Goal: Task Accomplishment & Management: Complete application form

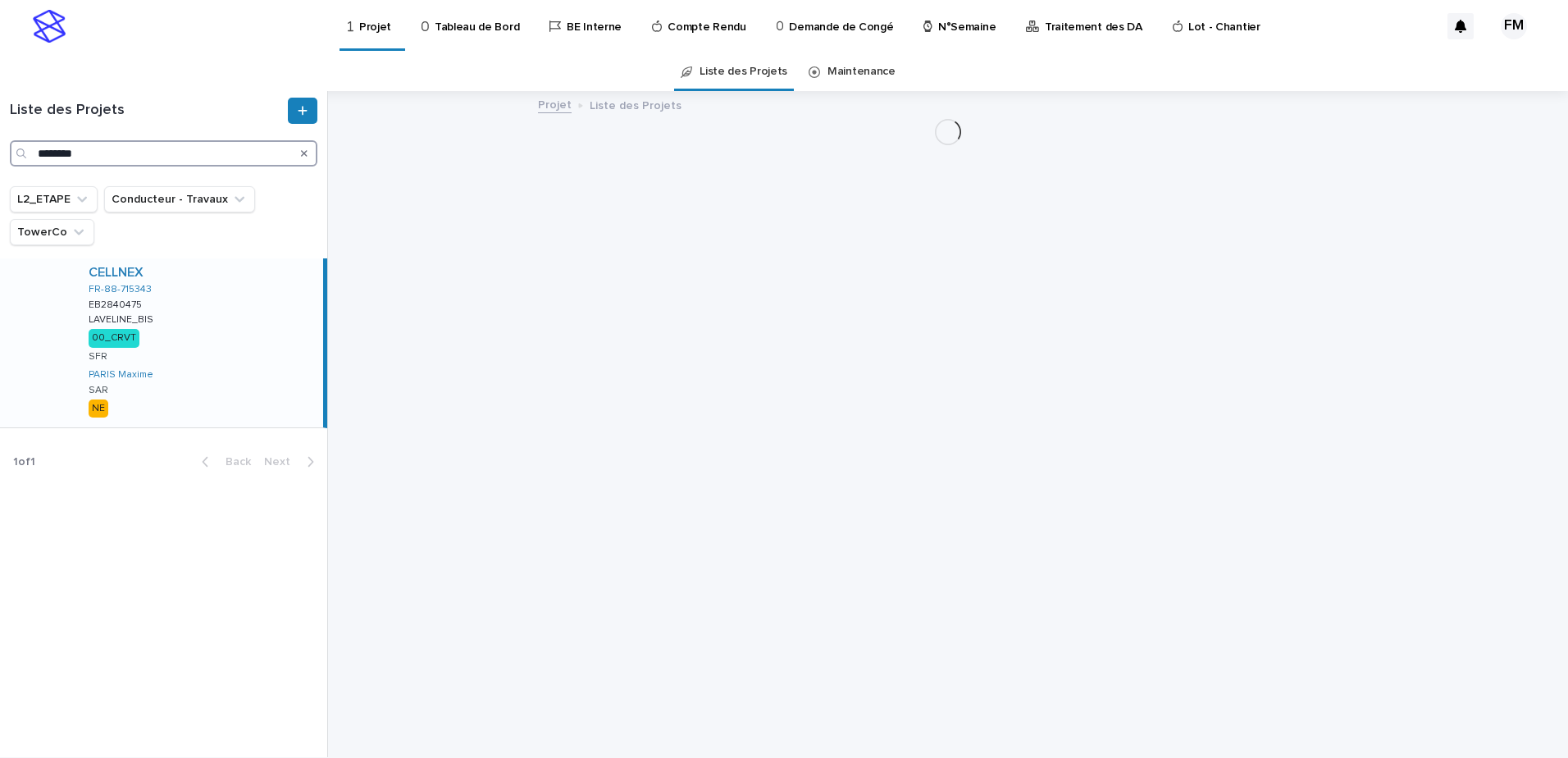
click at [178, 153] on input "********" at bounding box center [164, 153] width 308 height 26
click at [180, 151] on input "********" at bounding box center [164, 153] width 308 height 26
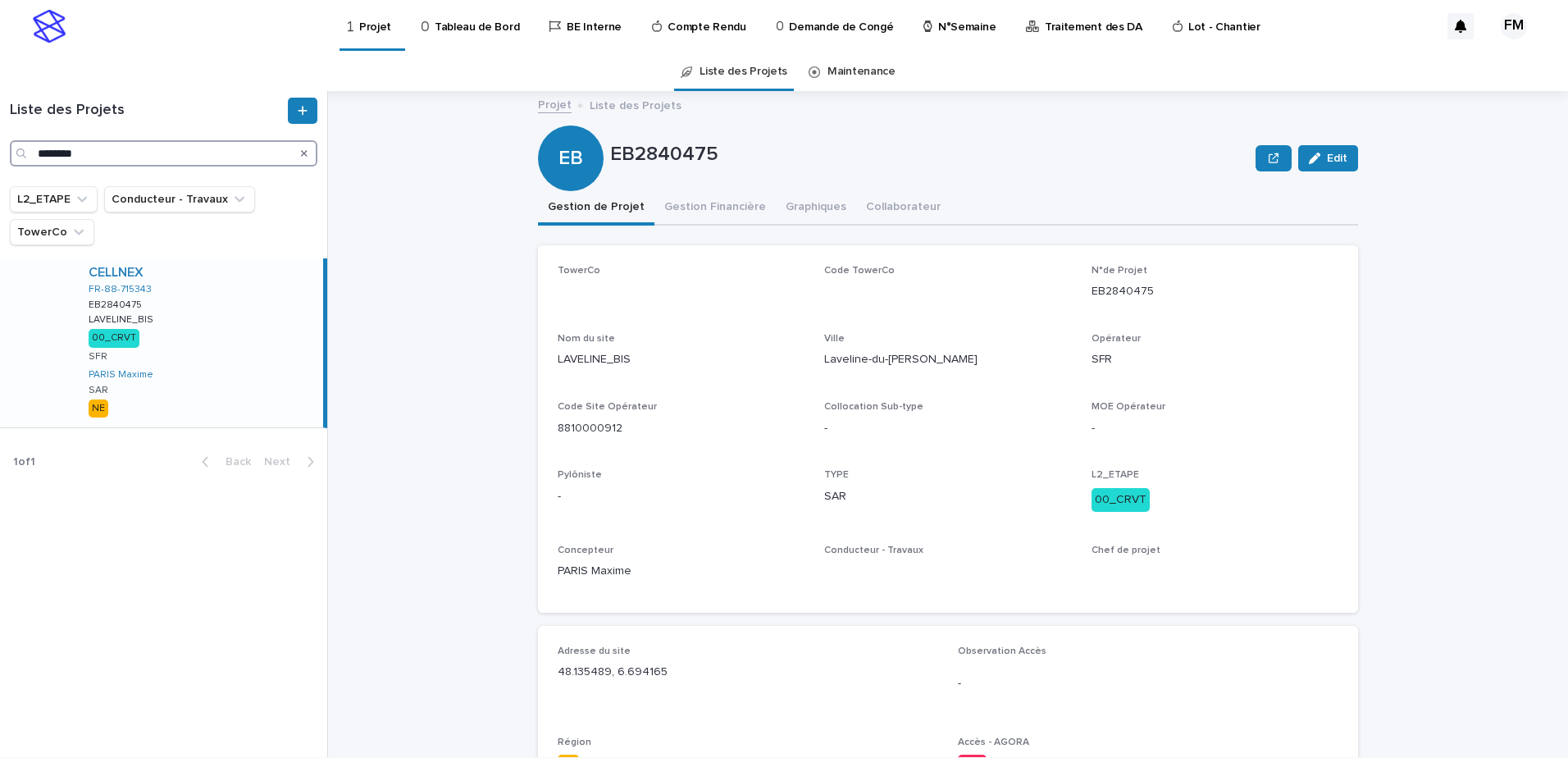
click at [184, 149] on input "********" at bounding box center [164, 153] width 308 height 26
type input "*"
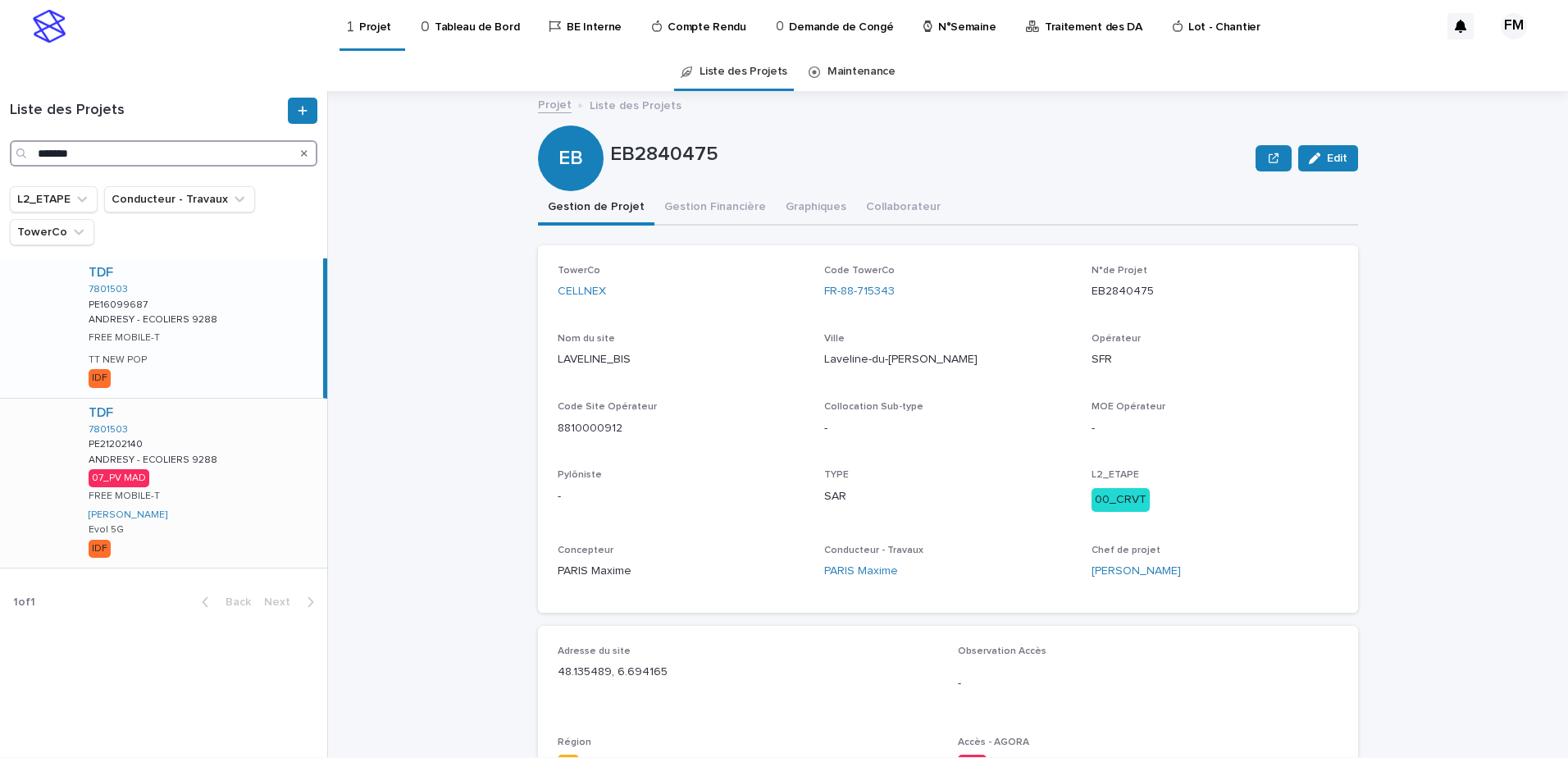
type input "*******"
click at [257, 455] on div "TDF 7801503 PE21202140 PE21202140 ANDRESY - ECOLIERS 9288 ANDRESY - ECOLIERS 92…" at bounding box center [201, 483] width 252 height 169
click at [699, 215] on button "Gestion Financière" at bounding box center [715, 208] width 122 height 35
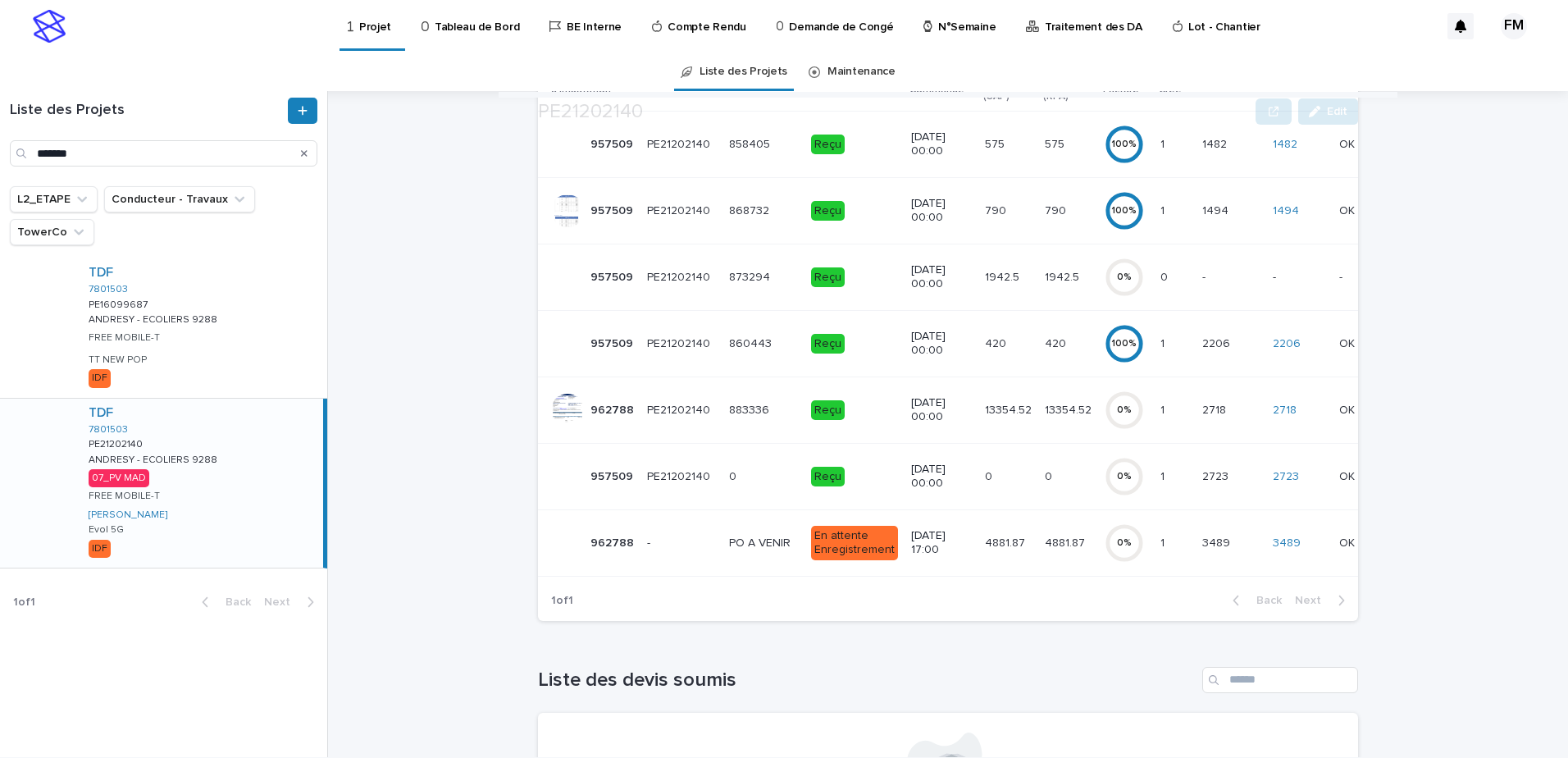
scroll to position [328, 0]
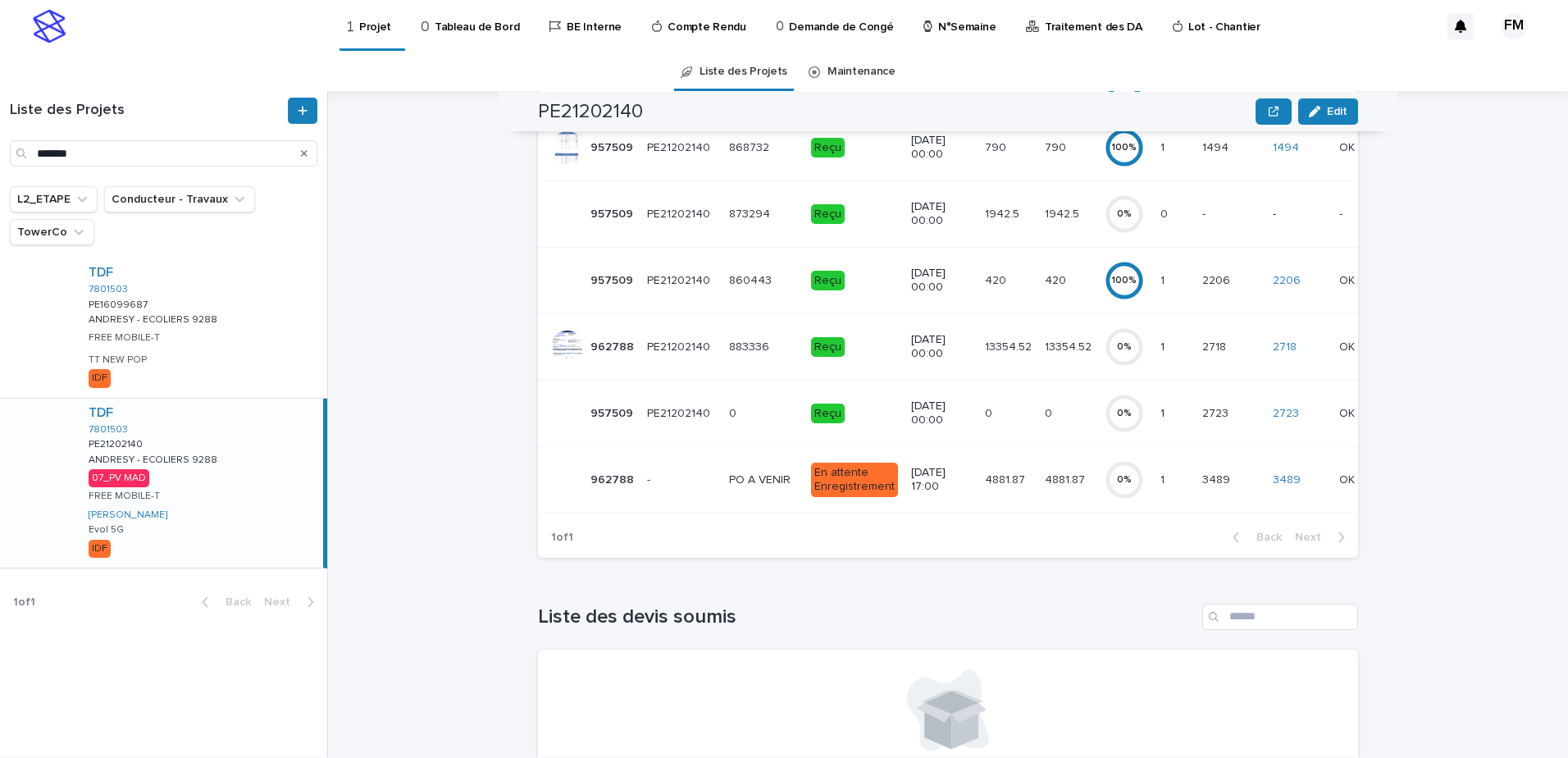
click at [979, 472] on td "4881.87 4881.87" at bounding box center [1008, 479] width 60 height 67
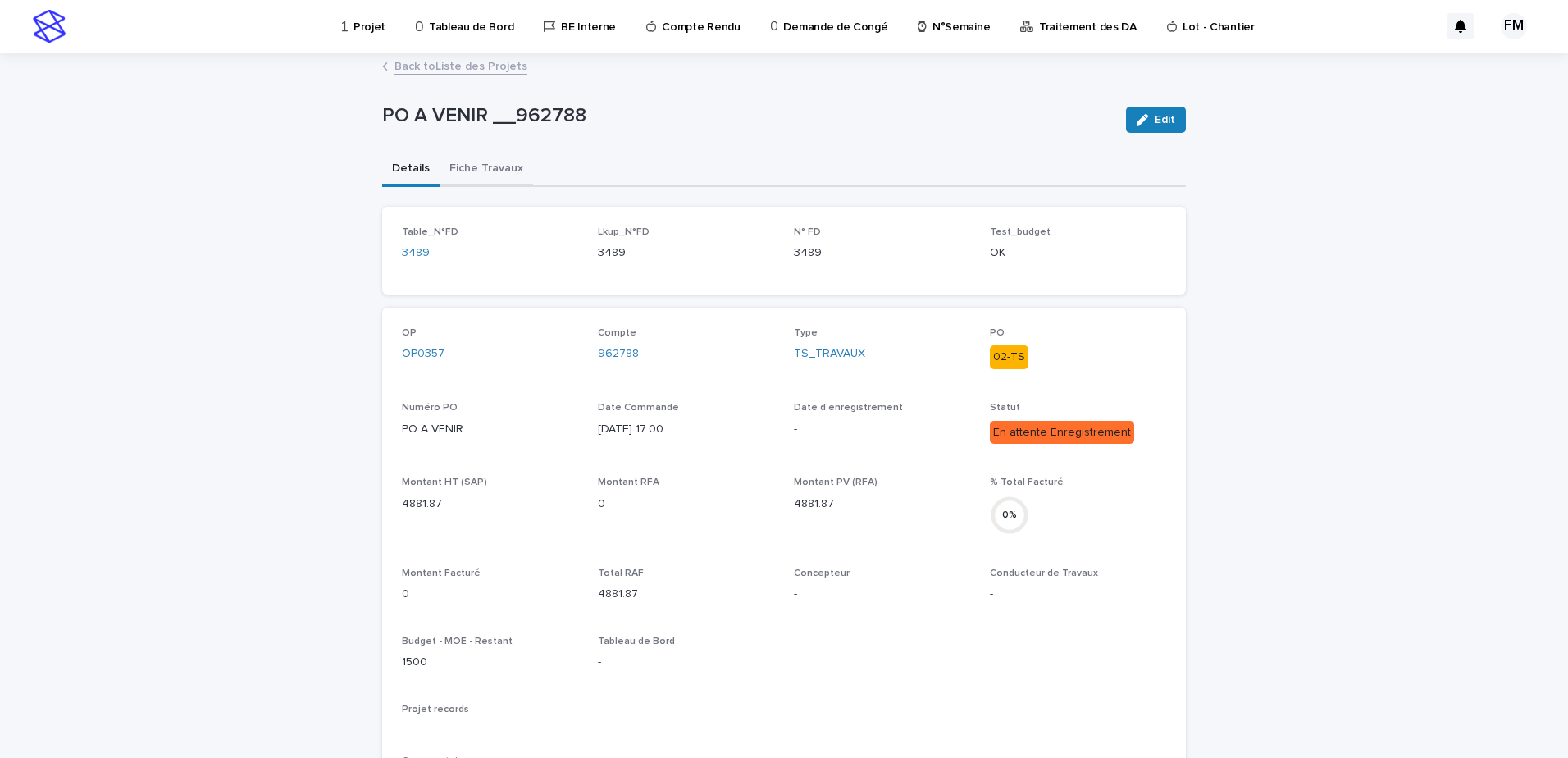
click at [478, 166] on button "Fiche Travaux" at bounding box center [486, 169] width 94 height 35
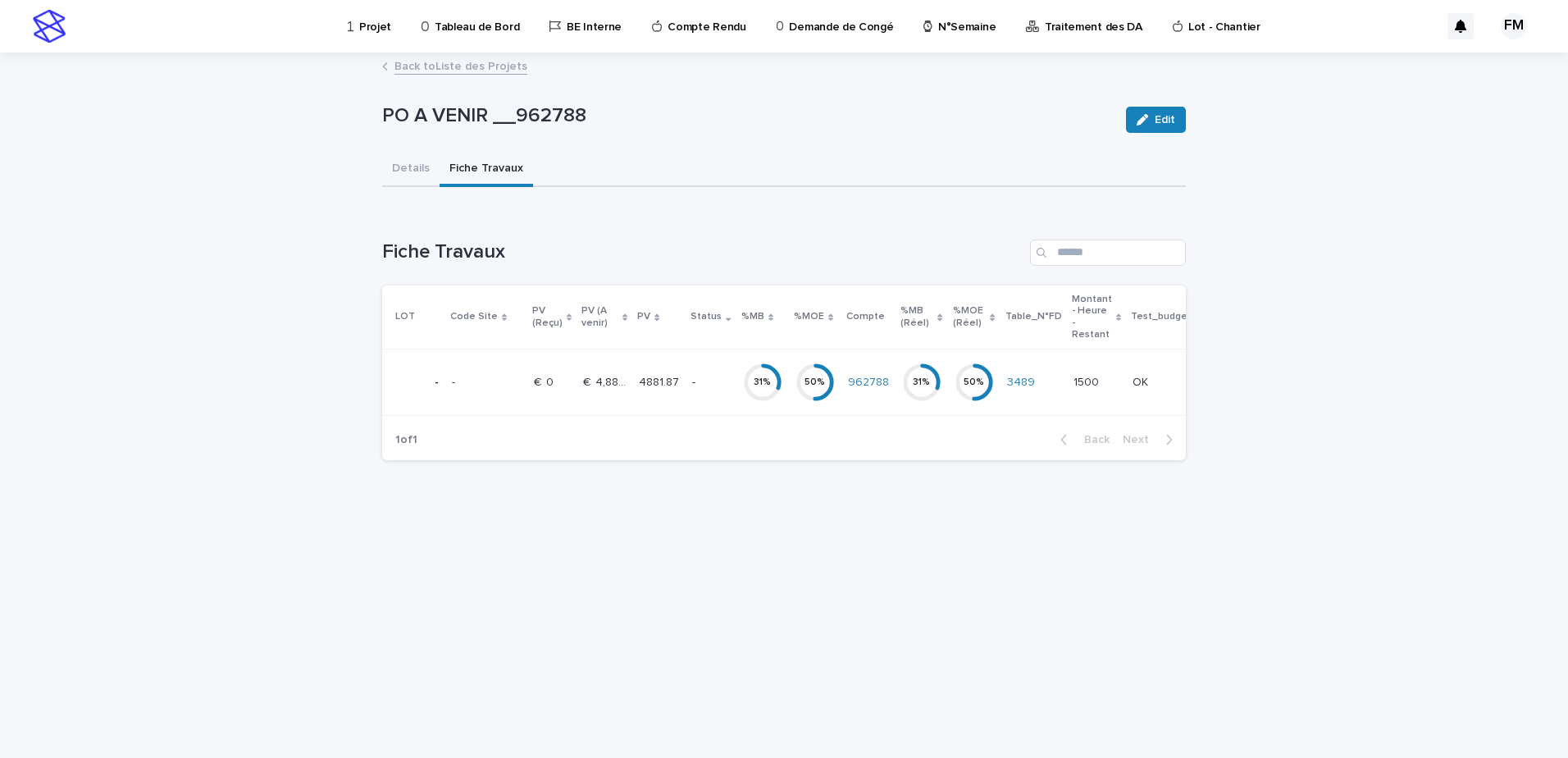
click at [677, 391] on td "4881.87 4881.87" at bounding box center [658, 382] width 53 height 67
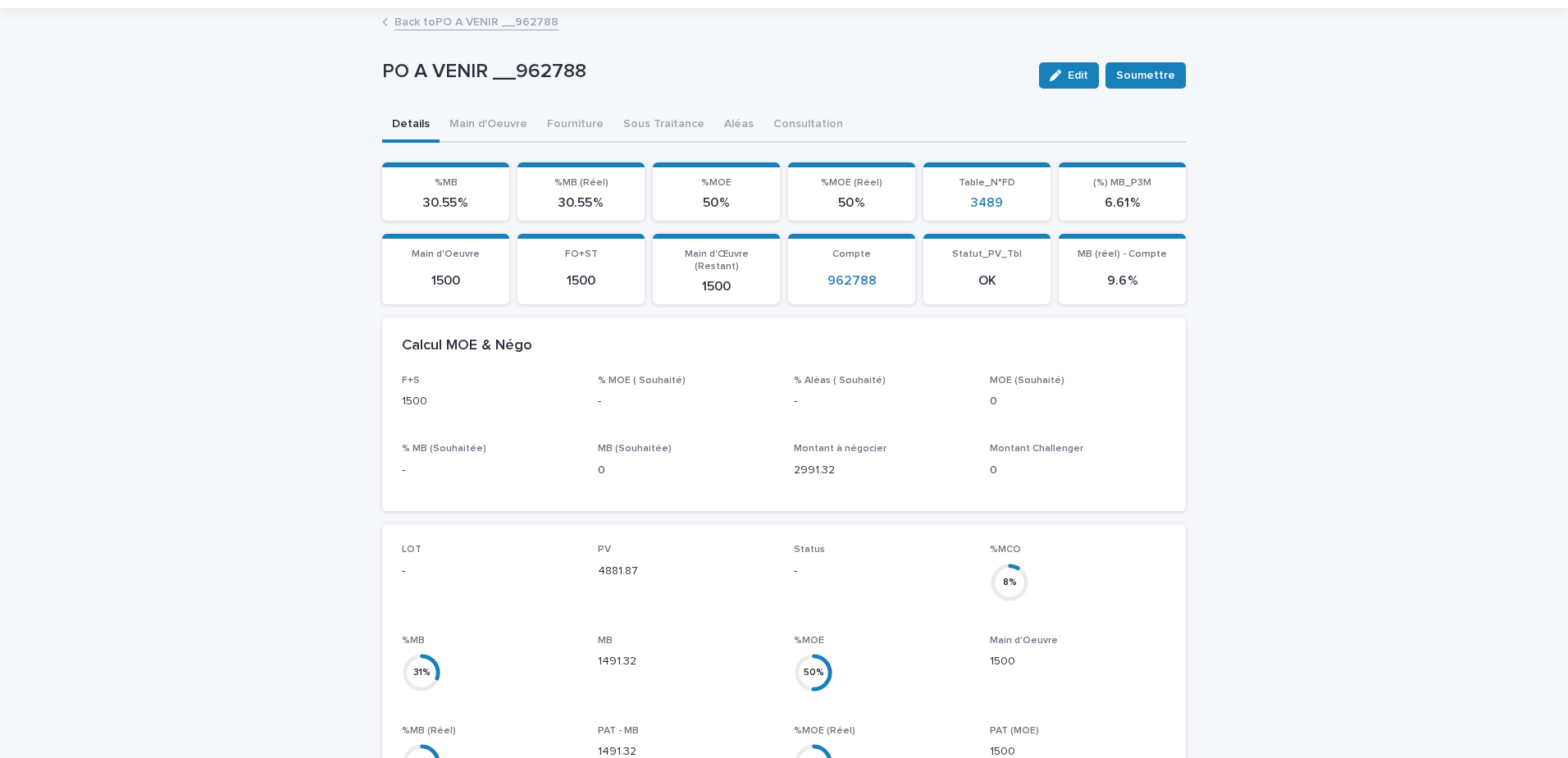
scroll to position [82, 0]
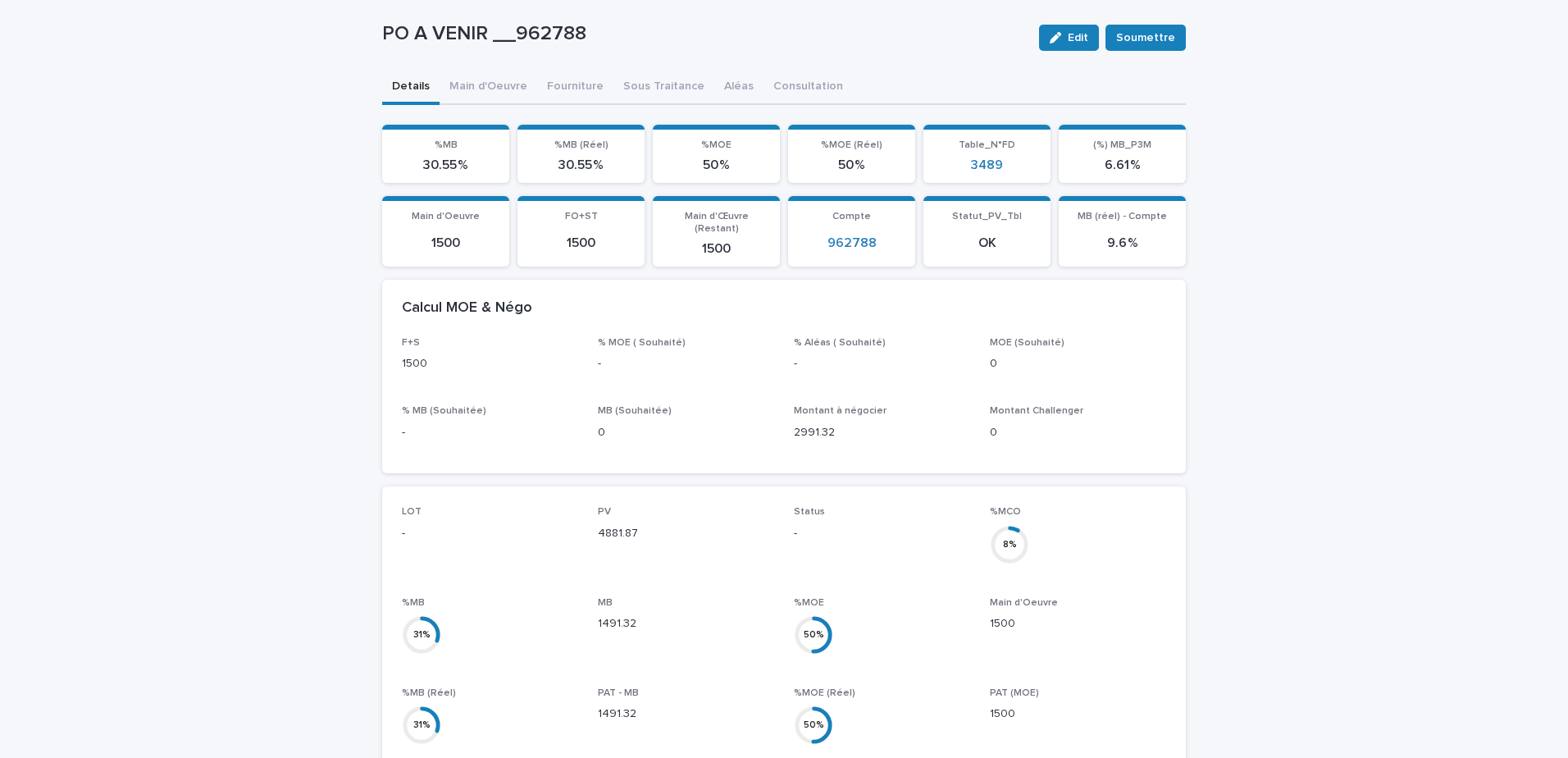
click at [596, 51] on div "PO A VENIR __962788" at bounding box center [704, 37] width 644 height 30
click at [586, 85] on div "PO A VENIR __962788 Edit Soumettre PO A VENIR __962788 Edit Soumettre Sorry, th…" at bounding box center [784, 630] width 804 height 1317
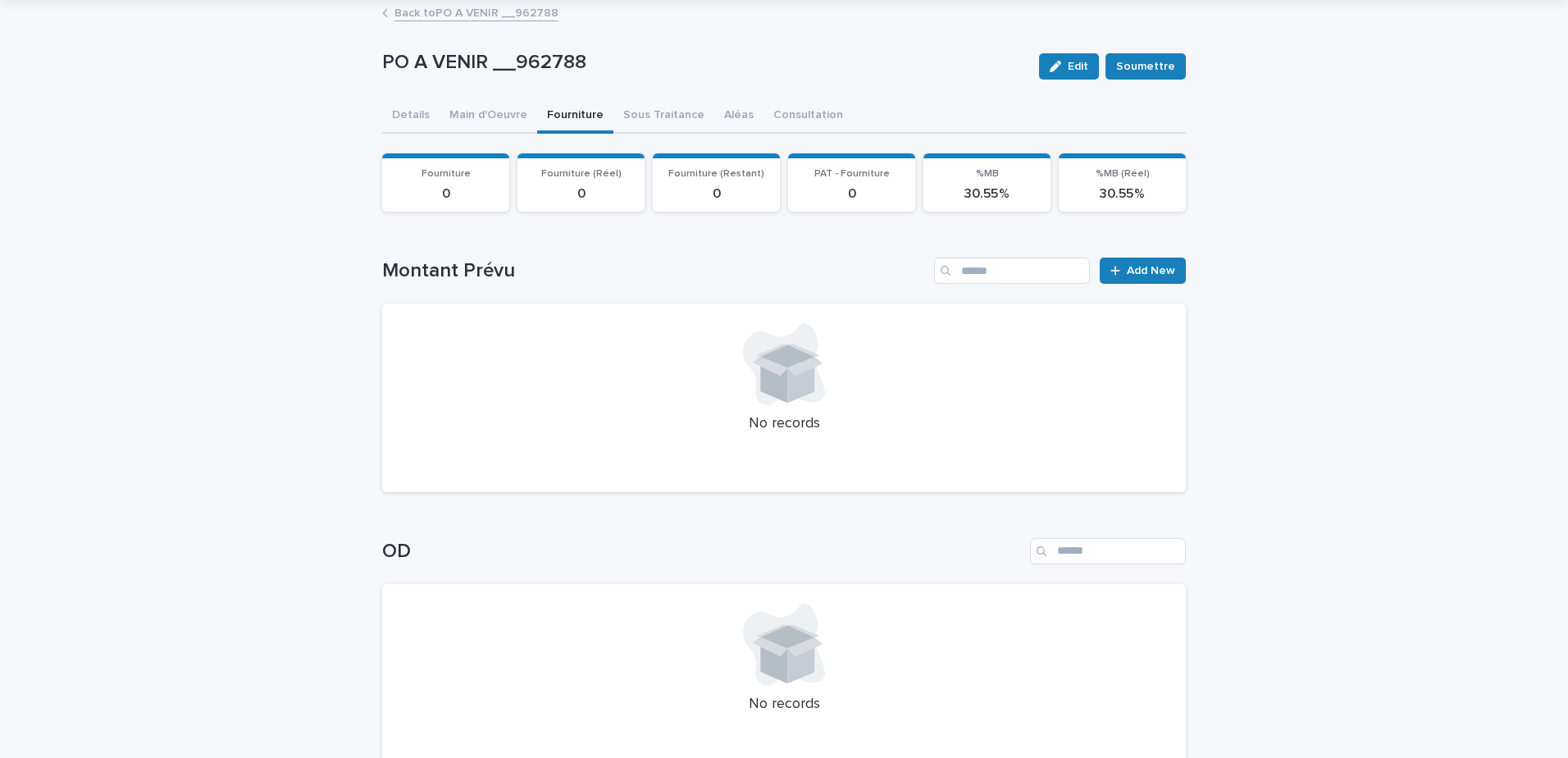
scroll to position [82, 0]
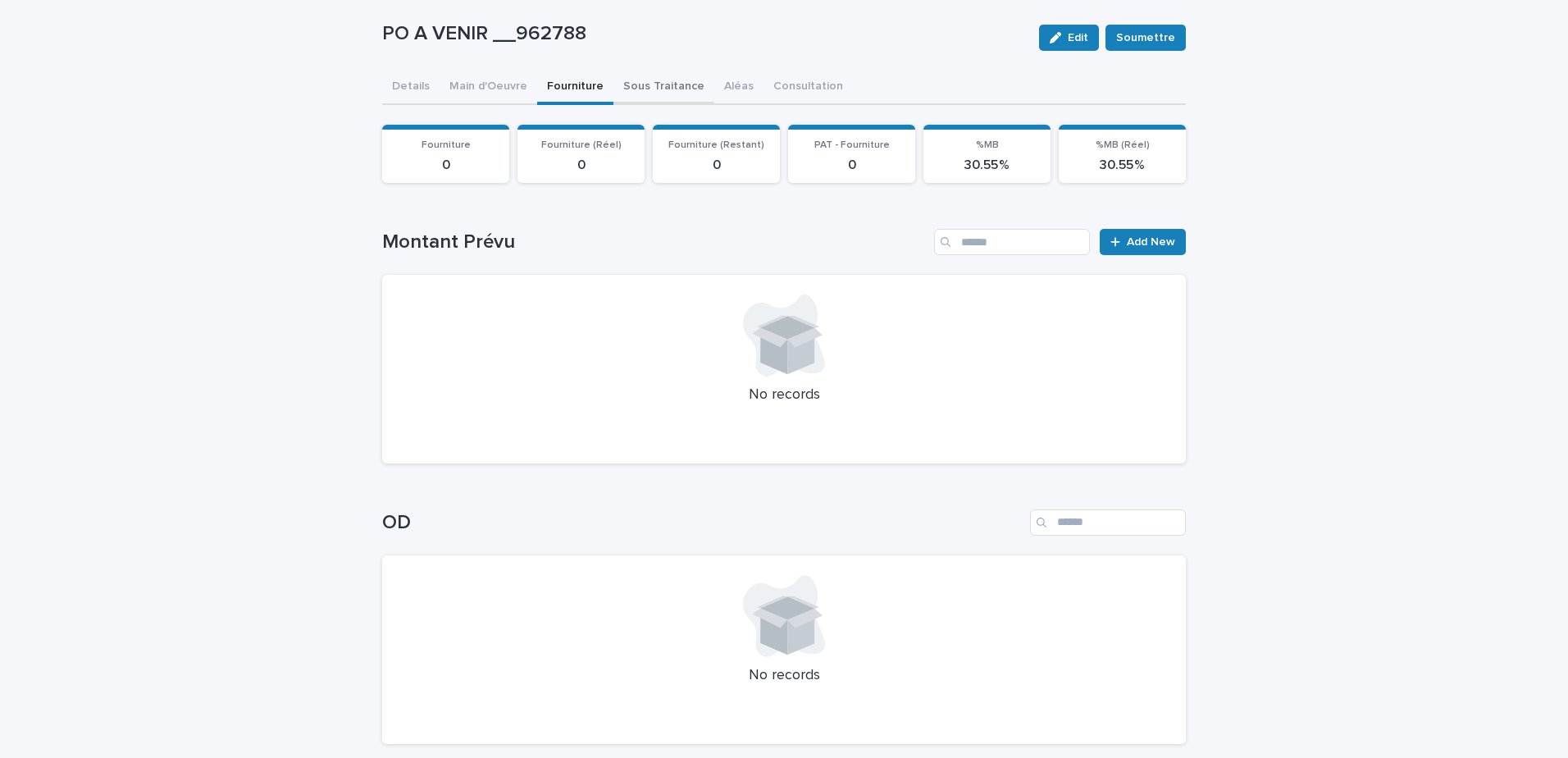
click at [644, 92] on div "PO A VENIR __962788 Edit Soumettre PO A VENIR __962788 Edit Soumettre Sorry, th…" at bounding box center [784, 364] width 804 height 785
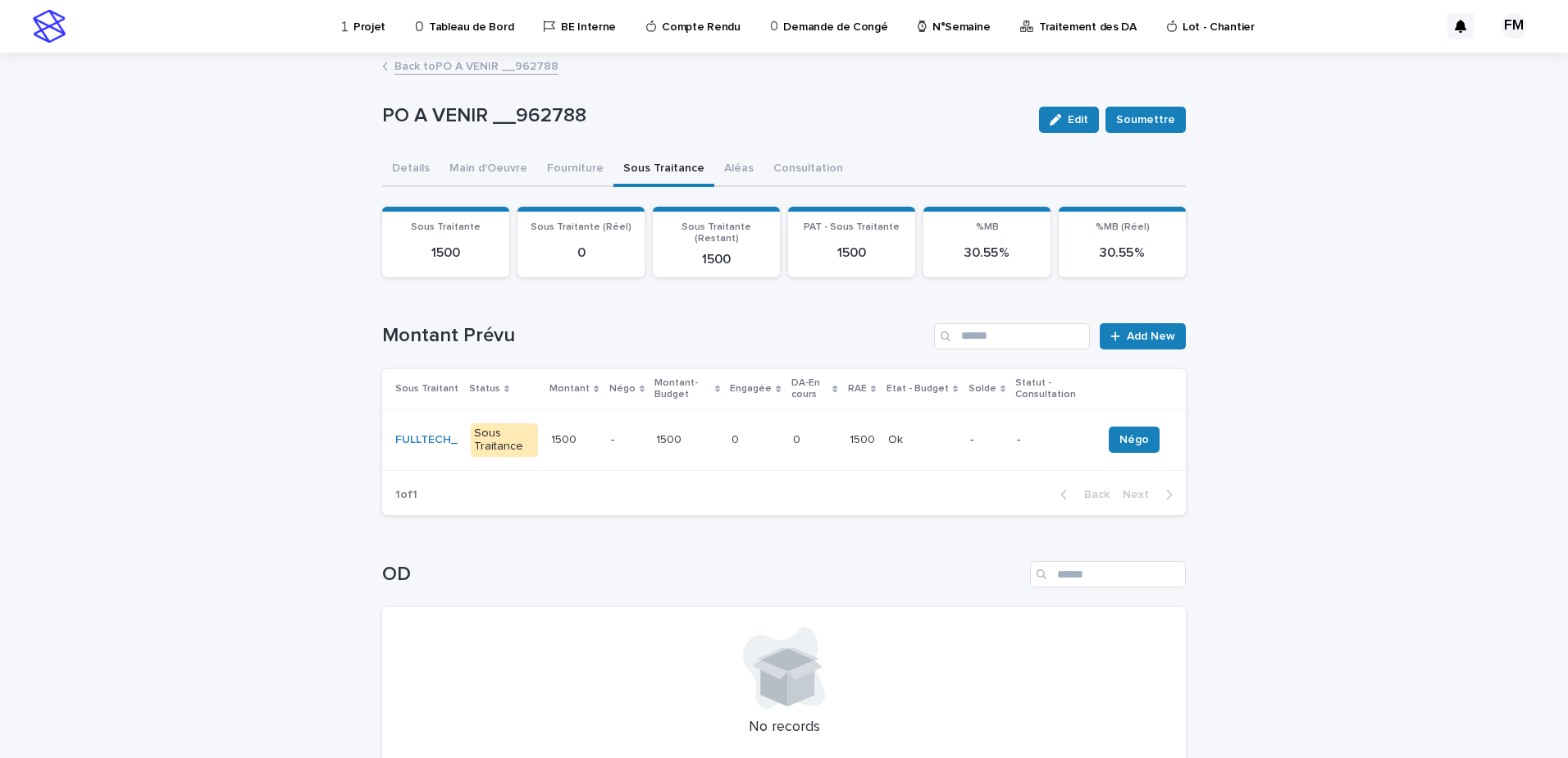
click at [431, 70] on link "Back to PO A VENIR __962788" at bounding box center [477, 65] width 164 height 19
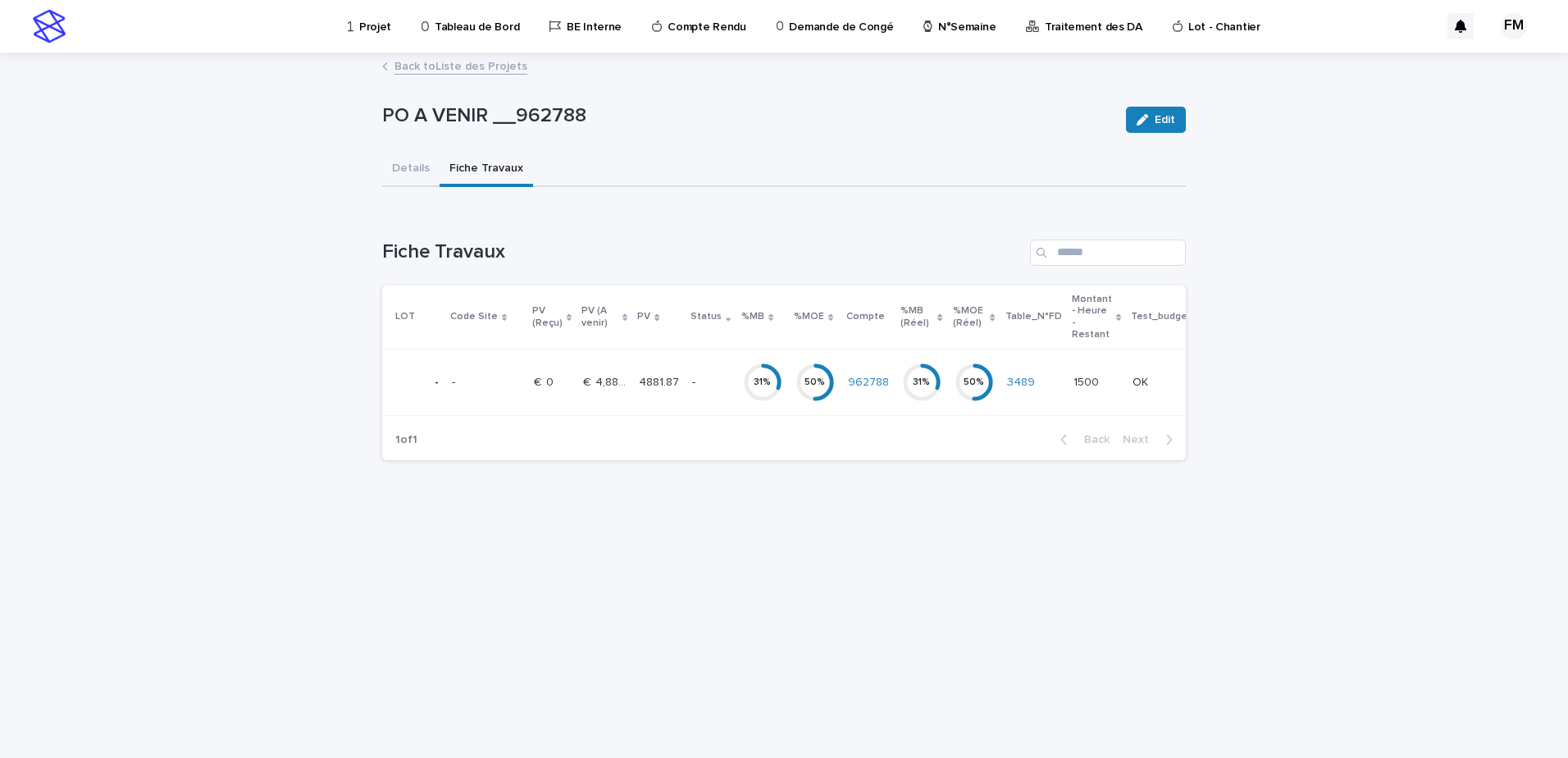
click at [464, 68] on link "Back to Liste des Projets" at bounding box center [461, 65] width 133 height 19
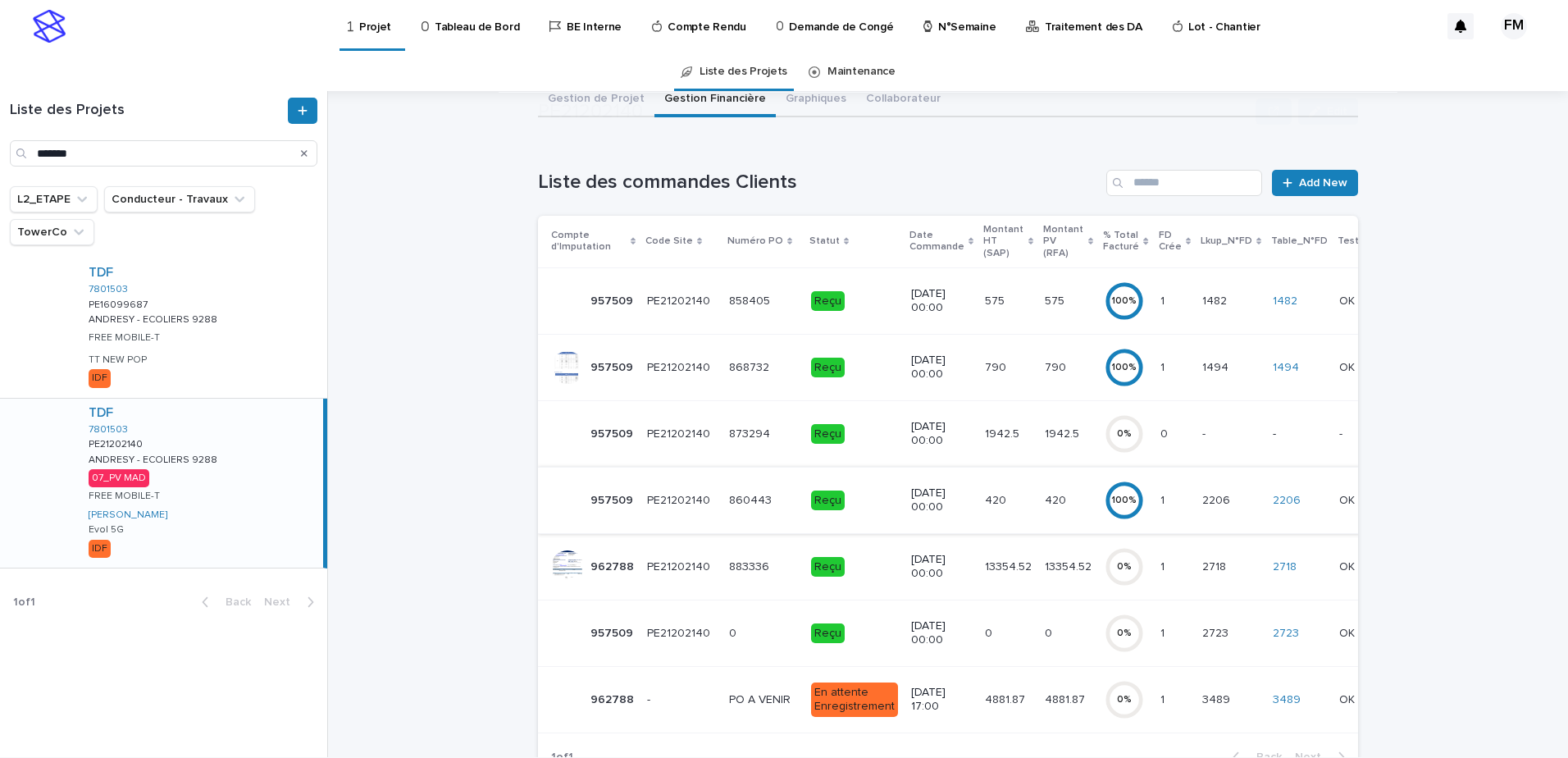
scroll to position [164, 0]
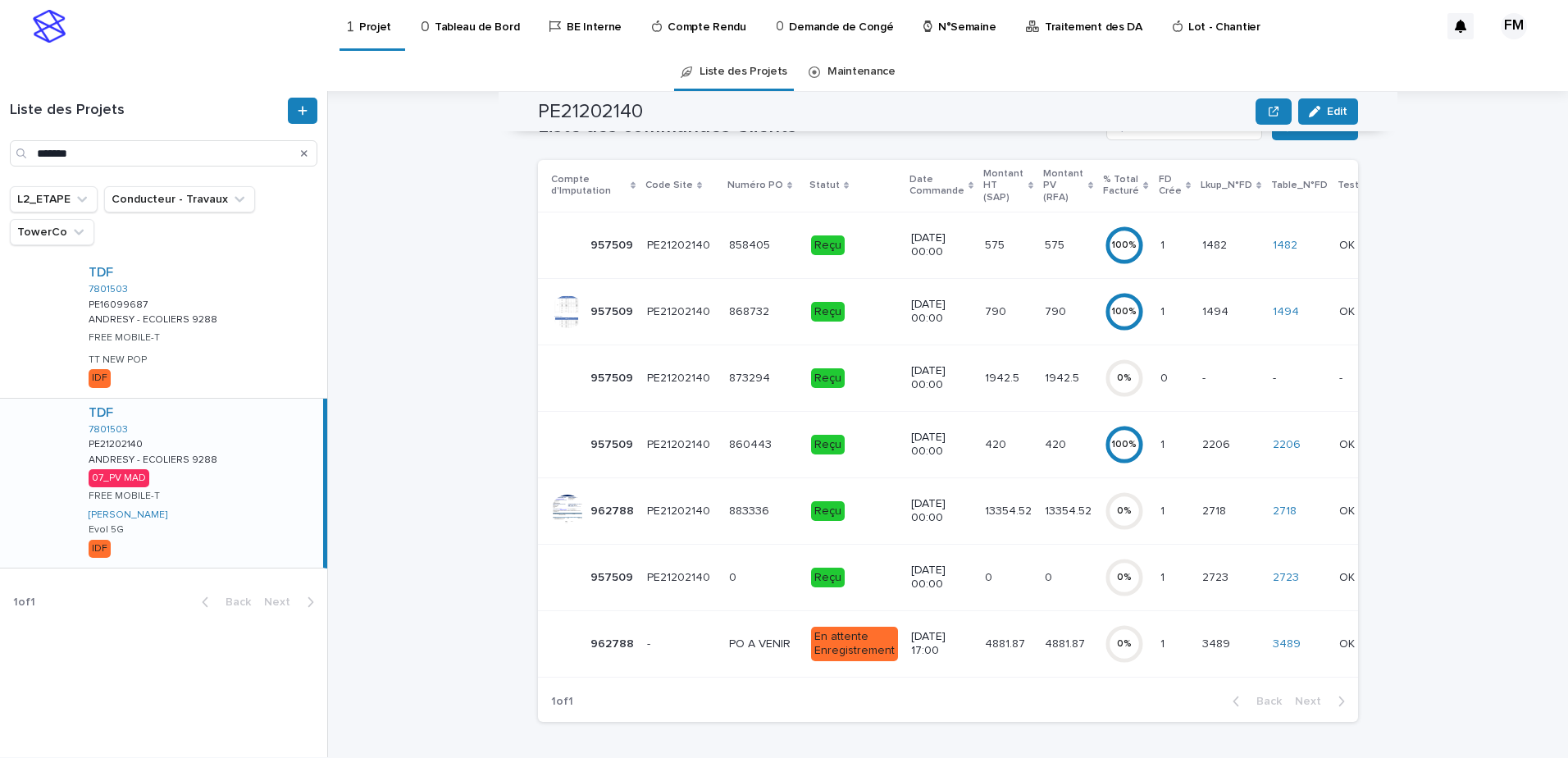
click at [879, 505] on p "Reçu" at bounding box center [855, 511] width 87 height 20
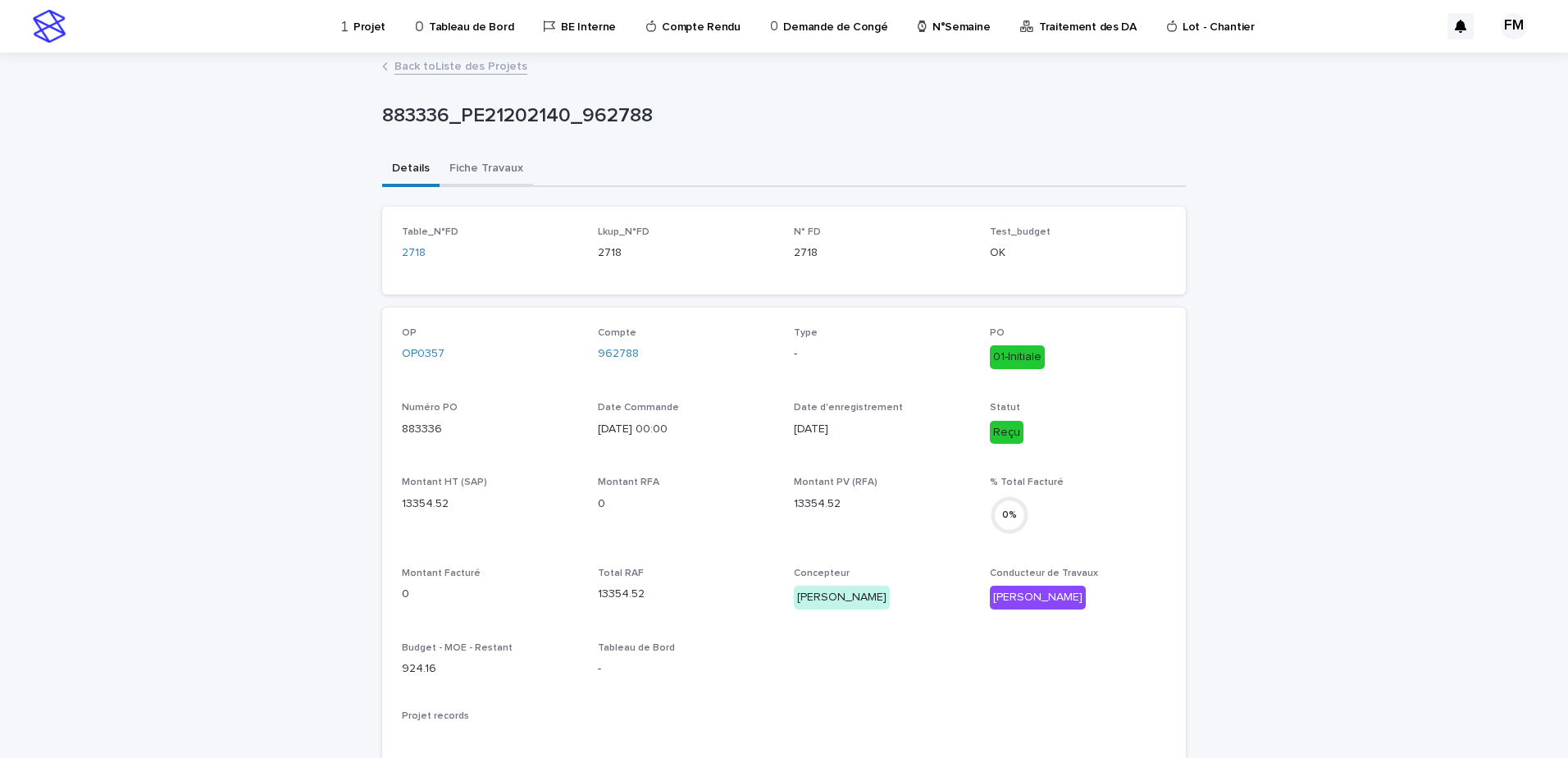
drag, startPoint x: 504, startPoint y: 194, endPoint x: 500, endPoint y: 180, distance: 14.6
click at [503, 192] on div "Loading... Saving… Loading... Saving… Loading... Saving… Table_N°FD 2718 Lkup_N…" at bounding box center [784, 641] width 804 height 901
click at [500, 180] on button "Fiche Travaux" at bounding box center [486, 169] width 94 height 35
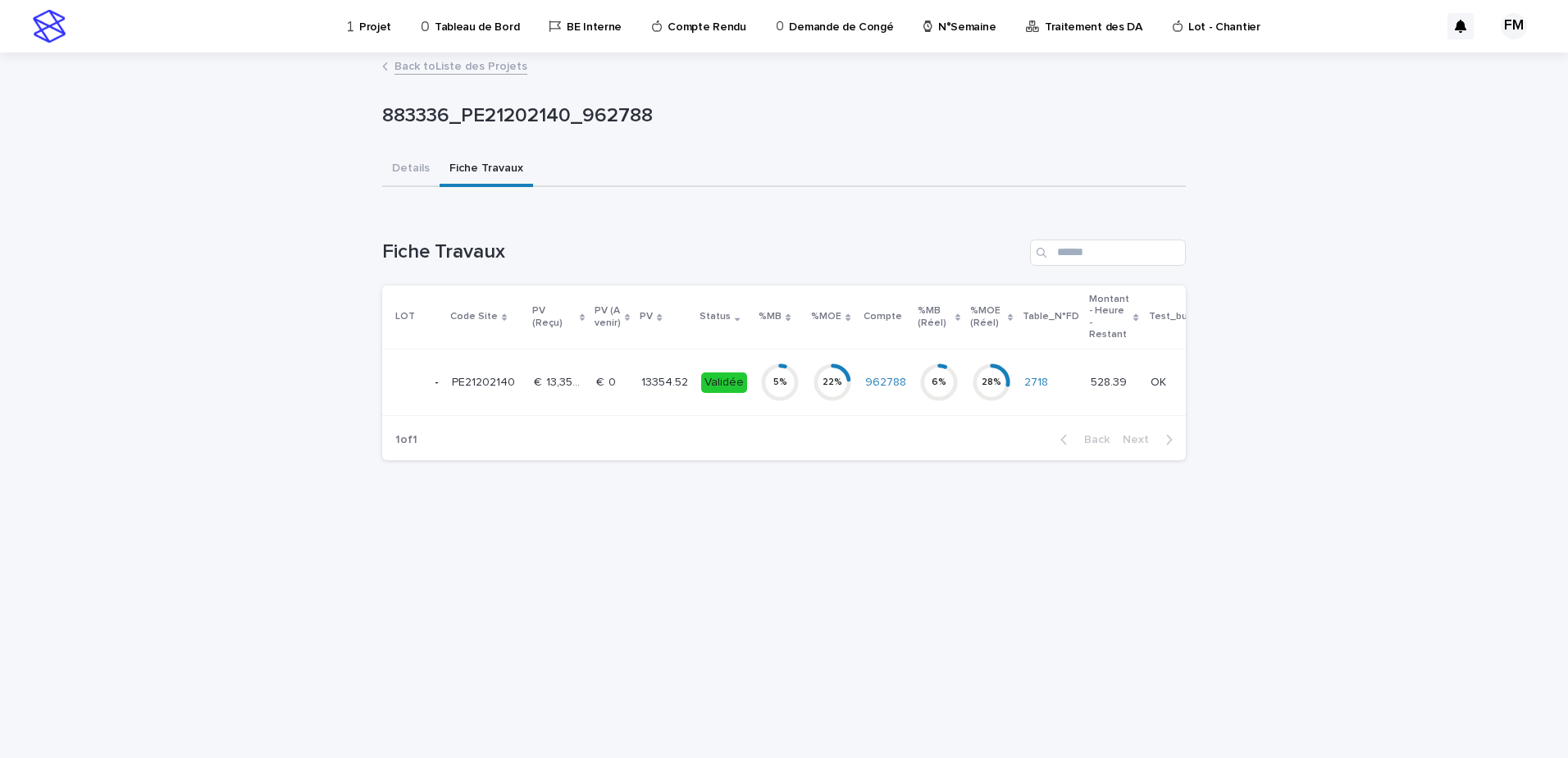
click at [631, 377] on td "€  0 €  0" at bounding box center [612, 382] width 45 height 67
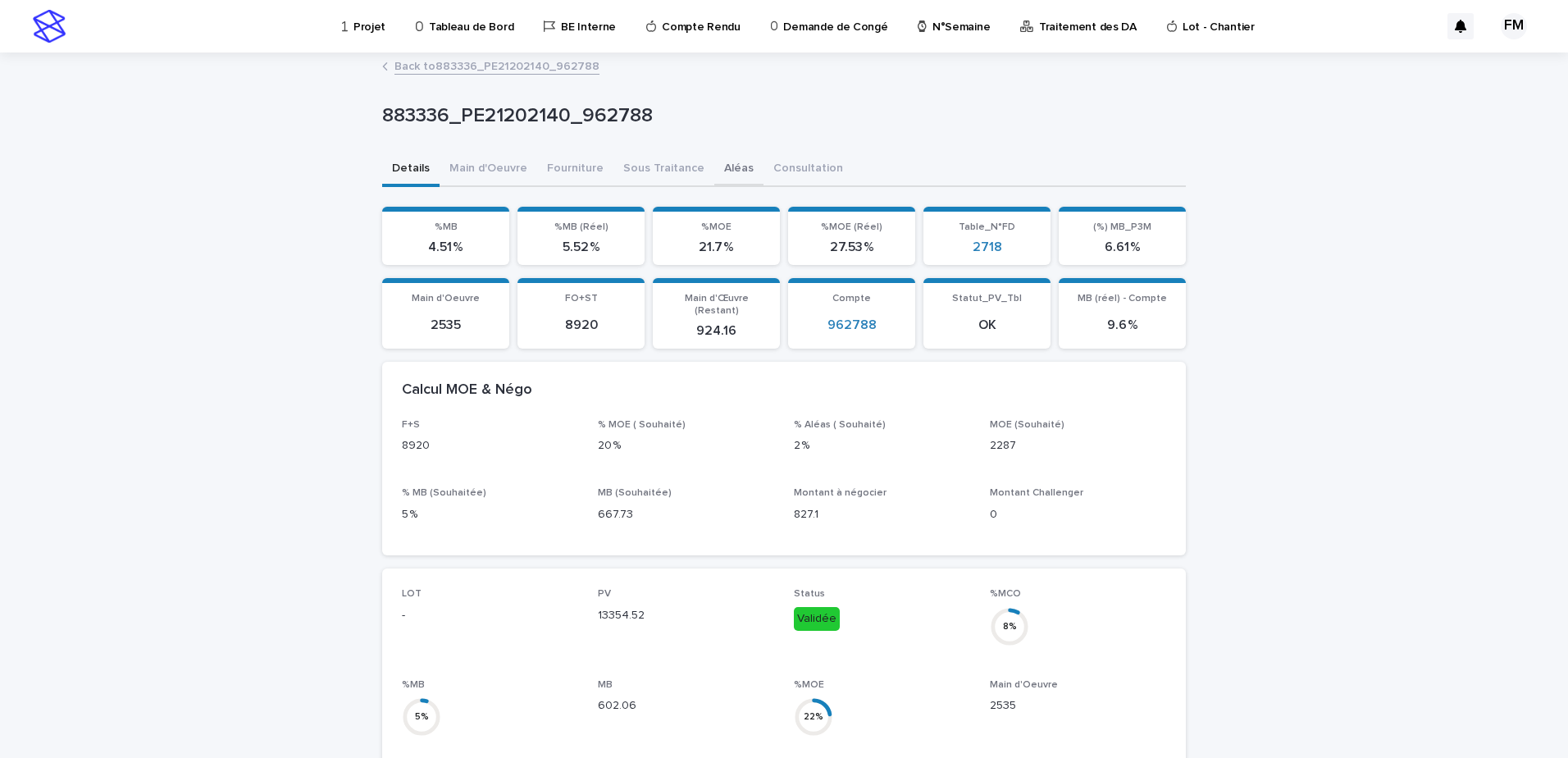
click at [714, 170] on button "Aléas" at bounding box center [739, 169] width 49 height 35
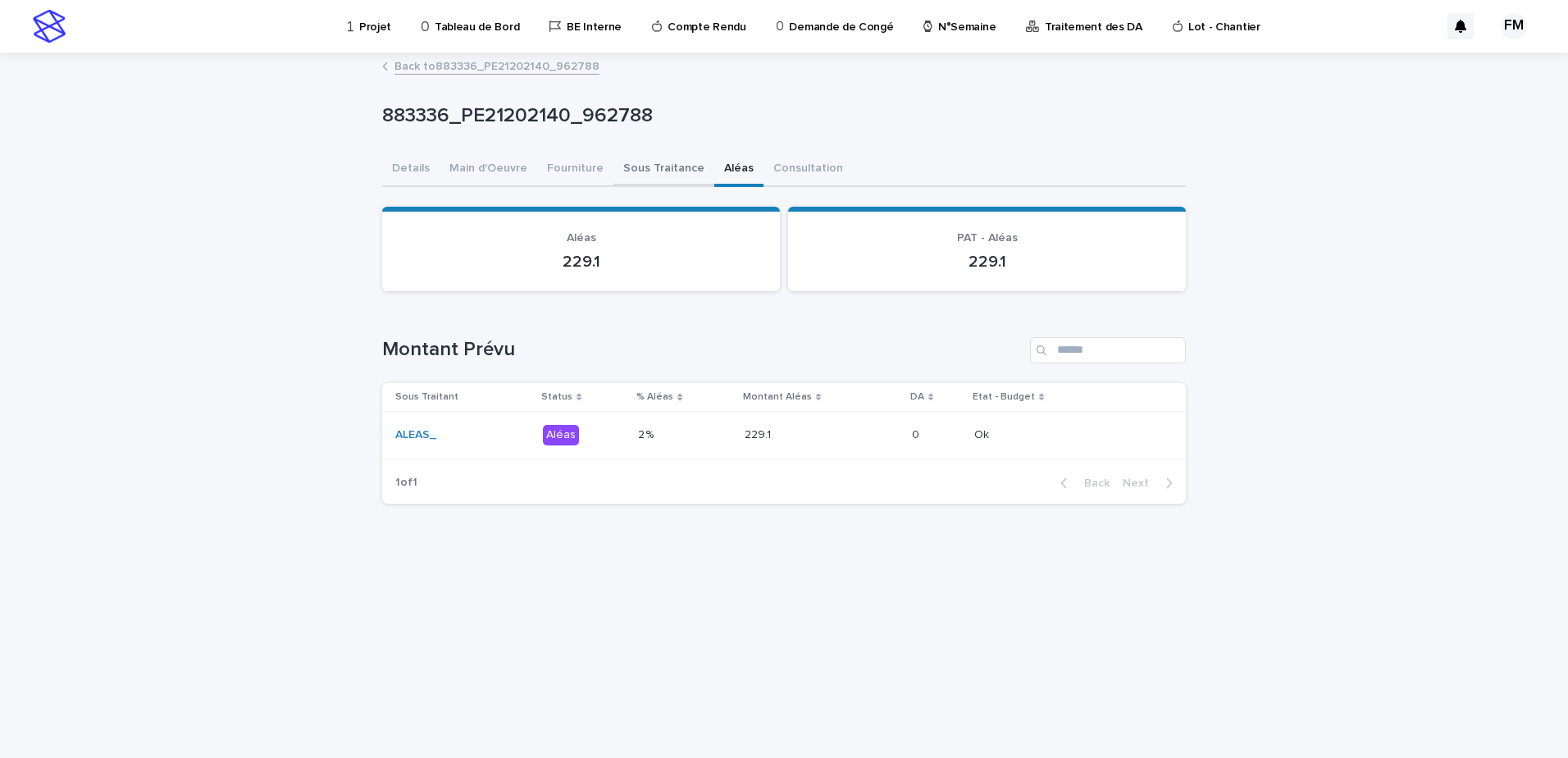
click at [659, 181] on button "Sous Traitance" at bounding box center [664, 169] width 101 height 35
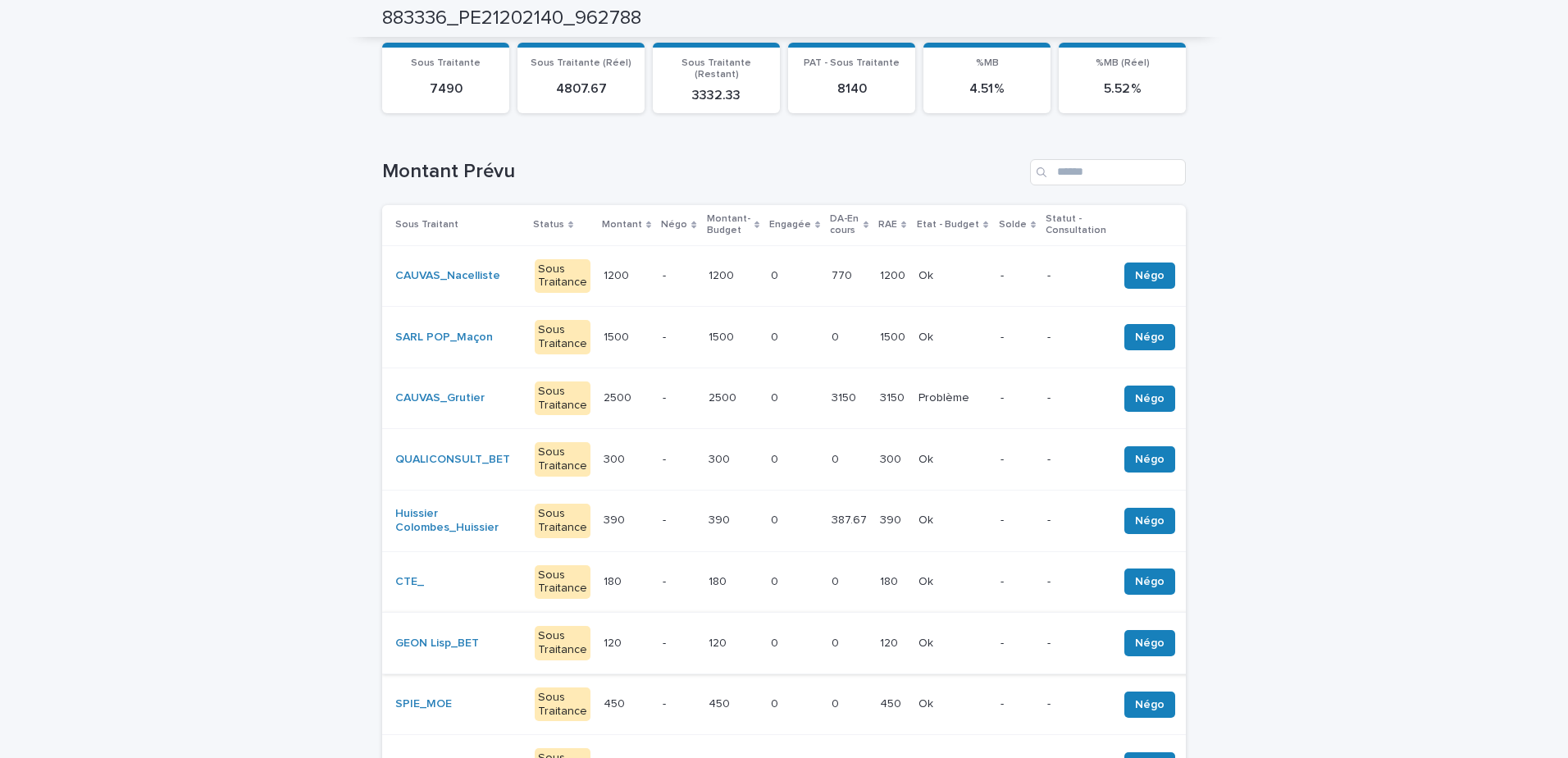
scroll to position [246, 0]
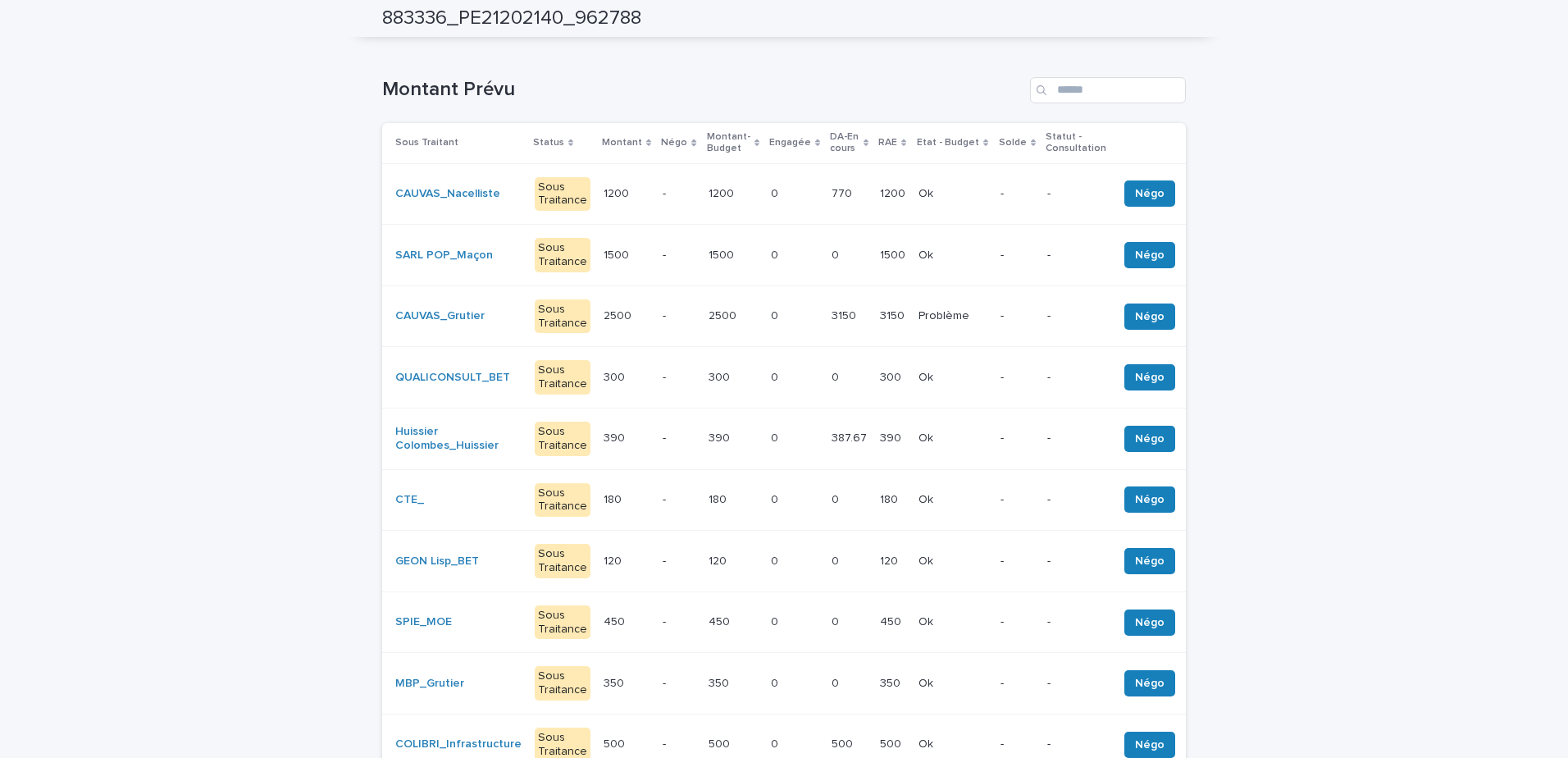
click at [803, 323] on td "0 0" at bounding box center [795, 316] width 61 height 62
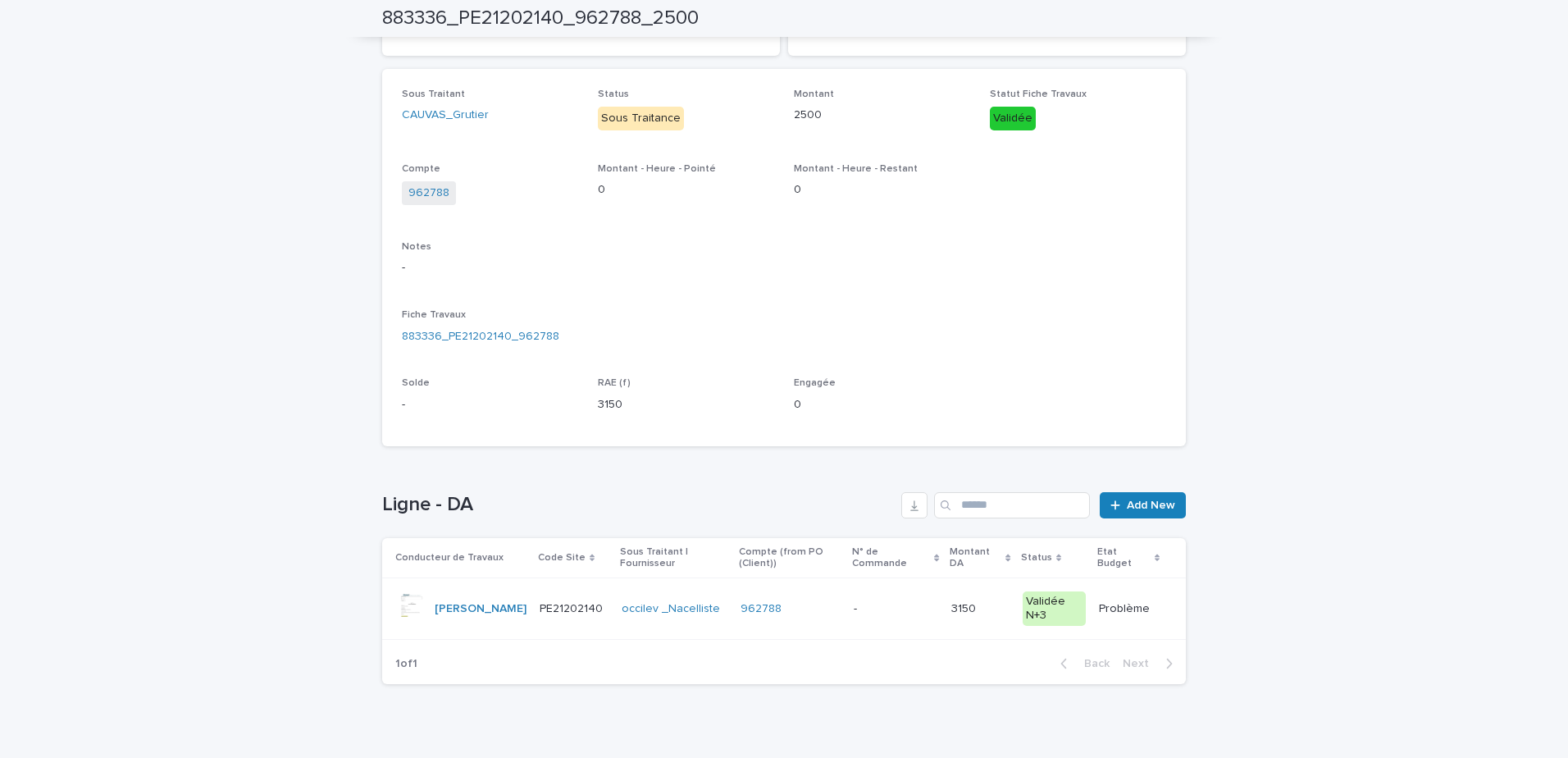
scroll to position [257, 0]
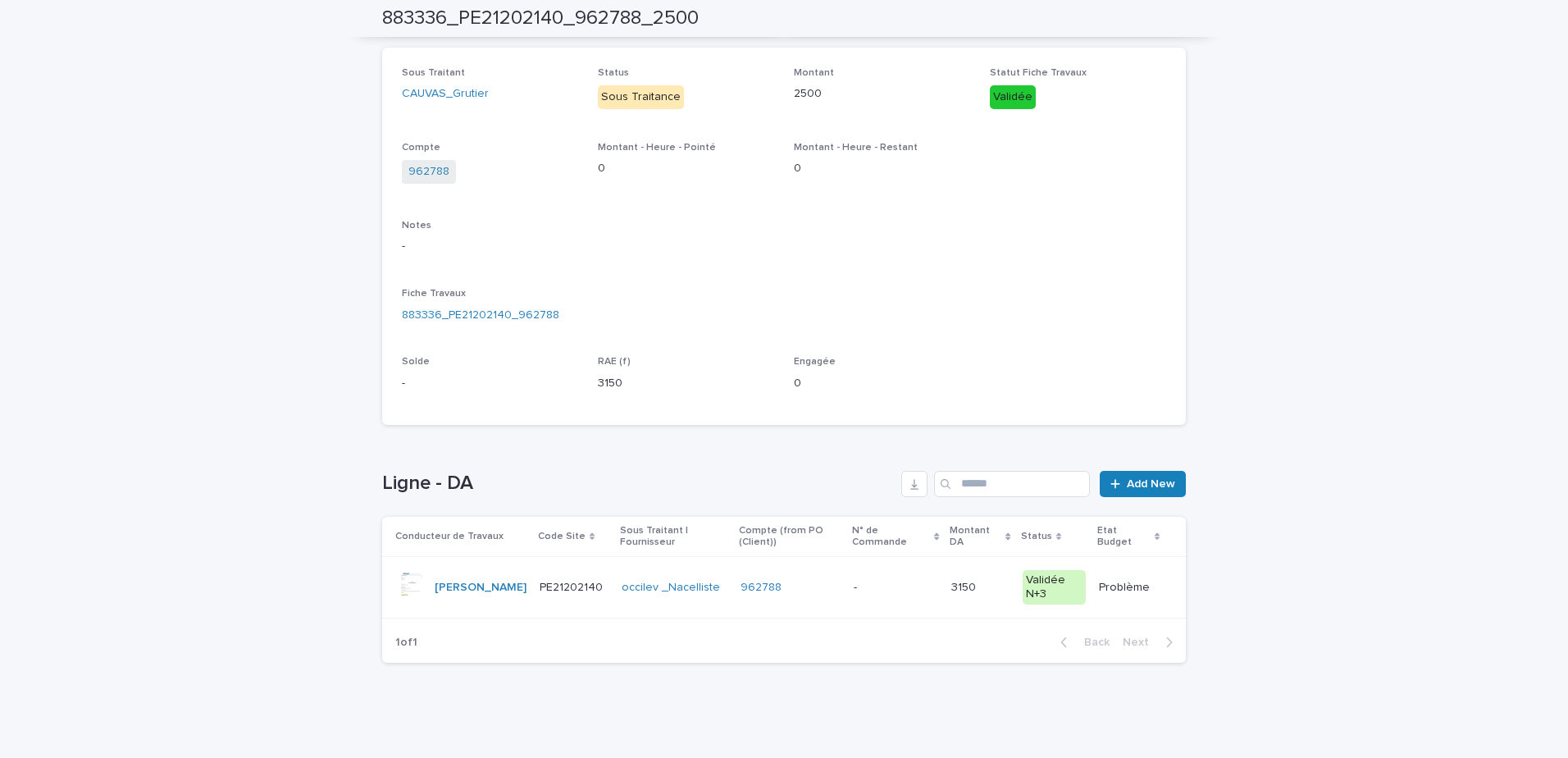
click at [887, 576] on div "- -" at bounding box center [896, 587] width 85 height 27
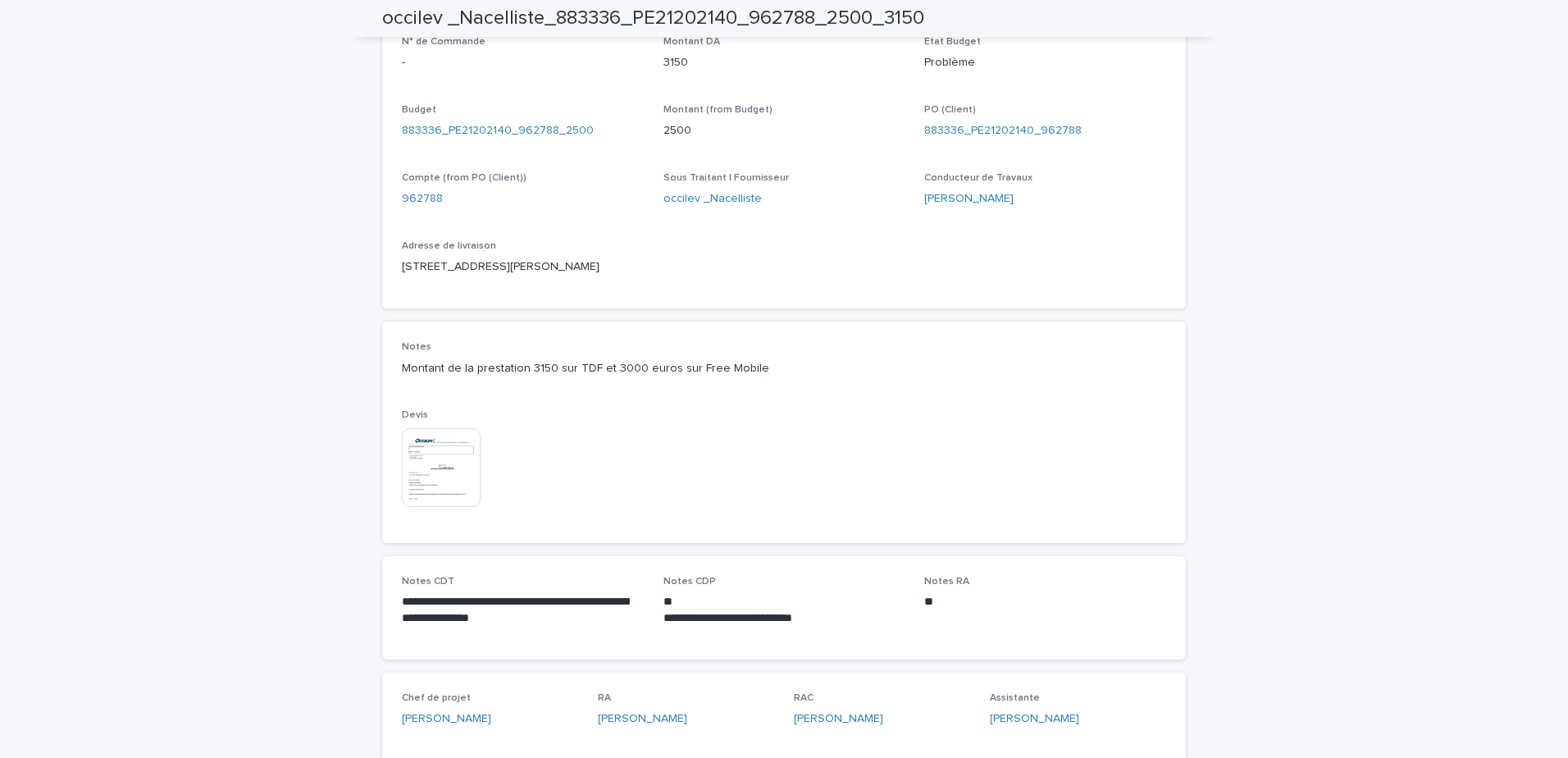
scroll to position [656, 0]
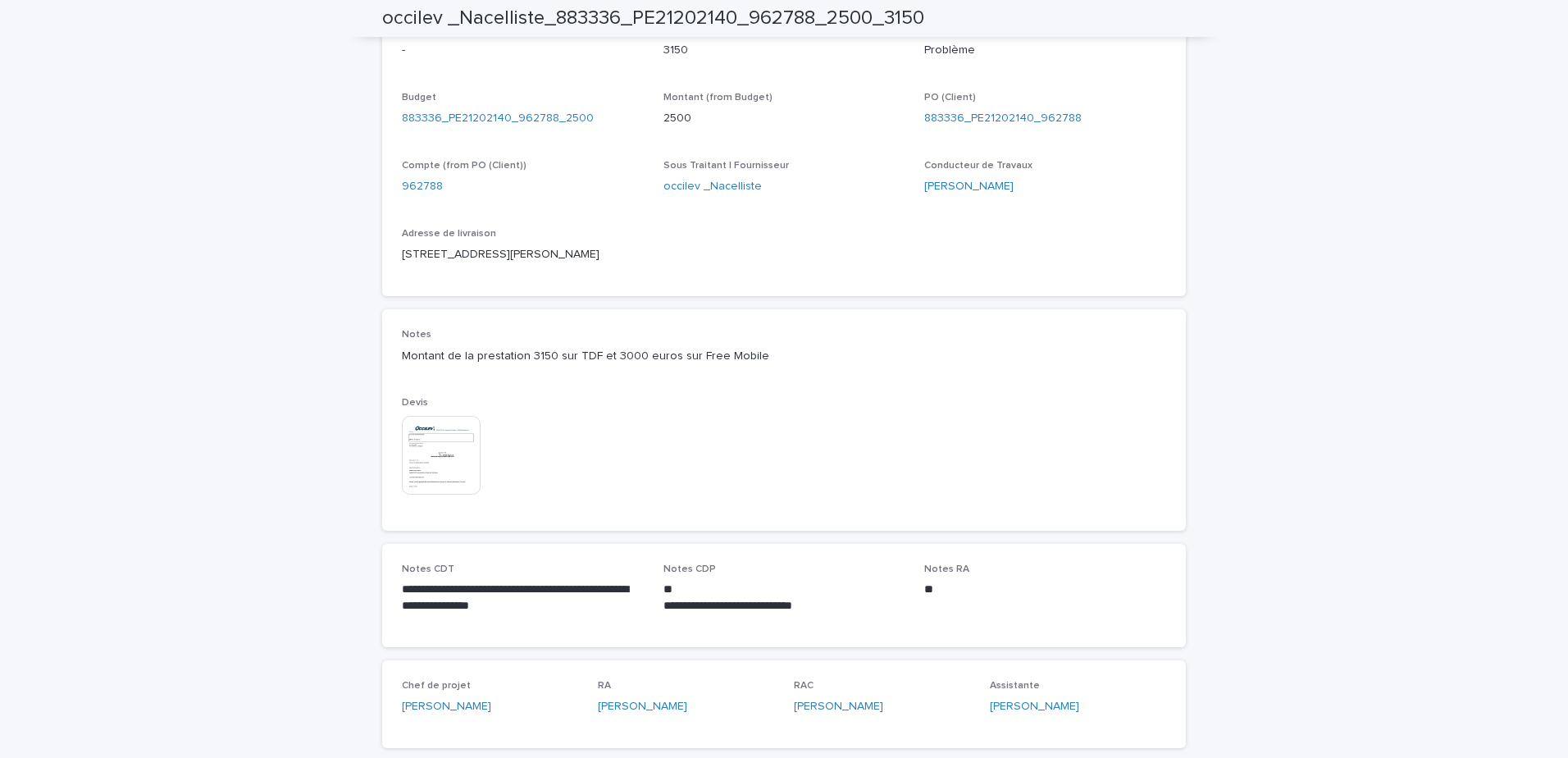
click at [473, 467] on img at bounding box center [440, 455] width 79 height 79
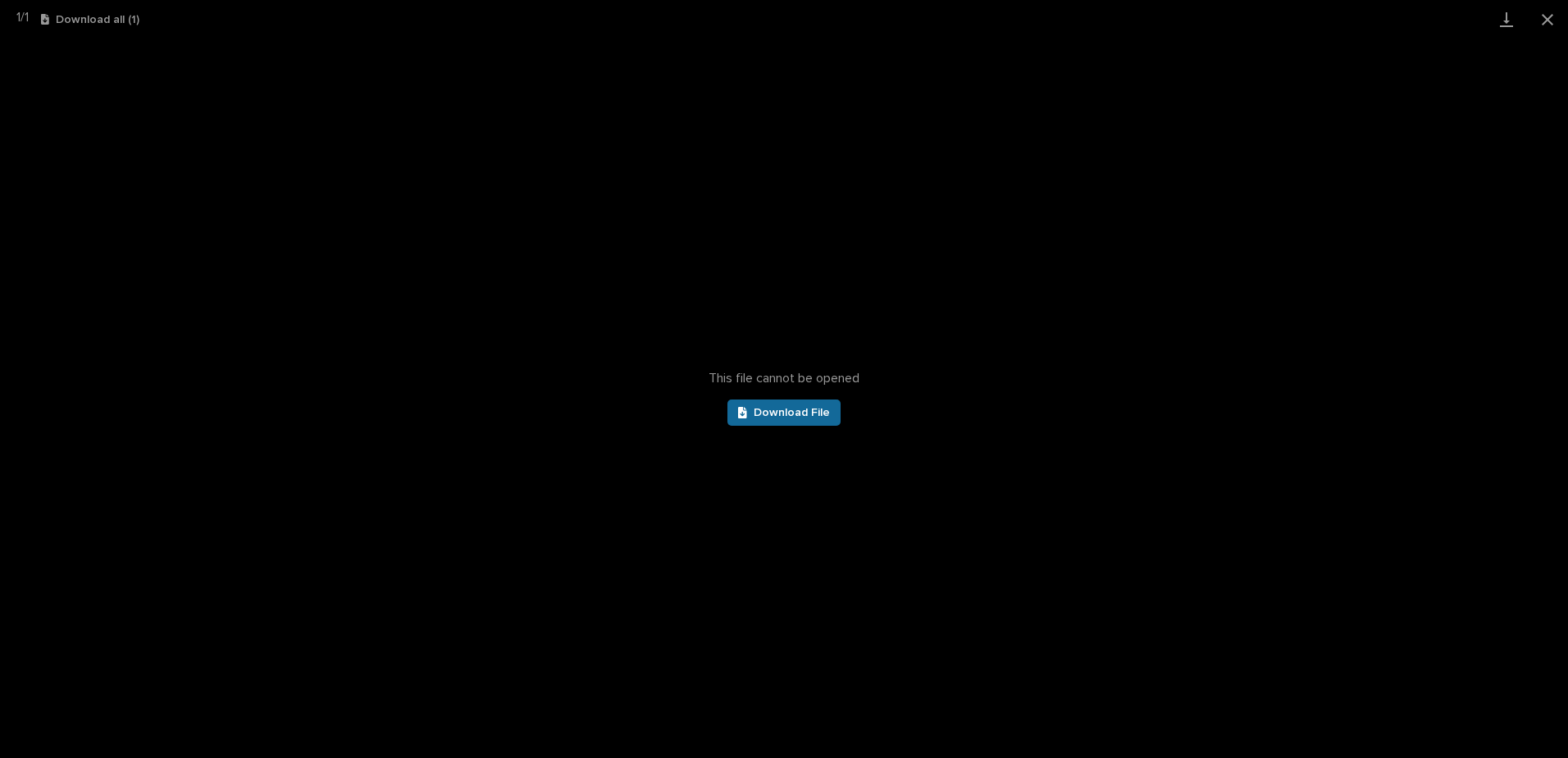
click at [789, 412] on span "Download File" at bounding box center [792, 412] width 76 height 12
drag, startPoint x: 1558, startPoint y: 9, endPoint x: 1538, endPoint y: 17, distance: 21.5
click at [1555, 12] on button "Close gallery" at bounding box center [1548, 19] width 41 height 39
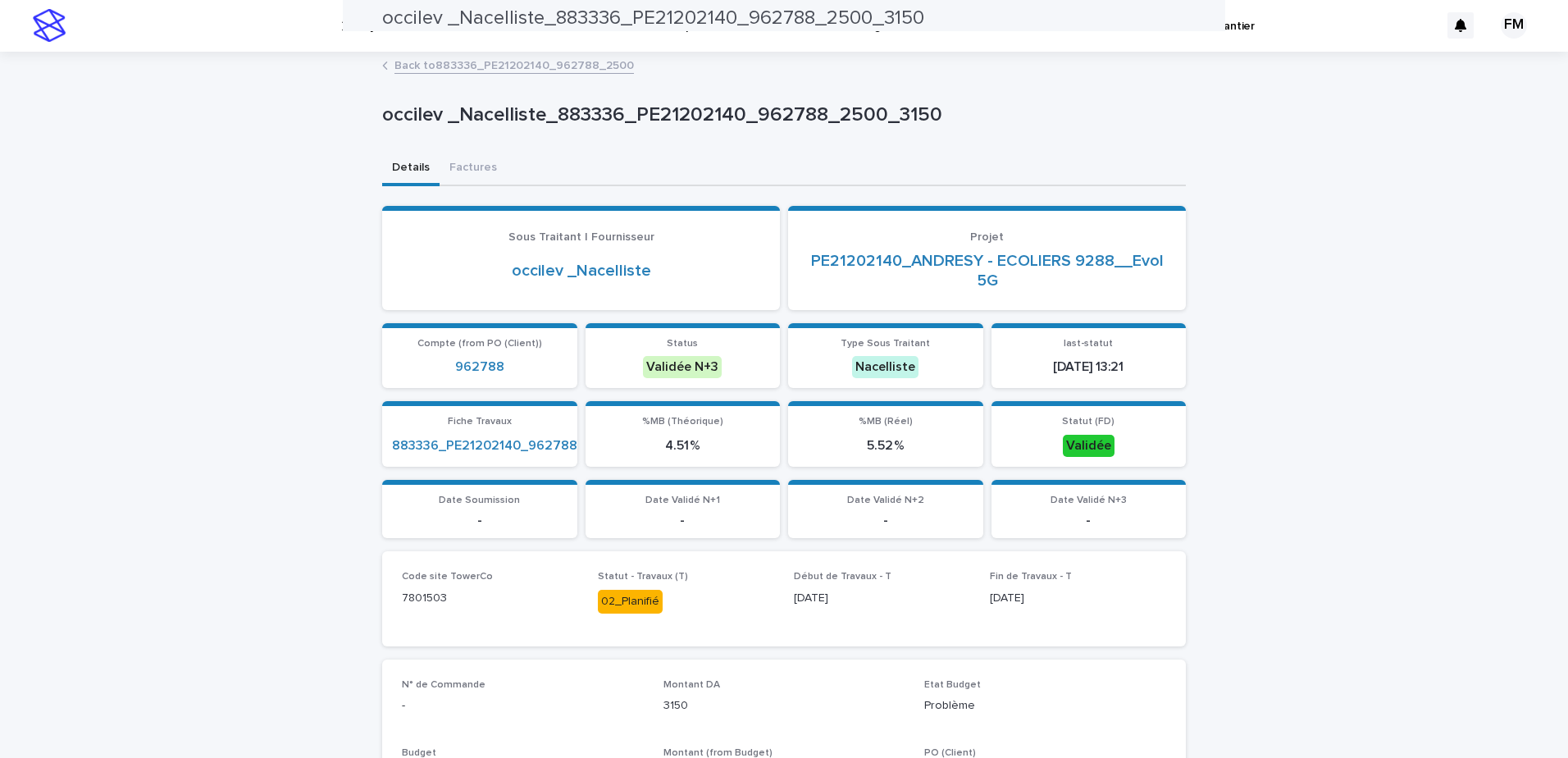
scroll to position [0, 0]
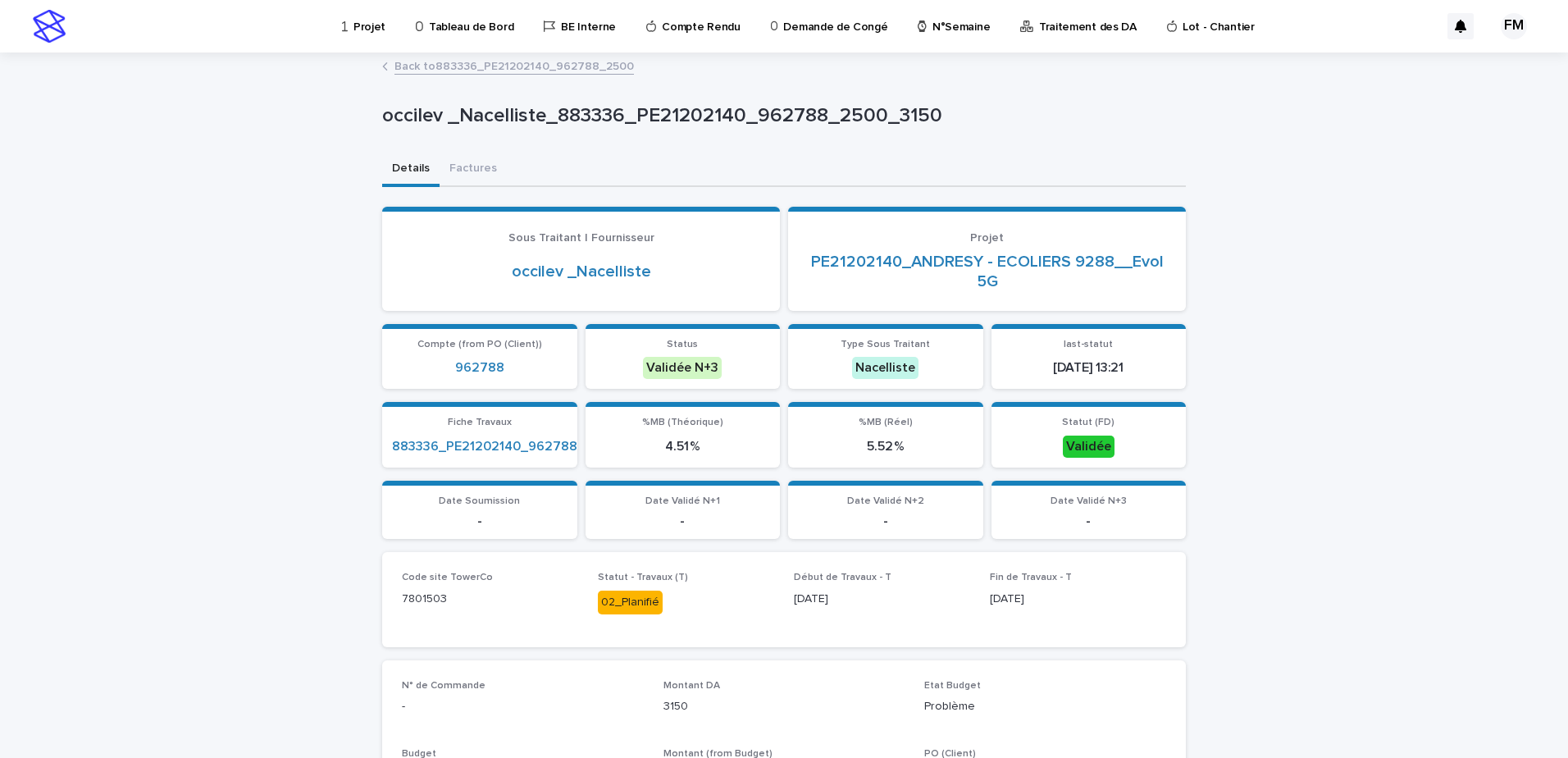
click at [379, 34] on p "Projet" at bounding box center [369, 17] width 32 height 35
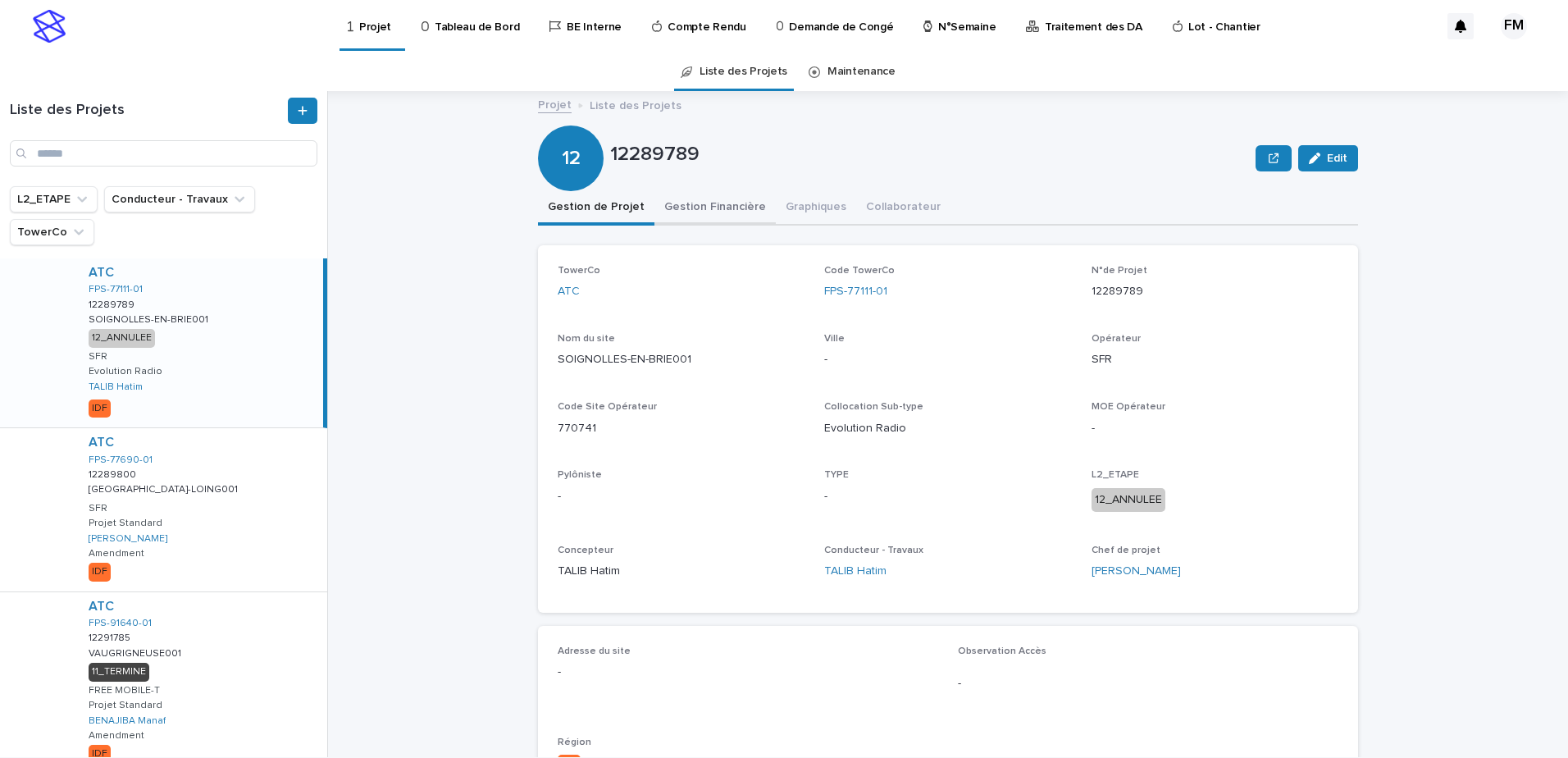
drag, startPoint x: 713, startPoint y: 204, endPoint x: 716, endPoint y: 224, distance: 20.2
click at [713, 204] on button "Gestion Financière" at bounding box center [715, 208] width 122 height 35
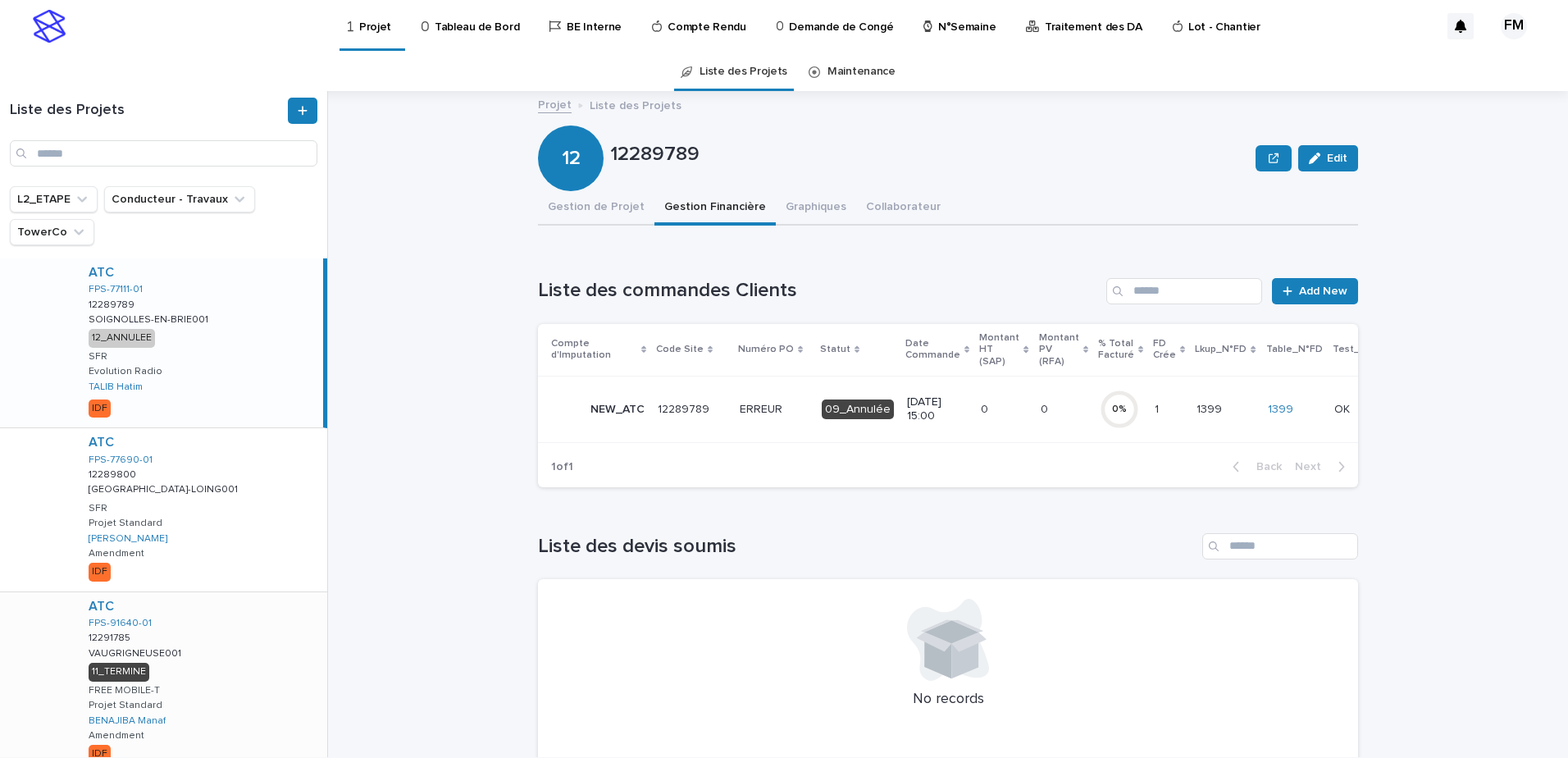
click at [222, 653] on div "ATC FPS-91640-01 12291785 12291785 VAUGRIGNEUSE001 VAUGRIGNEUSE001 11_TERMINE F…" at bounding box center [201, 683] width 252 height 181
click at [165, 147] on input "Search" at bounding box center [164, 153] width 308 height 26
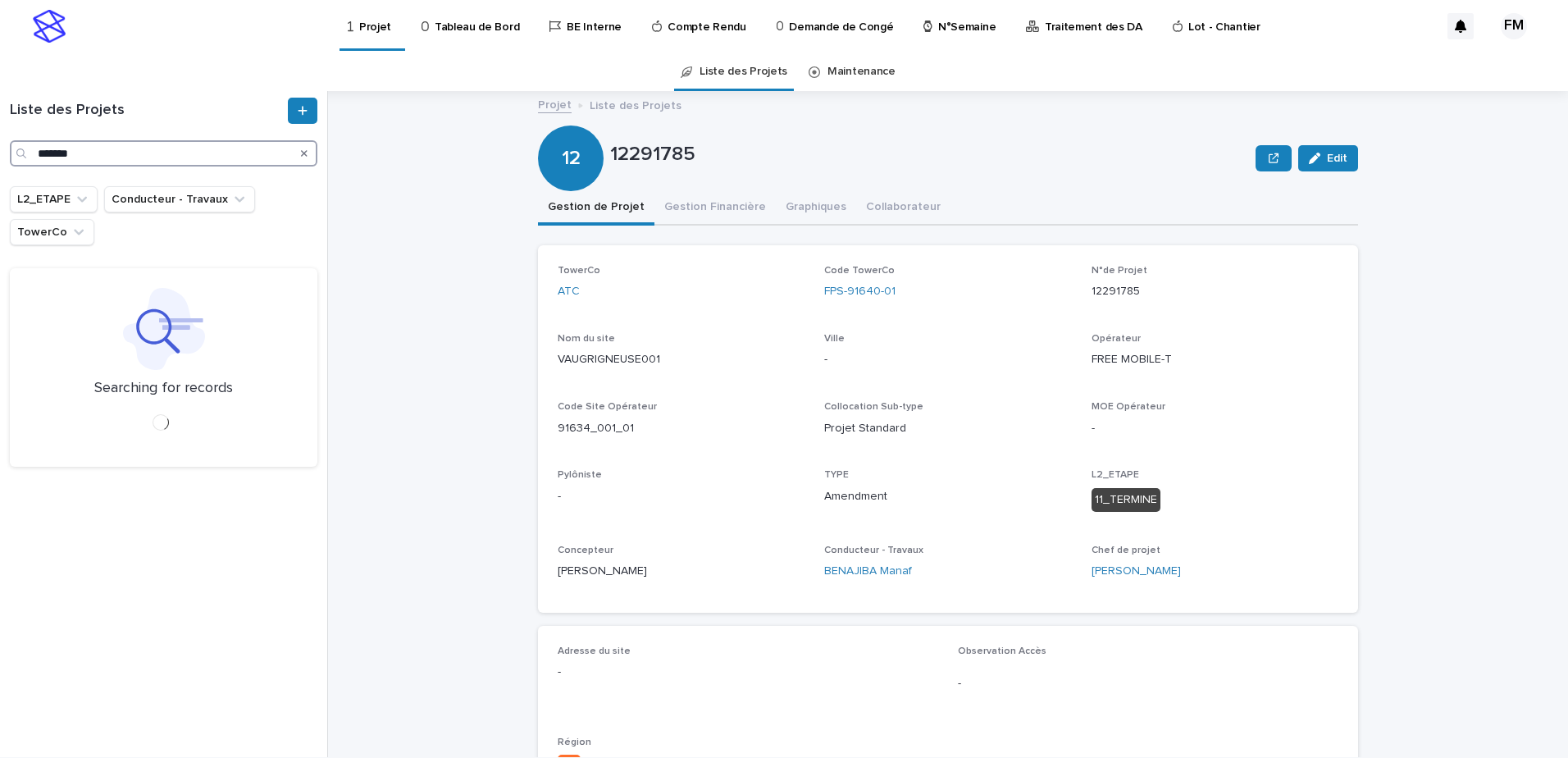
type input "*******"
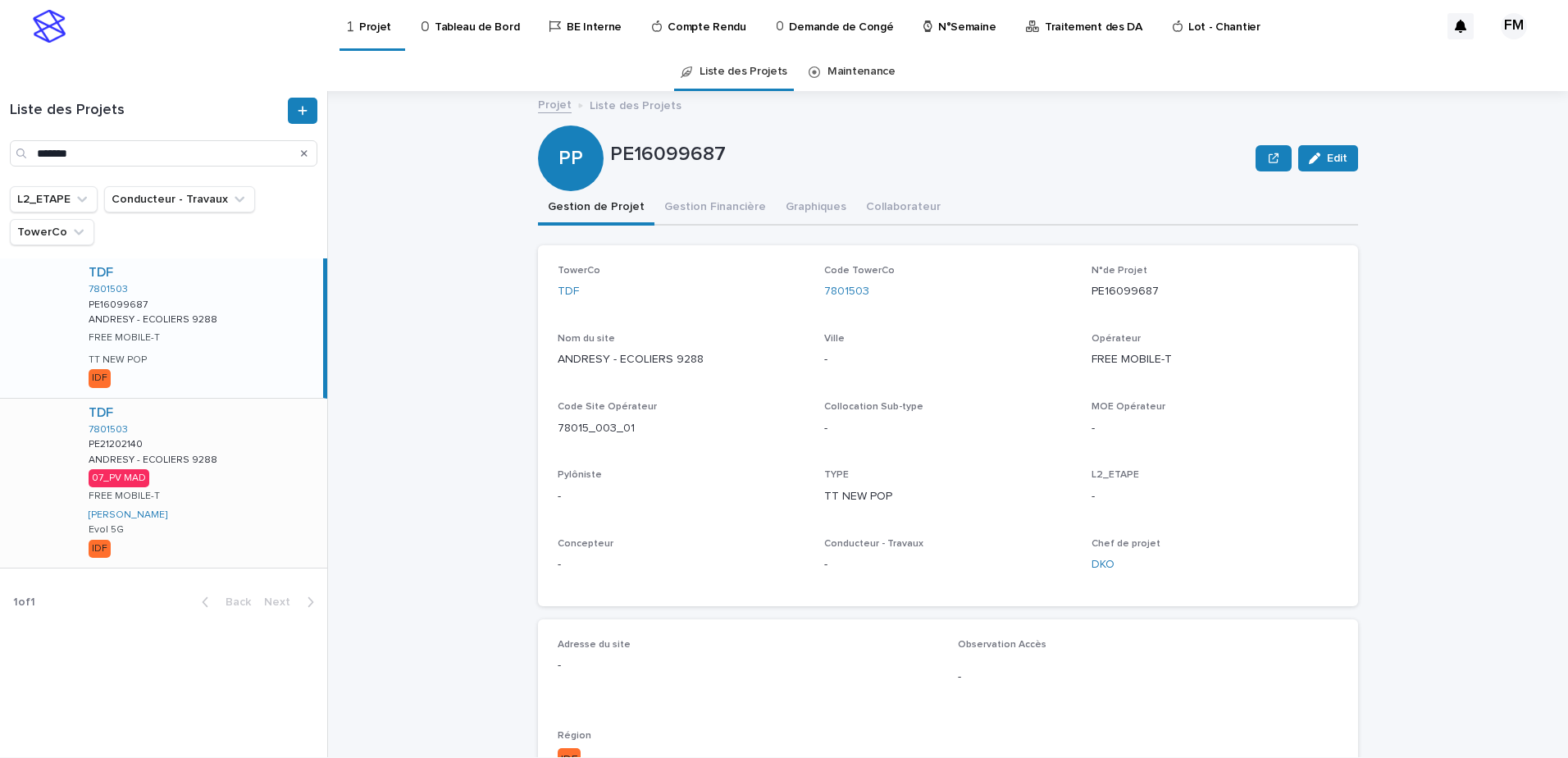
click at [268, 536] on div "TDF 7801503 PE21202140 PE21202140 ANDRESY - ECOLIERS 9288 ANDRESY - ECOLIERS 92…" at bounding box center [201, 483] width 252 height 169
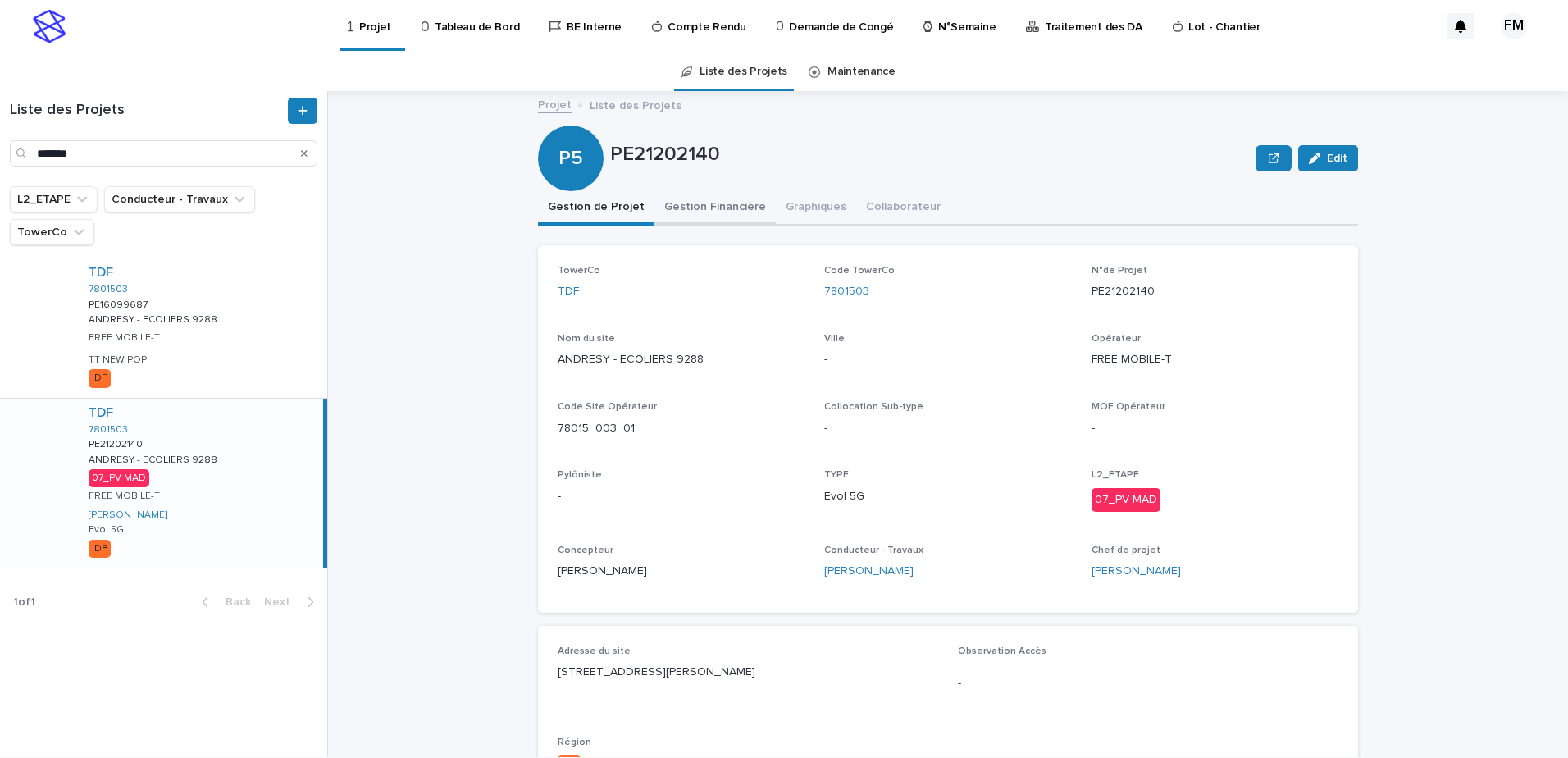
click at [670, 210] on button "Gestion Financière" at bounding box center [715, 208] width 122 height 35
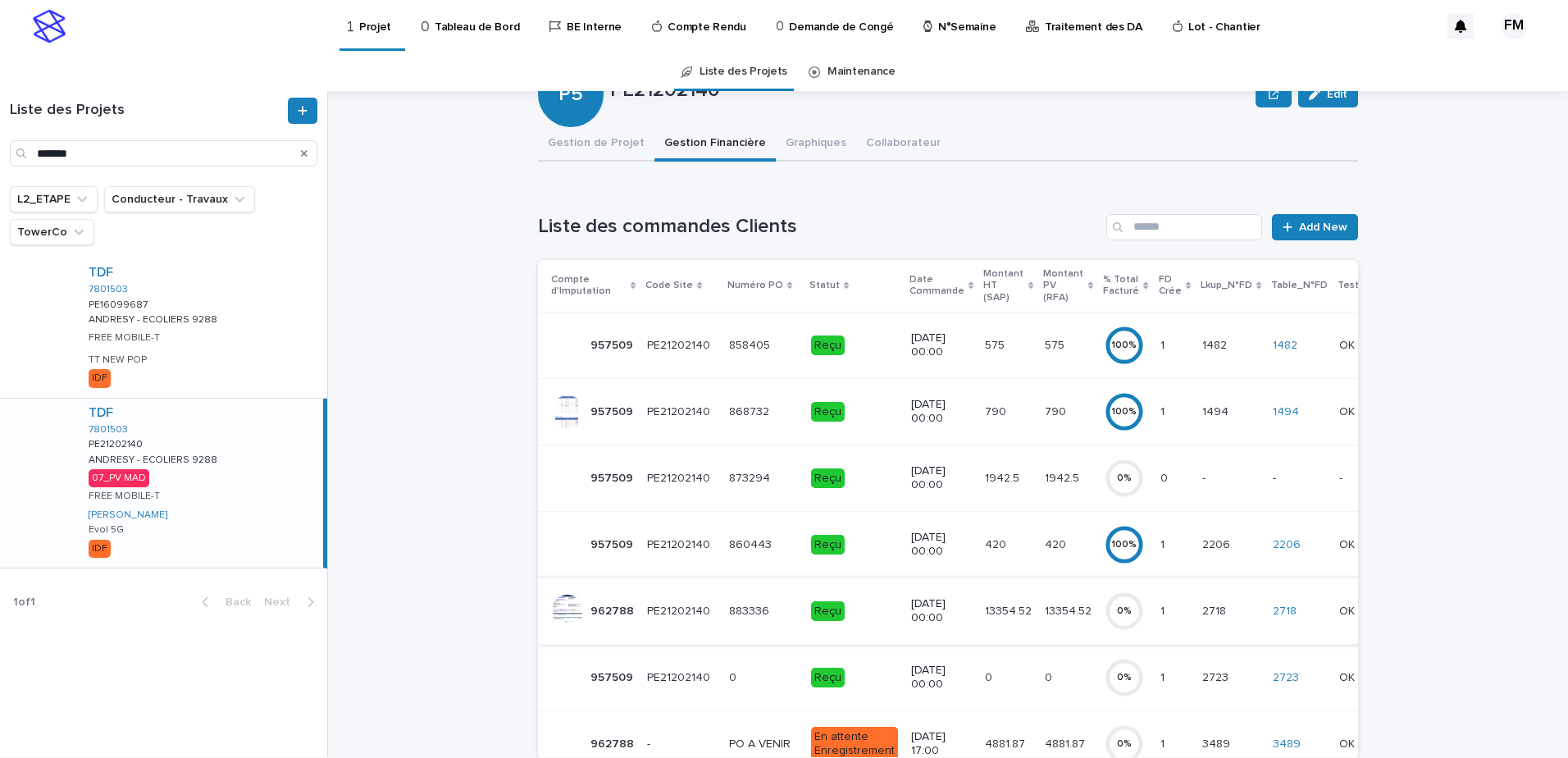
scroll to position [164, 0]
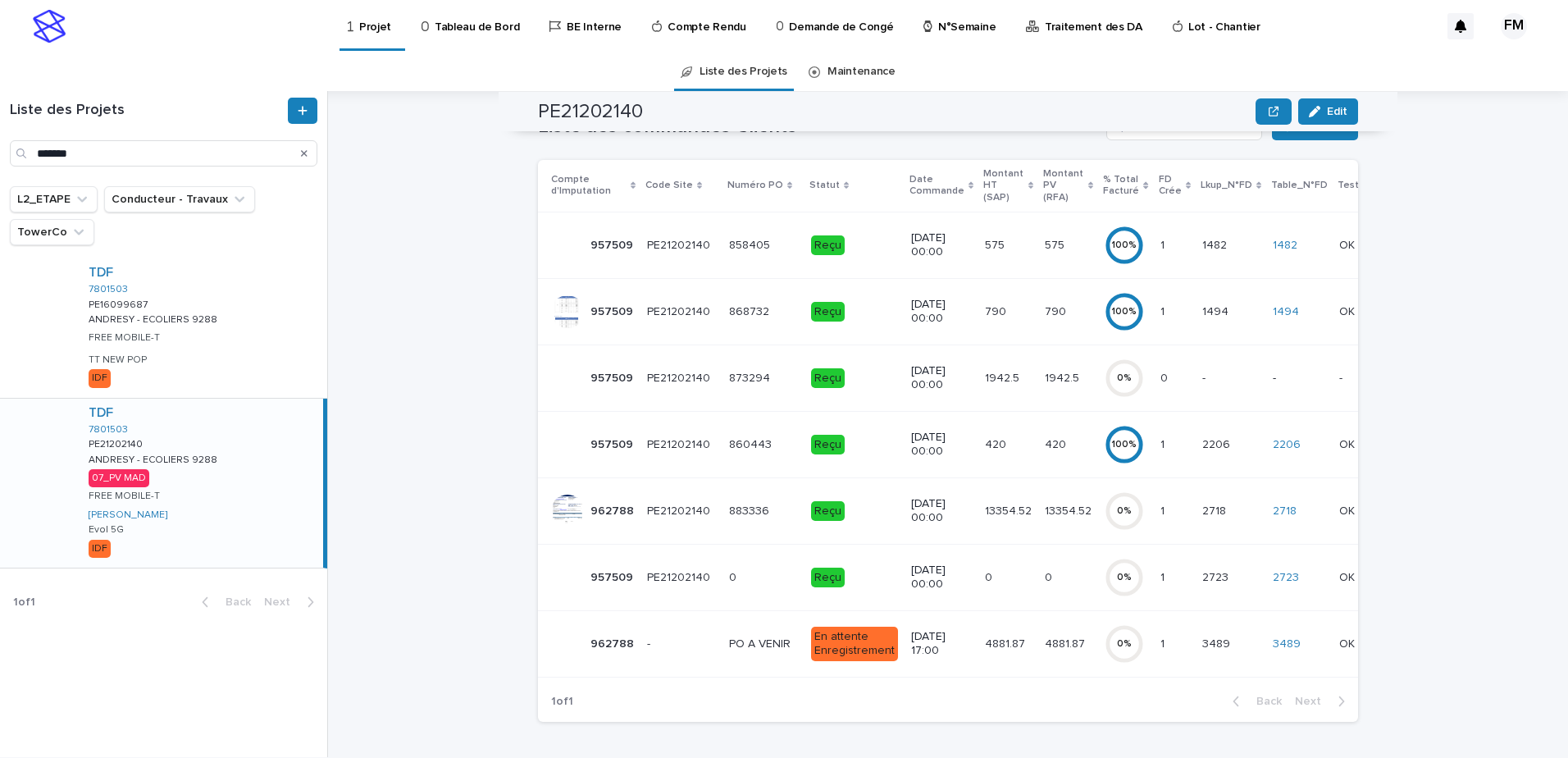
click at [746, 503] on p "883336" at bounding box center [751, 510] width 43 height 17
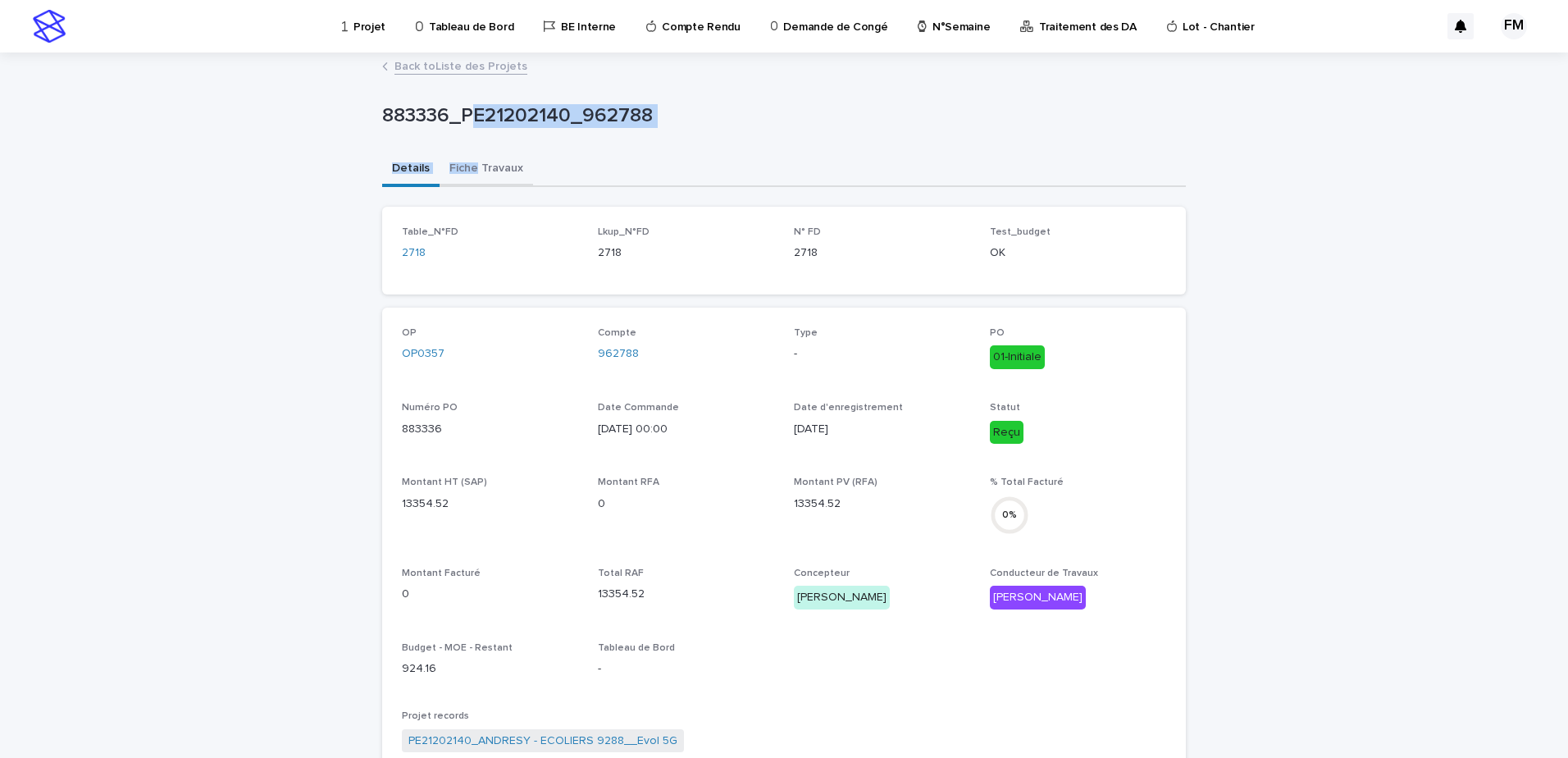
click at [470, 152] on div "883336_PE21202140_962788 883336_PE21202140_962788 Sorry, there was an error sav…" at bounding box center [784, 668] width 804 height 1229
drag, startPoint x: 470, startPoint y: 152, endPoint x: 472, endPoint y: 162, distance: 10.2
click at [472, 162] on button "Fiche Travaux" at bounding box center [486, 169] width 94 height 35
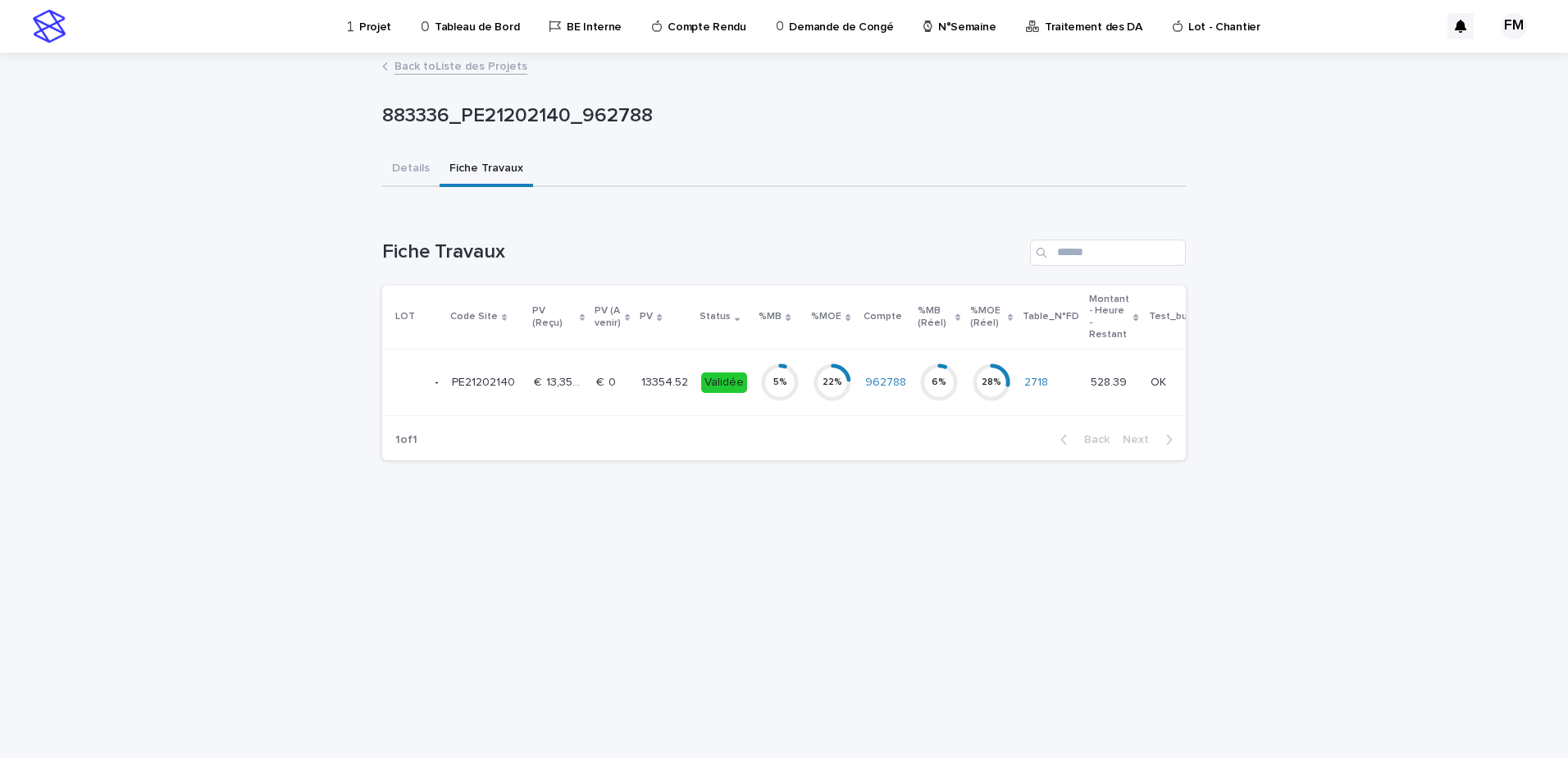
click at [700, 359] on td "Validée" at bounding box center [724, 382] width 59 height 67
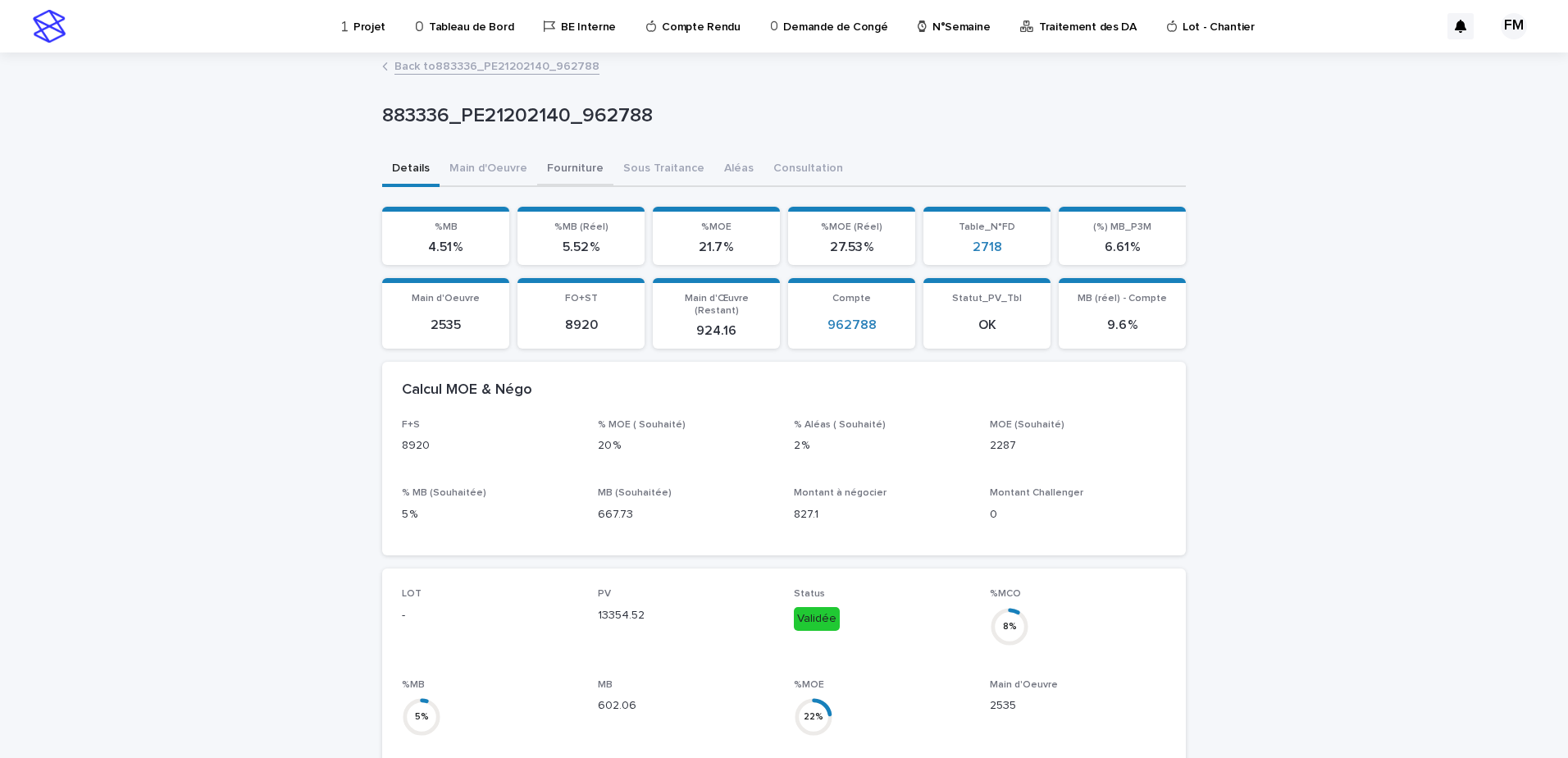
click at [588, 179] on button "Fourniture" at bounding box center [576, 169] width 76 height 35
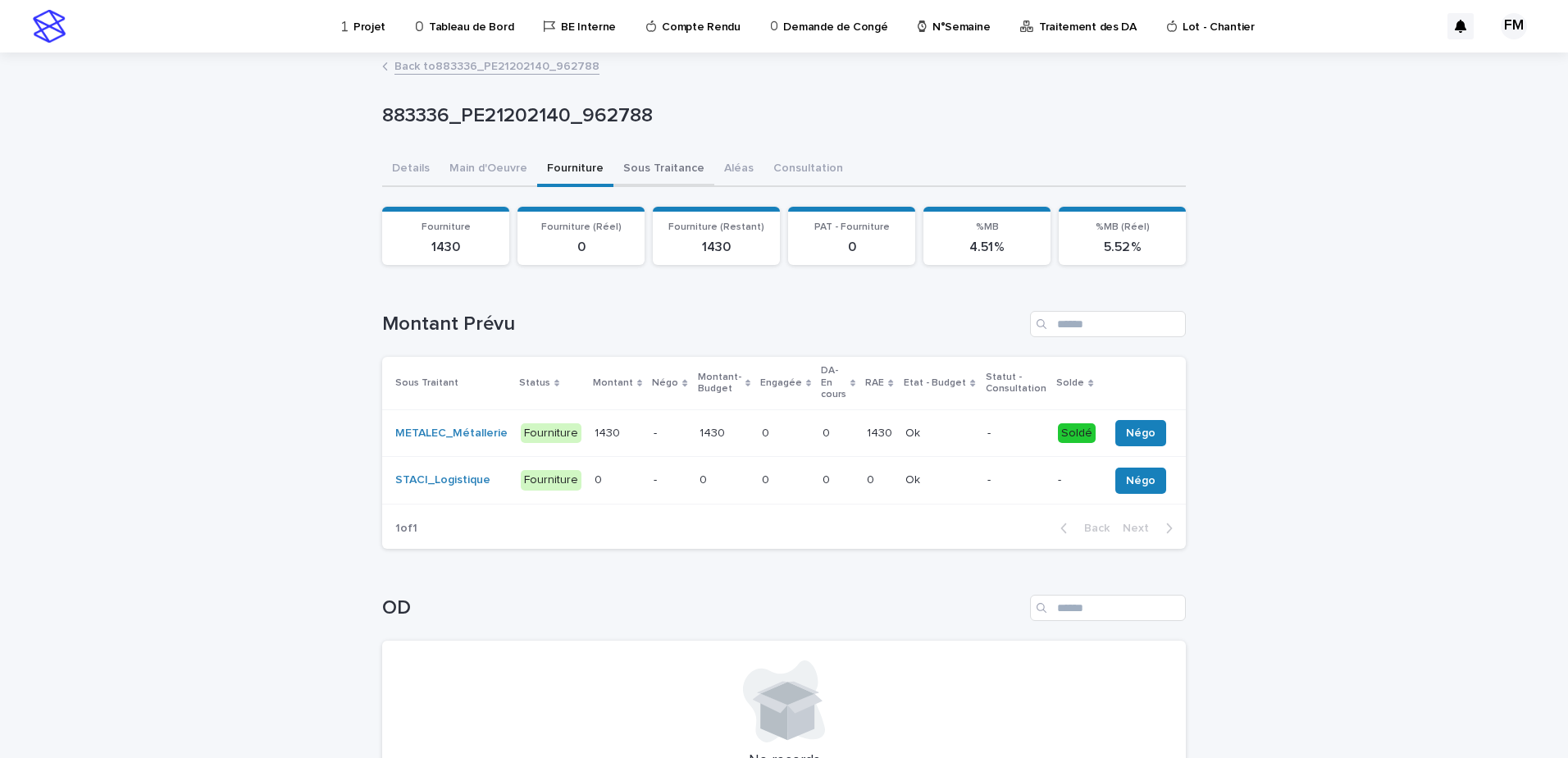
click at [631, 174] on button "Sous Traitance" at bounding box center [664, 169] width 101 height 35
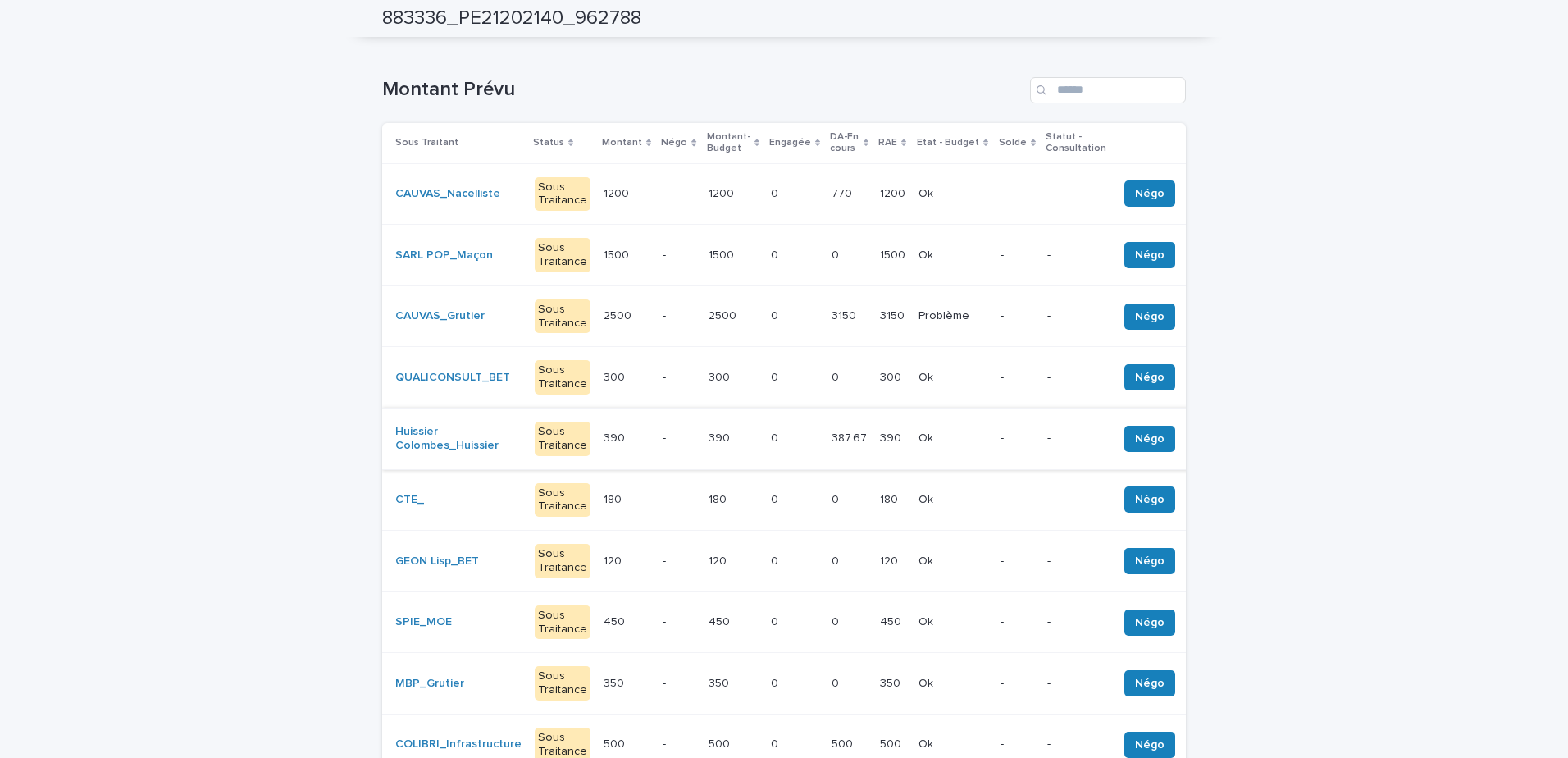
scroll to position [328, 0]
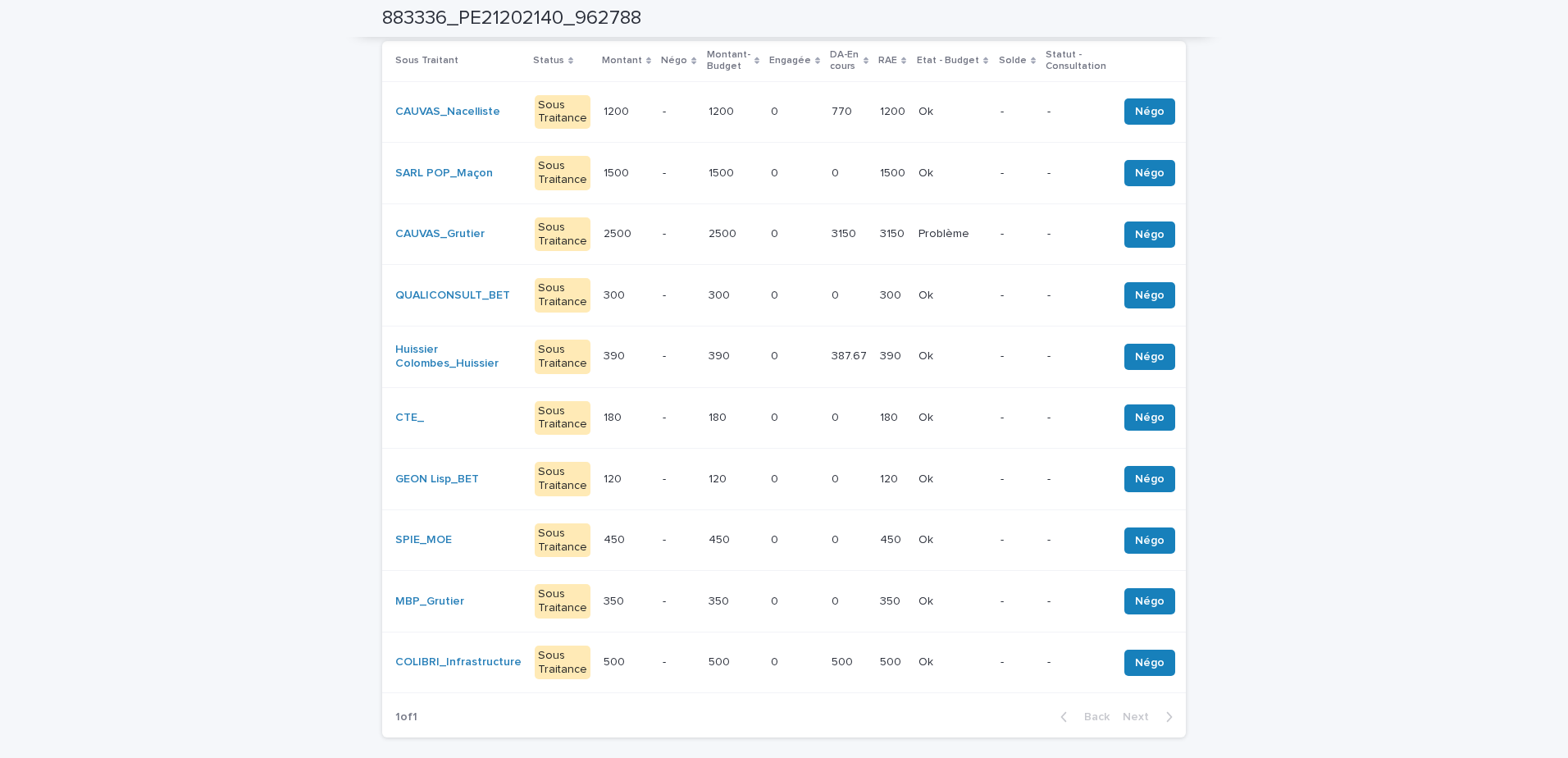
click at [714, 652] on p "500" at bounding box center [720, 660] width 25 height 17
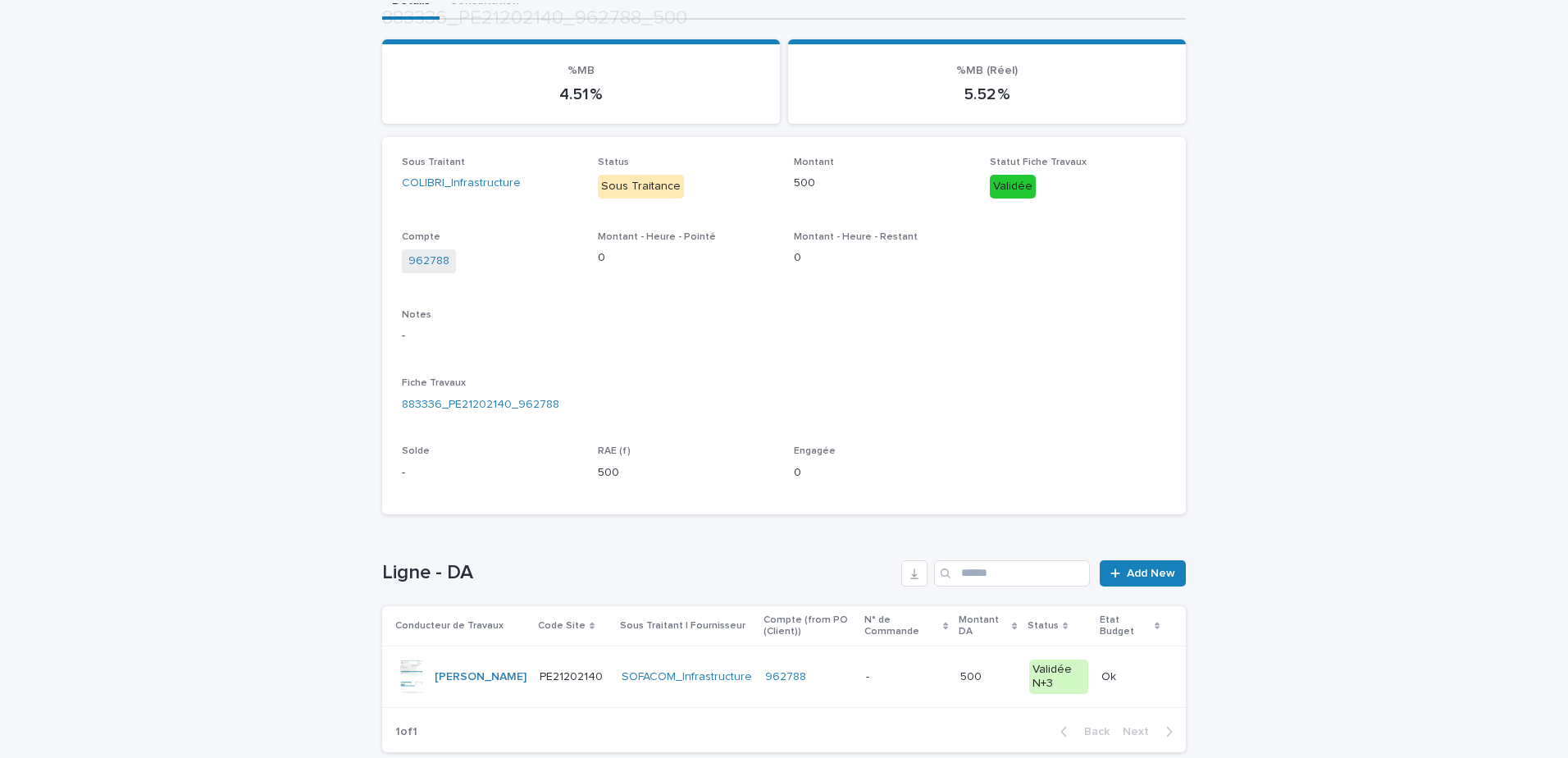
scroll to position [246, 0]
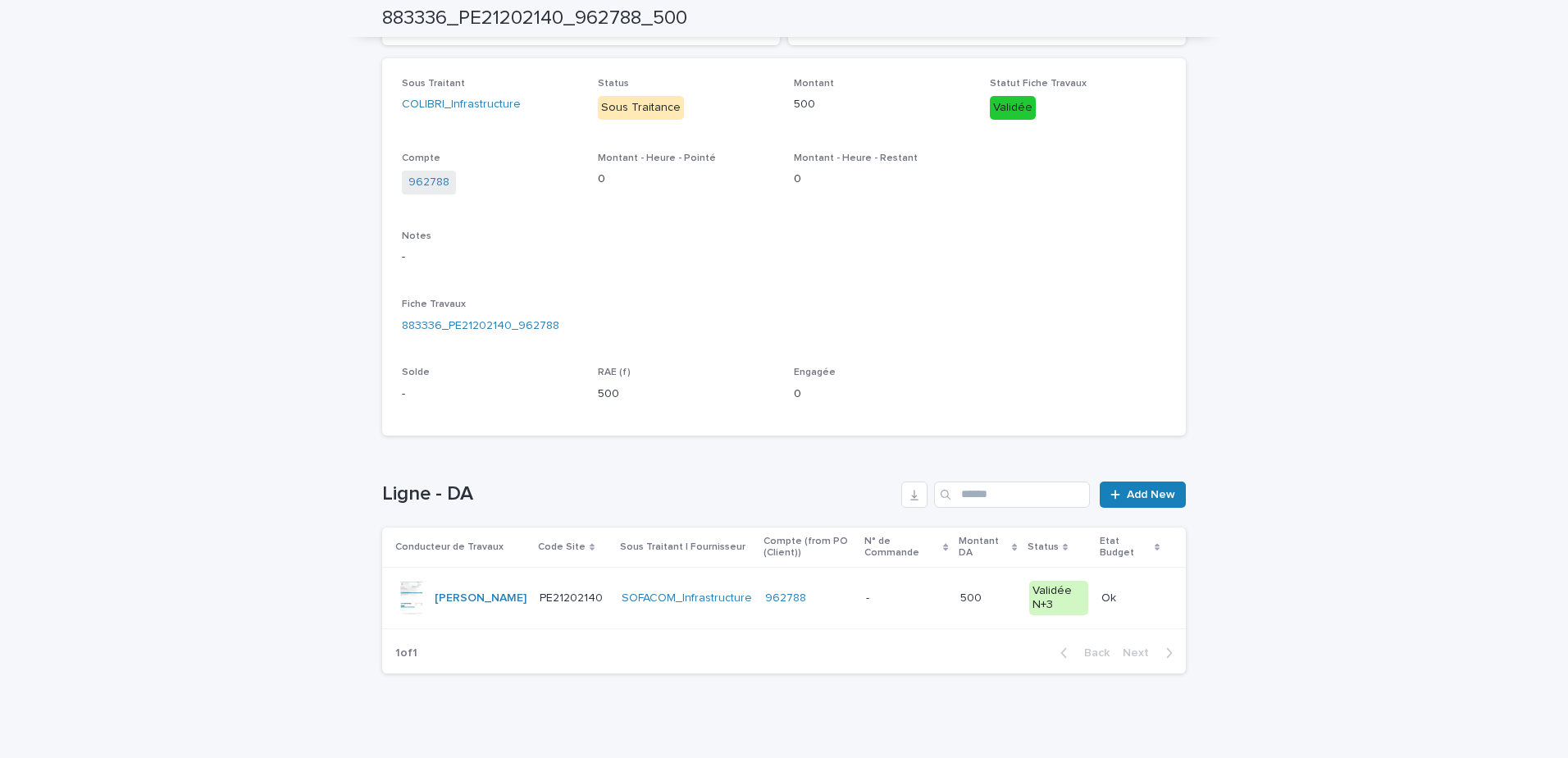
click at [836, 593] on div "962788" at bounding box center [809, 598] width 88 height 14
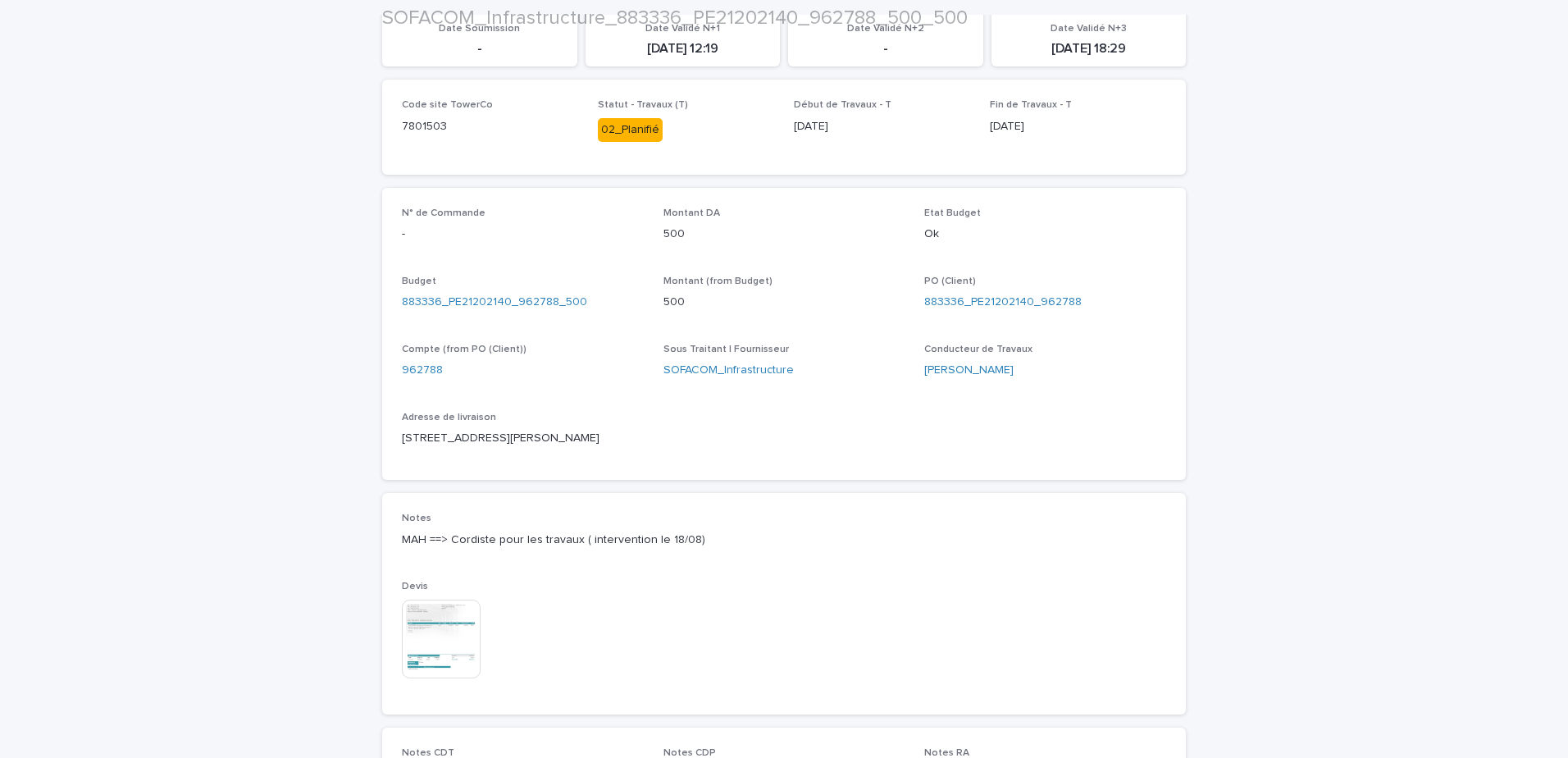
scroll to position [492, 0]
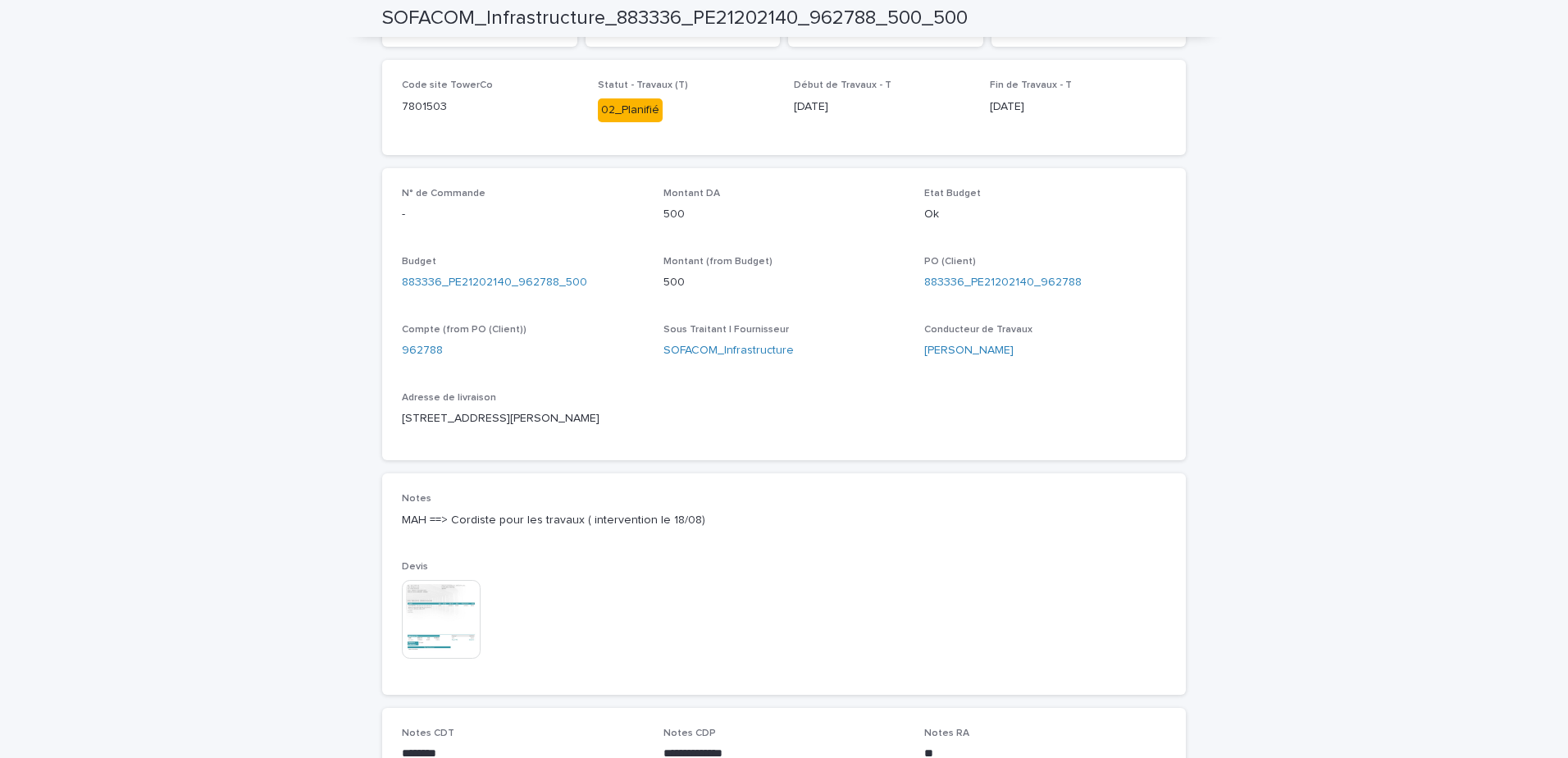
click at [464, 618] on img at bounding box center [440, 619] width 79 height 79
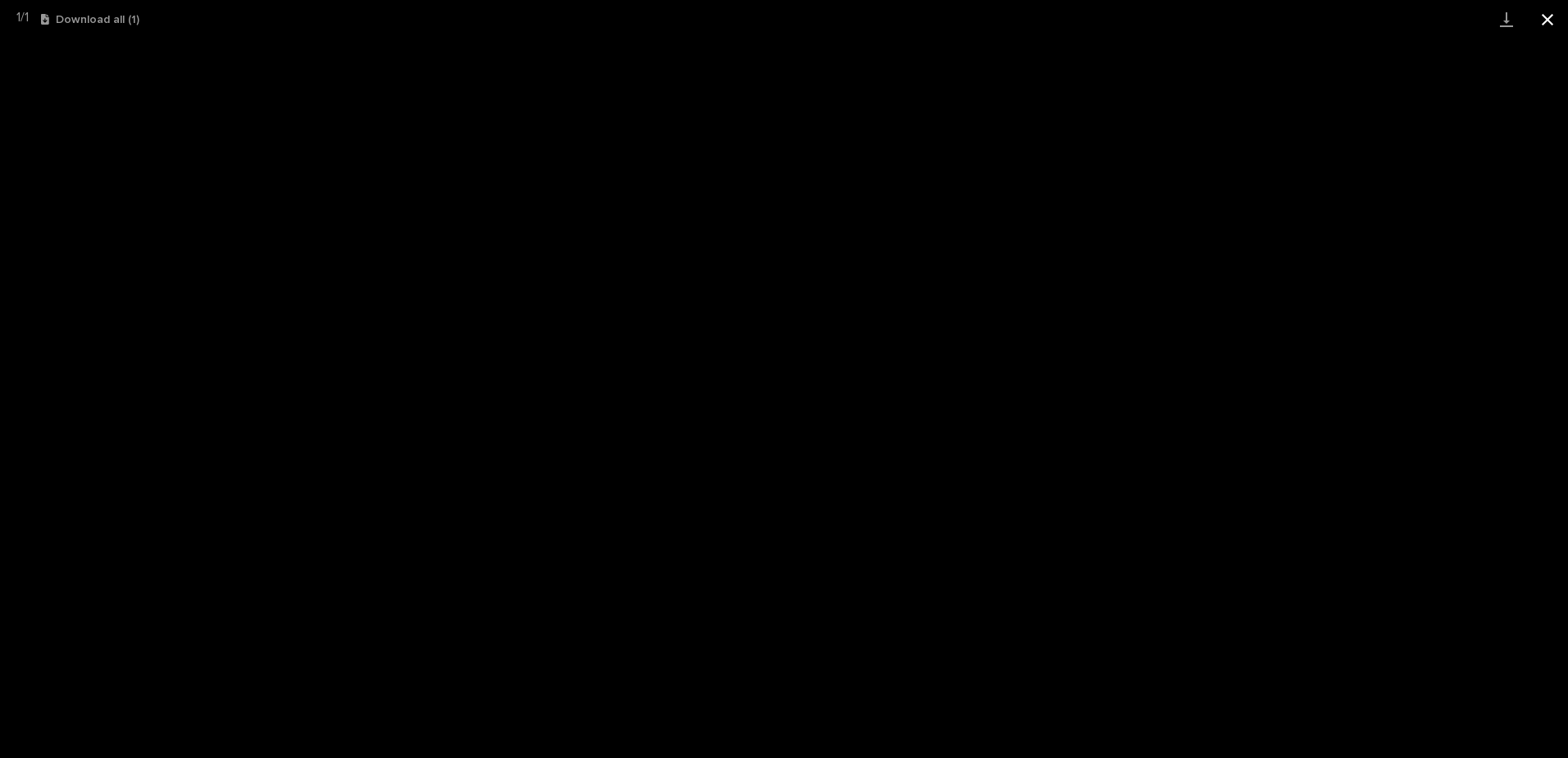
click at [1556, 11] on button "Close gallery" at bounding box center [1548, 19] width 41 height 39
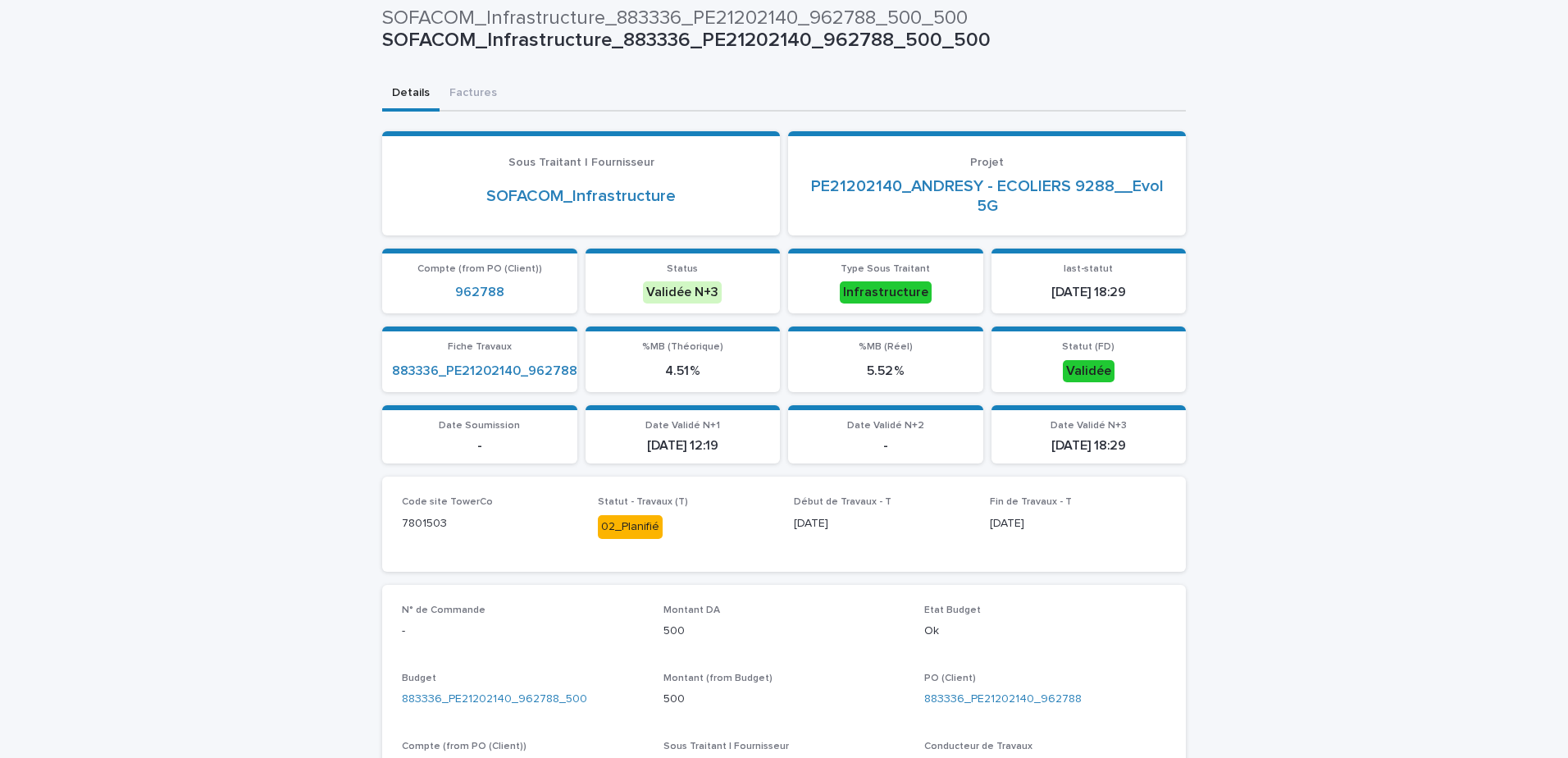
scroll to position [0, 0]
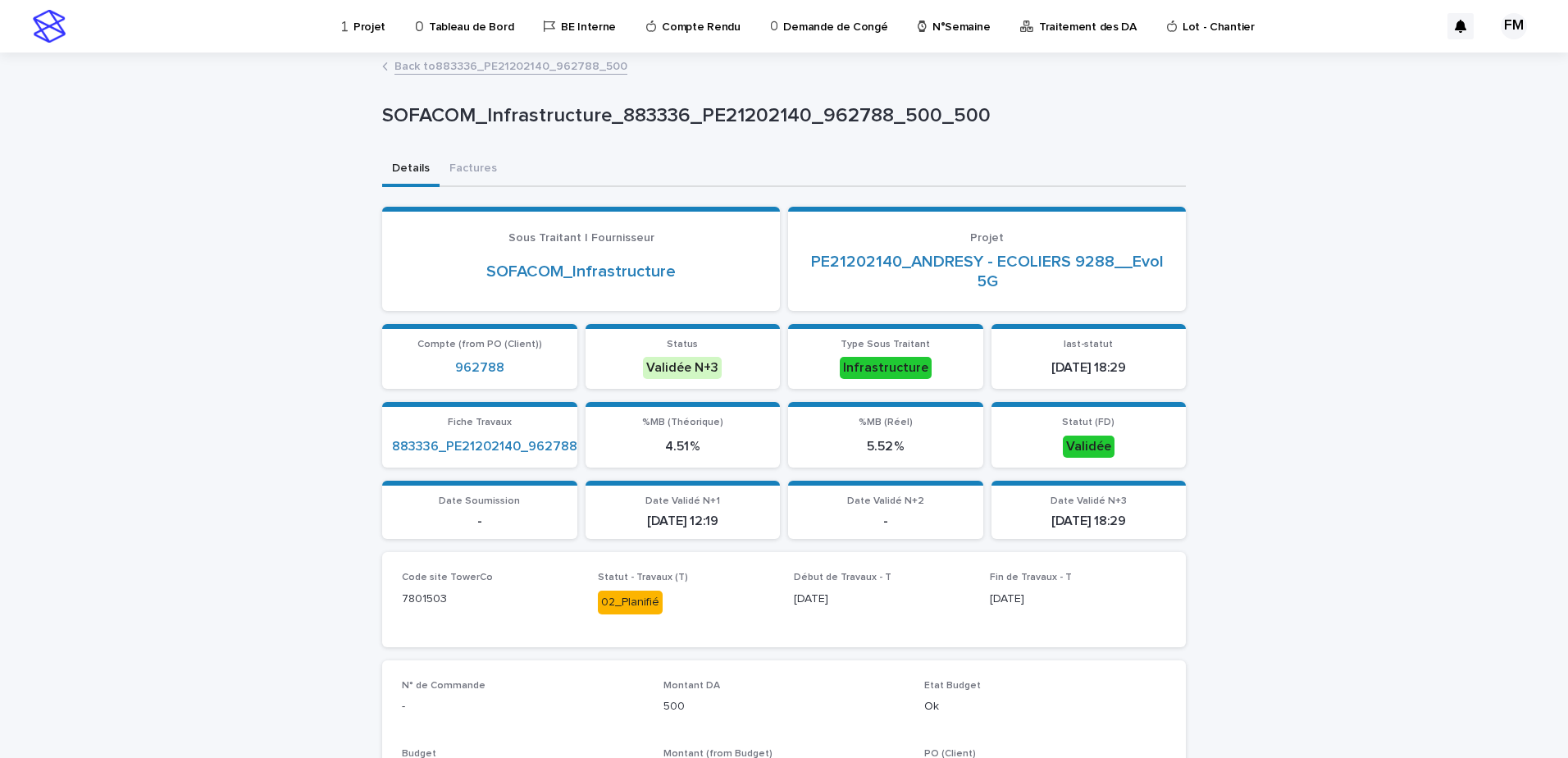
click at [463, 58] on link "Back to 883336_PE21202140_962788_500" at bounding box center [511, 65] width 233 height 19
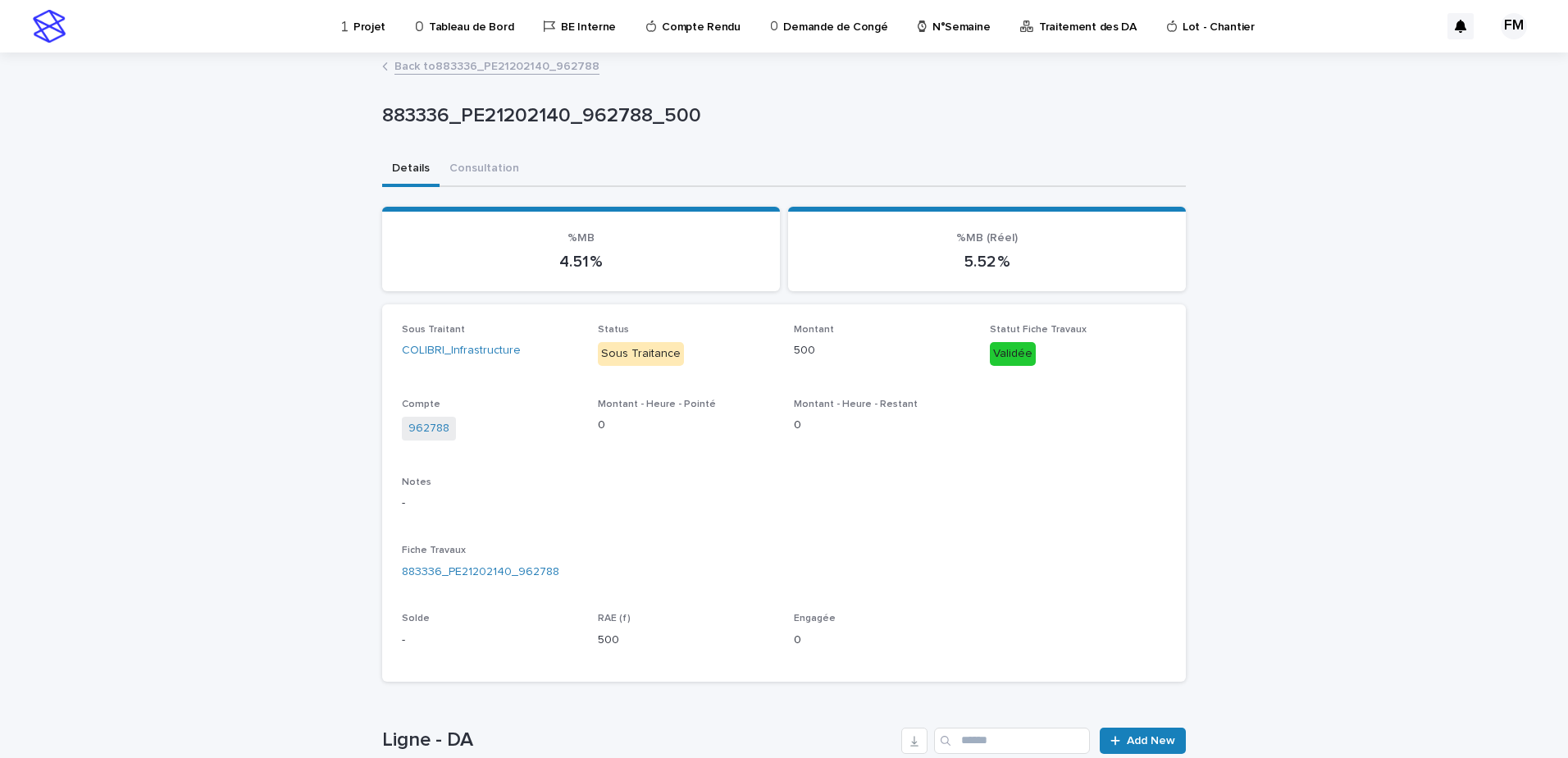
click at [471, 73] on link "Back to 883336_PE21202140_962788" at bounding box center [497, 65] width 205 height 19
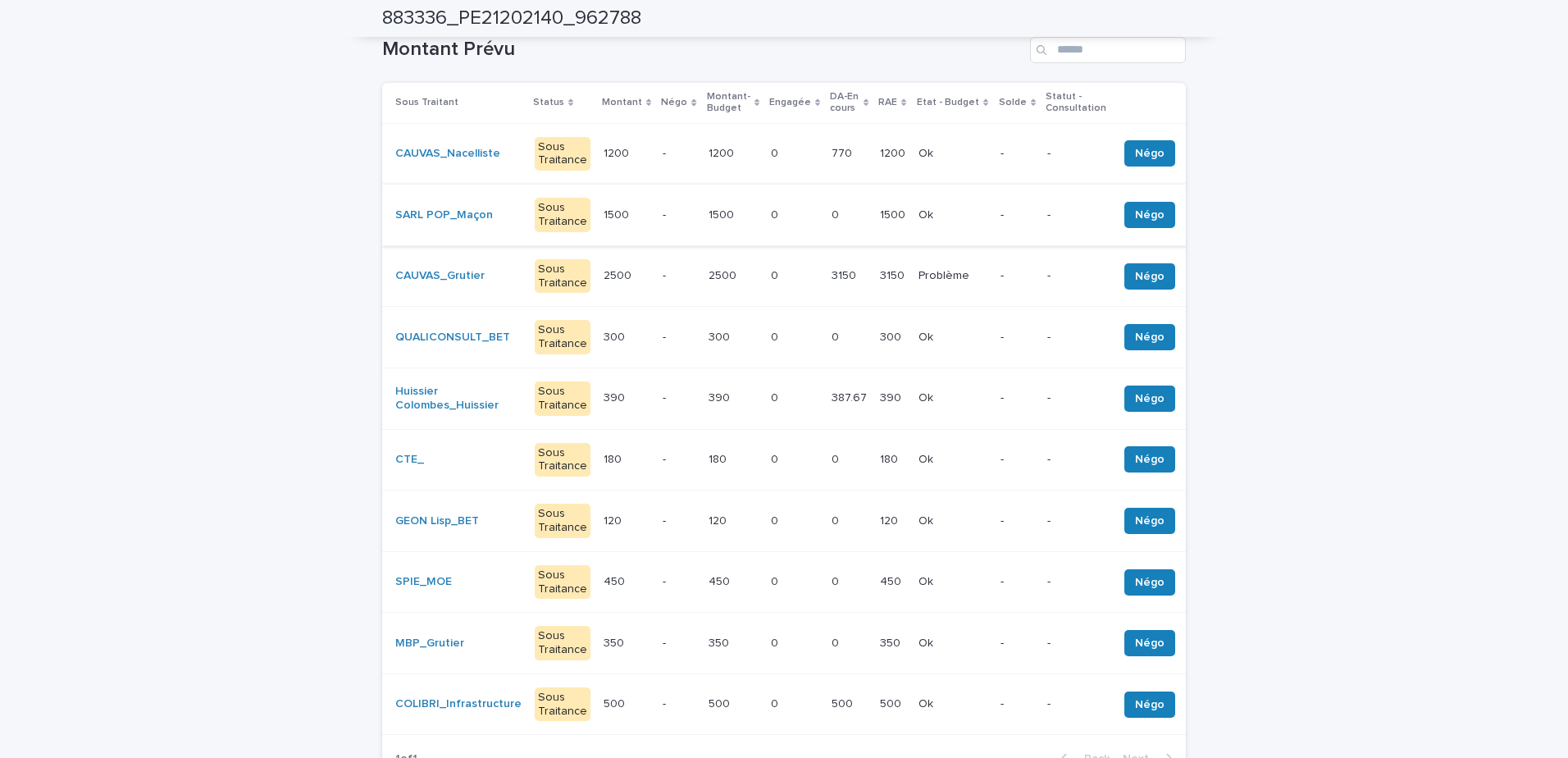
scroll to position [246, 0]
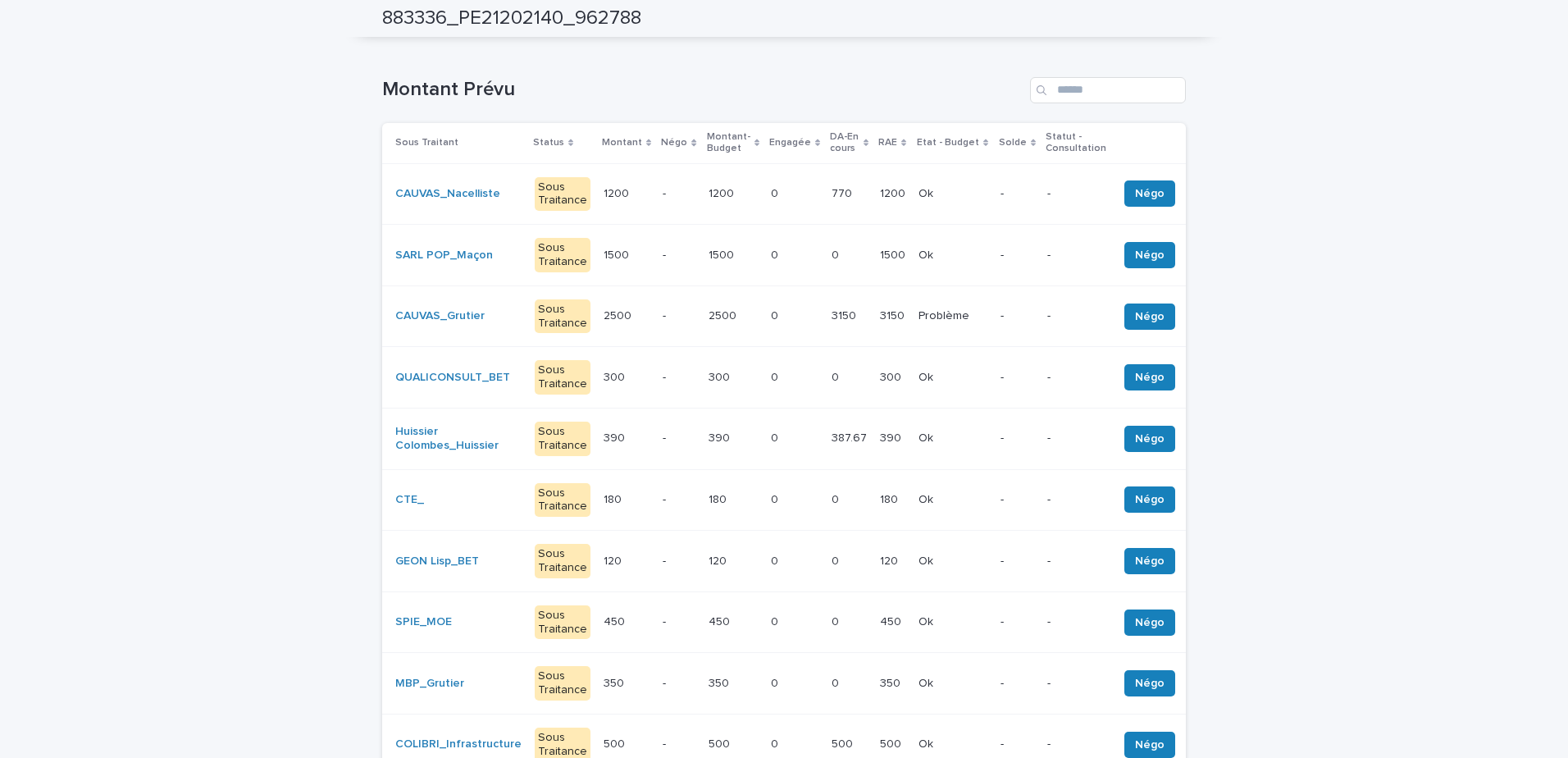
click at [790, 194] on div "0 0" at bounding box center [795, 194] width 47 height 27
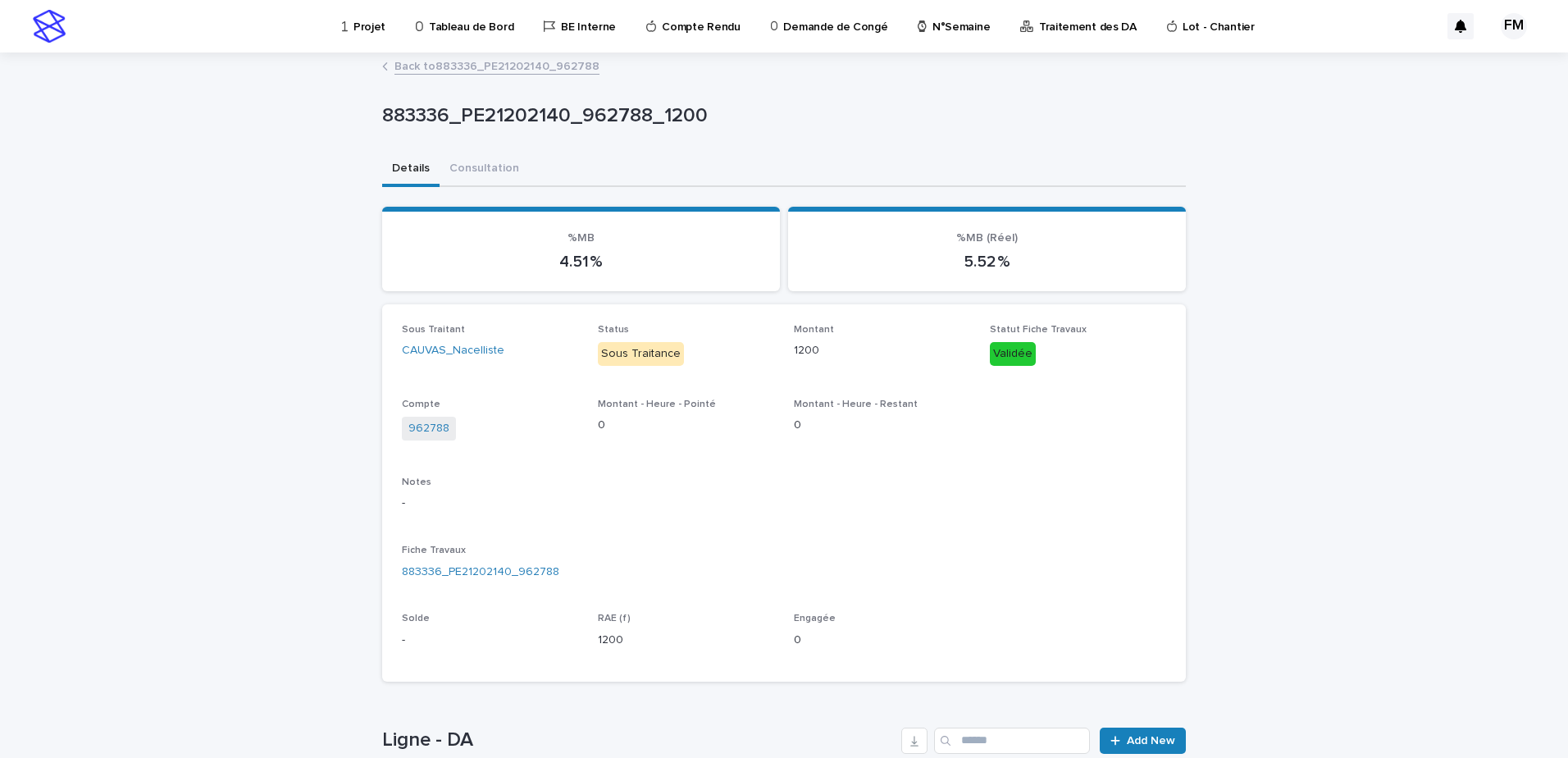
click at [479, 74] on link "Back to 883336_PE21202140_962788" at bounding box center [497, 65] width 205 height 19
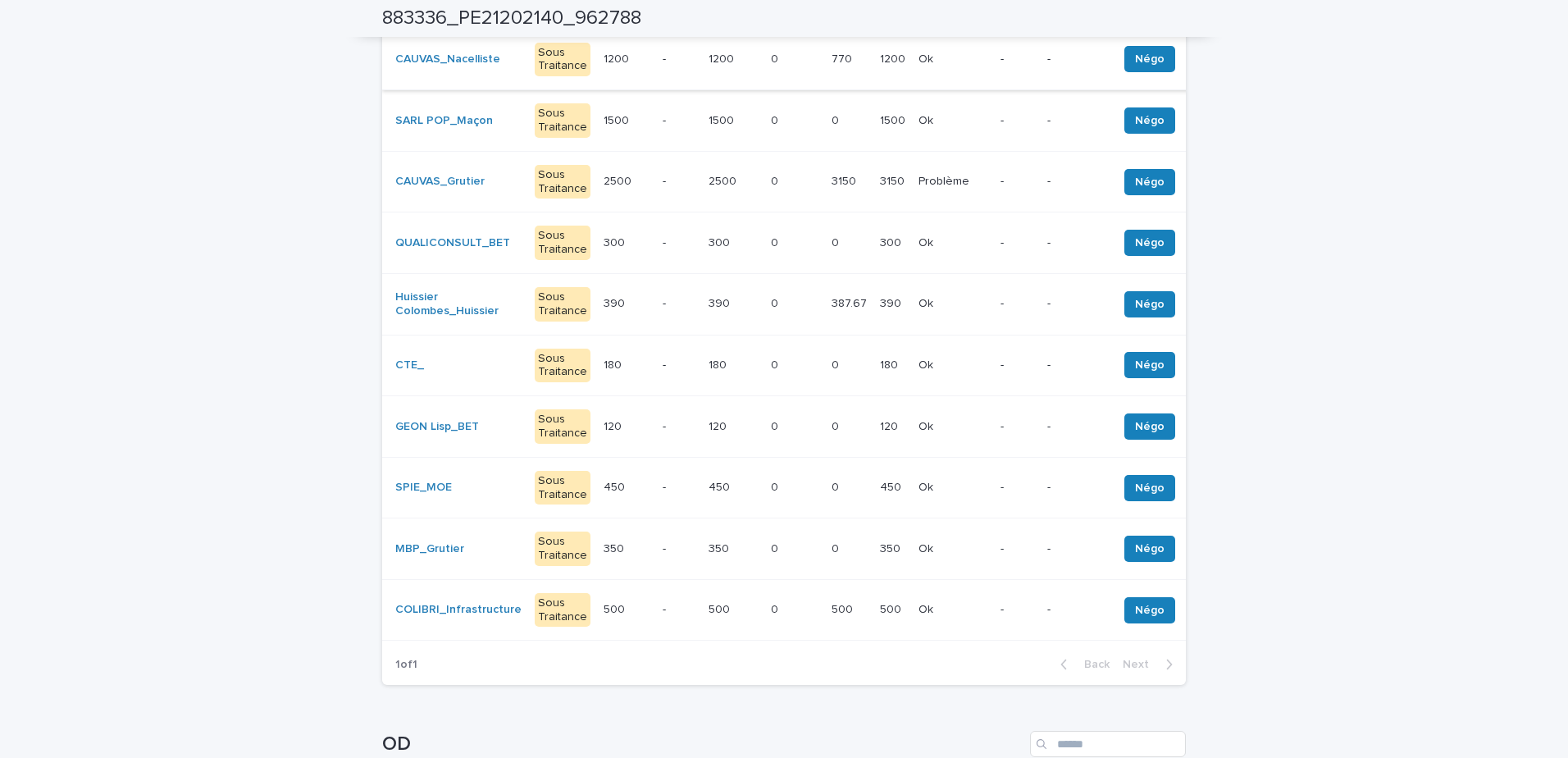
scroll to position [410, 0]
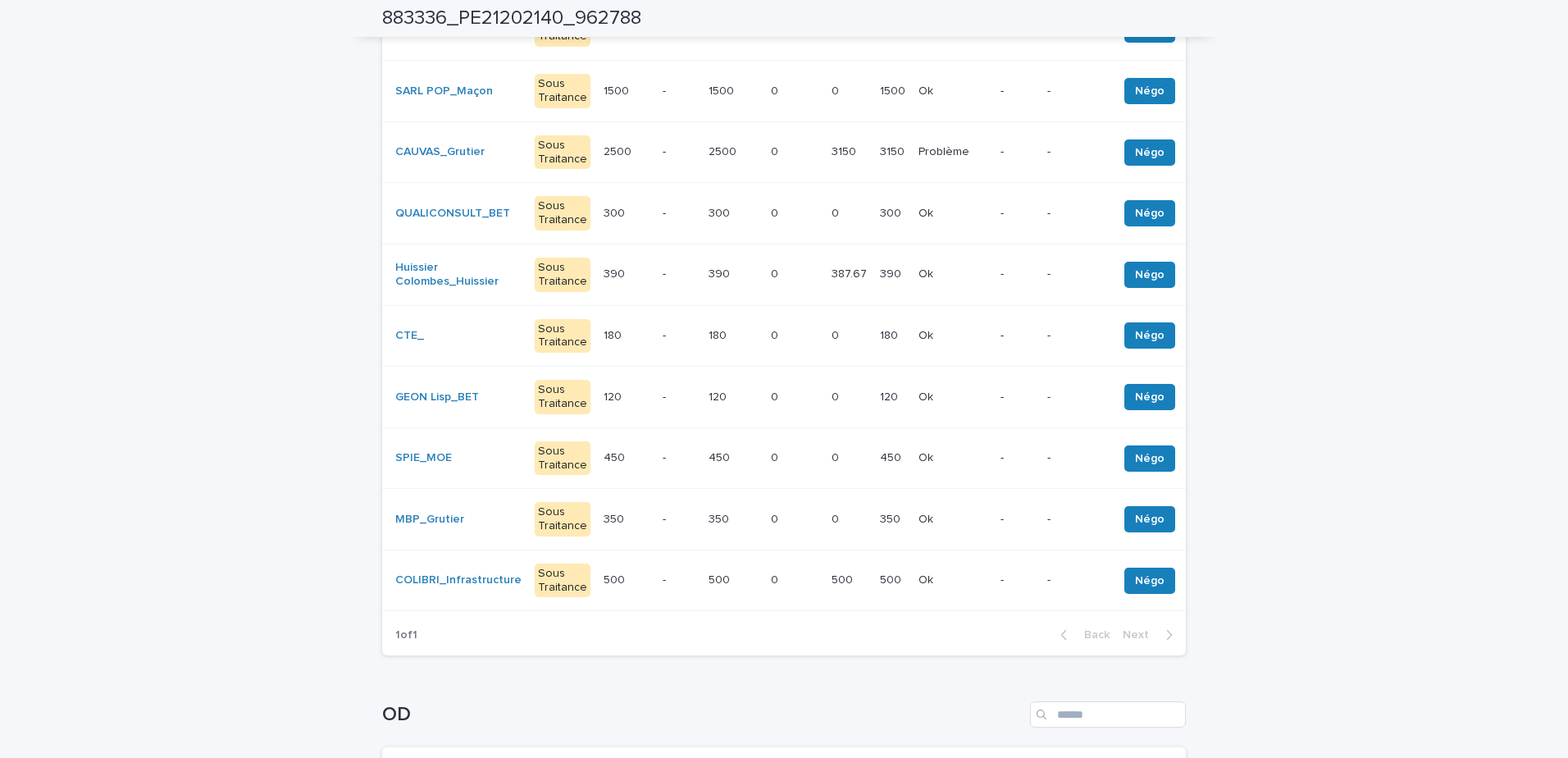
click at [768, 526] on td "0 0" at bounding box center [795, 519] width 61 height 62
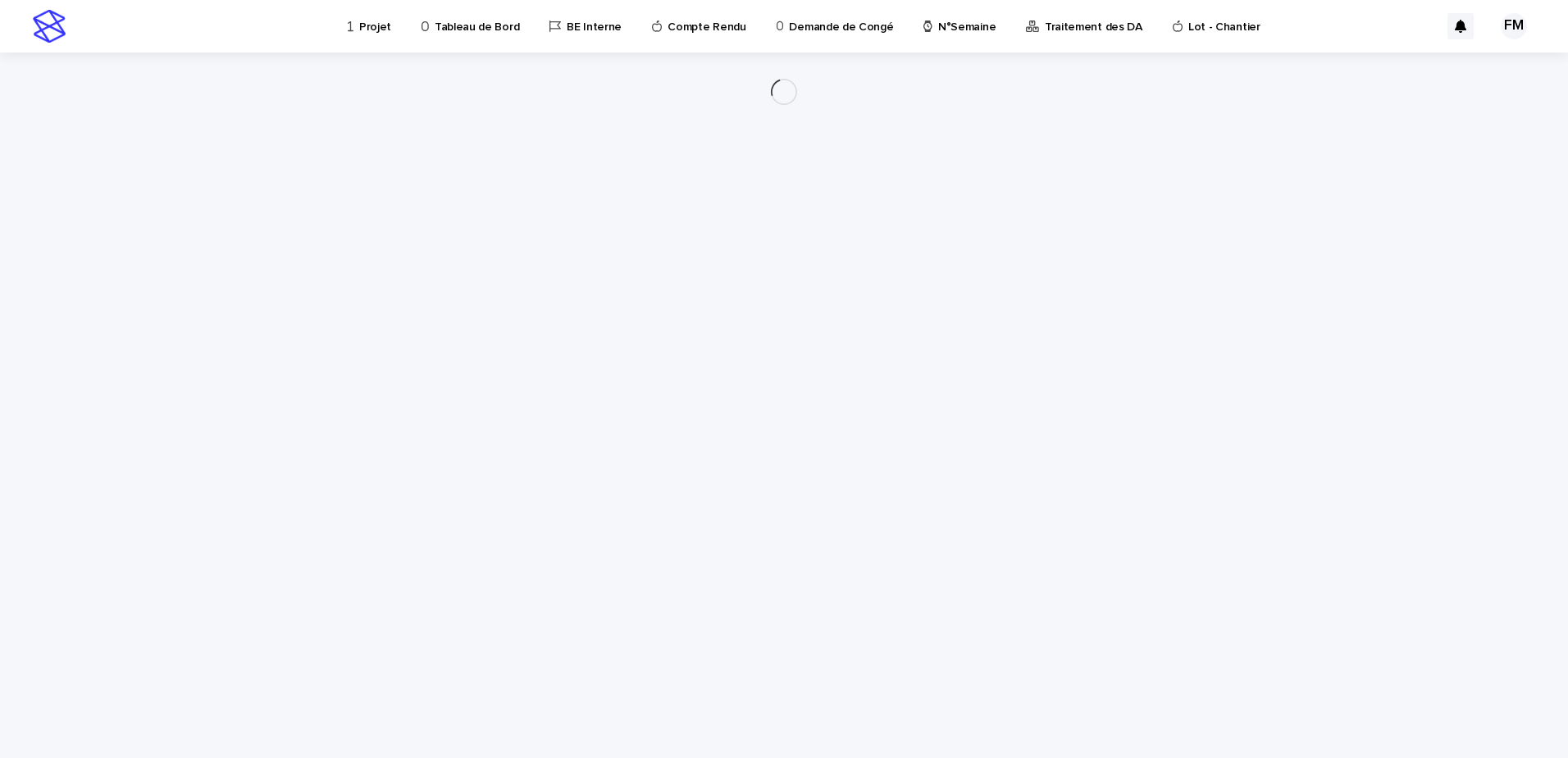
click at [737, 428] on div "Loading... Saving… Loading... Saving…" at bounding box center [784, 384] width 820 height 664
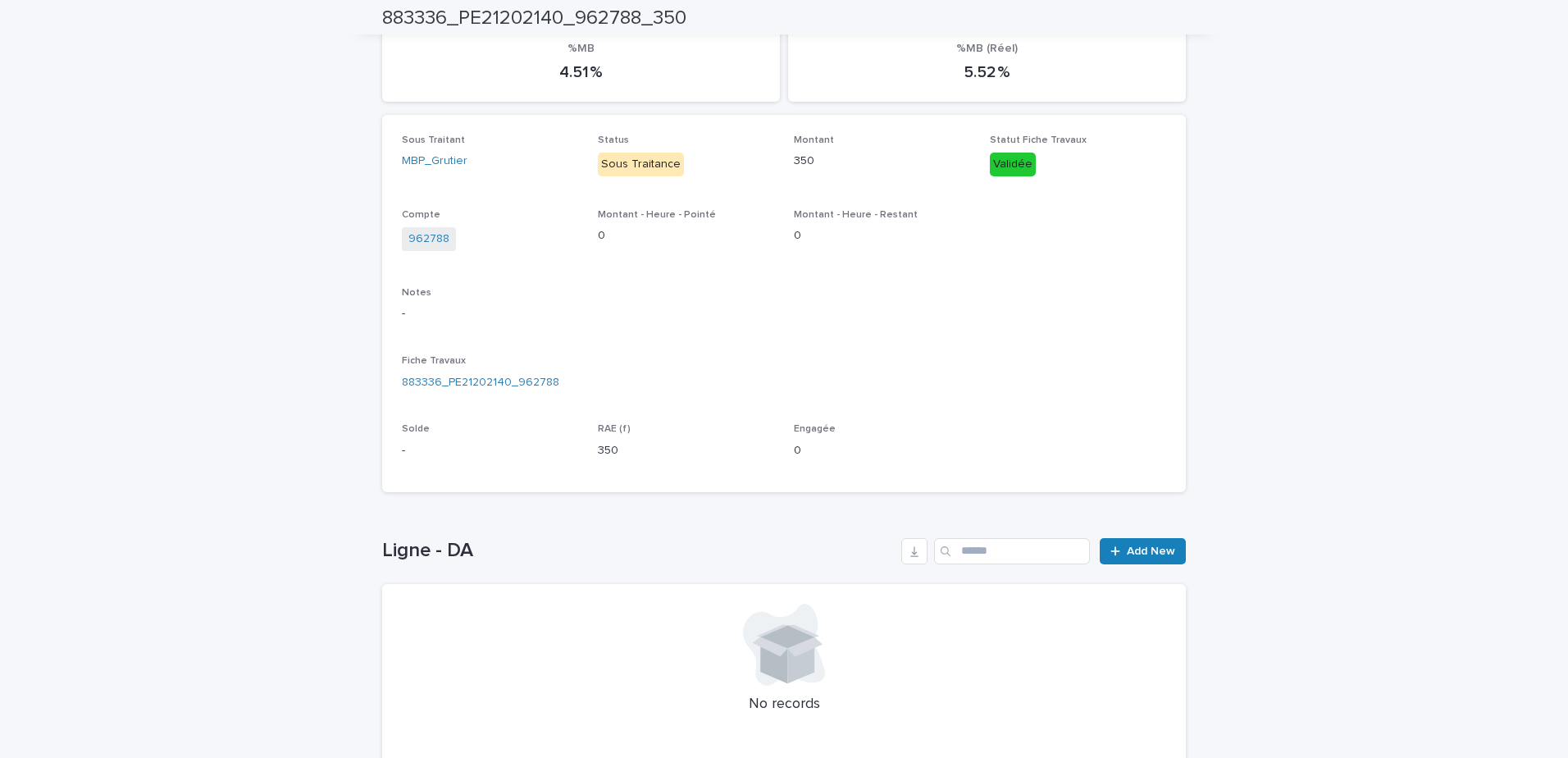
scroll to position [52, 0]
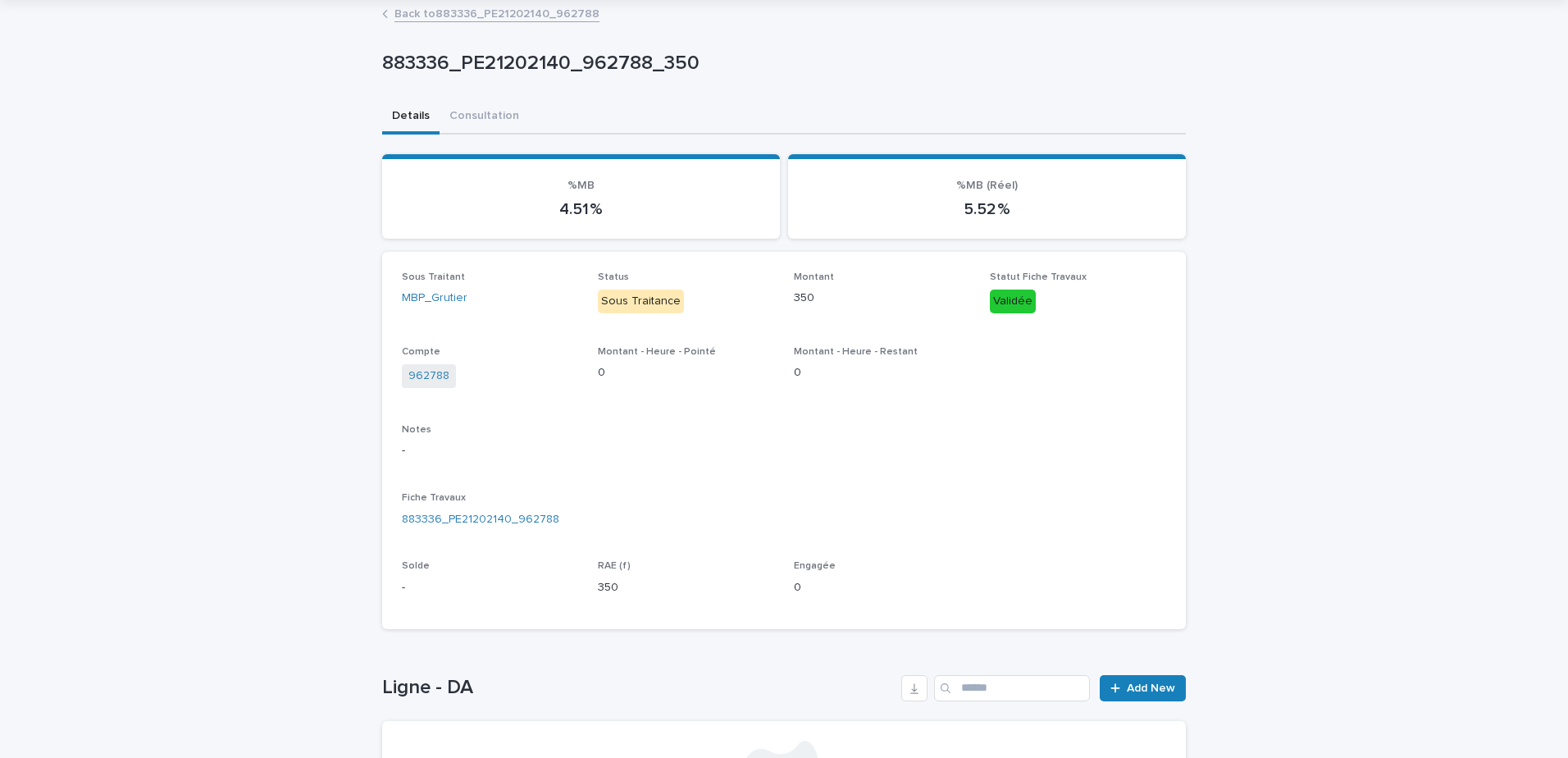
click at [494, 12] on link "Back to 883336_PE21202140_962788" at bounding box center [497, 13] width 205 height 19
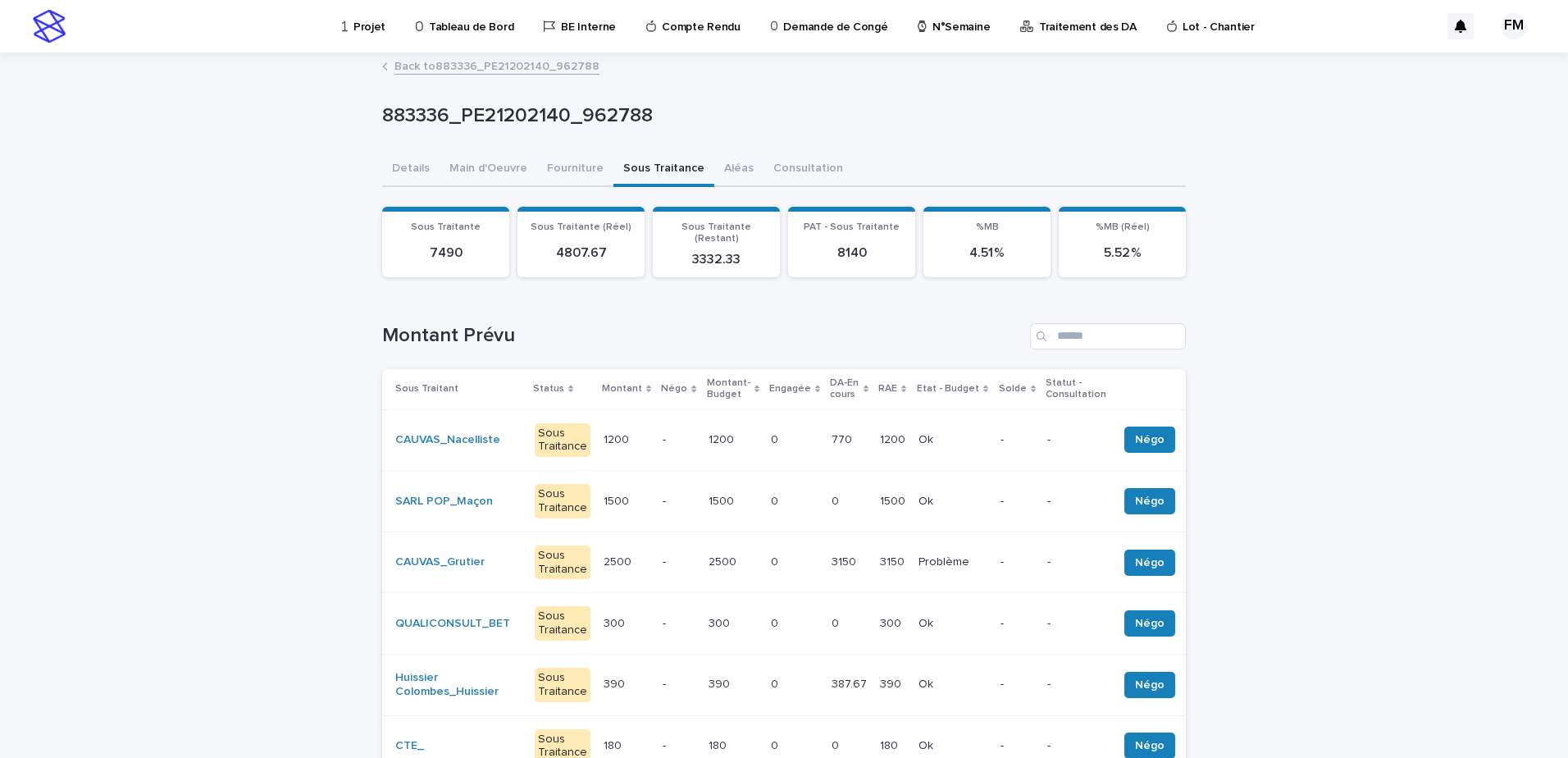
click at [385, 27] on div "Projet" at bounding box center [367, 17] width 52 height 35
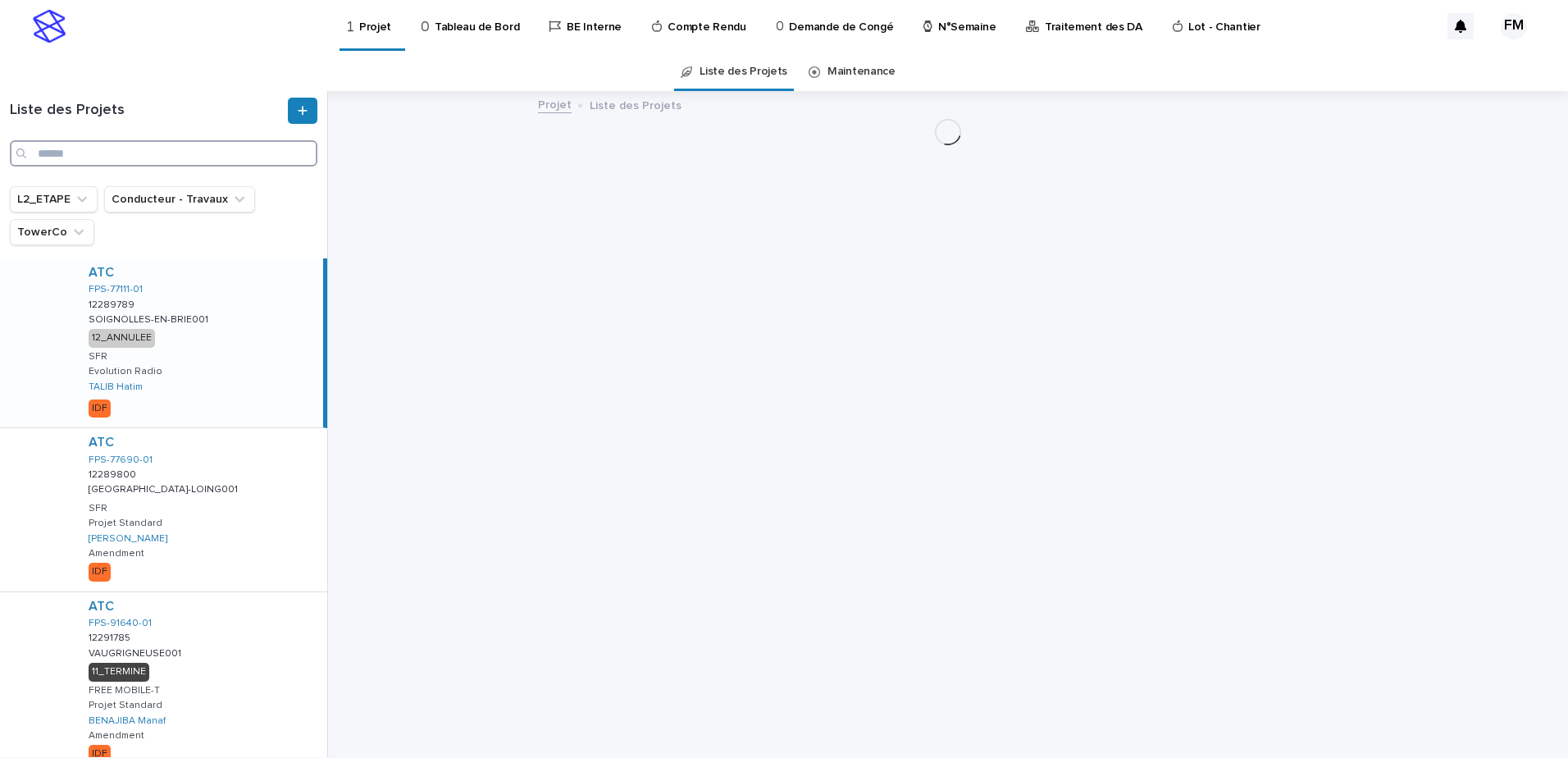
click at [133, 161] on input "Search" at bounding box center [164, 153] width 308 height 26
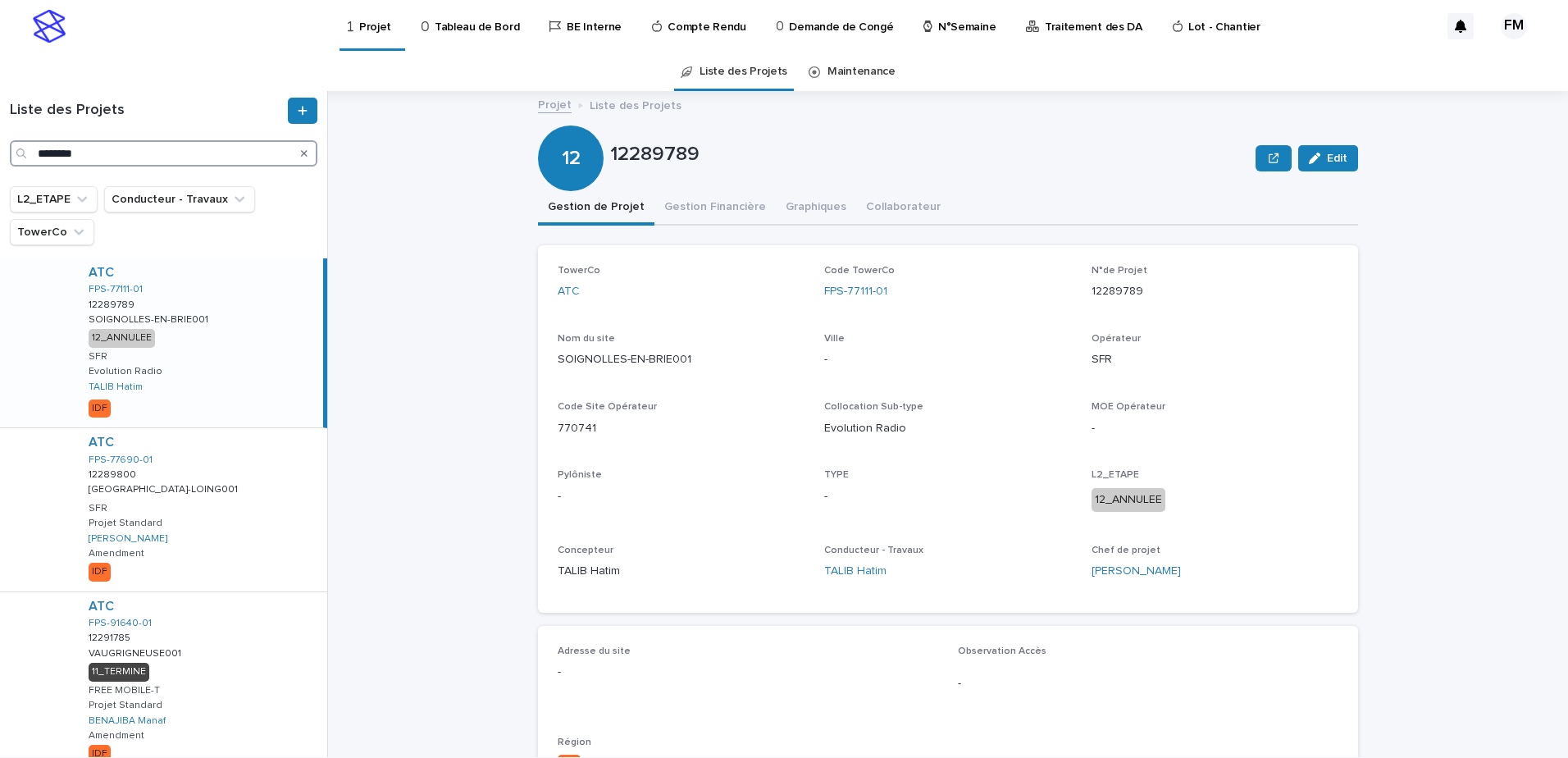
type input "********"
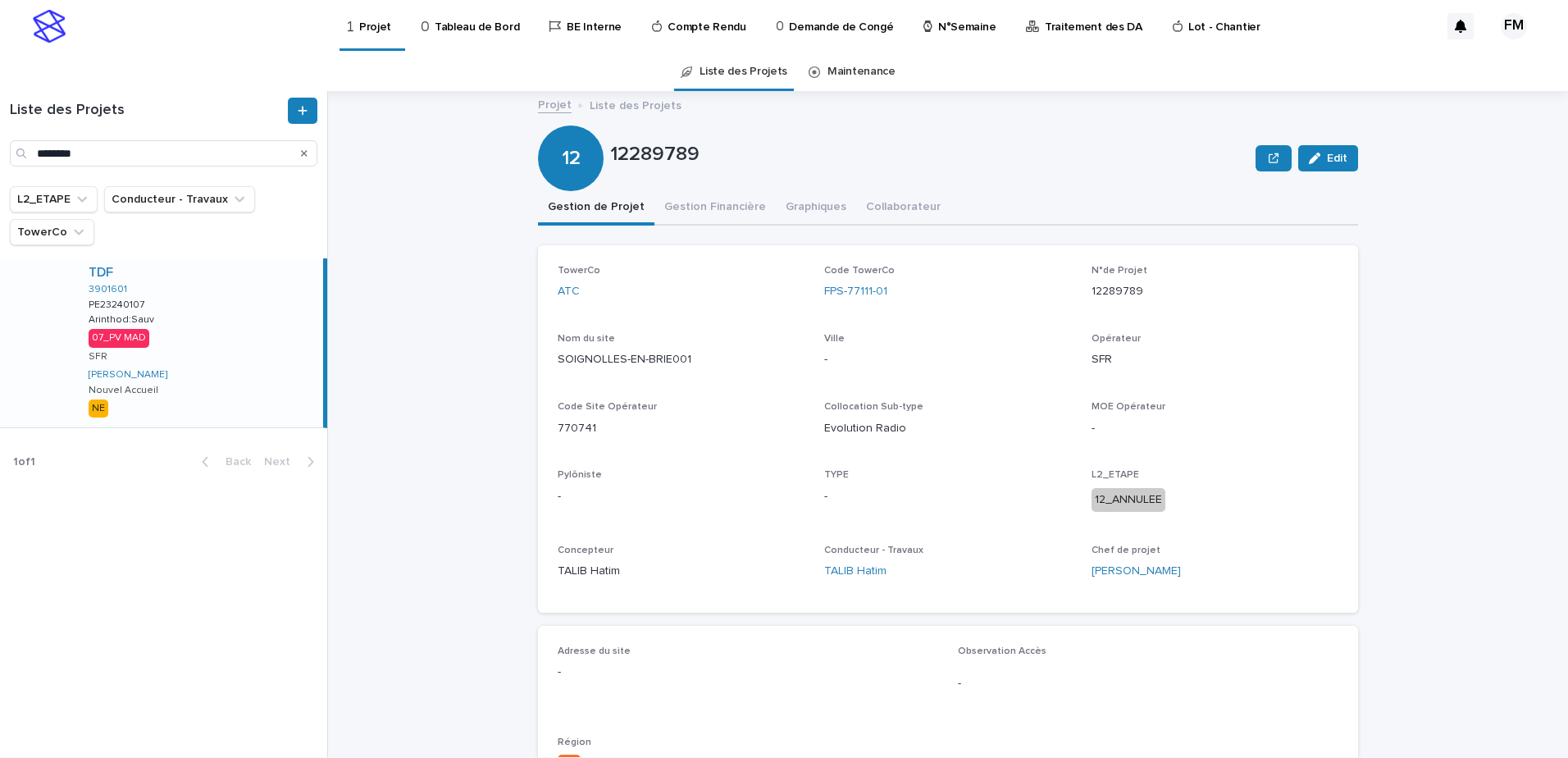
click at [204, 374] on div "TDF 3901601 PE23240107 PE23240107 Arinthod:Sauv Arinthod:Sauv 07_PV MAD SFR FER…" at bounding box center [199, 343] width 248 height 169
click at [692, 215] on button "Gestion Financière" at bounding box center [715, 208] width 122 height 35
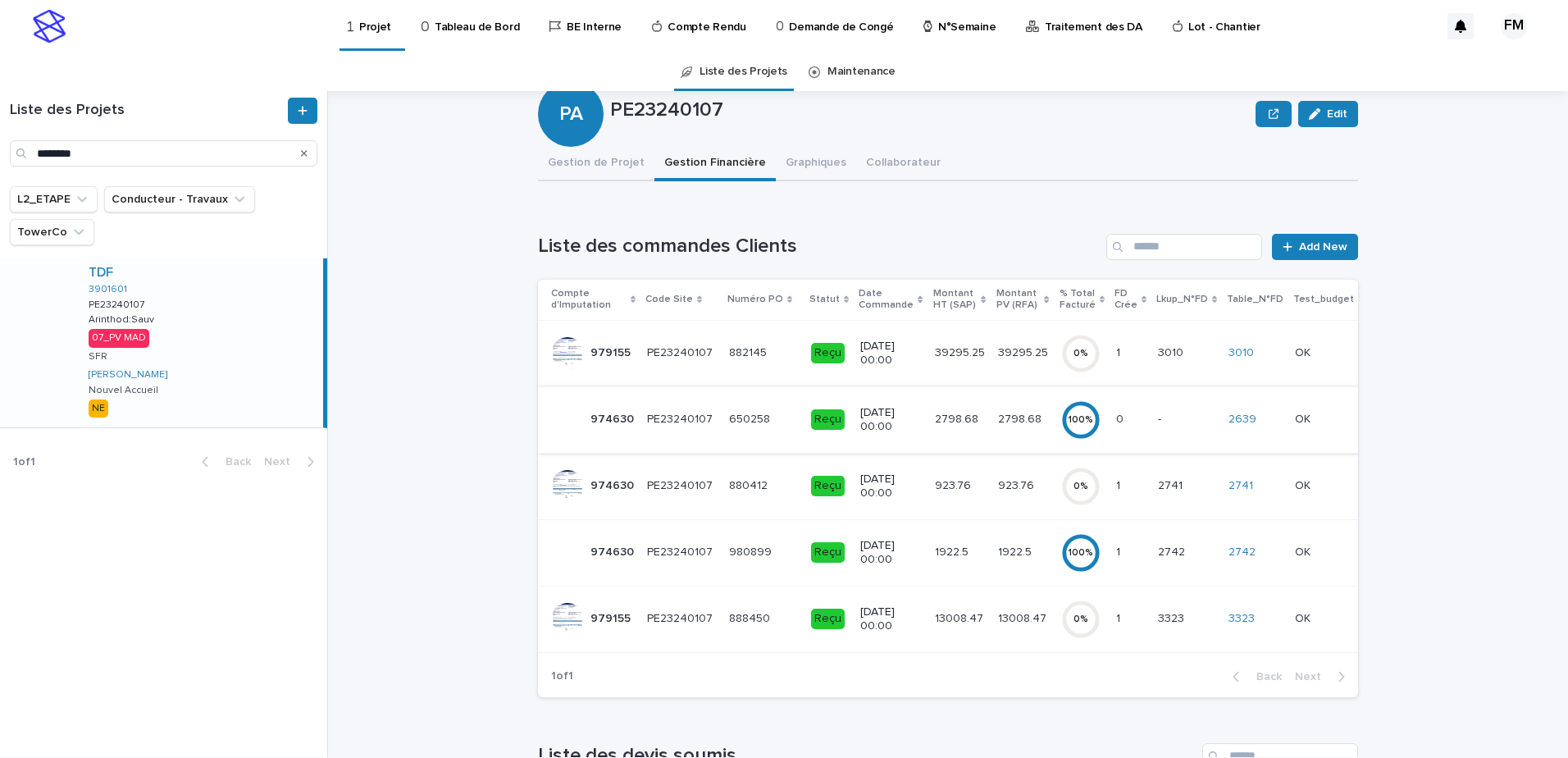
scroll to position [82, 0]
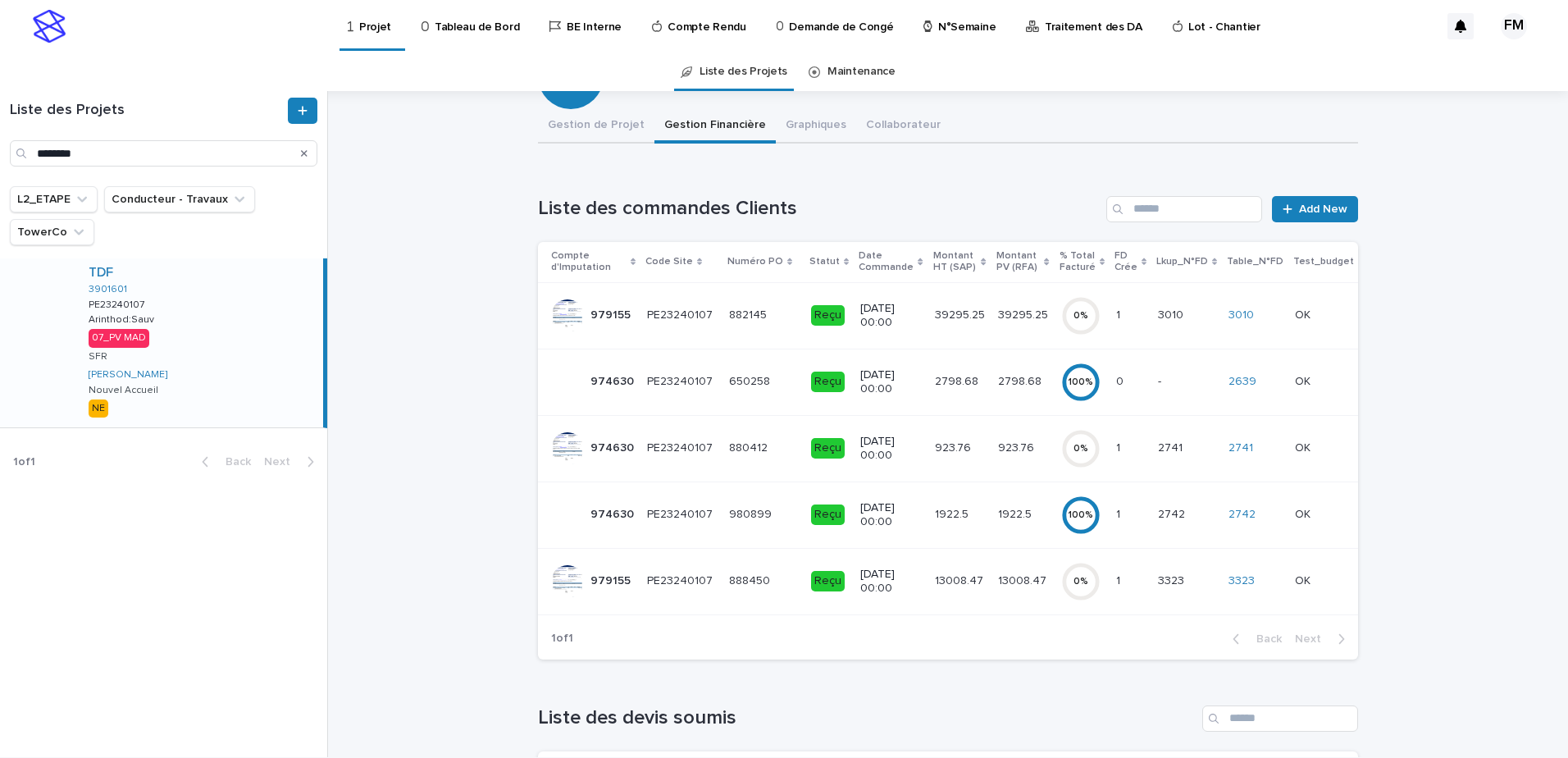
click at [757, 318] on p "882145" at bounding box center [750, 314] width 41 height 17
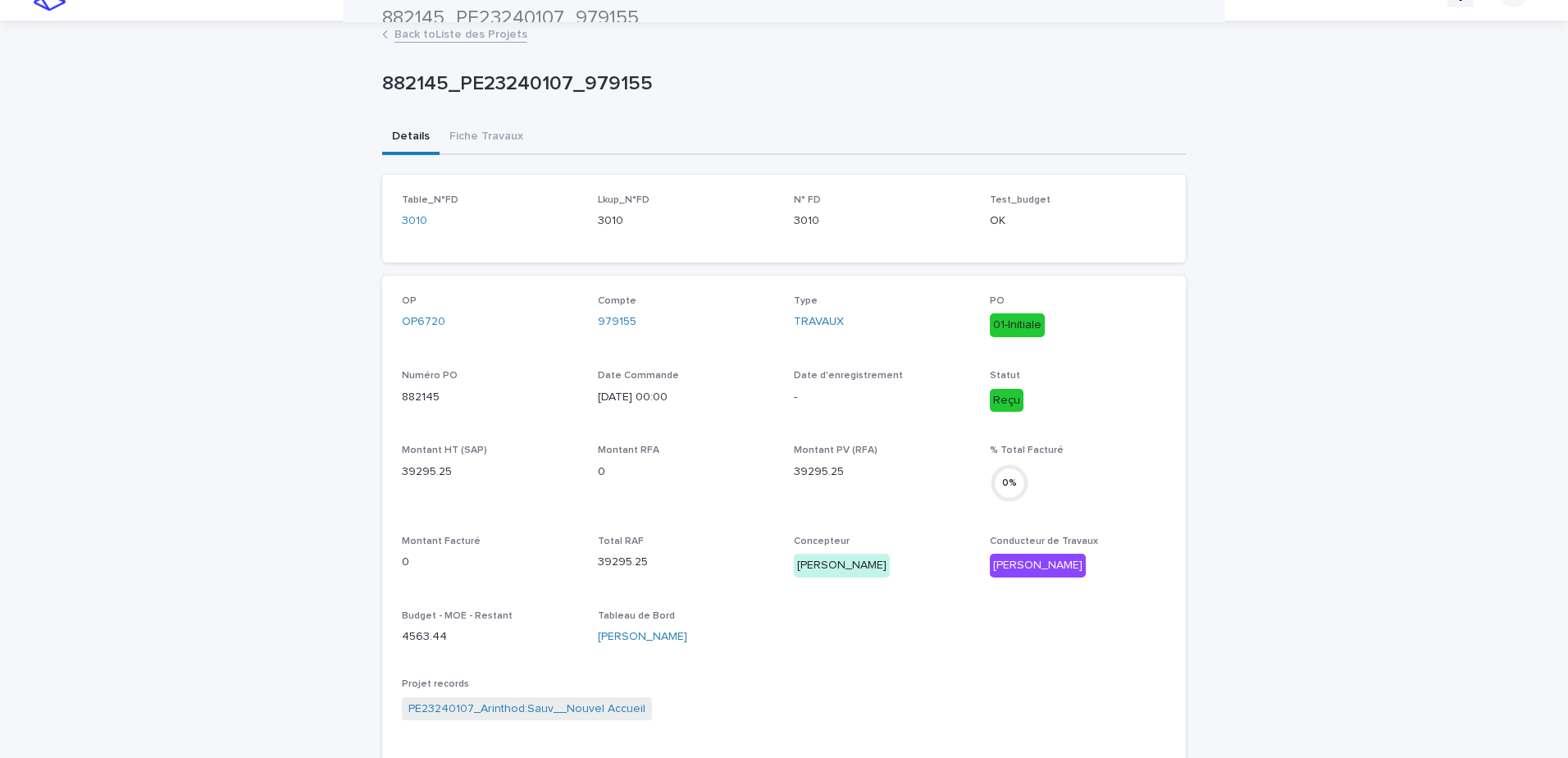
scroll to position [14, 0]
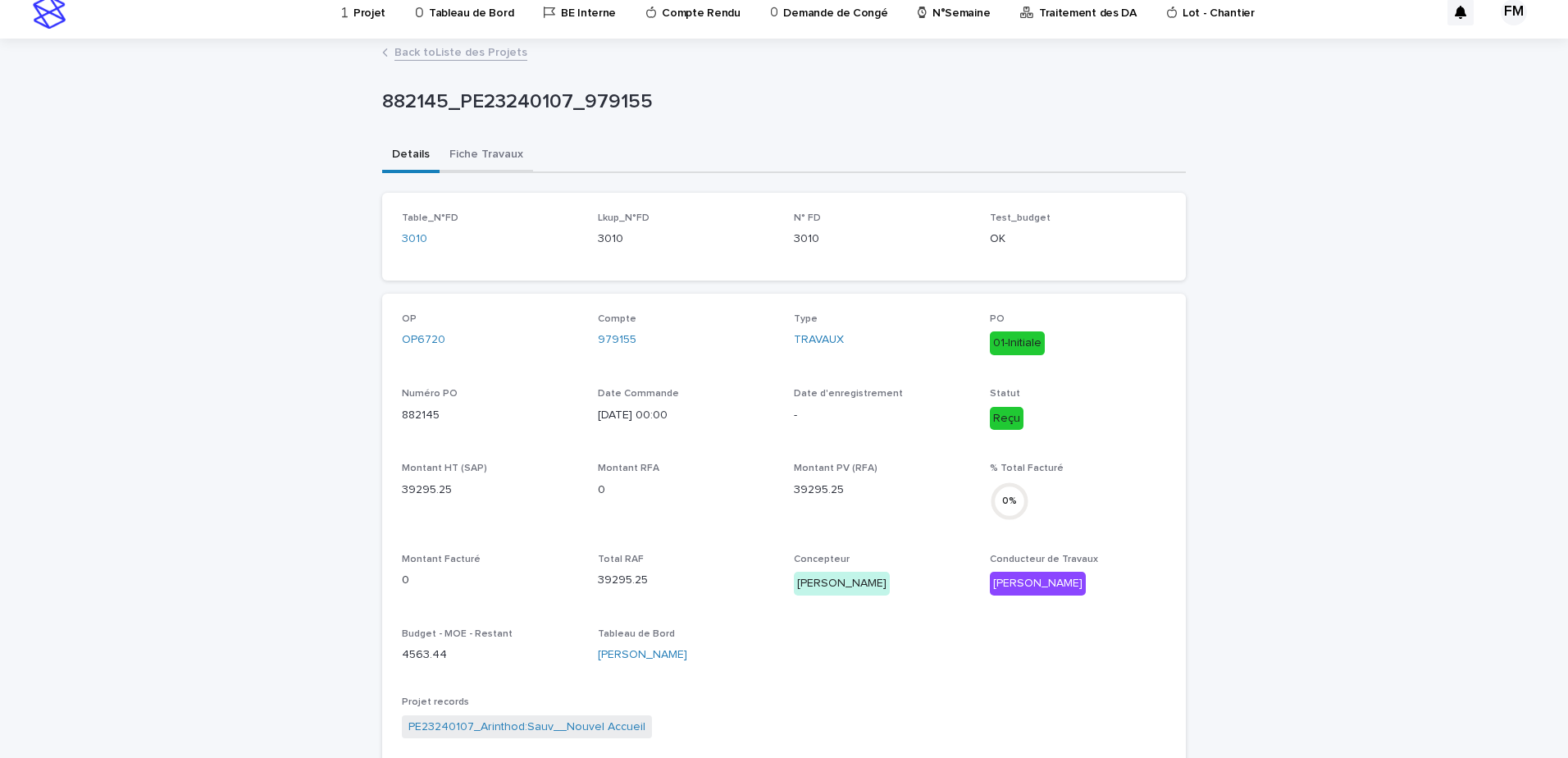
click at [503, 153] on button "Fiche Travaux" at bounding box center [486, 155] width 94 height 35
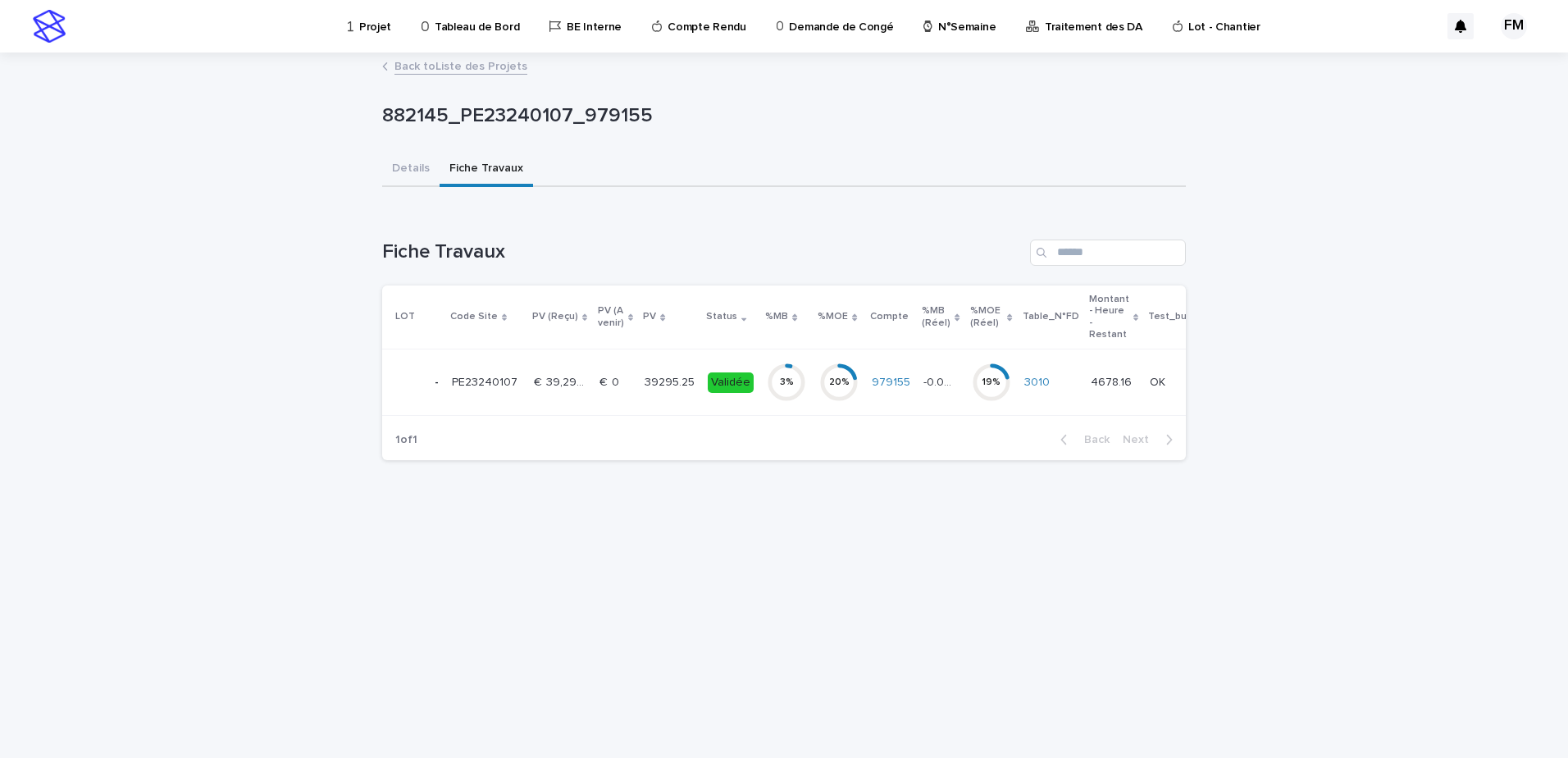
click at [682, 384] on p "39295.25" at bounding box center [671, 381] width 53 height 17
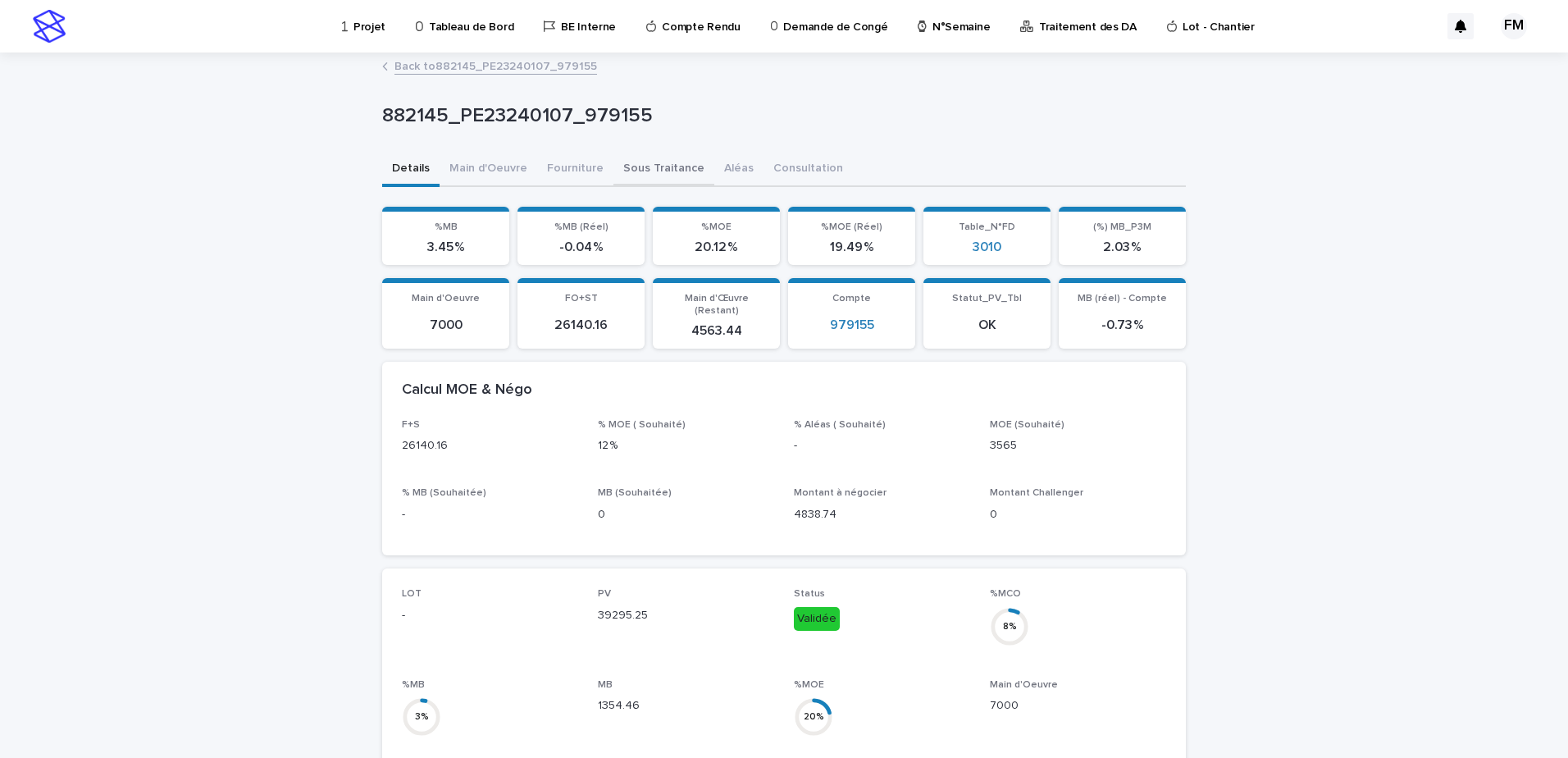
click at [680, 180] on button "Sous Traitance" at bounding box center [664, 169] width 101 height 35
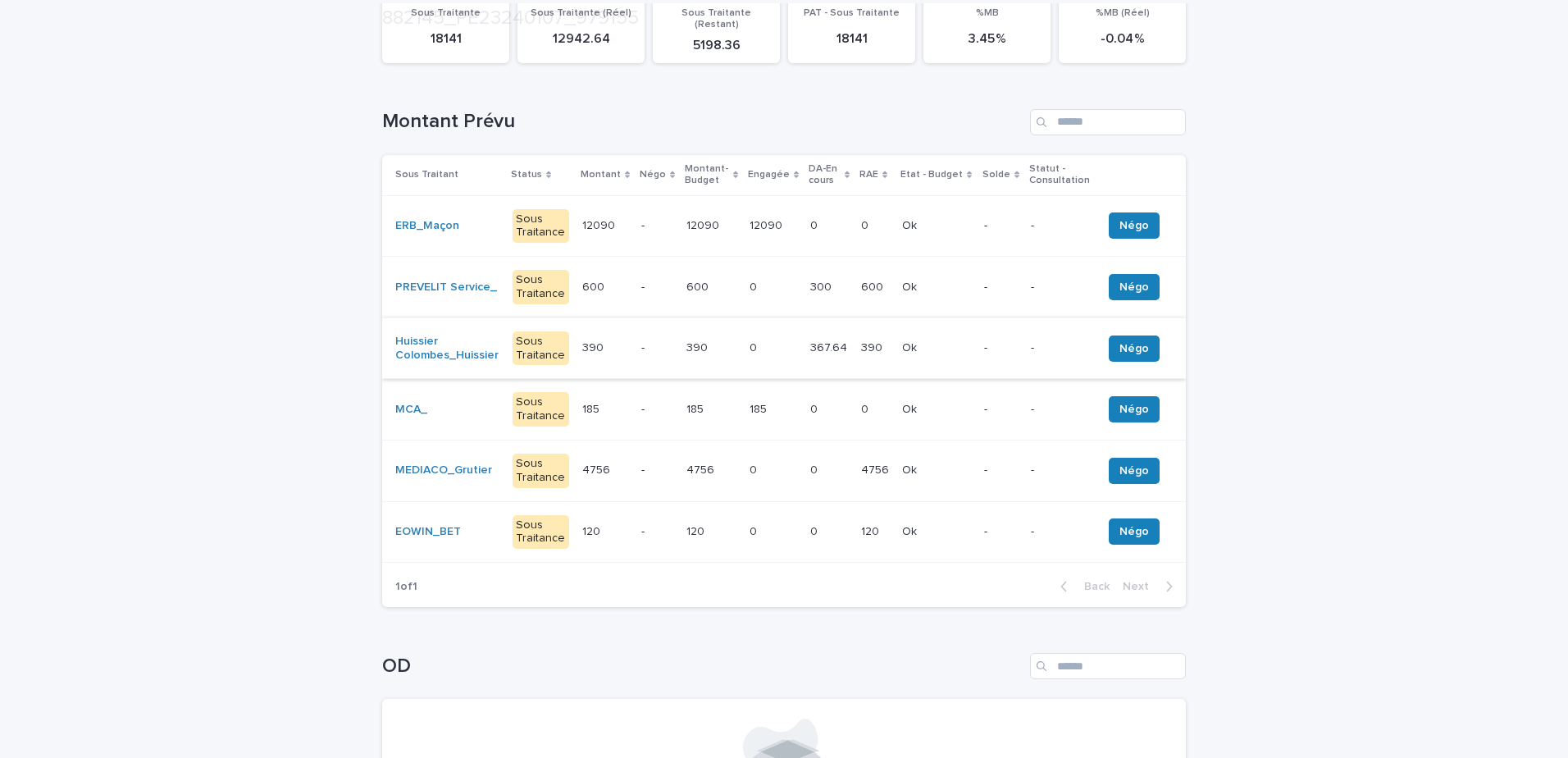
scroll to position [246, 0]
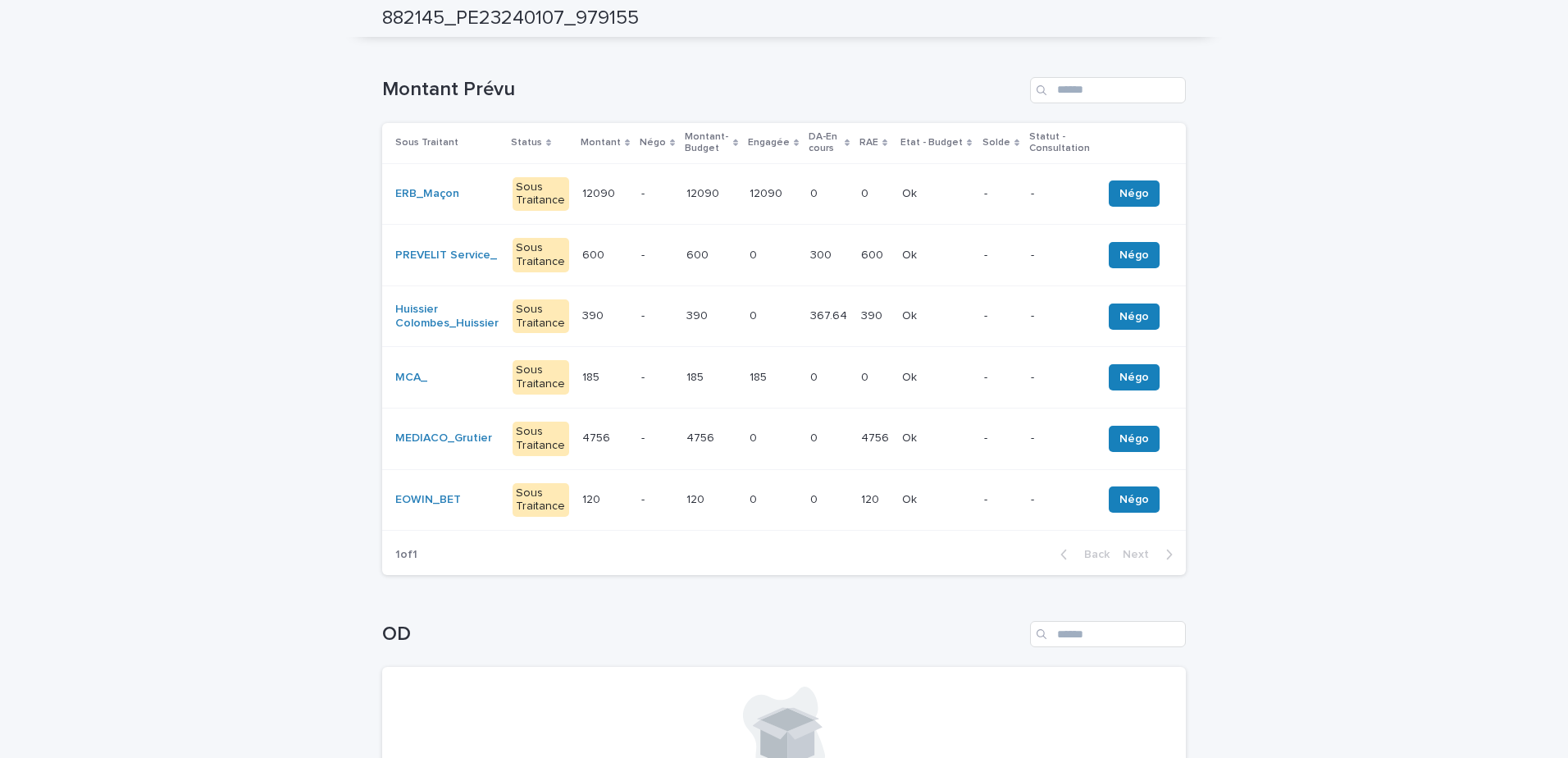
click at [750, 438] on div "0 0" at bounding box center [773, 439] width 47 height 27
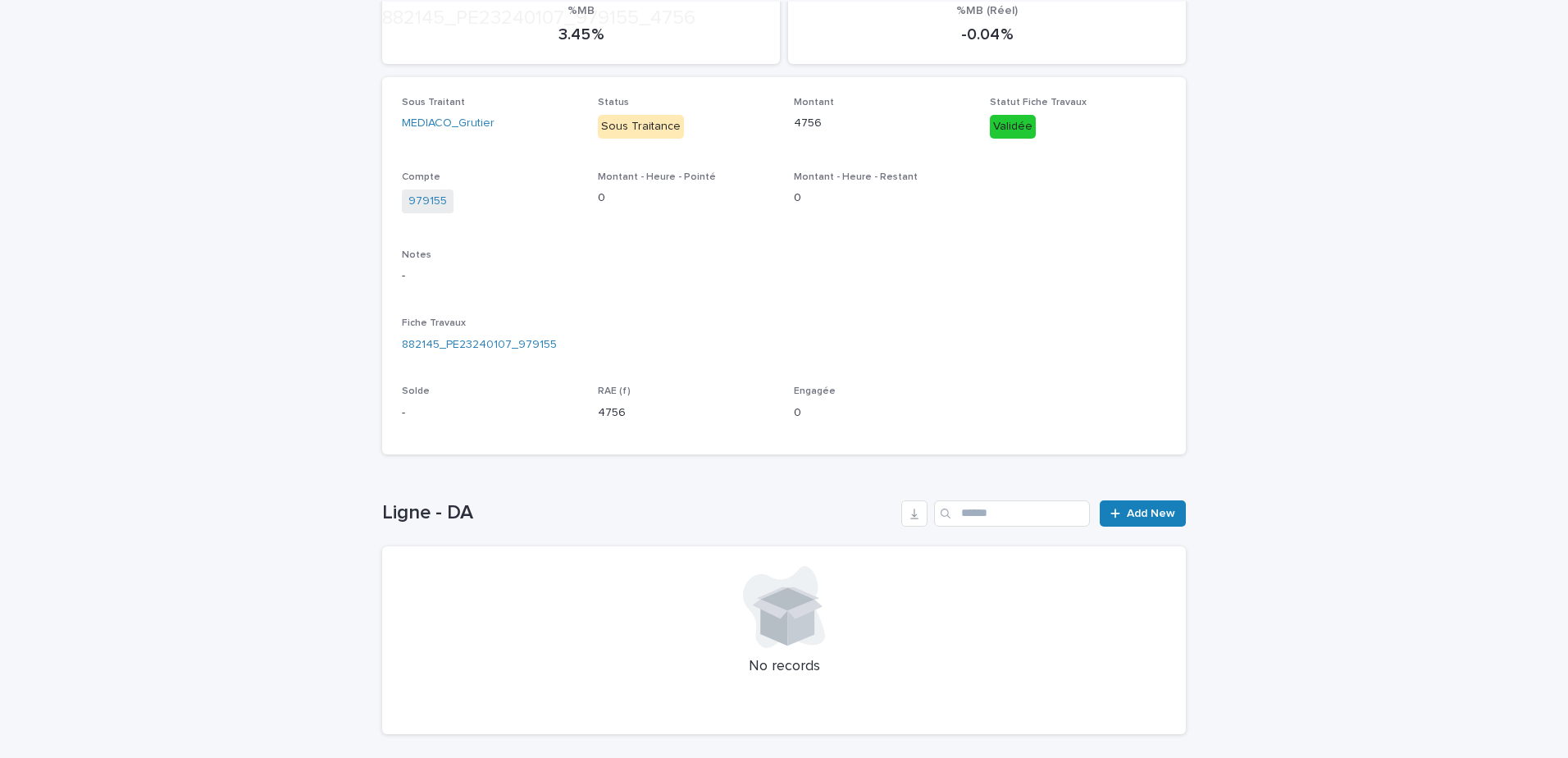
scroll to position [298, 0]
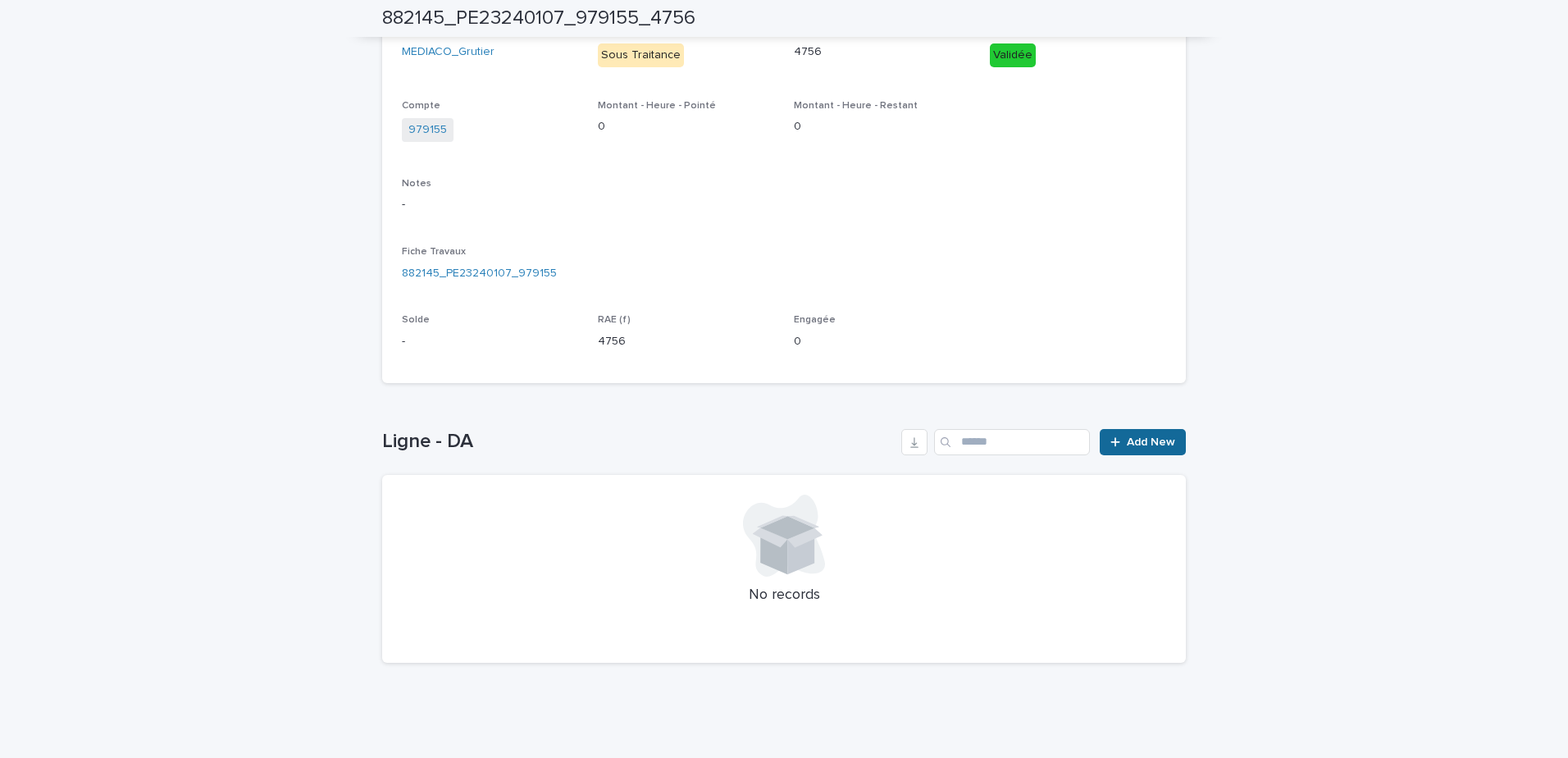
click at [1139, 440] on span "Add New" at bounding box center [1150, 442] width 48 height 12
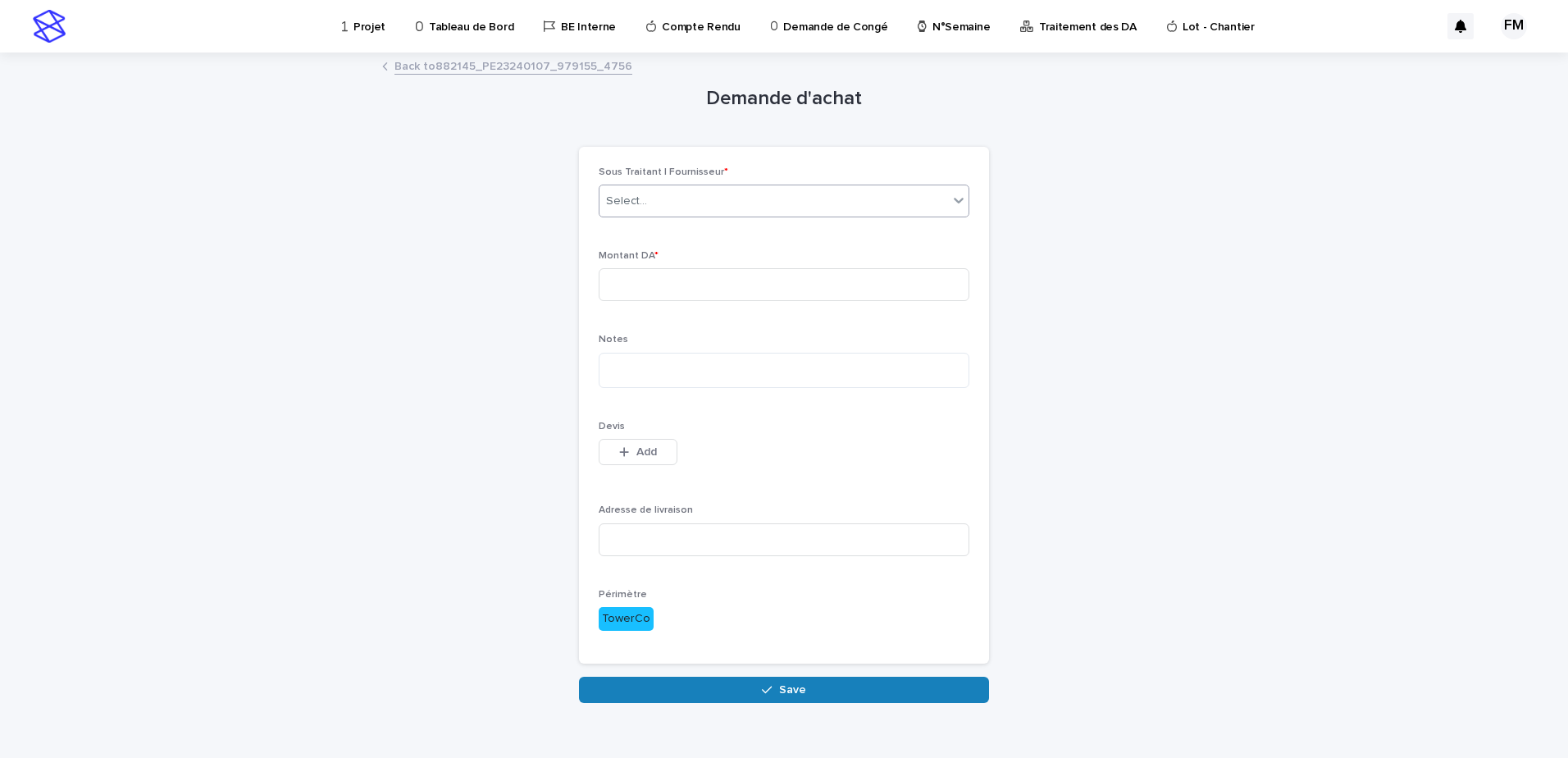
click at [682, 200] on div "Select..." at bounding box center [773, 201] width 348 height 27
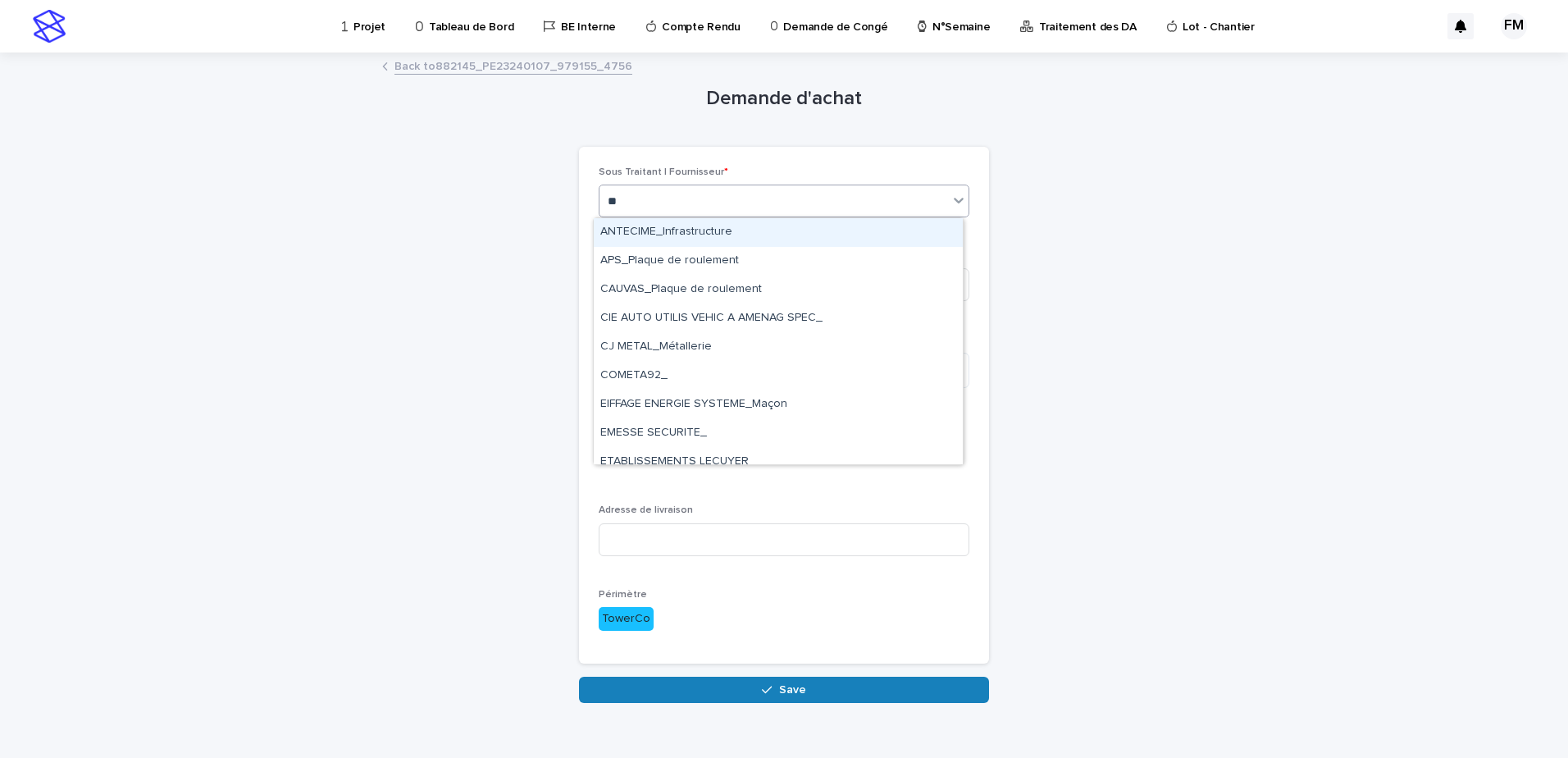
type input "***"
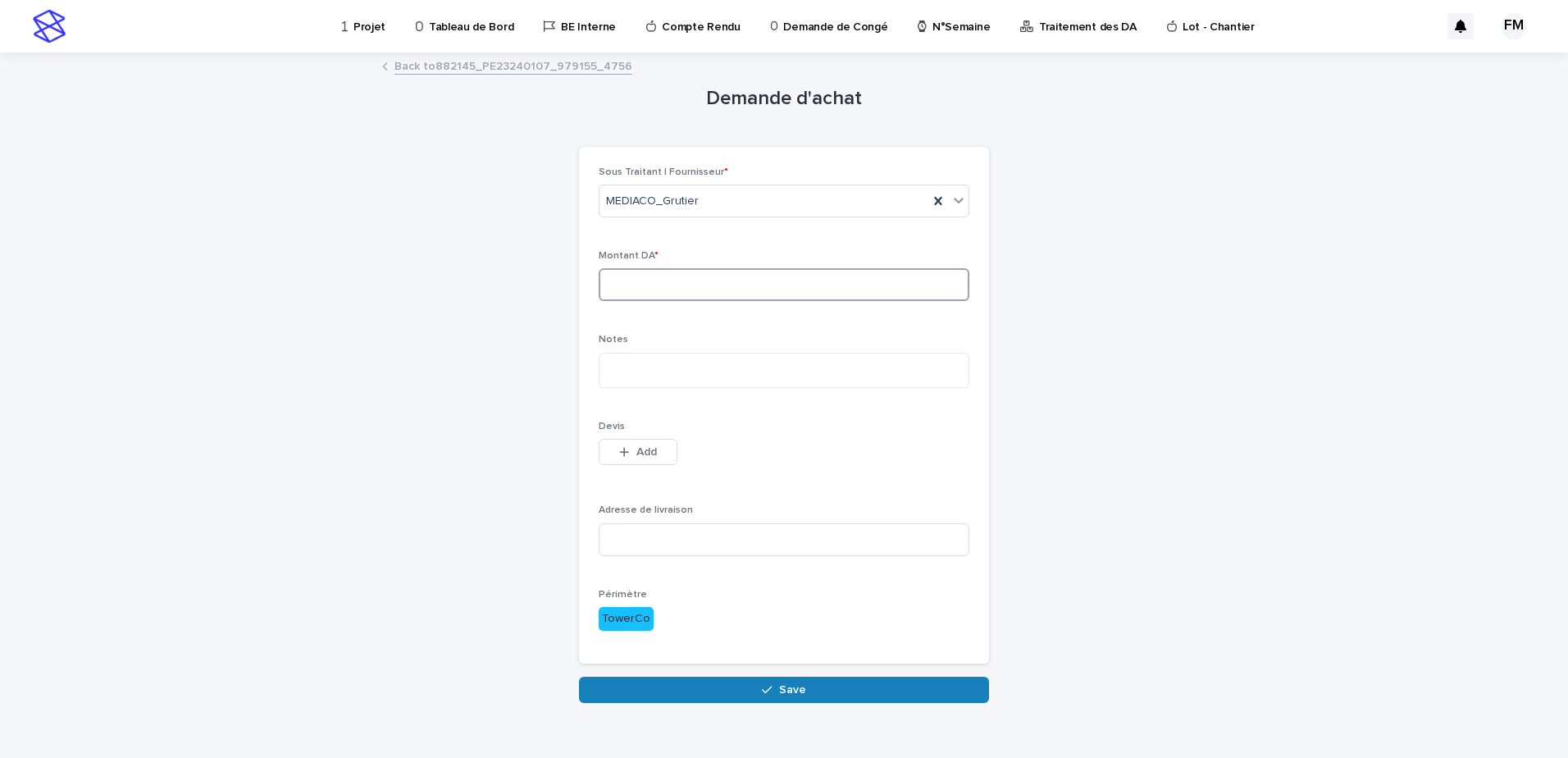
click at [676, 276] on input at bounding box center [784, 284] width 371 height 33
click at [669, 284] on input at bounding box center [784, 284] width 371 height 33
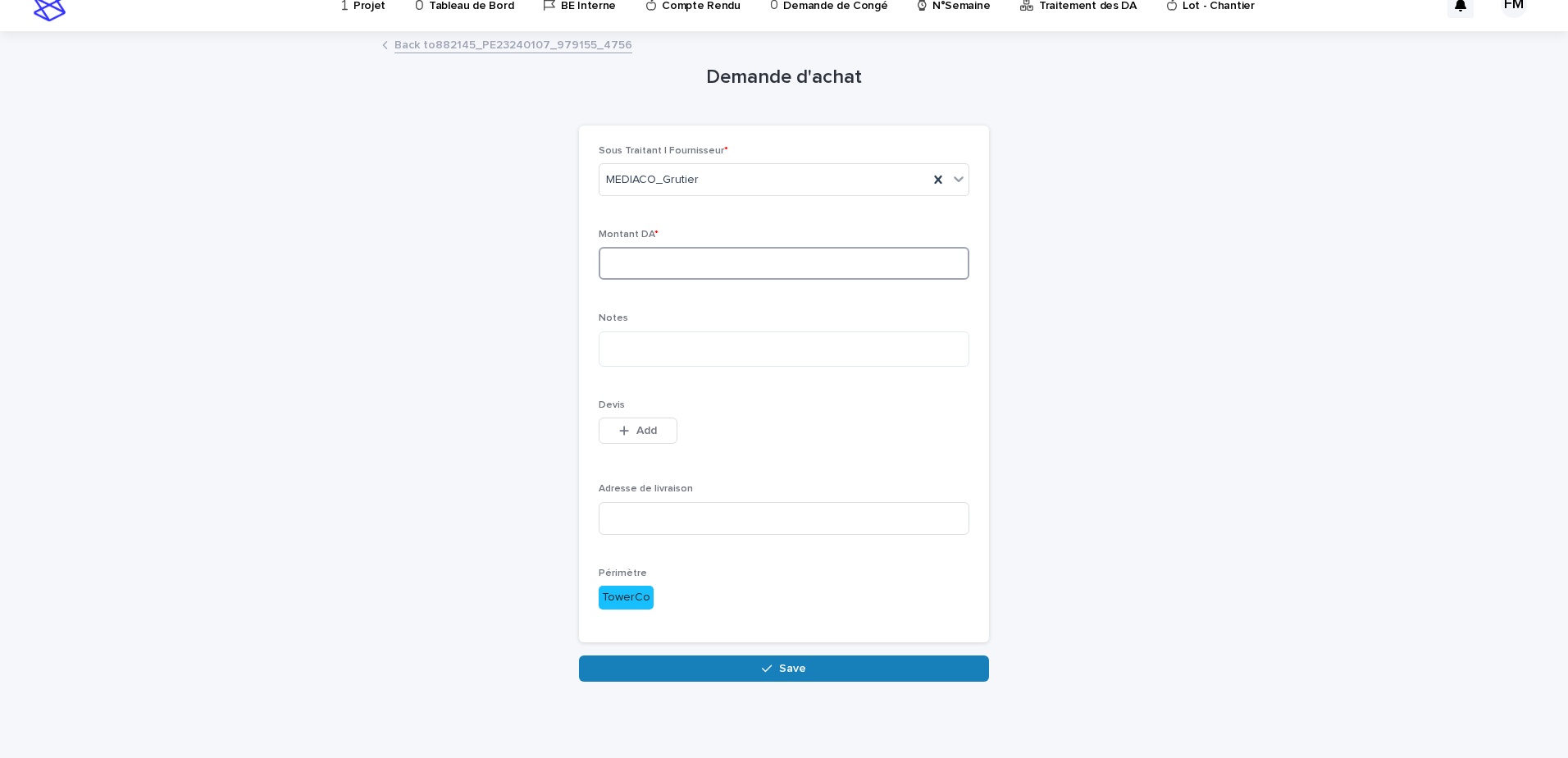
scroll to position [27, 0]
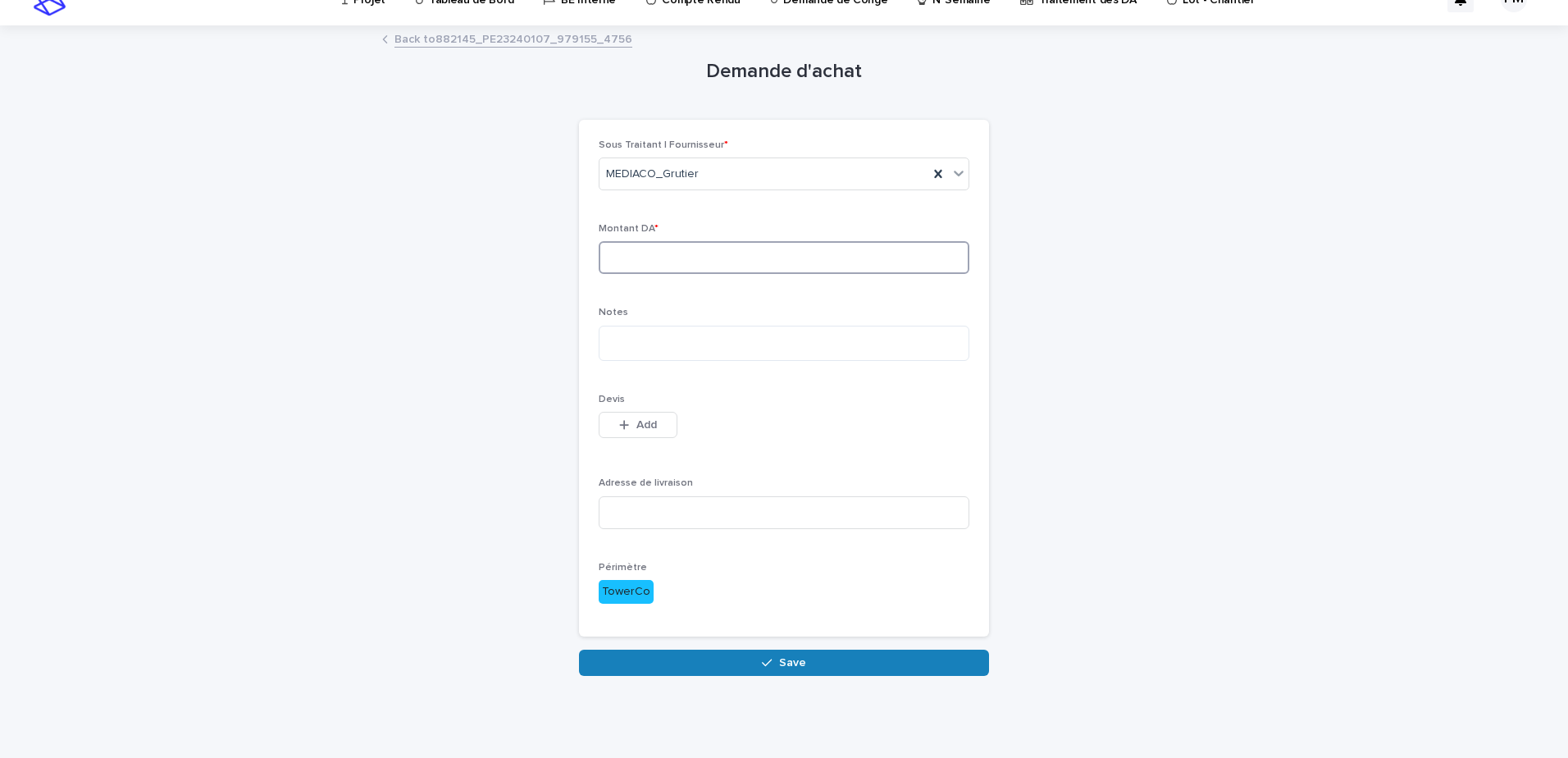
click at [786, 264] on input at bounding box center [784, 257] width 371 height 33
type input "****"
click at [789, 336] on textarea at bounding box center [784, 343] width 371 height 35
type textarea "**********"
click at [599, 418] on button "Add" at bounding box center [637, 424] width 79 height 26
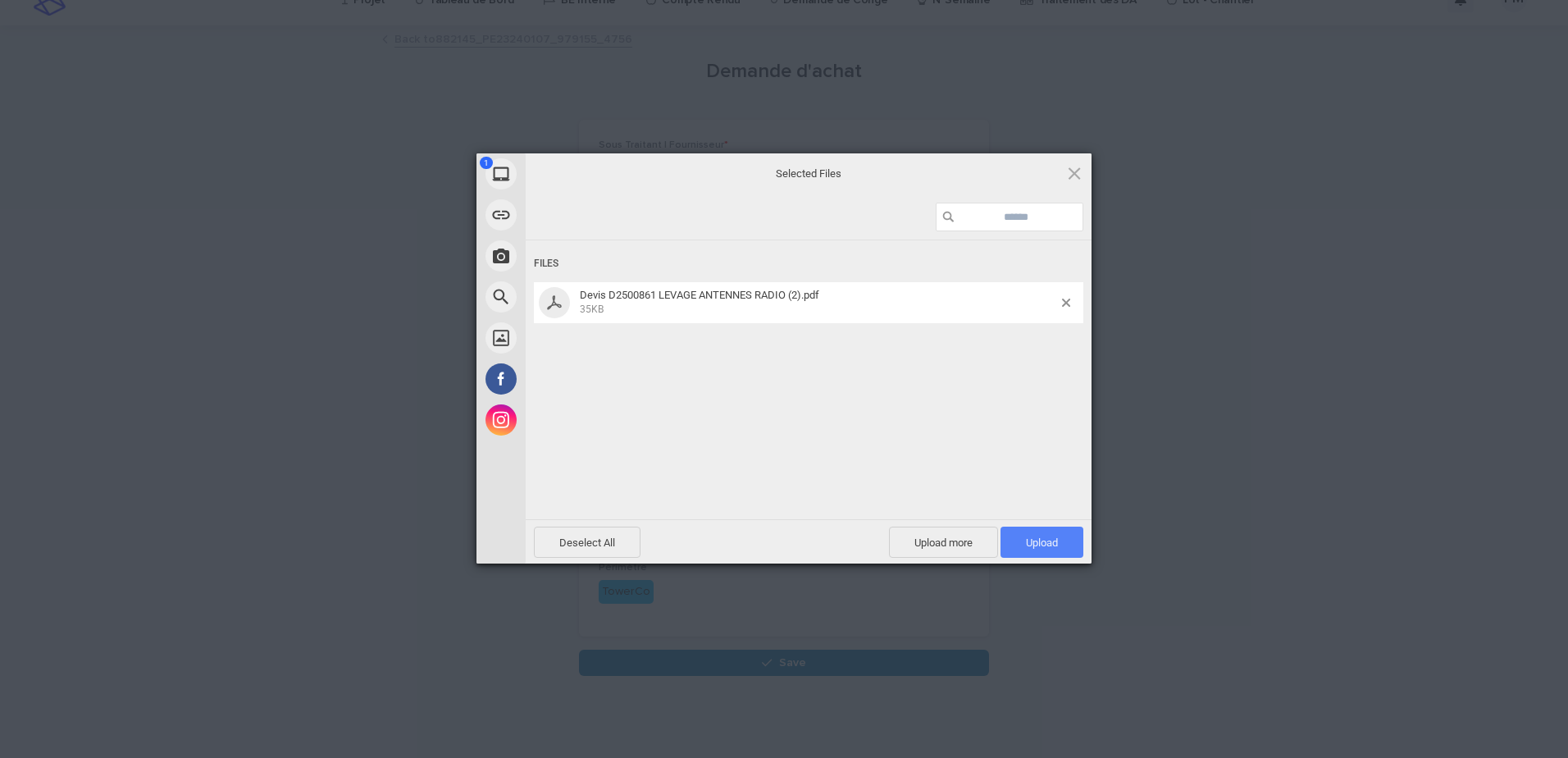
click at [1058, 538] on span "Upload 1" at bounding box center [1042, 542] width 83 height 31
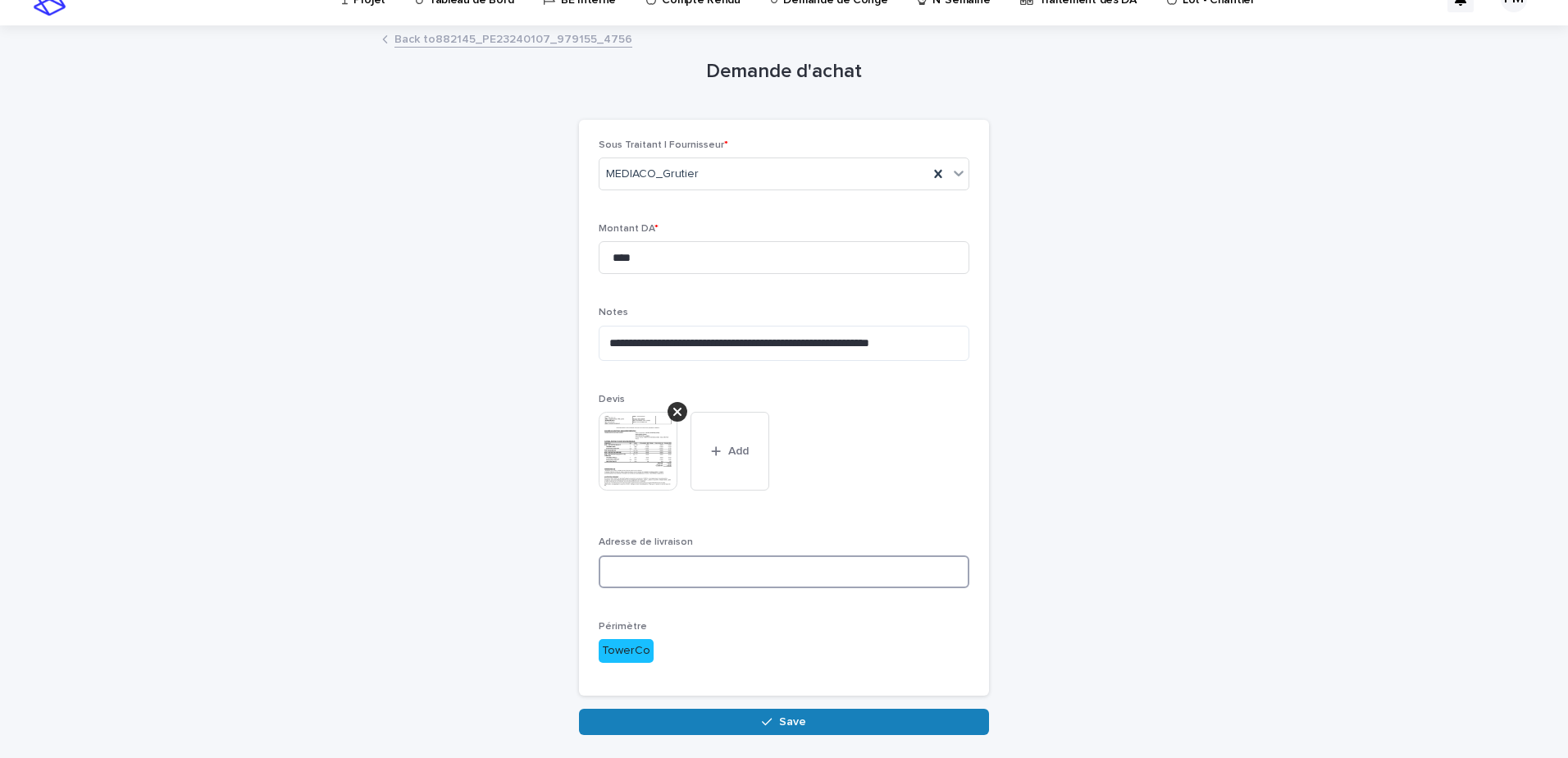
click at [694, 570] on input at bounding box center [784, 571] width 371 height 33
paste input "**********"
type input "**********"
drag, startPoint x: 791, startPoint y: 627, endPoint x: 790, endPoint y: 649, distance: 22.0
click at [792, 627] on p "Périmètre" at bounding box center [784, 627] width 371 height 12
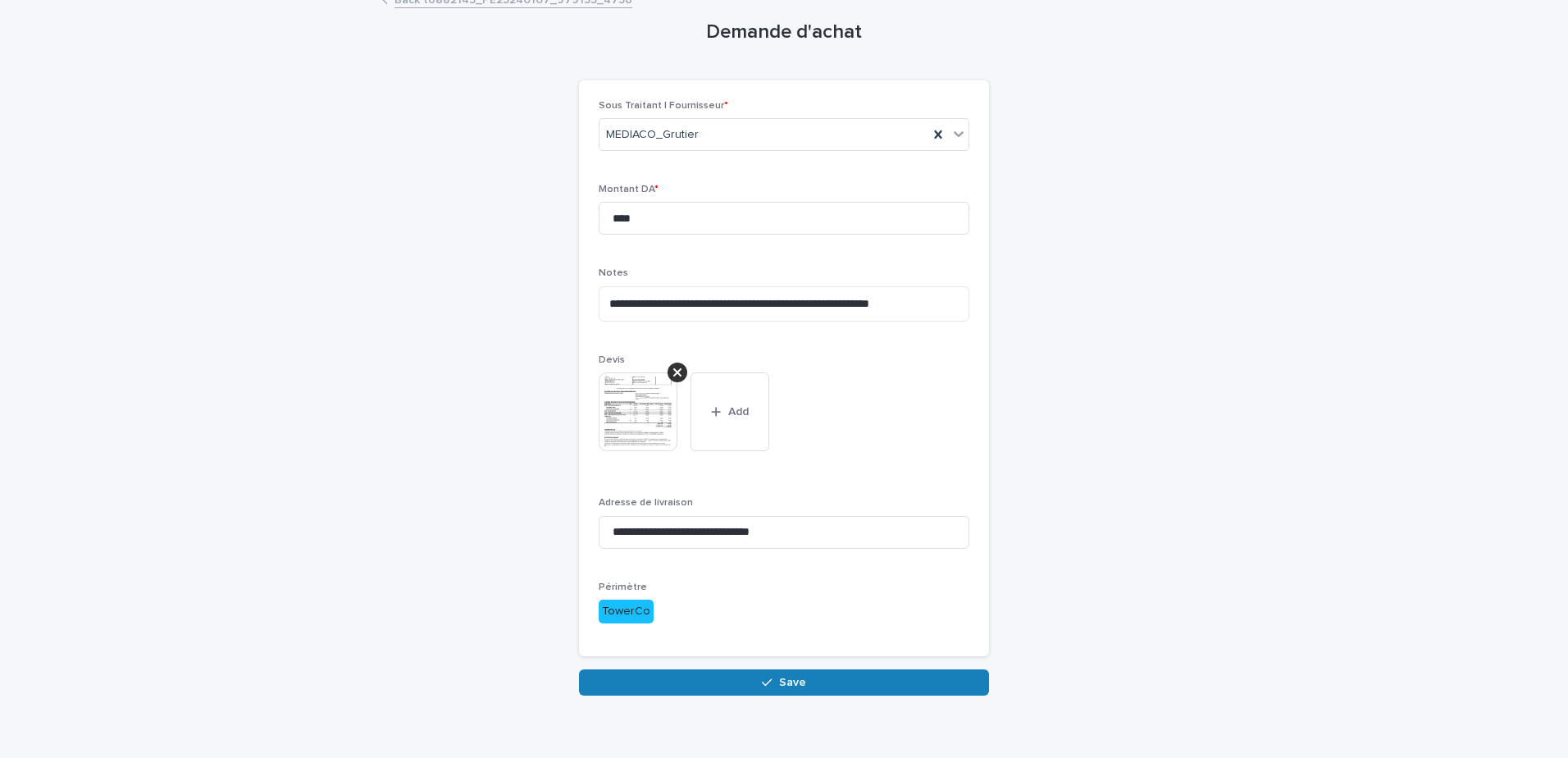
scroll to position [86, 0]
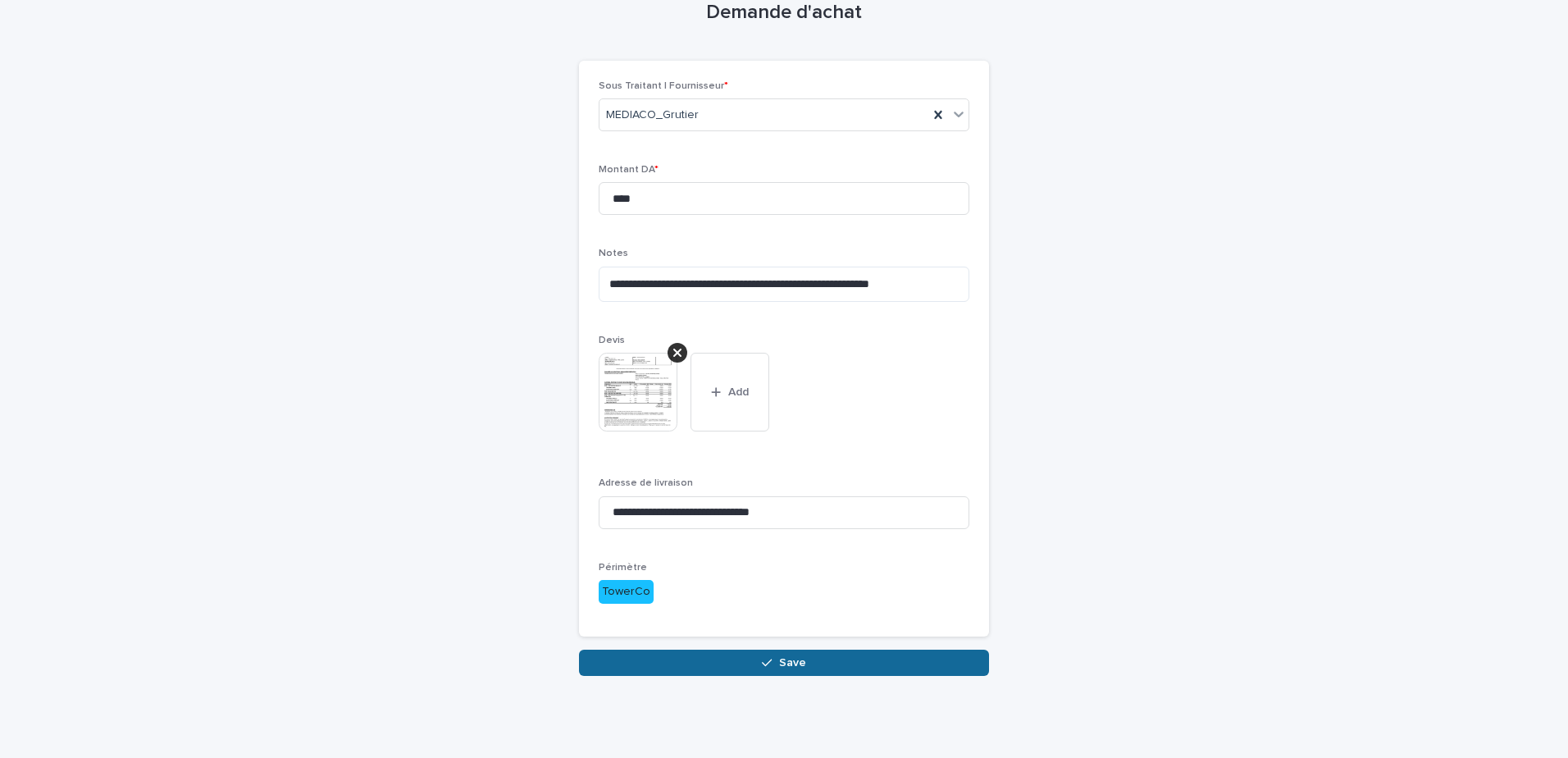
click at [751, 668] on button "Save" at bounding box center [784, 662] width 410 height 26
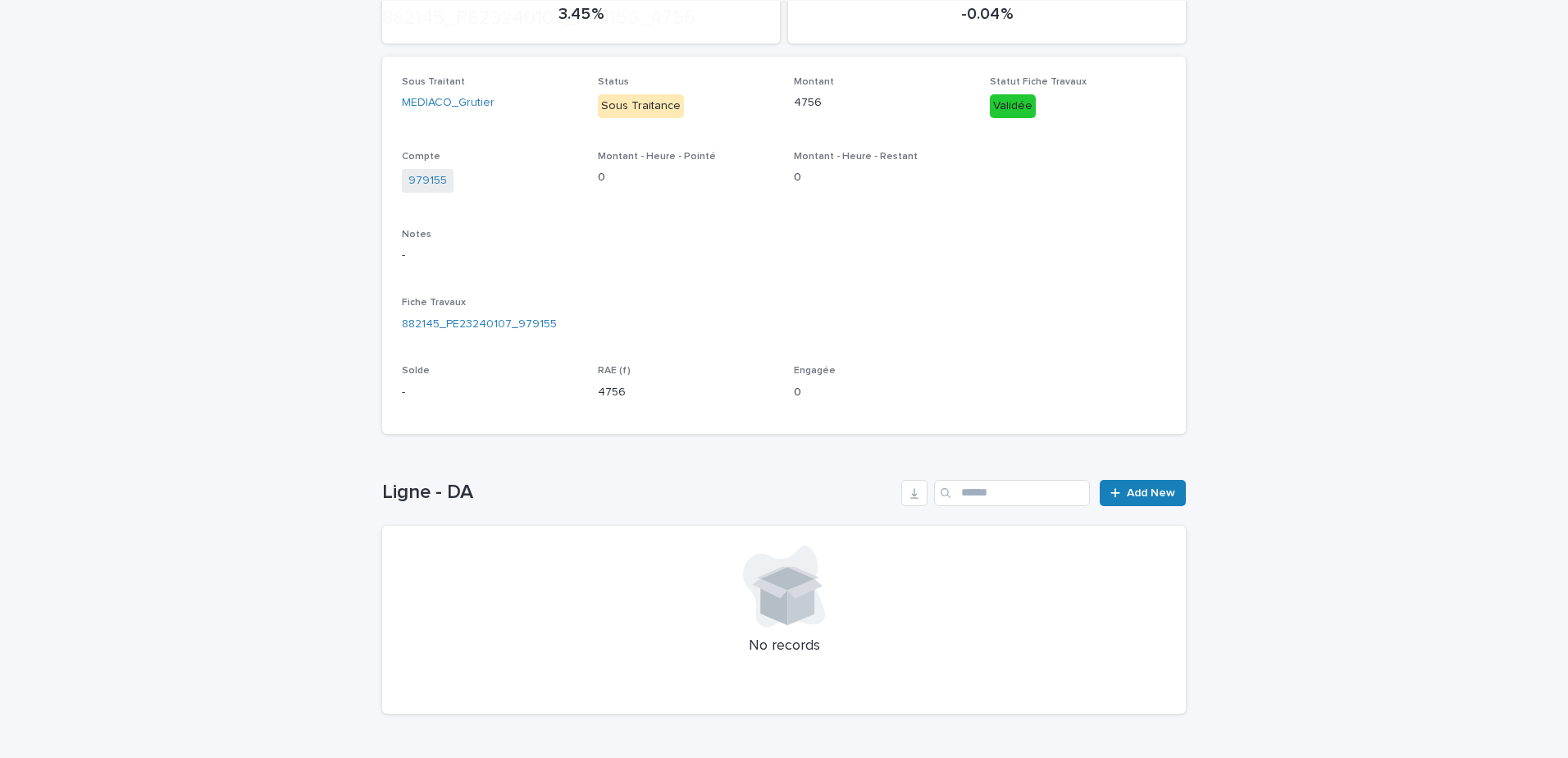
scroll to position [297, 0]
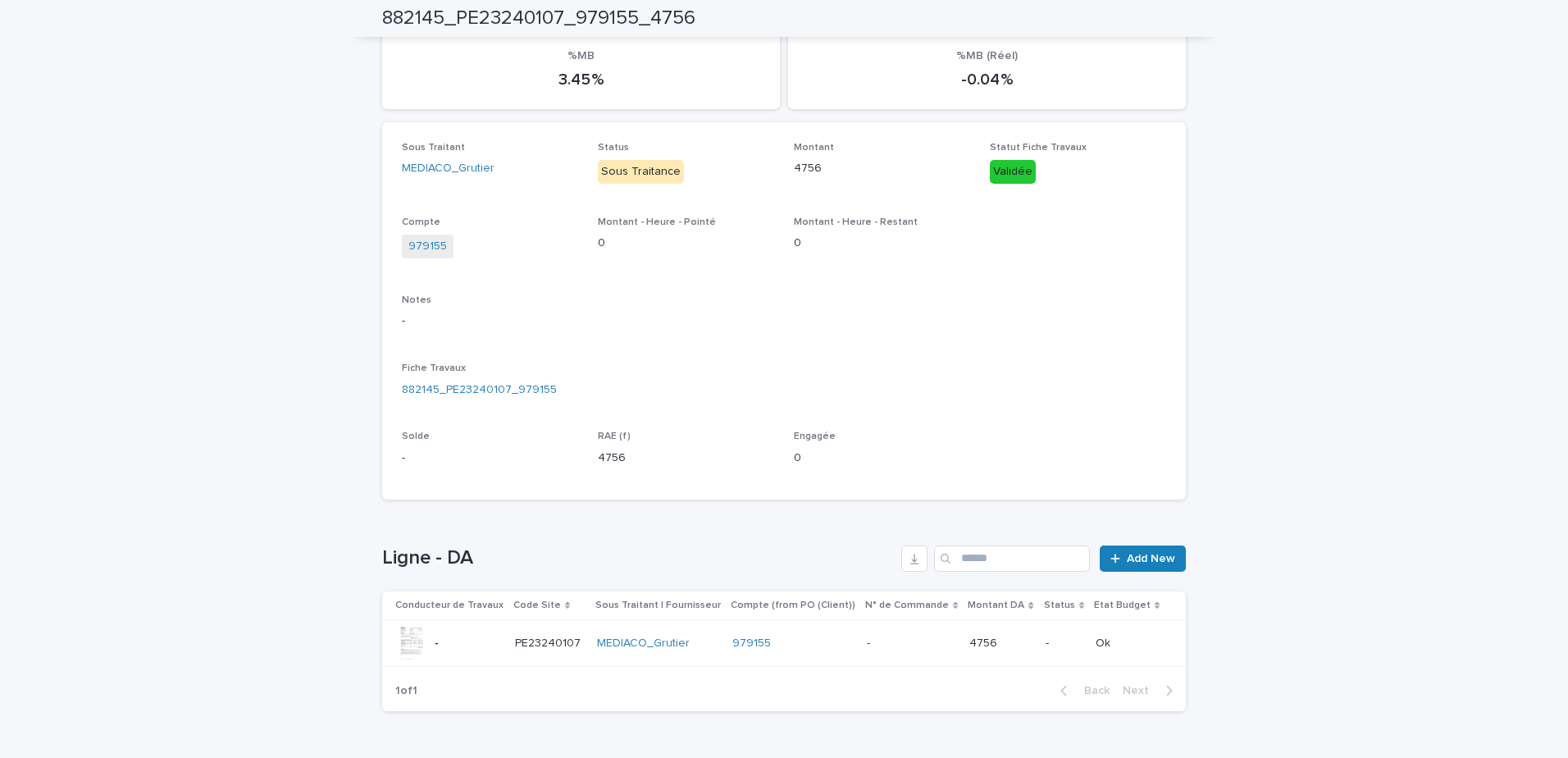
scroll to position [230, 0]
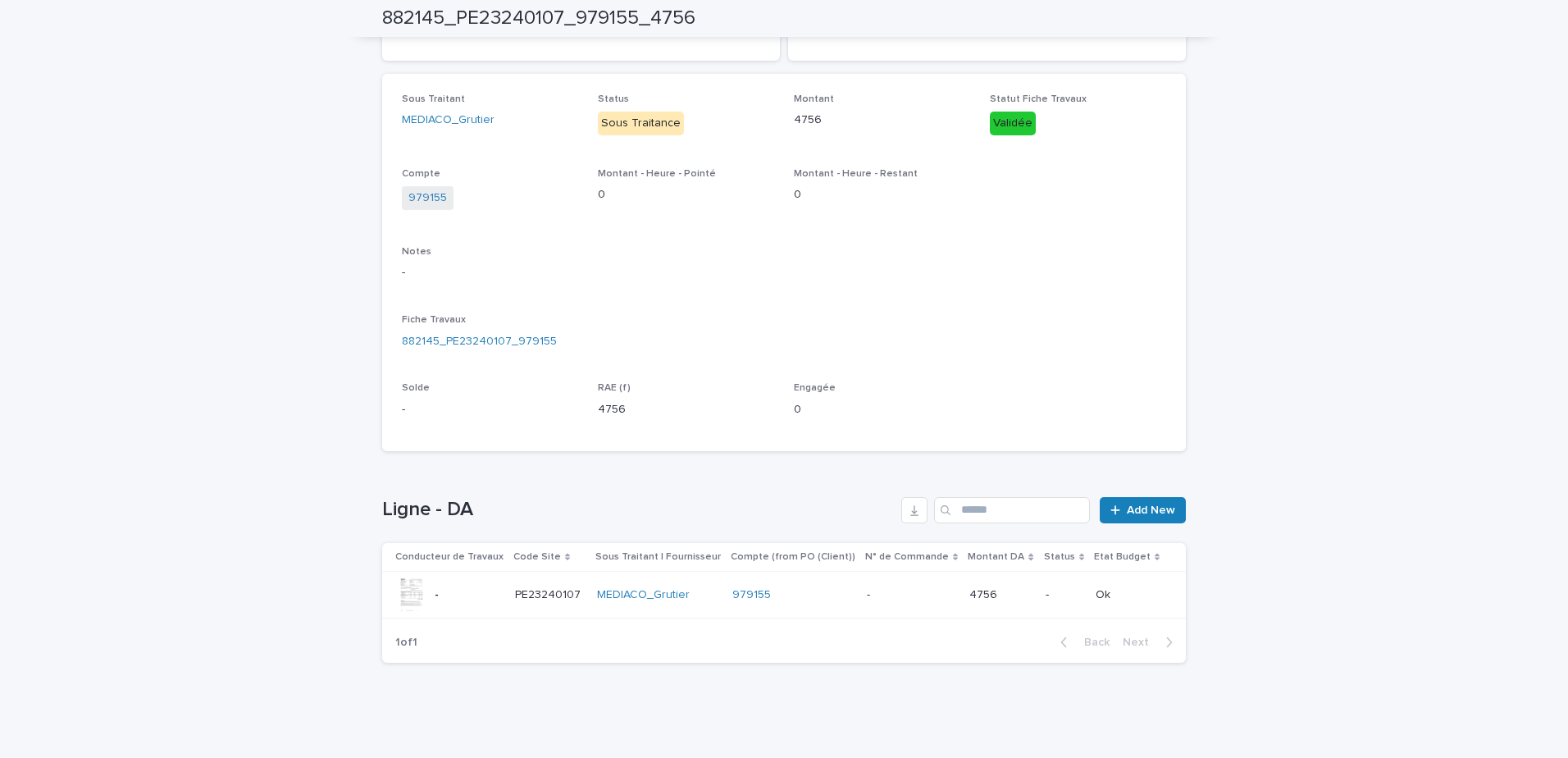
click at [867, 601] on p "-" at bounding box center [871, 593] width 7 height 17
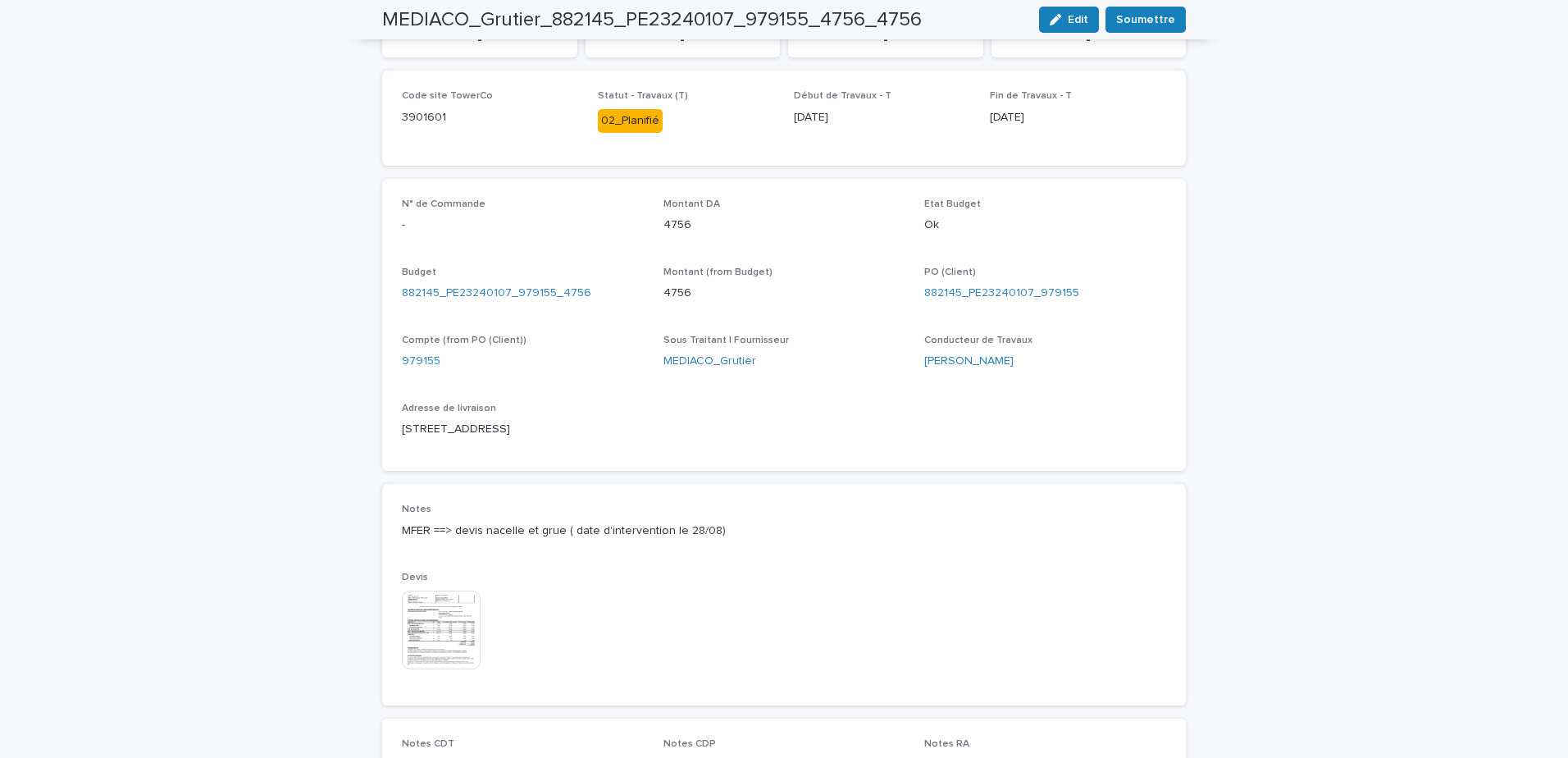
scroll to position [556, 0]
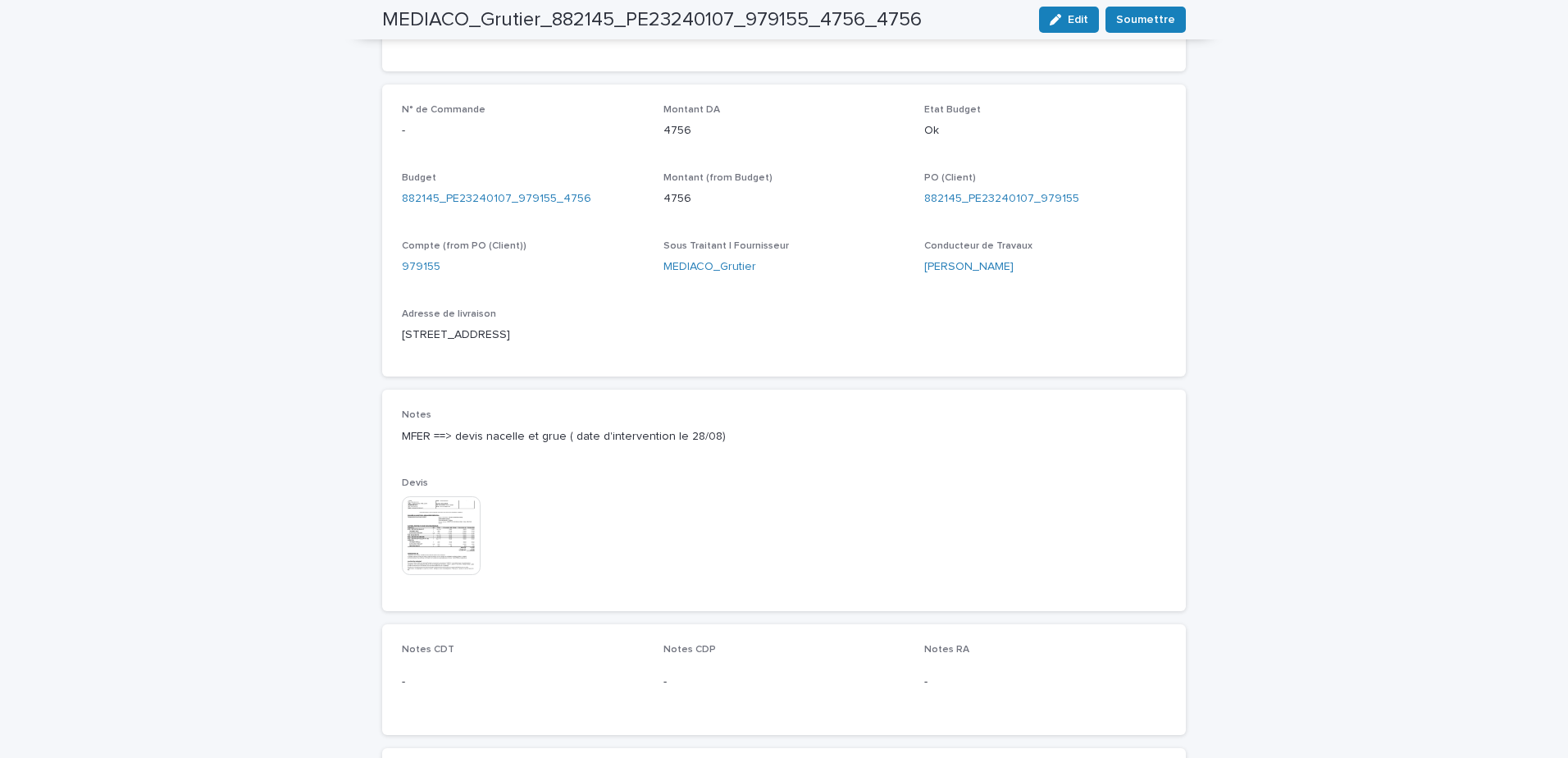
click at [447, 513] on img at bounding box center [440, 535] width 79 height 79
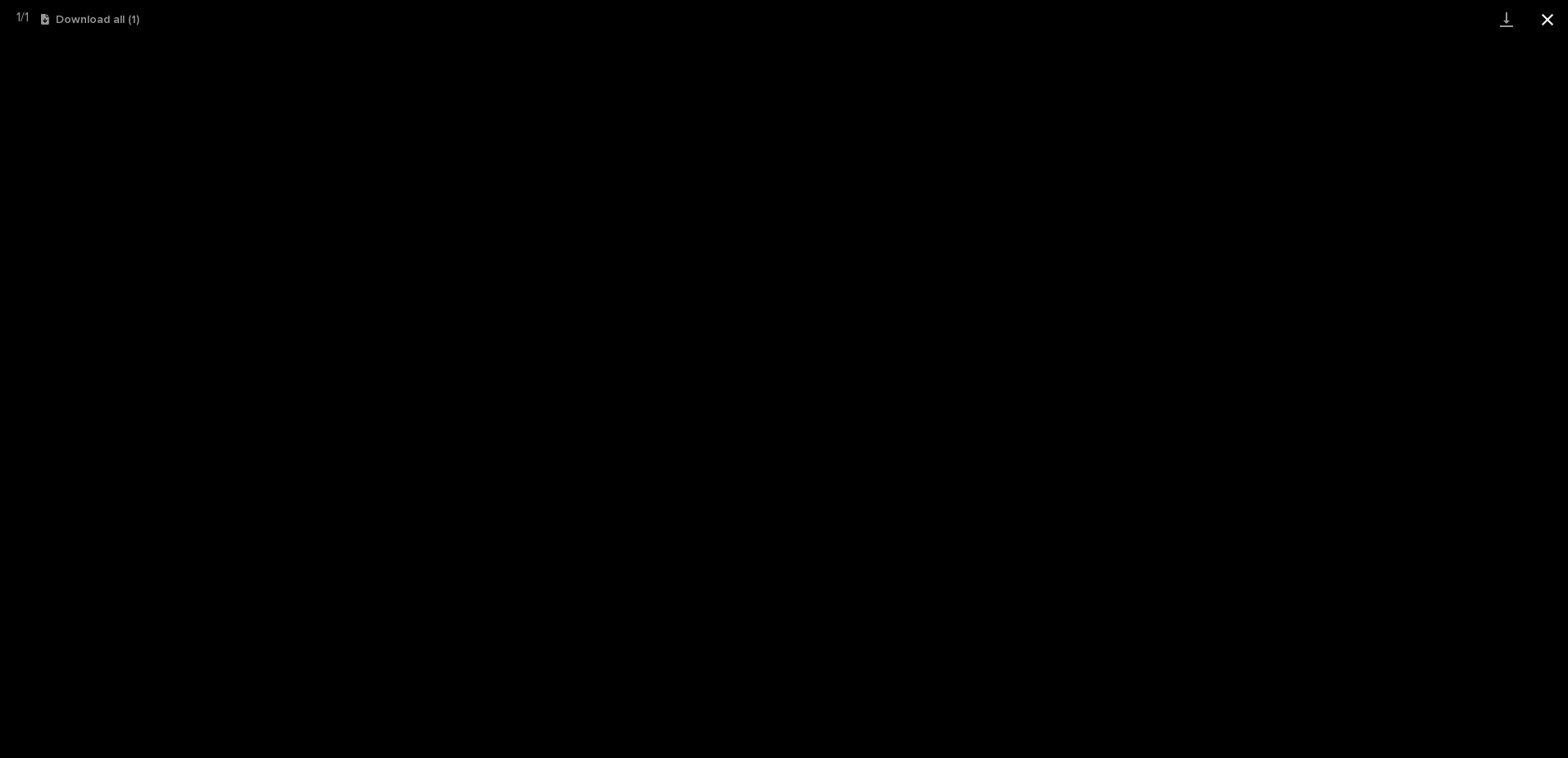
click at [1559, 20] on button "Close gallery" at bounding box center [1548, 19] width 41 height 39
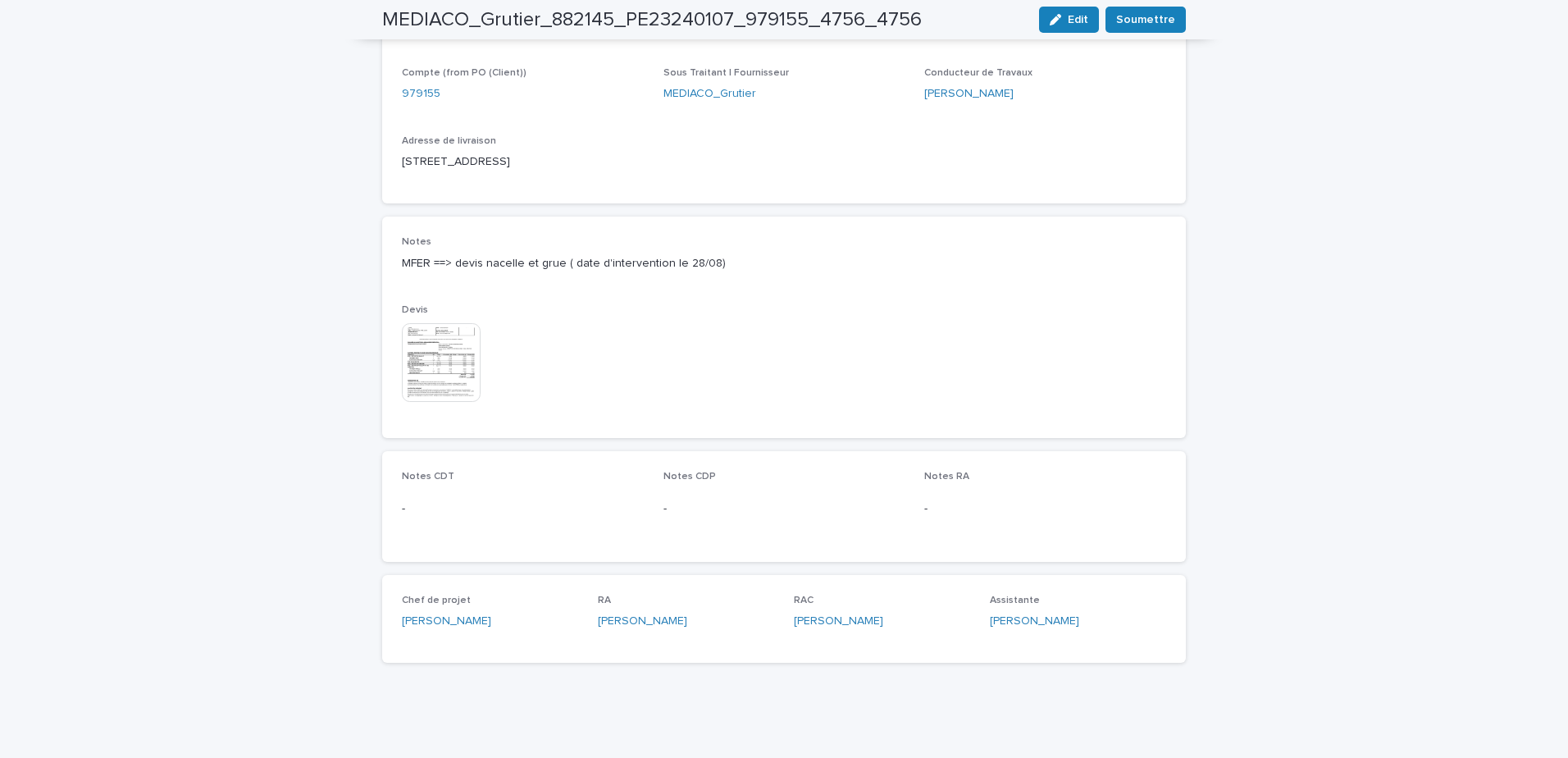
scroll to position [237, 0]
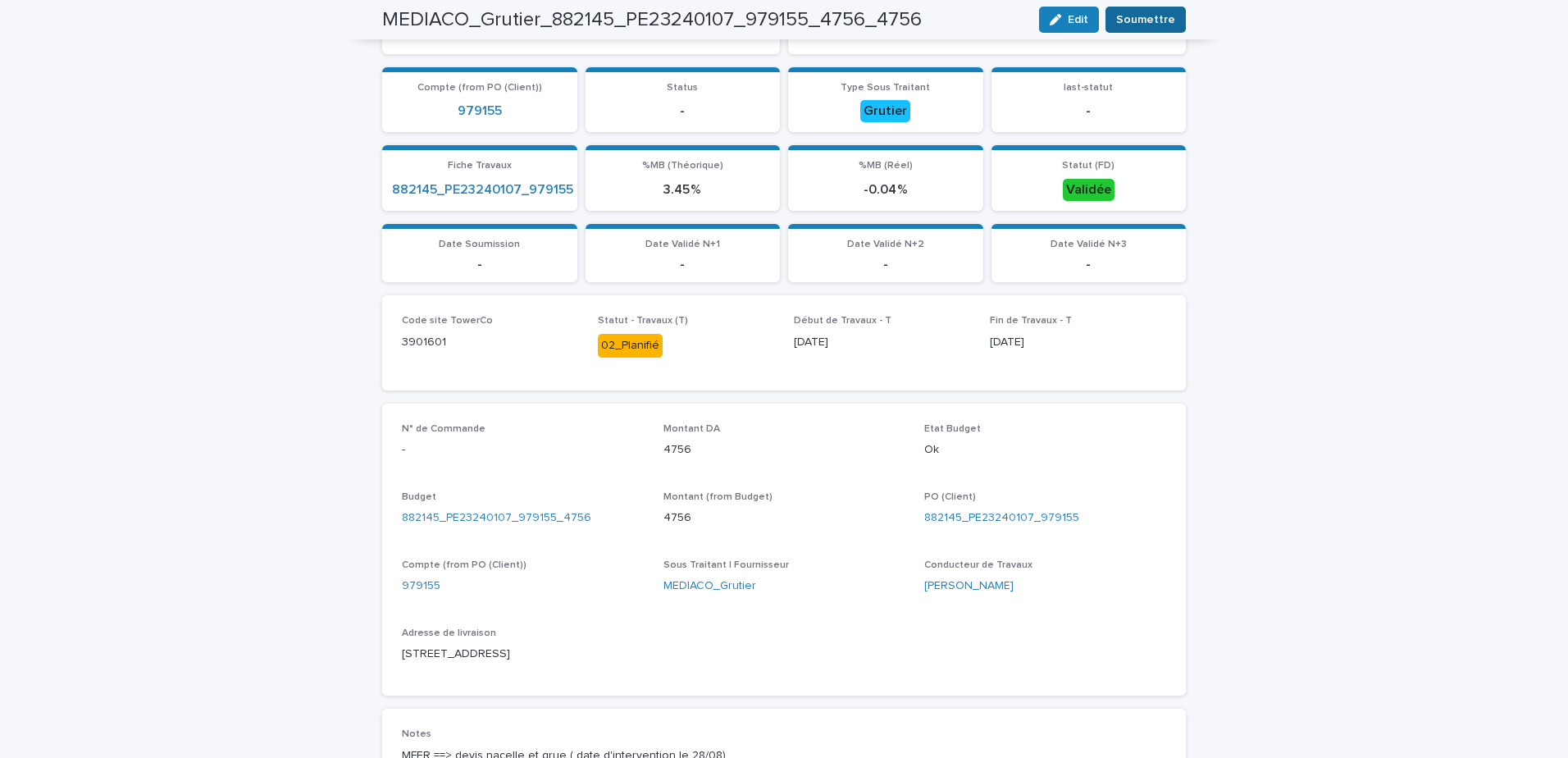
click at [1160, 24] on span "Soumettre" at bounding box center [1146, 19] width 59 height 16
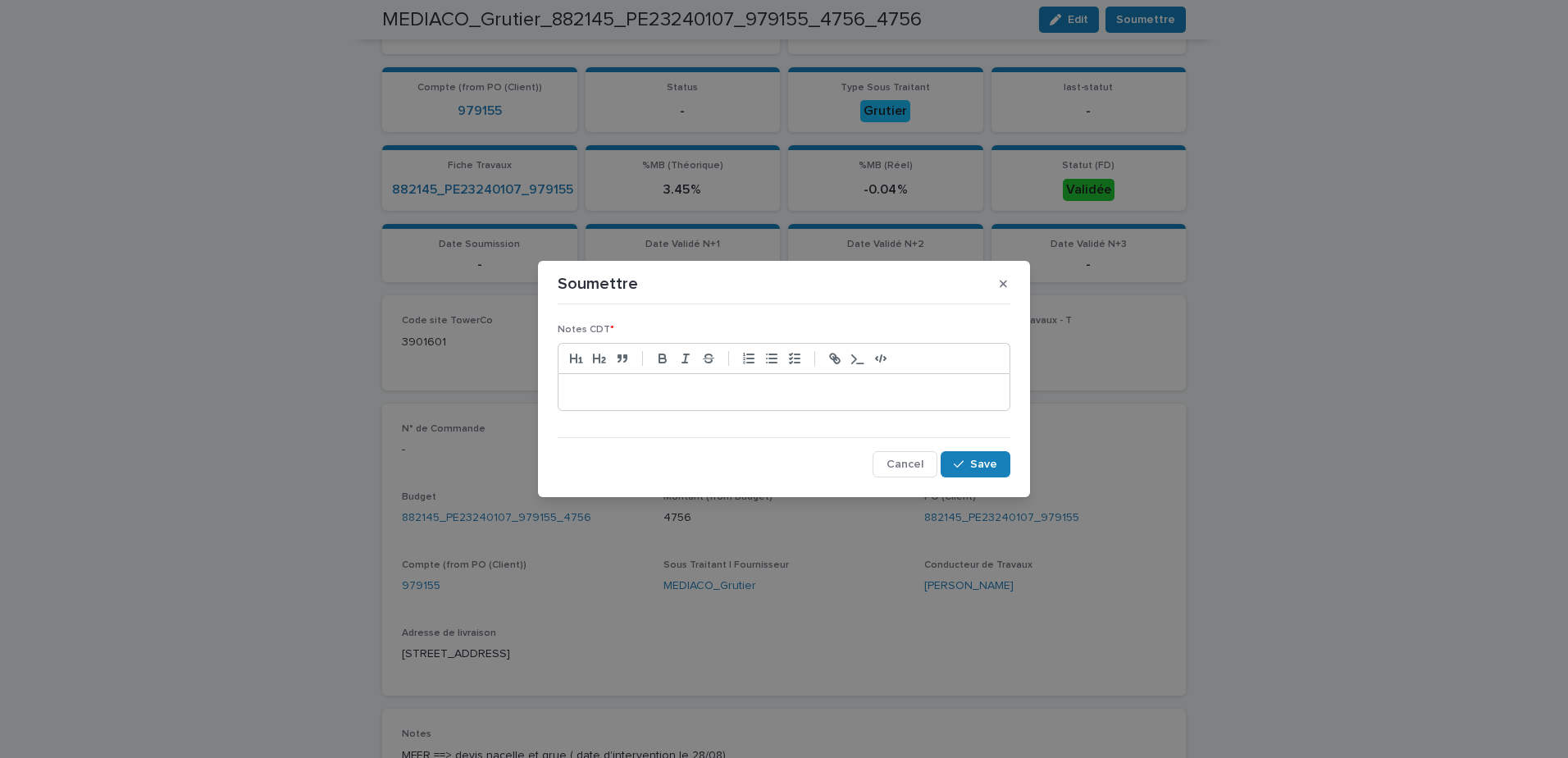
click at [859, 394] on p at bounding box center [784, 391] width 427 height 16
click at [964, 460] on icon "button" at bounding box center [959, 464] width 10 height 12
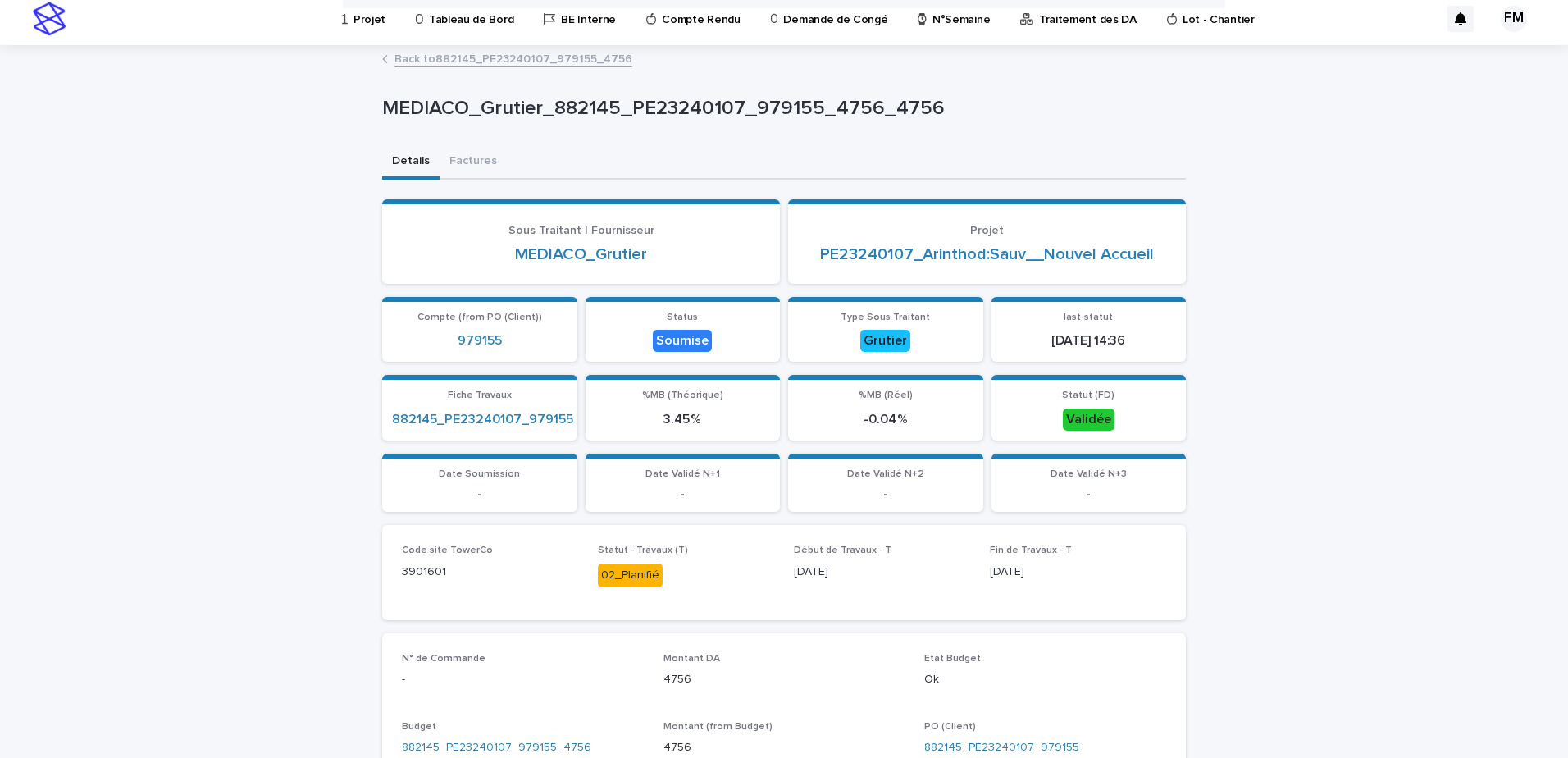
scroll to position [0, 0]
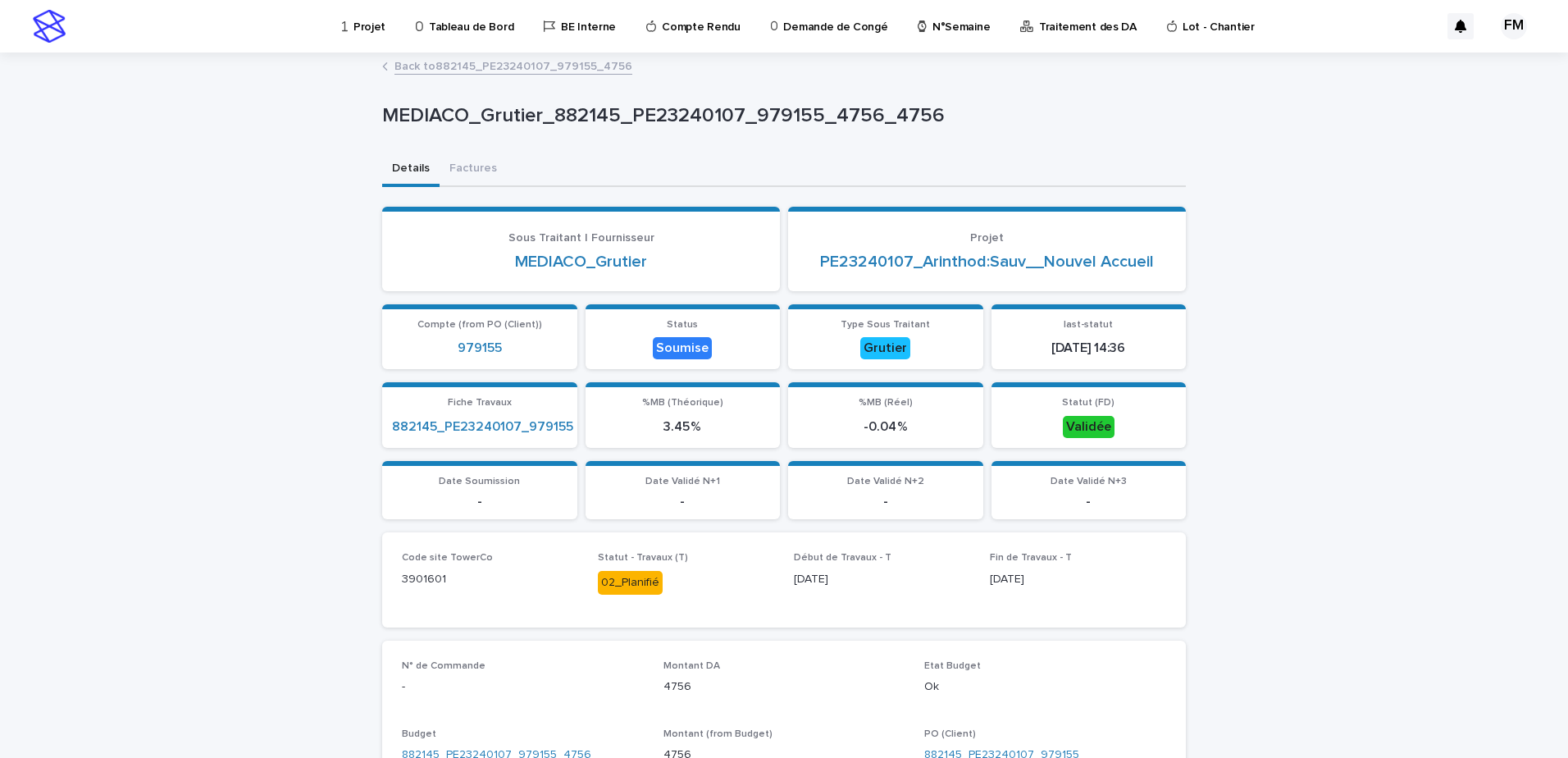
click at [428, 67] on link "Back to 882145_PE23240107_979155_4756" at bounding box center [513, 65] width 238 height 19
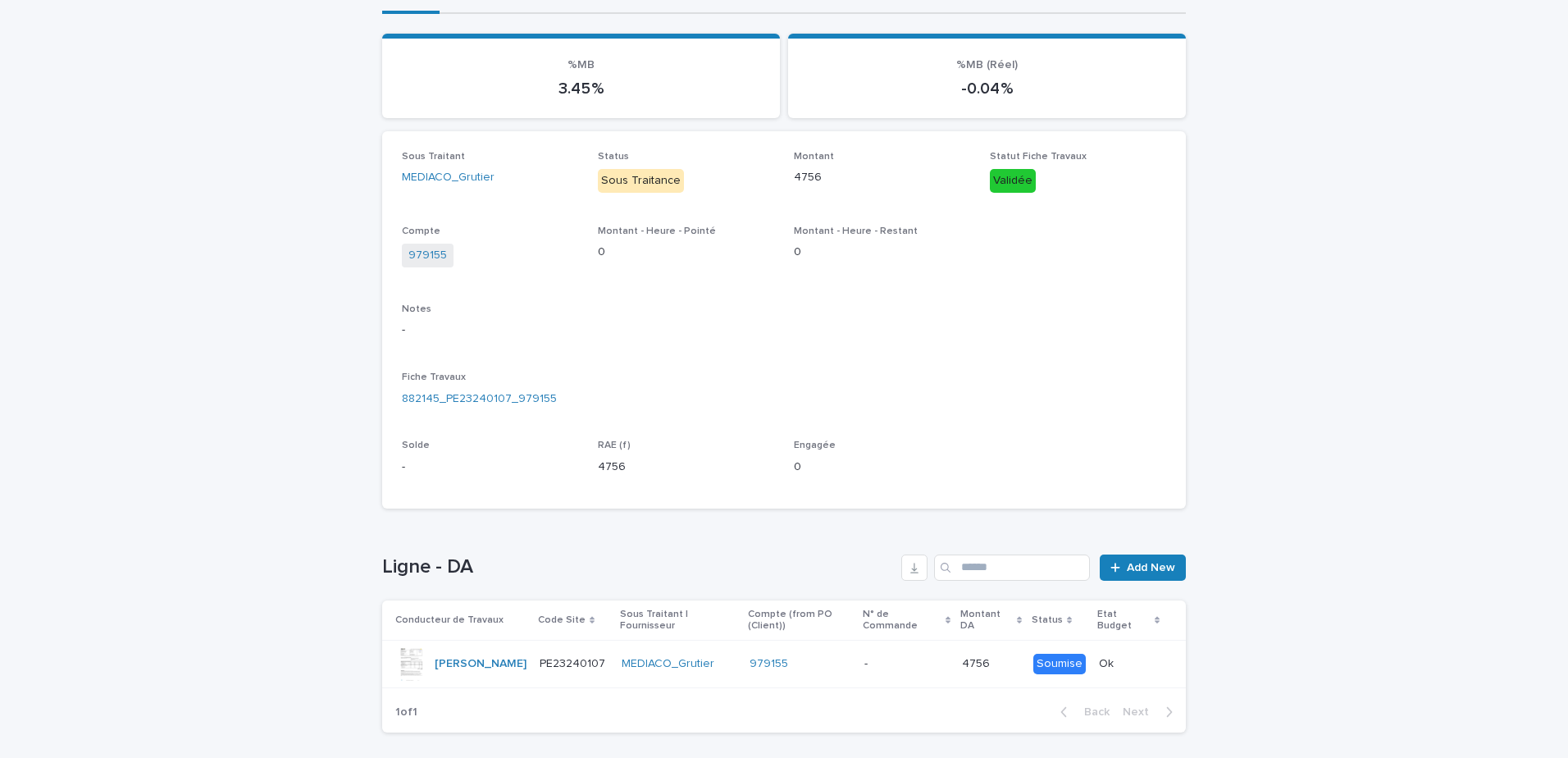
scroll to position [246, 0]
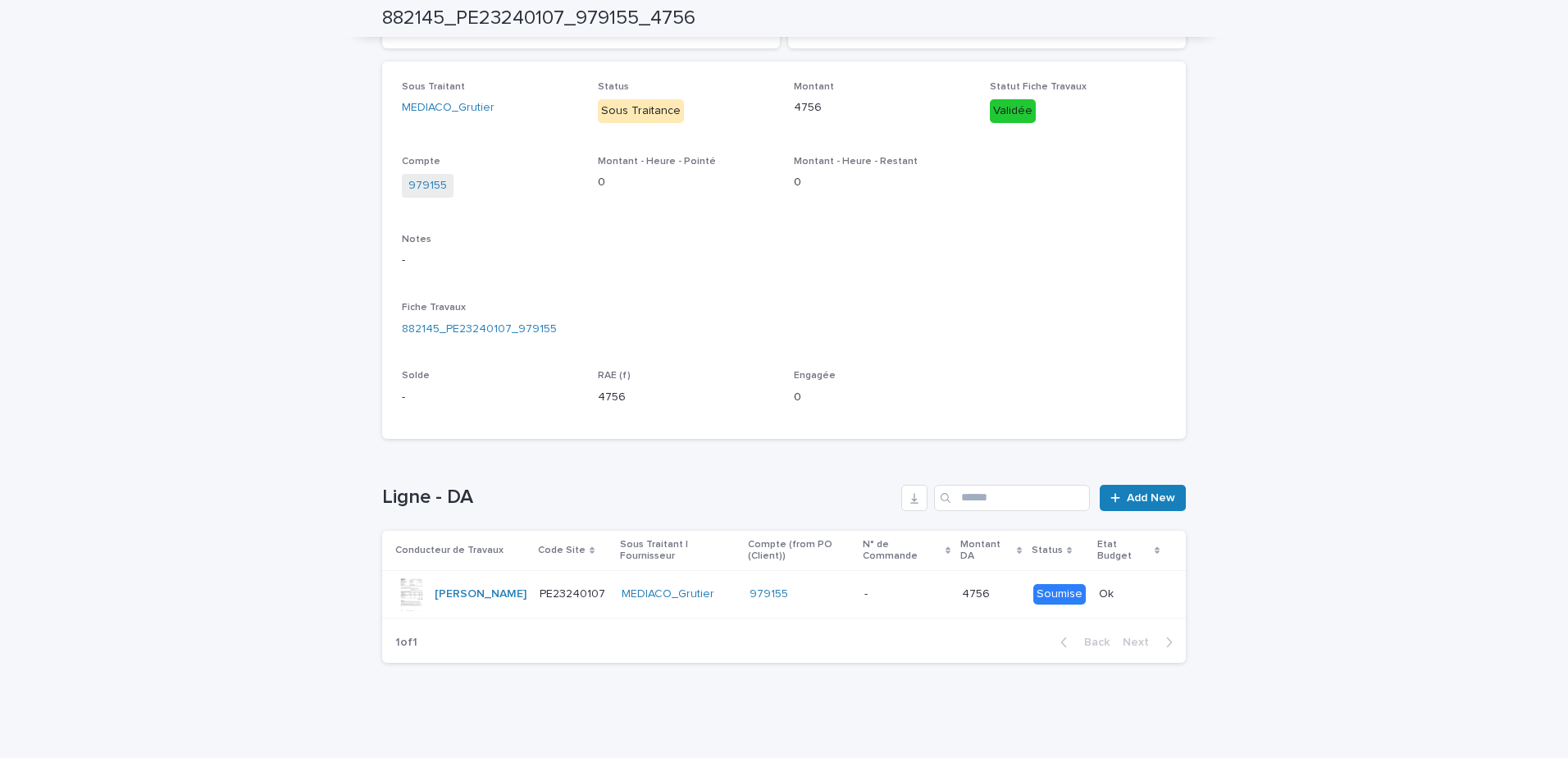
click at [1386, 543] on div "Loading... Saving… Loading... Saving… 882145_PE23240107_979155_4756 882145_PE23…" at bounding box center [784, 285] width 1568 height 946
click at [259, 604] on div "Loading... Saving… Loading... Saving… 882145_PE23240107_979155_4756 882145_PE23…" at bounding box center [784, 285] width 1568 height 946
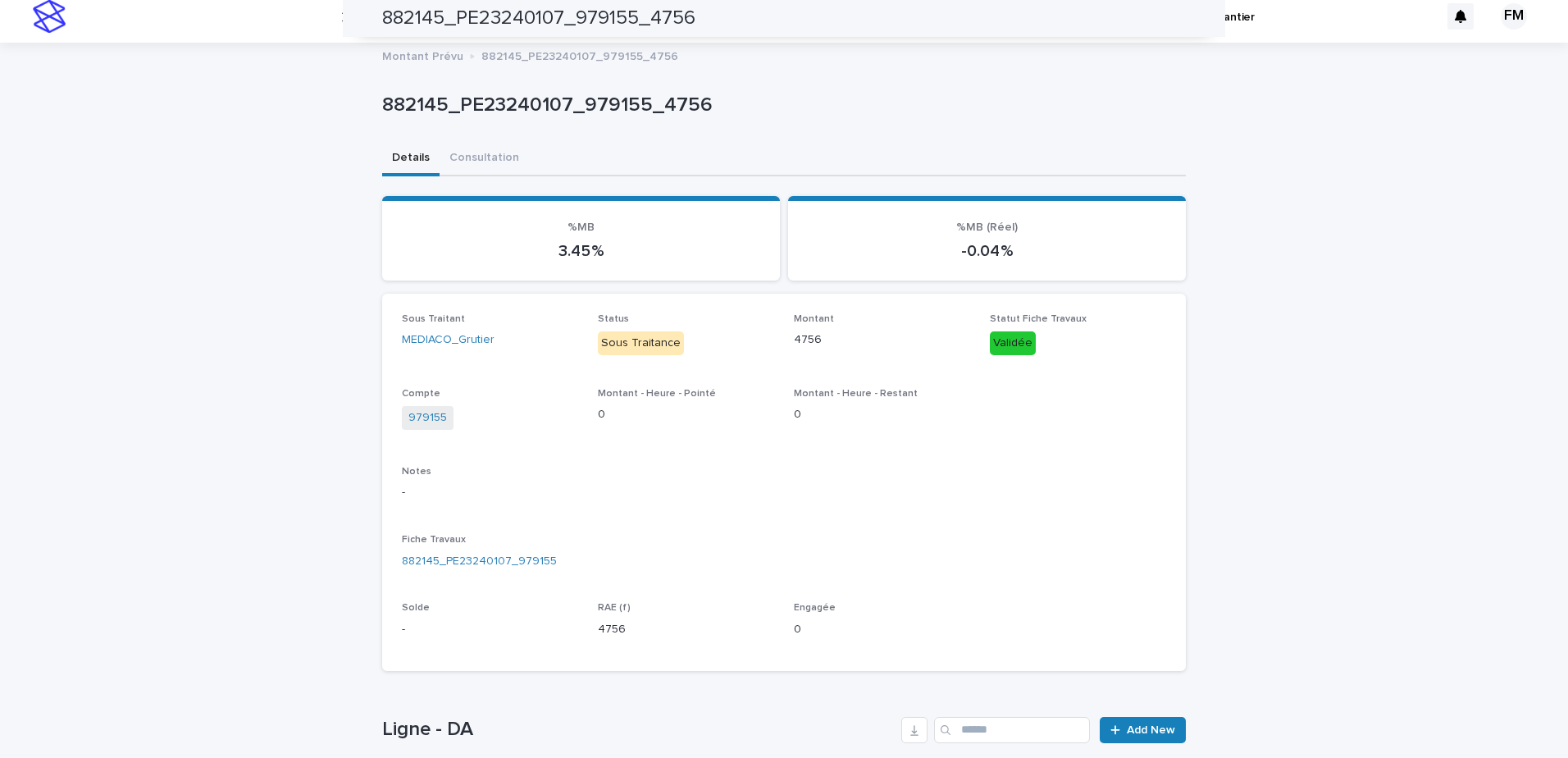
scroll to position [0, 0]
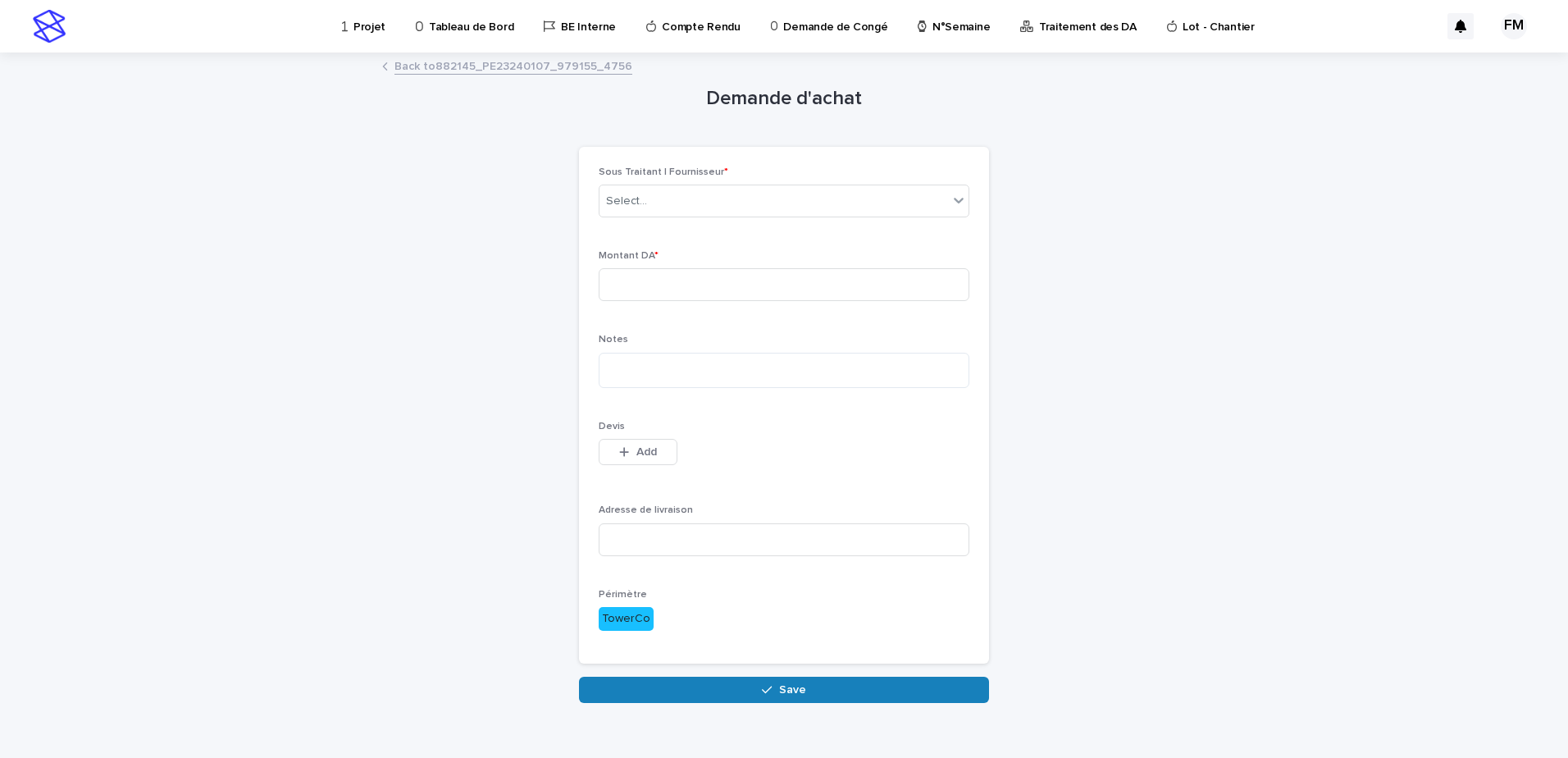
click at [494, 72] on link "Back to 882145_PE23240107_979155_4756" at bounding box center [513, 65] width 238 height 19
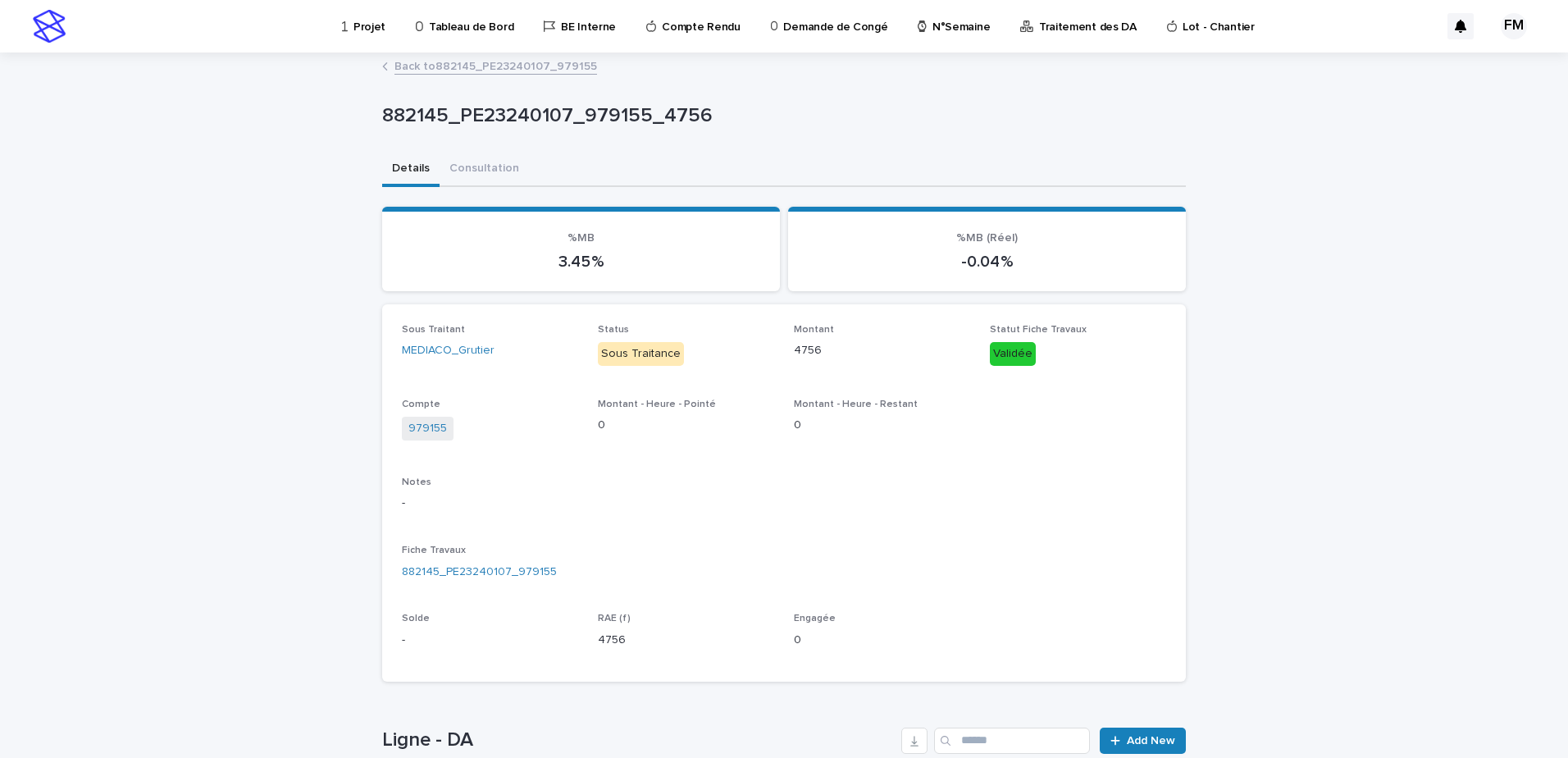
click at [494, 72] on link "Back to 882145_PE23240107_979155" at bounding box center [496, 65] width 203 height 19
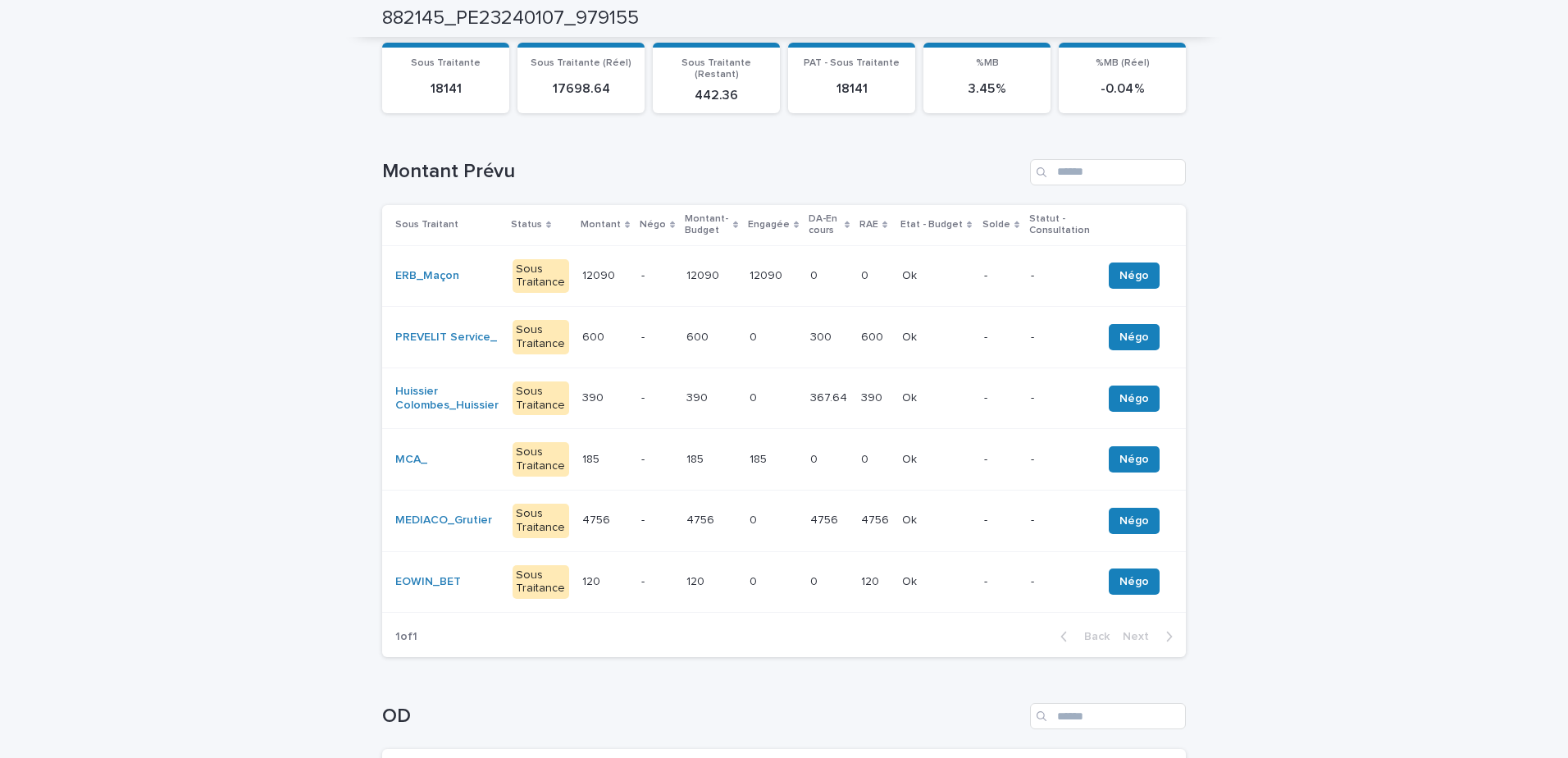
scroll to position [82, 0]
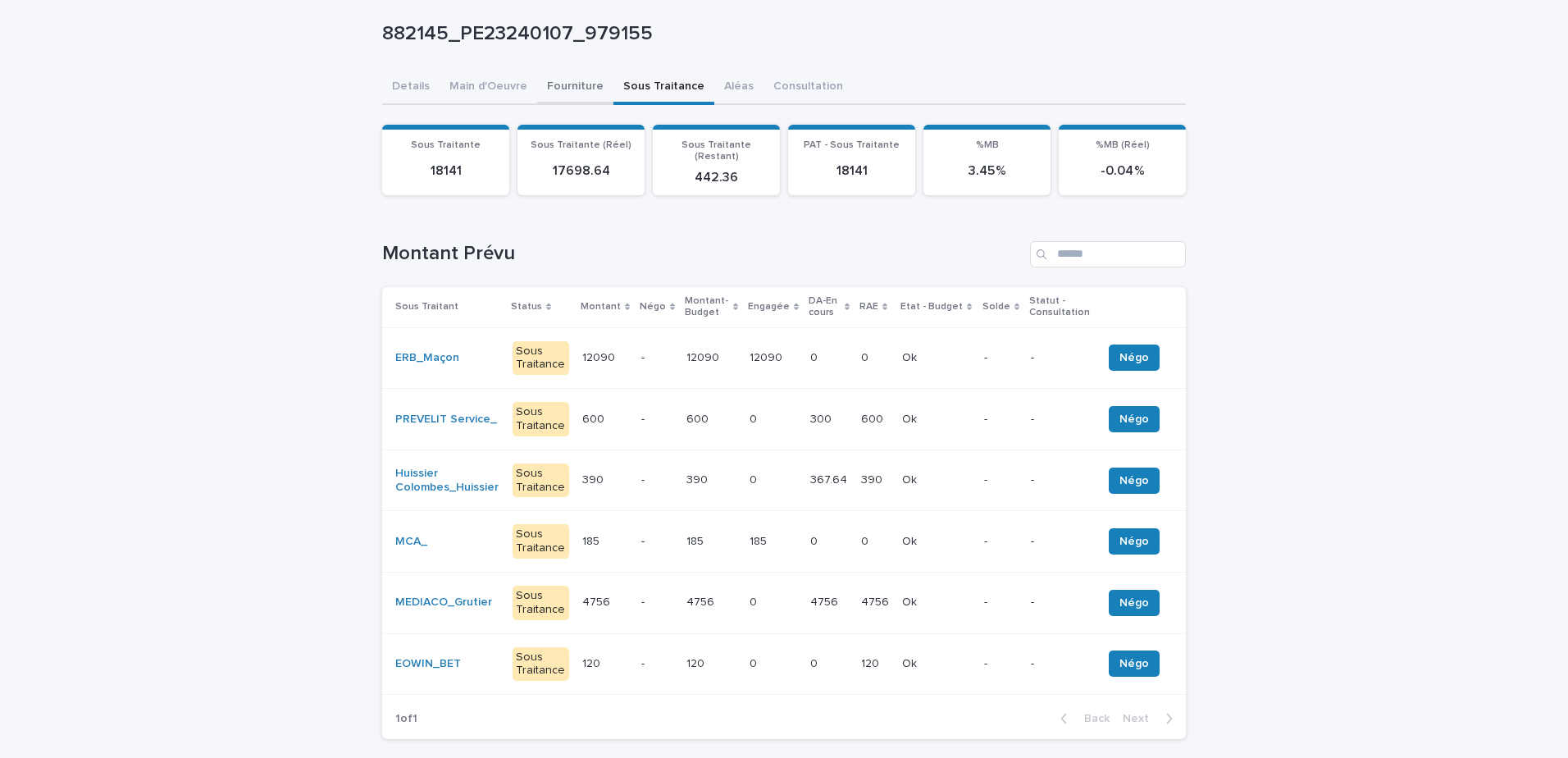
click at [569, 82] on div "882145_PE23240107_979155 882145_PE23240107_979155 Sorry, there was an error sav…" at bounding box center [784, 502] width 804 height 1061
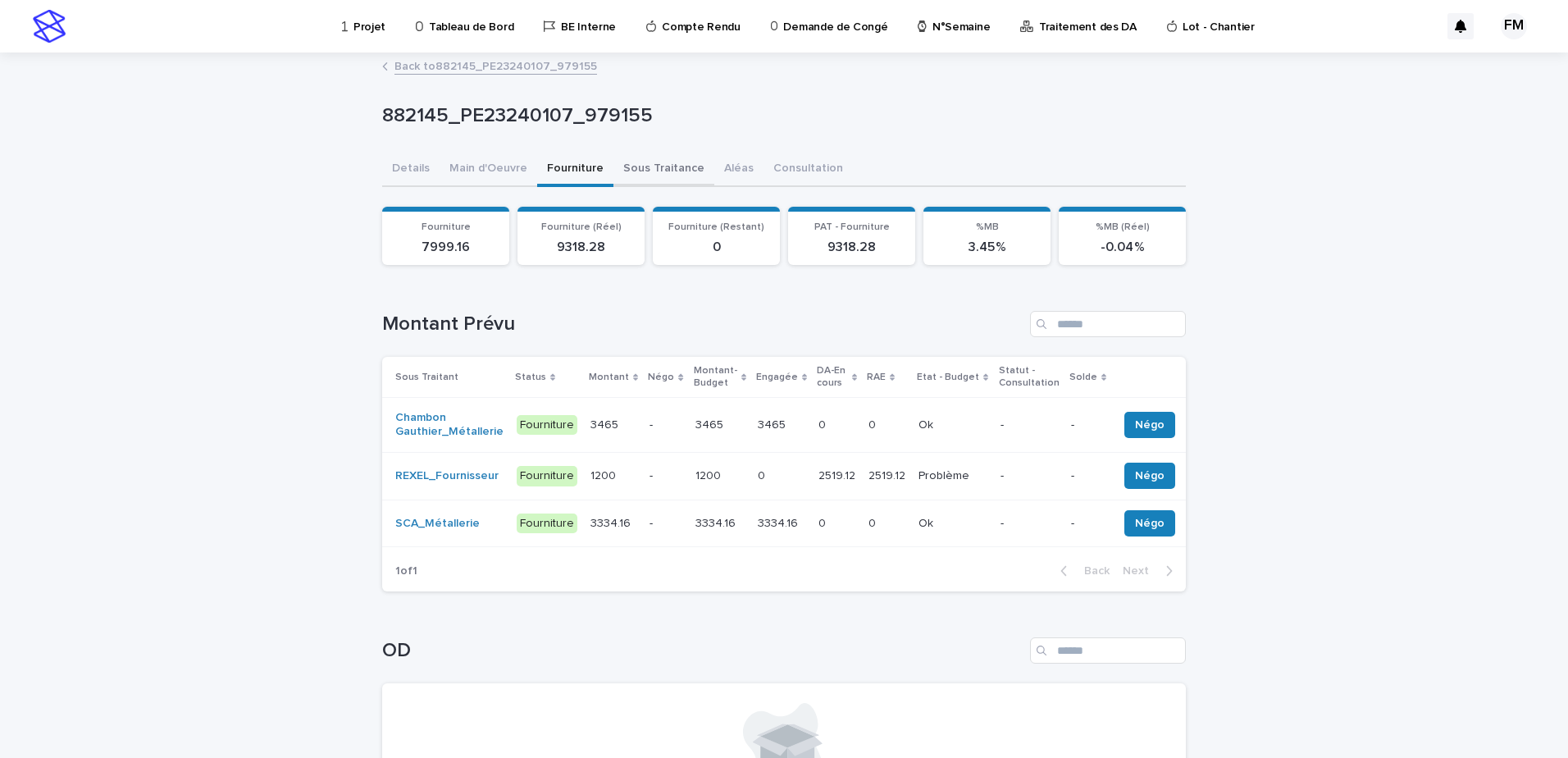
click at [651, 171] on button "Sous Traitance" at bounding box center [664, 169] width 101 height 35
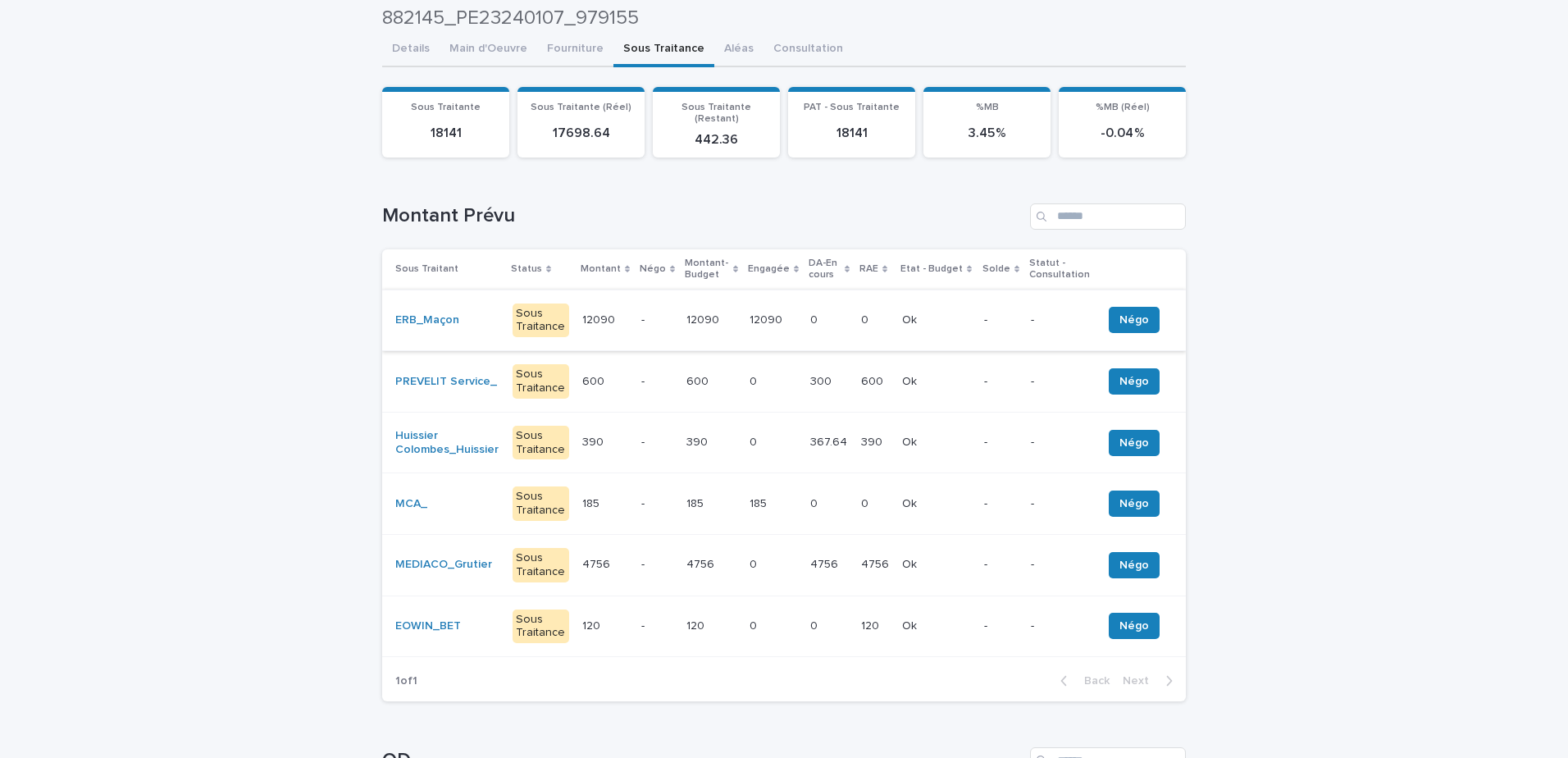
scroll to position [82, 0]
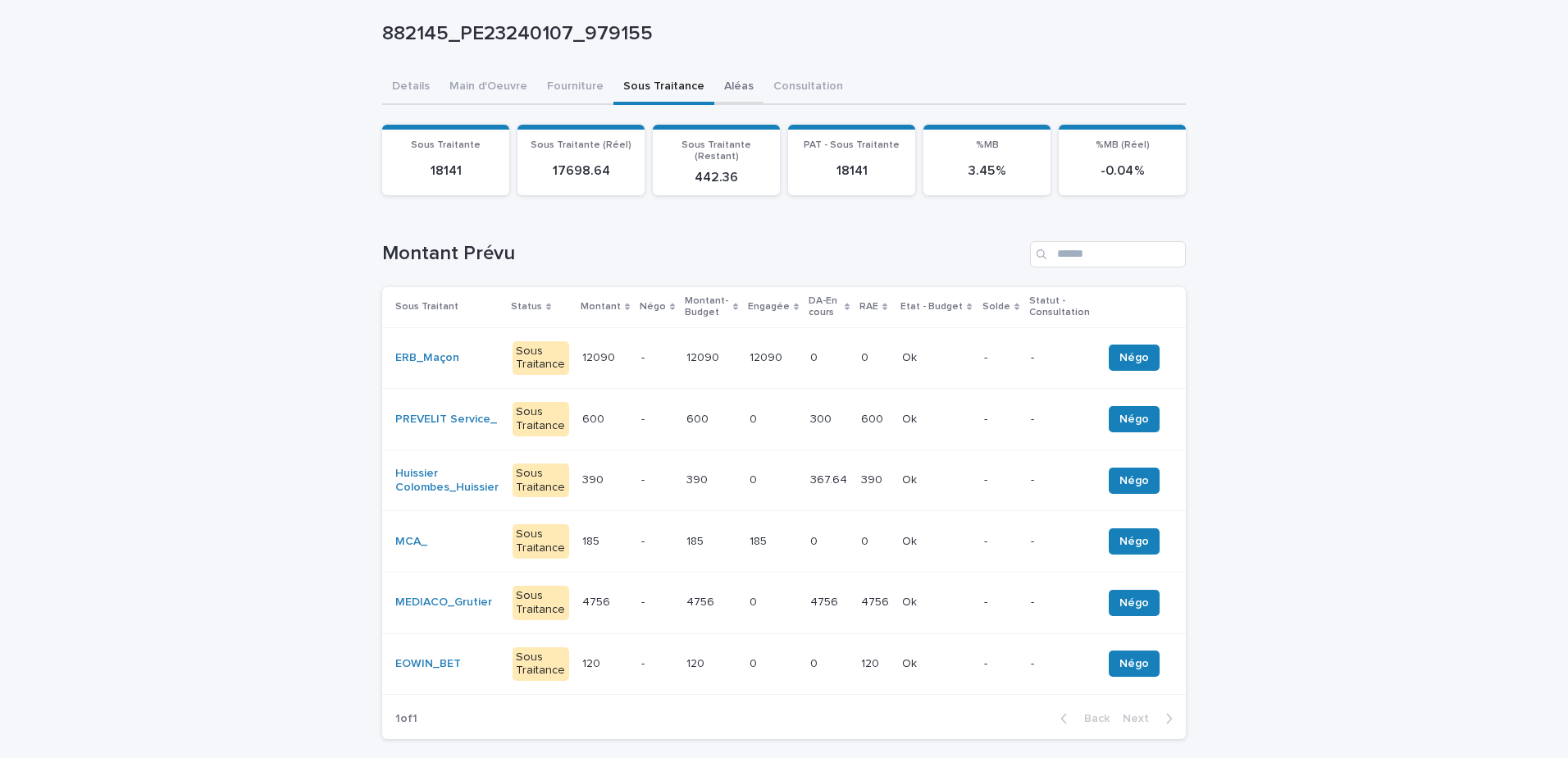
click at [722, 83] on div "882145_PE23240107_979155 882145_PE23240107_979155 Sorry, there was an error sav…" at bounding box center [784, 502] width 804 height 1061
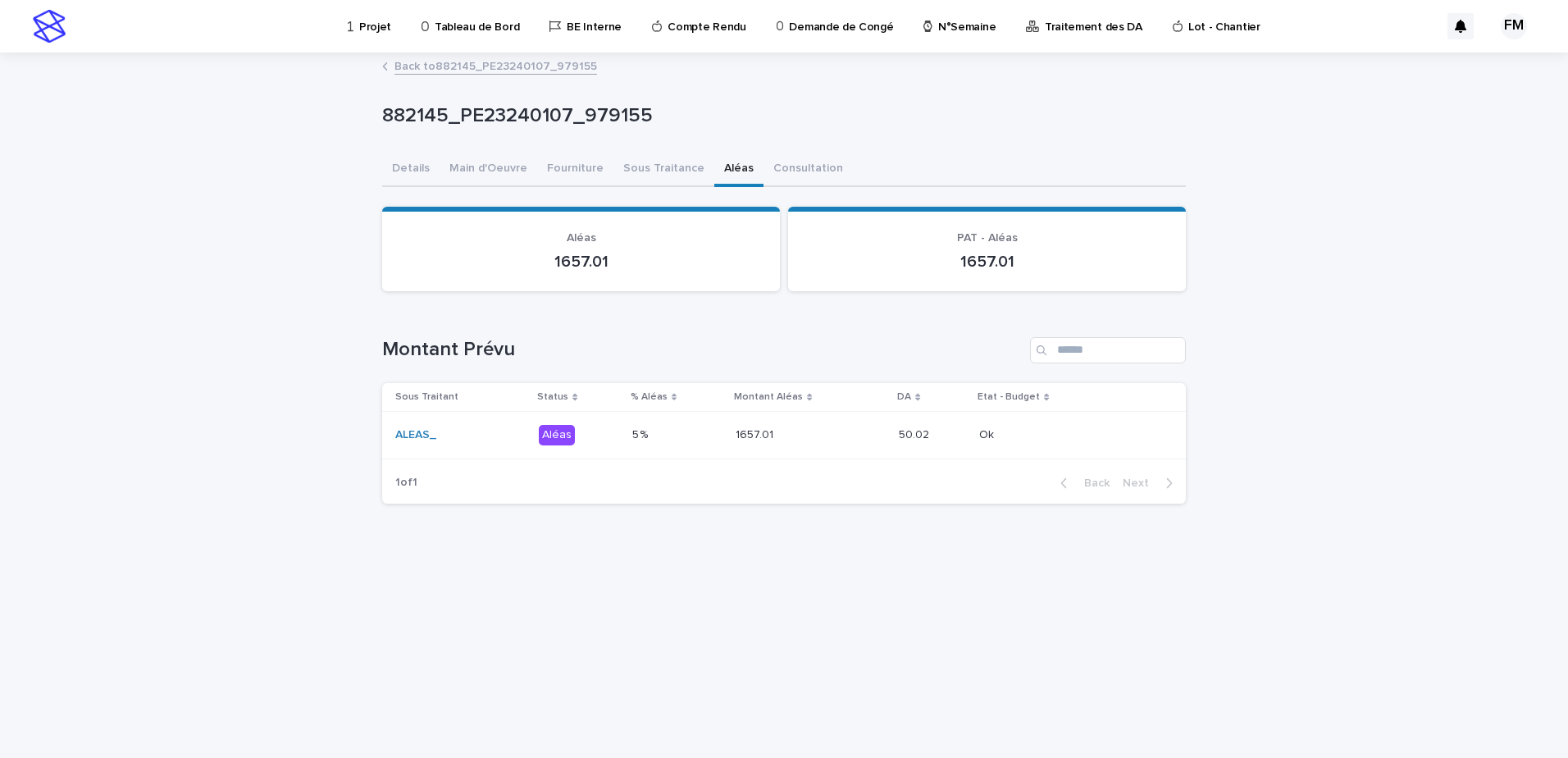
click at [818, 432] on p at bounding box center [807, 434] width 144 height 14
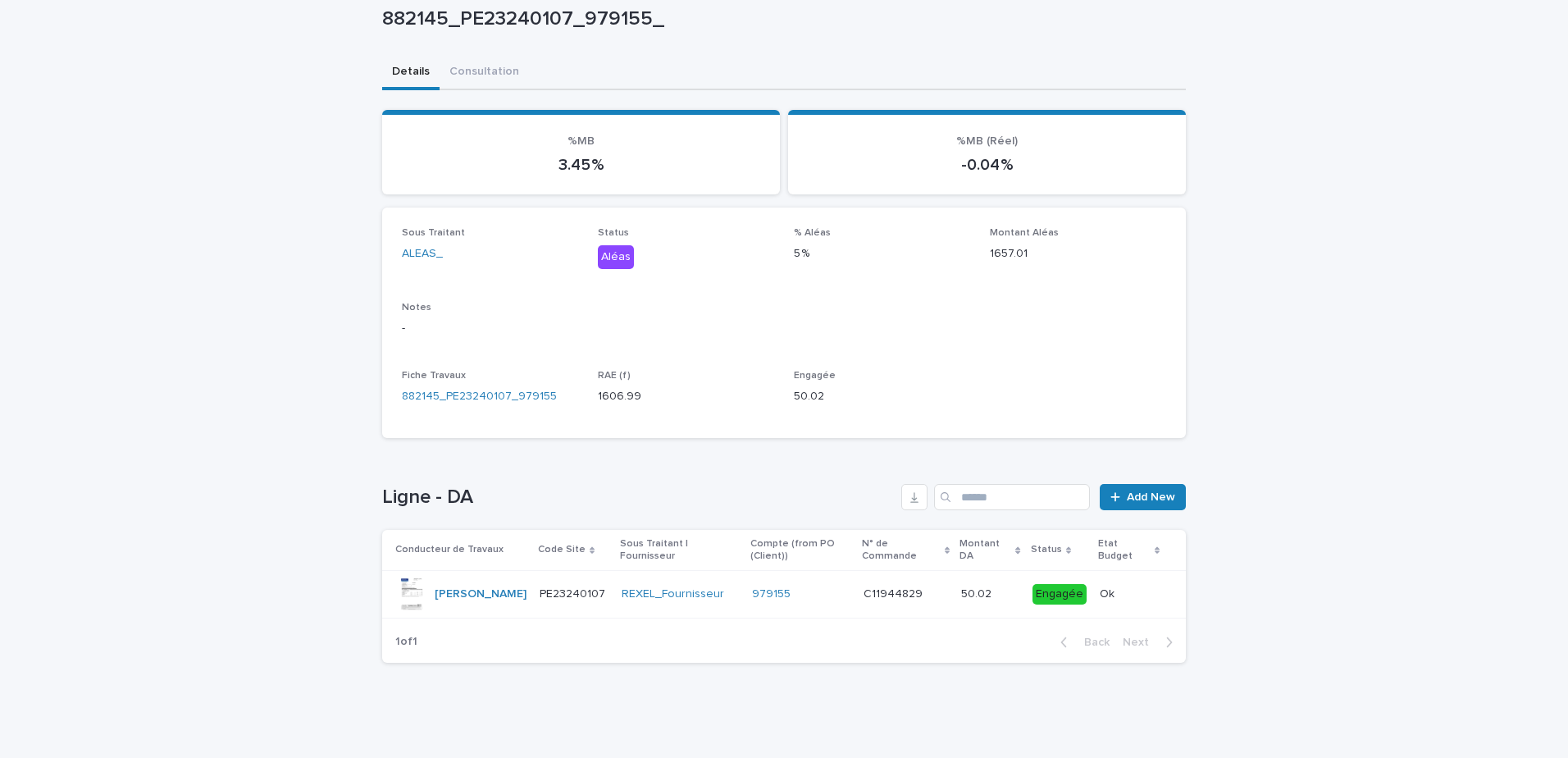
scroll to position [104, 0]
click at [1015, 591] on p at bounding box center [990, 594] width 58 height 14
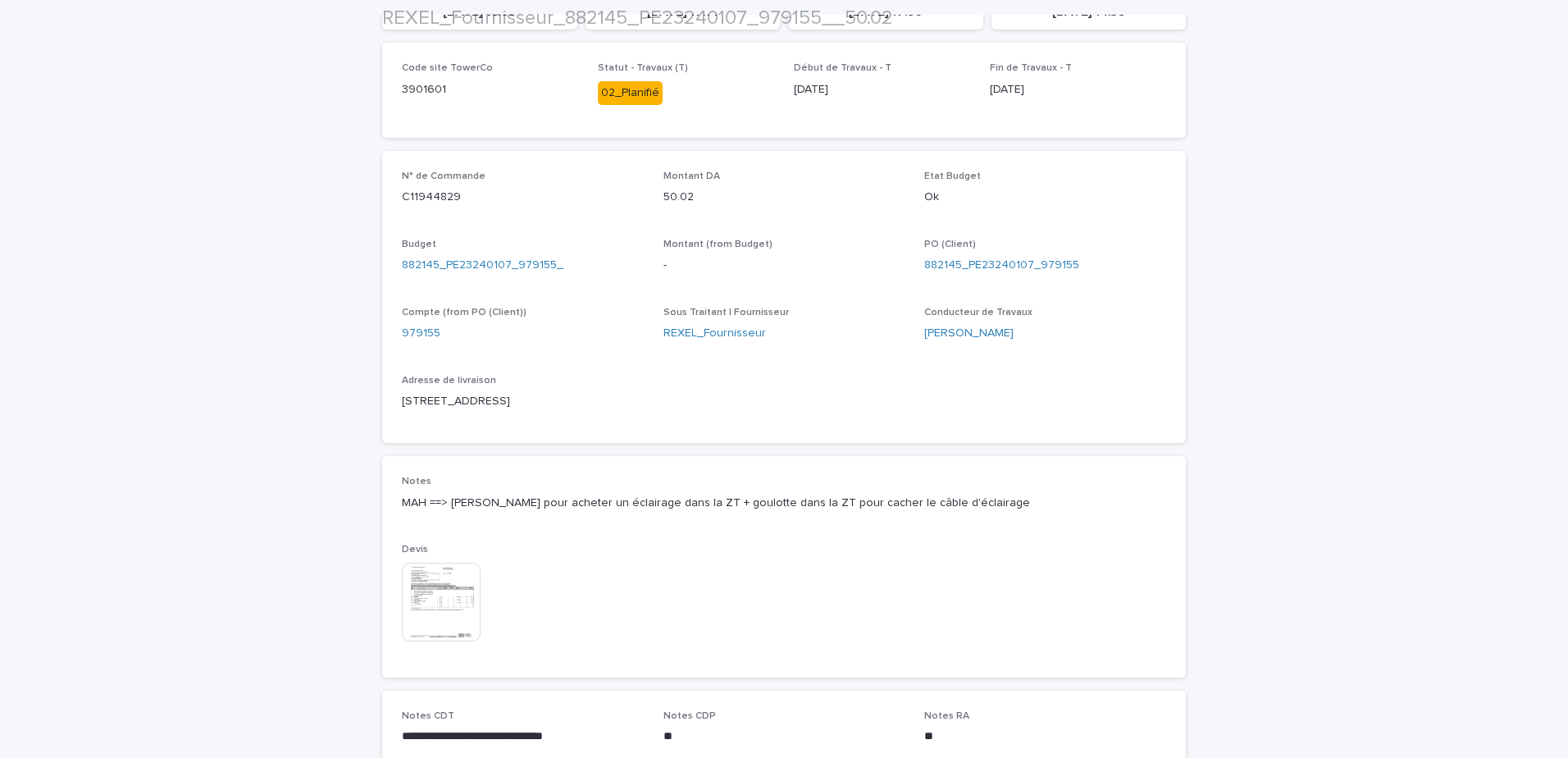
scroll to position [492, 0]
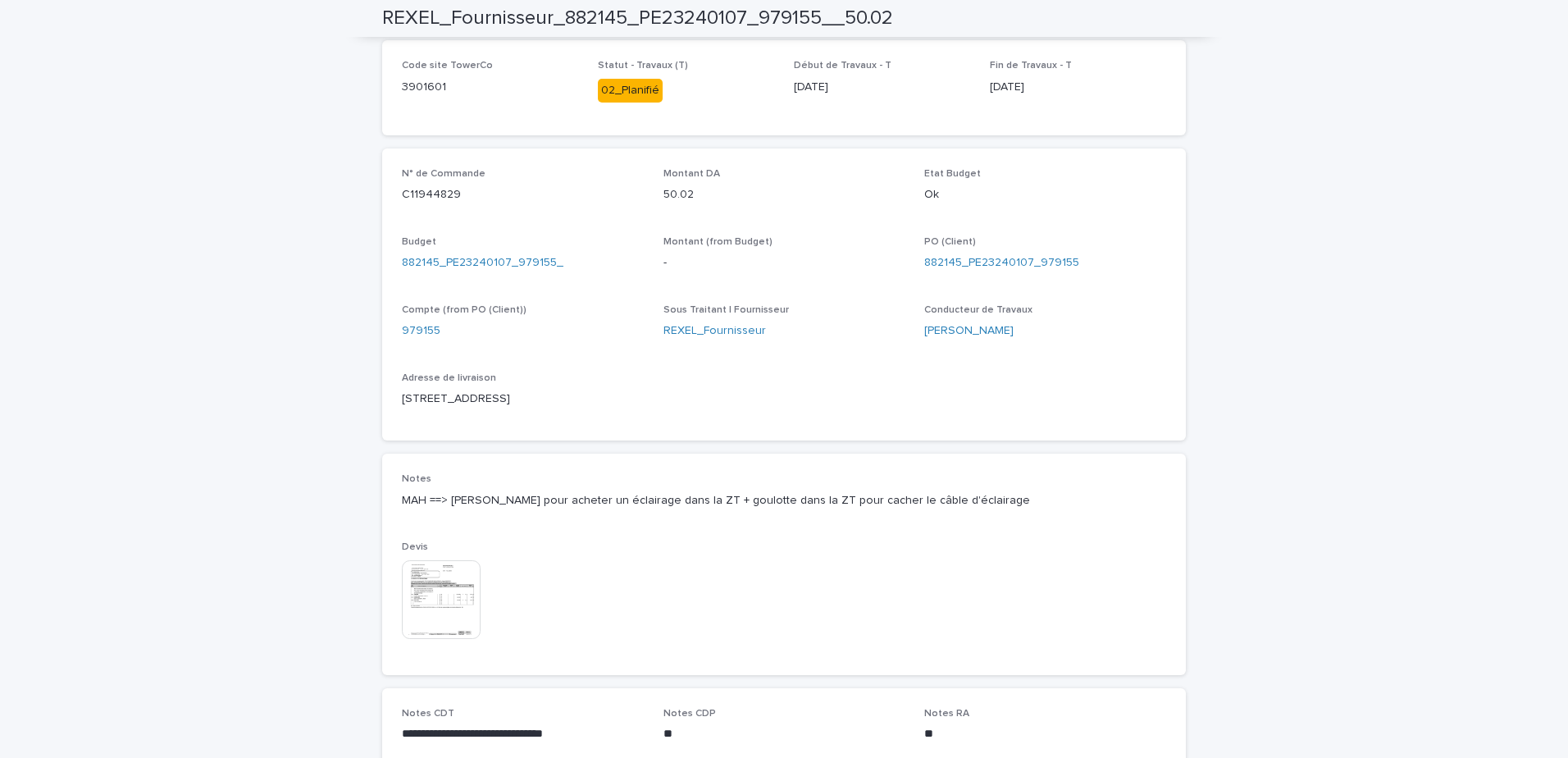
click at [460, 597] on img at bounding box center [440, 599] width 79 height 79
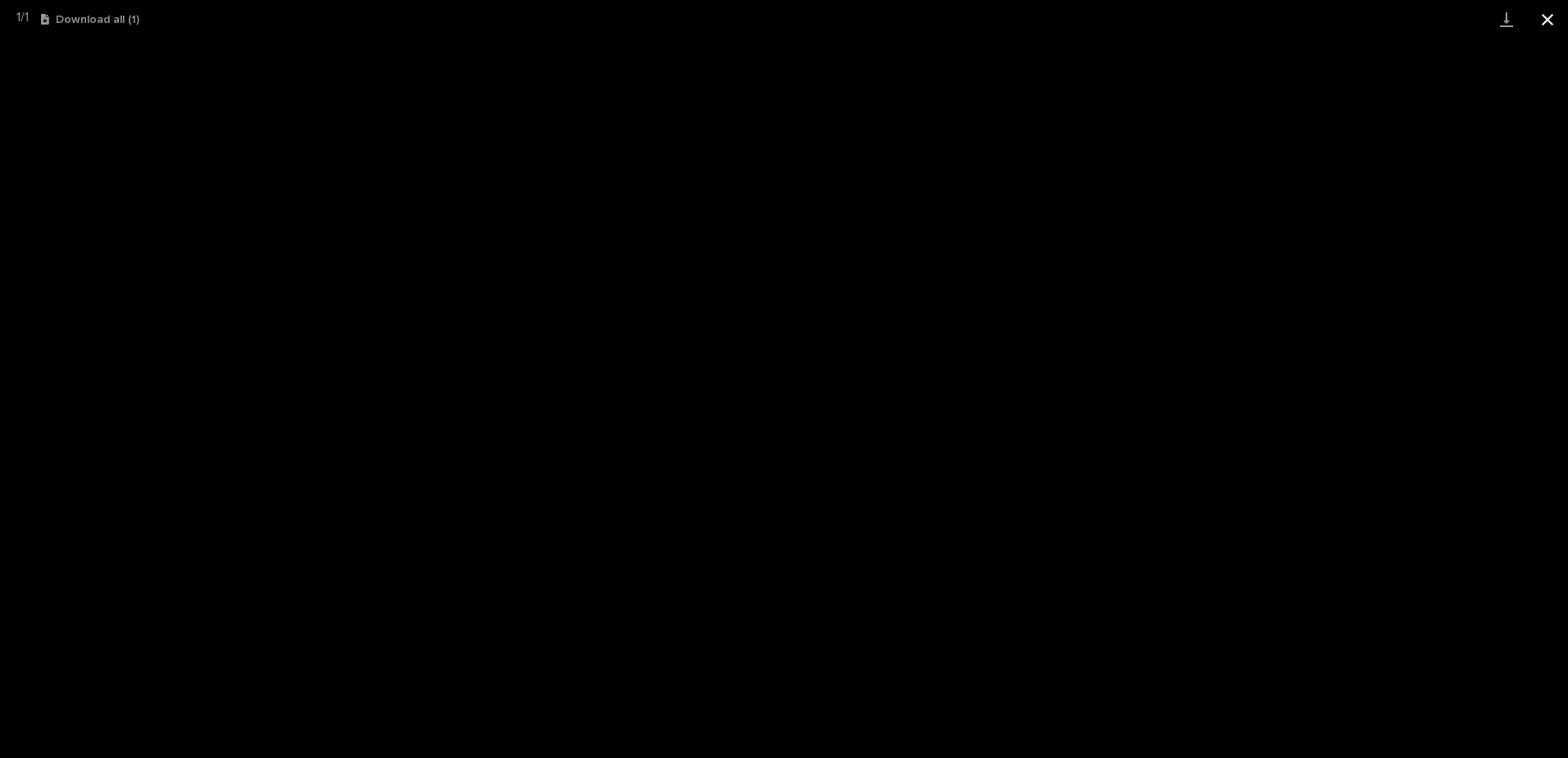
click at [1550, 24] on button "Close gallery" at bounding box center [1548, 19] width 41 height 39
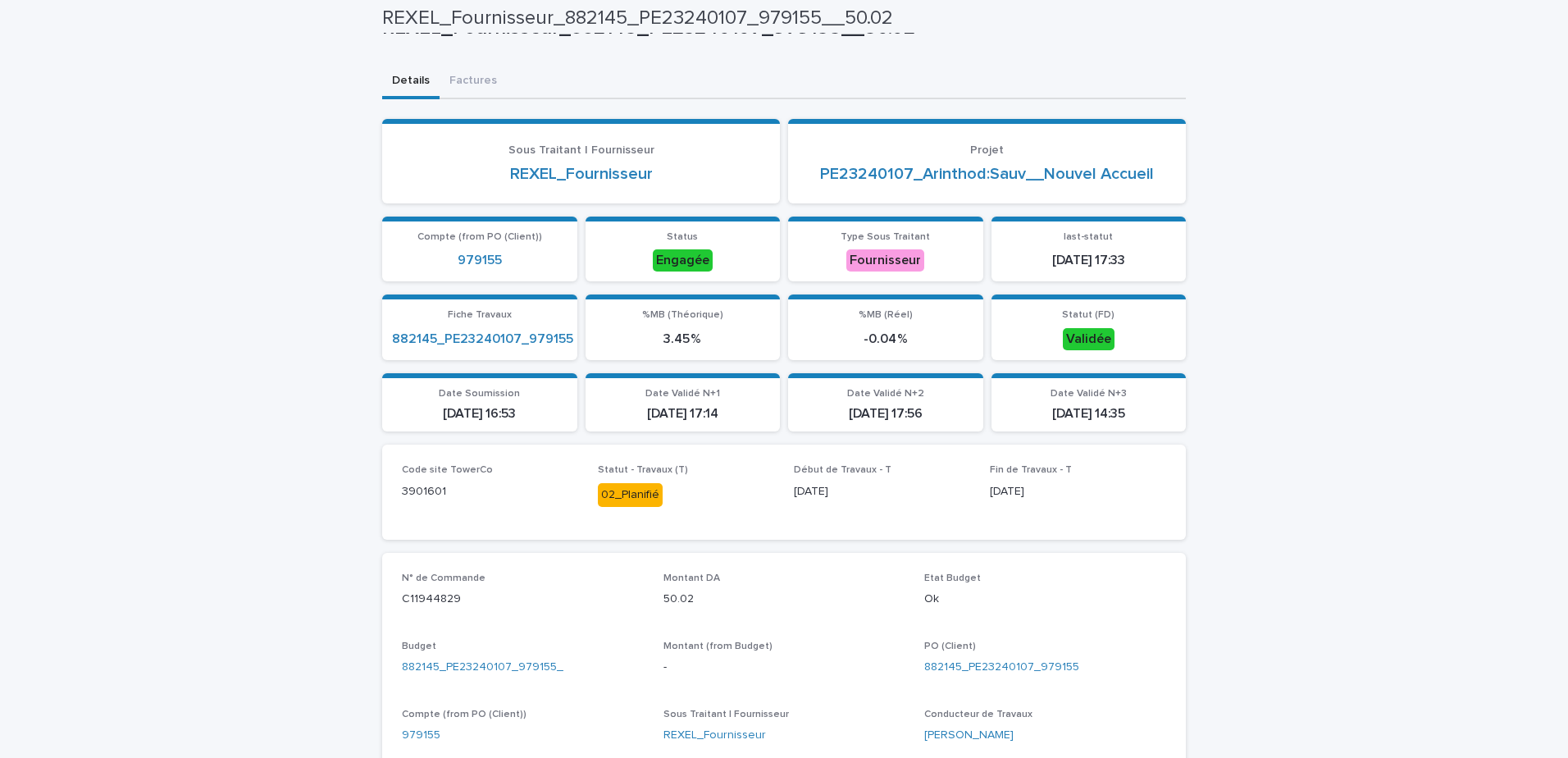
scroll to position [0, 0]
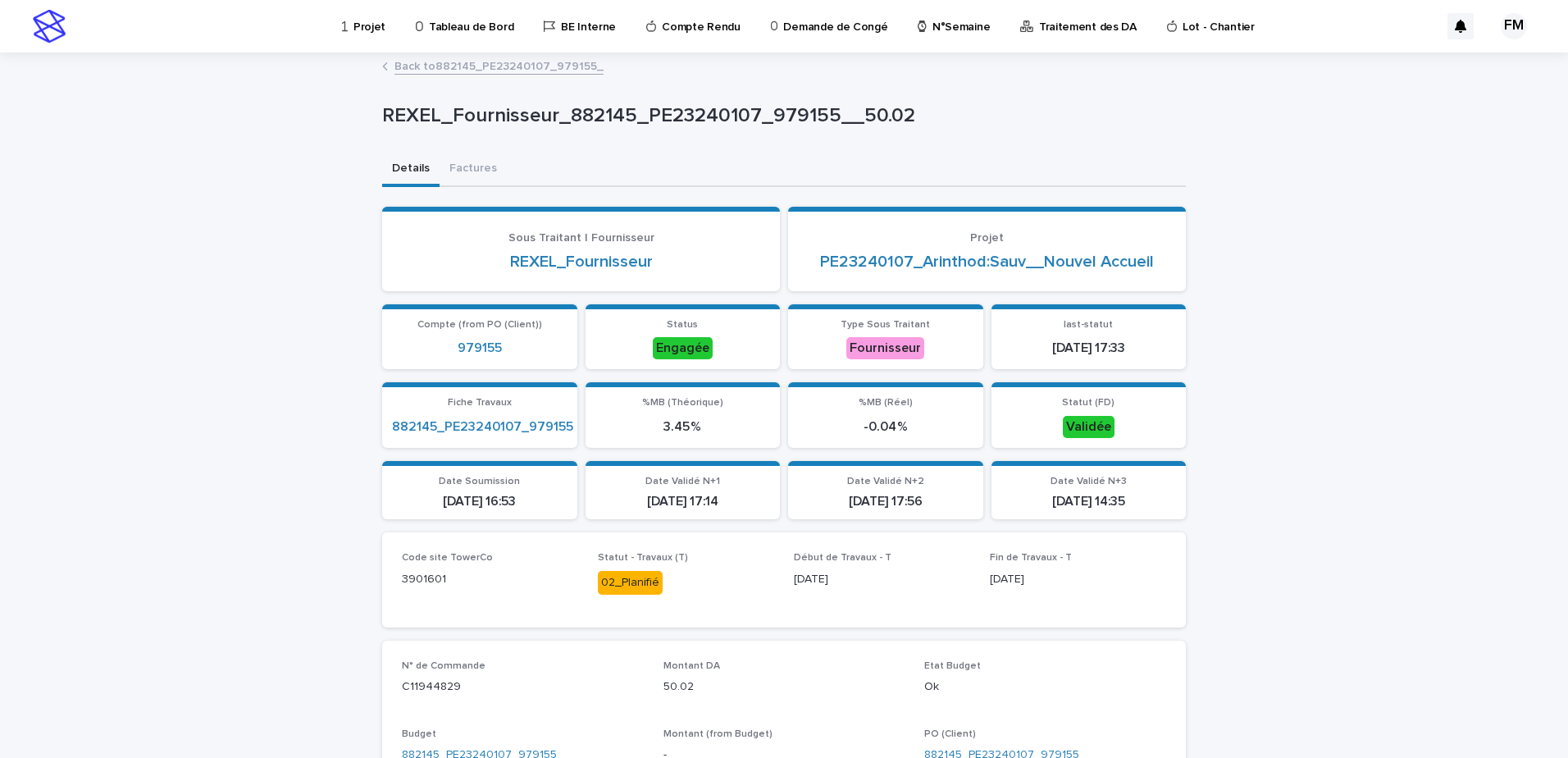
click at [461, 72] on div "Back to 882145_PE23240107_979155_" at bounding box center [784, 67] width 820 height 23
click at [461, 69] on link "Back to 882145_PE23240107_979155_" at bounding box center [499, 65] width 209 height 19
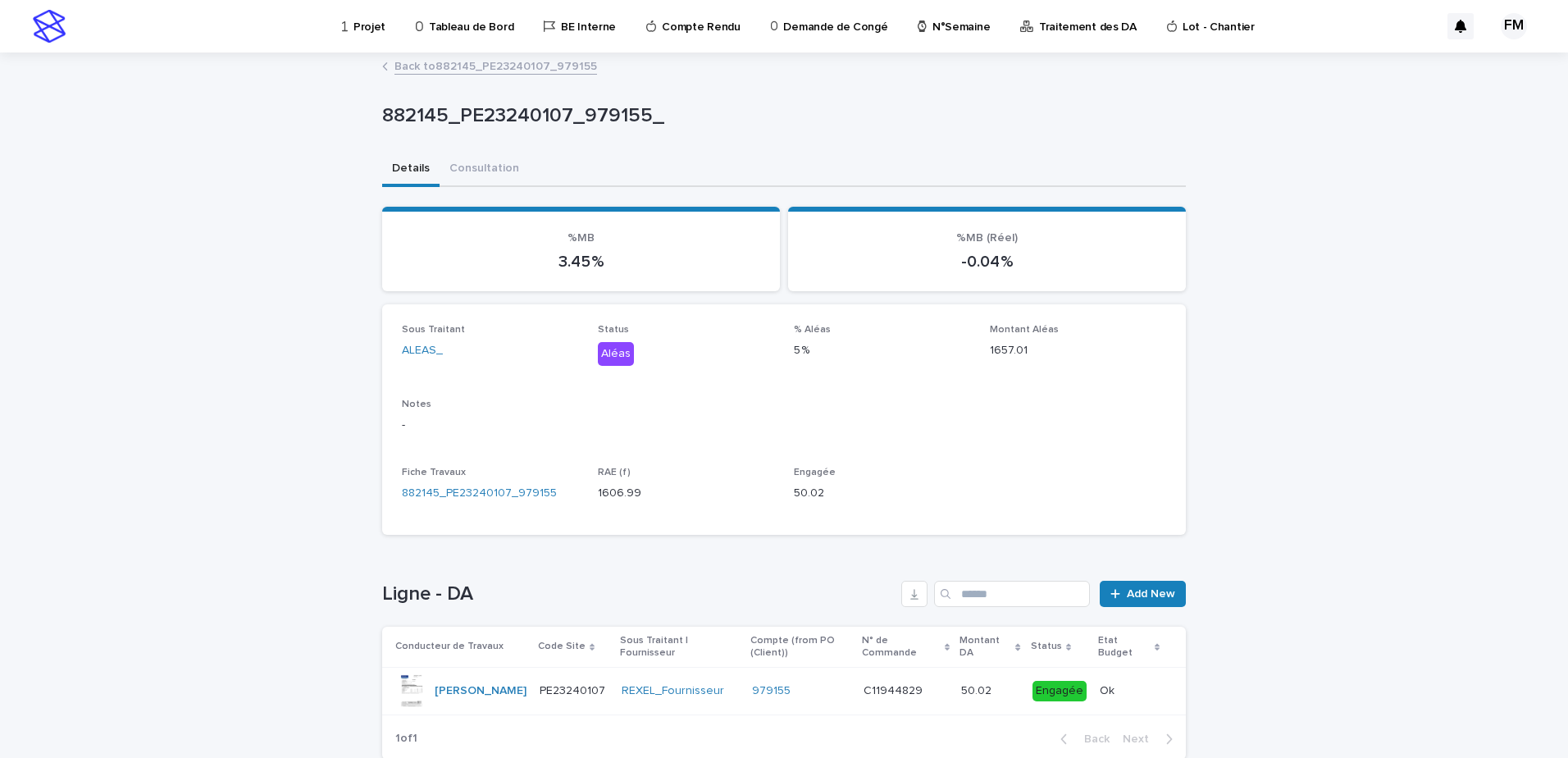
click at [422, 61] on link "Back to 882145_PE23240107_979155" at bounding box center [496, 65] width 203 height 19
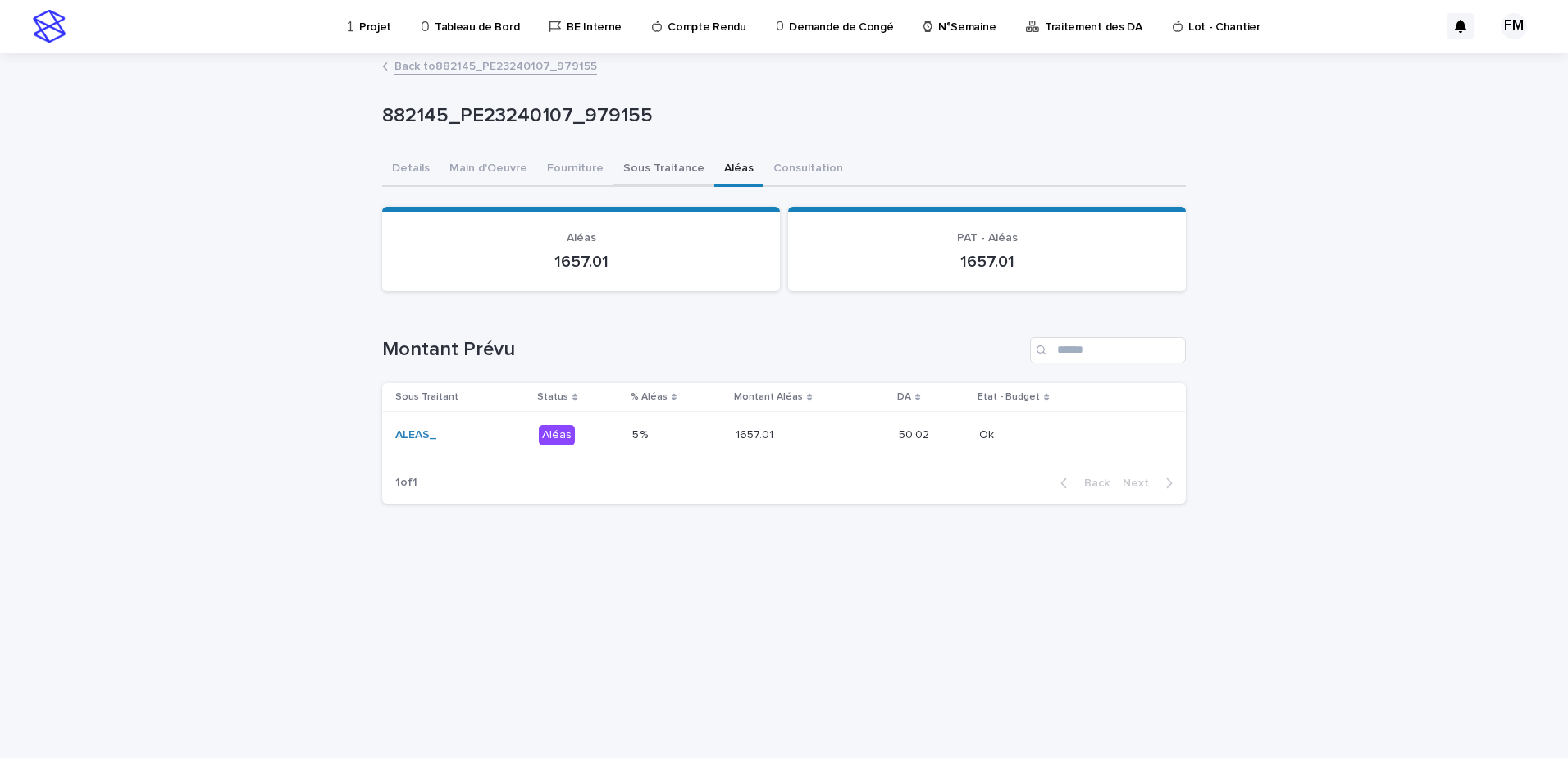
click at [661, 163] on button "Sous Traitance" at bounding box center [664, 169] width 101 height 35
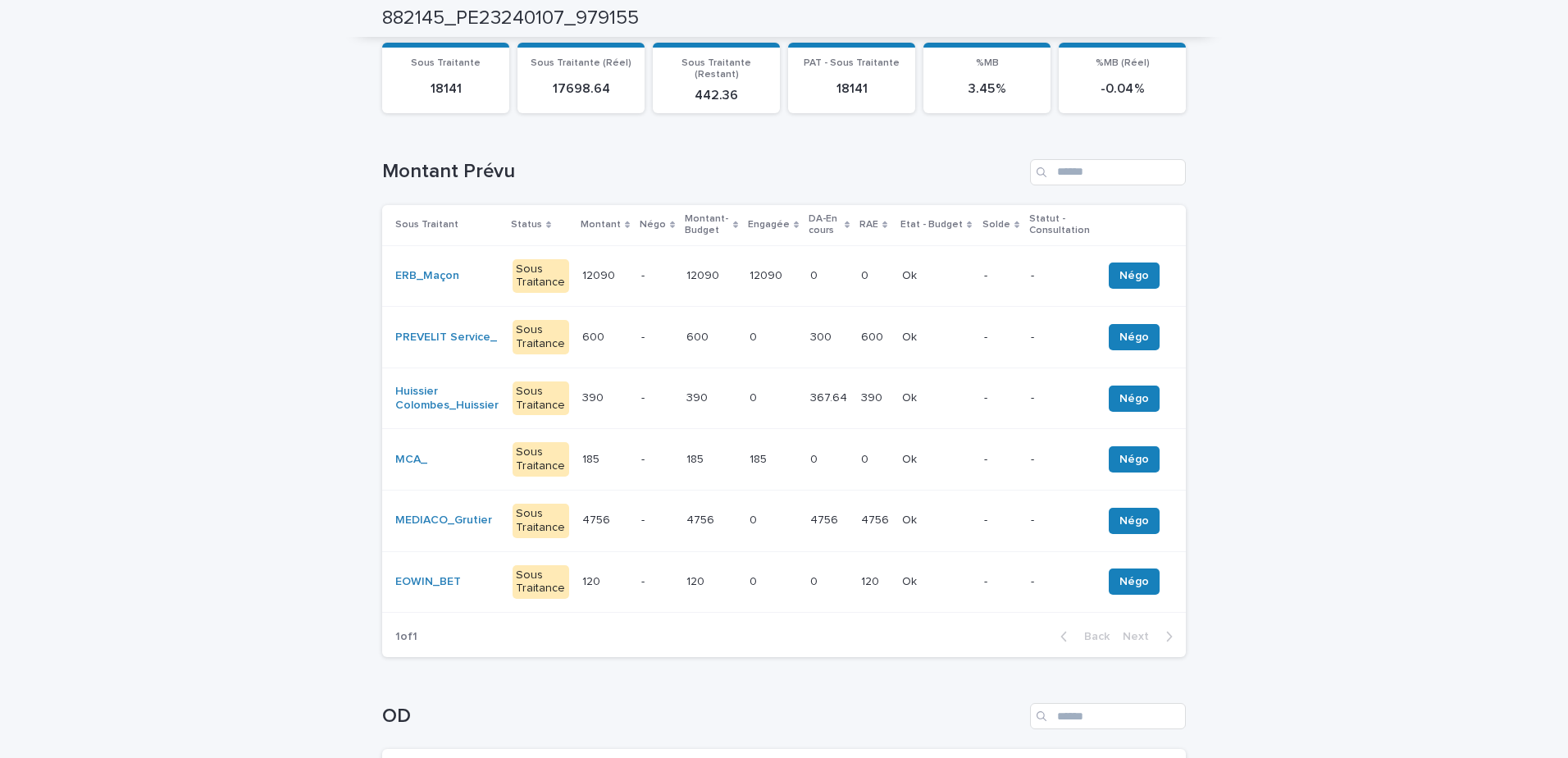
scroll to position [82, 0]
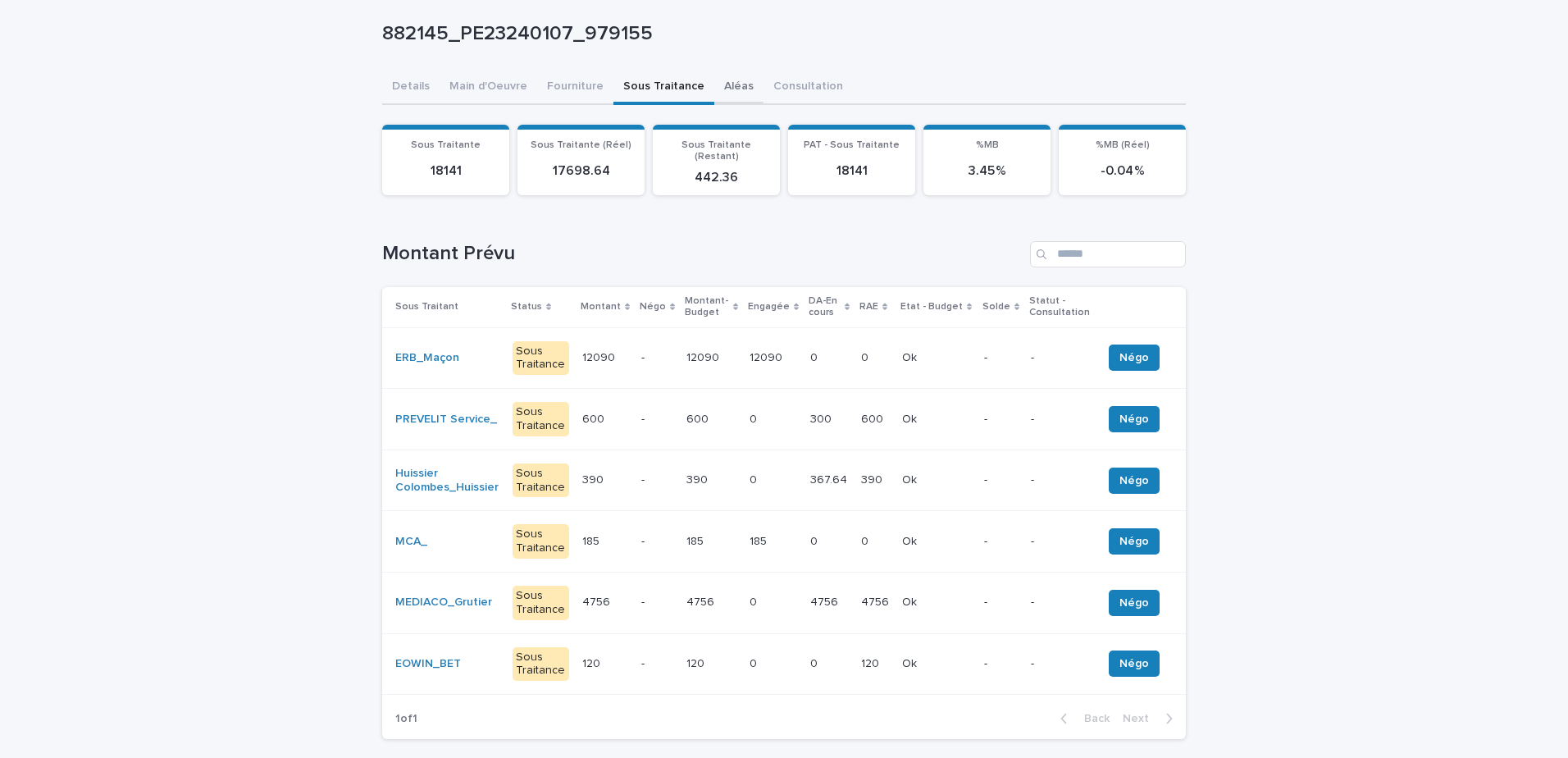
click at [697, 89] on div "882145_PE23240107_979155 882145_PE23240107_979155 Sorry, there was an error sav…" at bounding box center [784, 502] width 804 height 1061
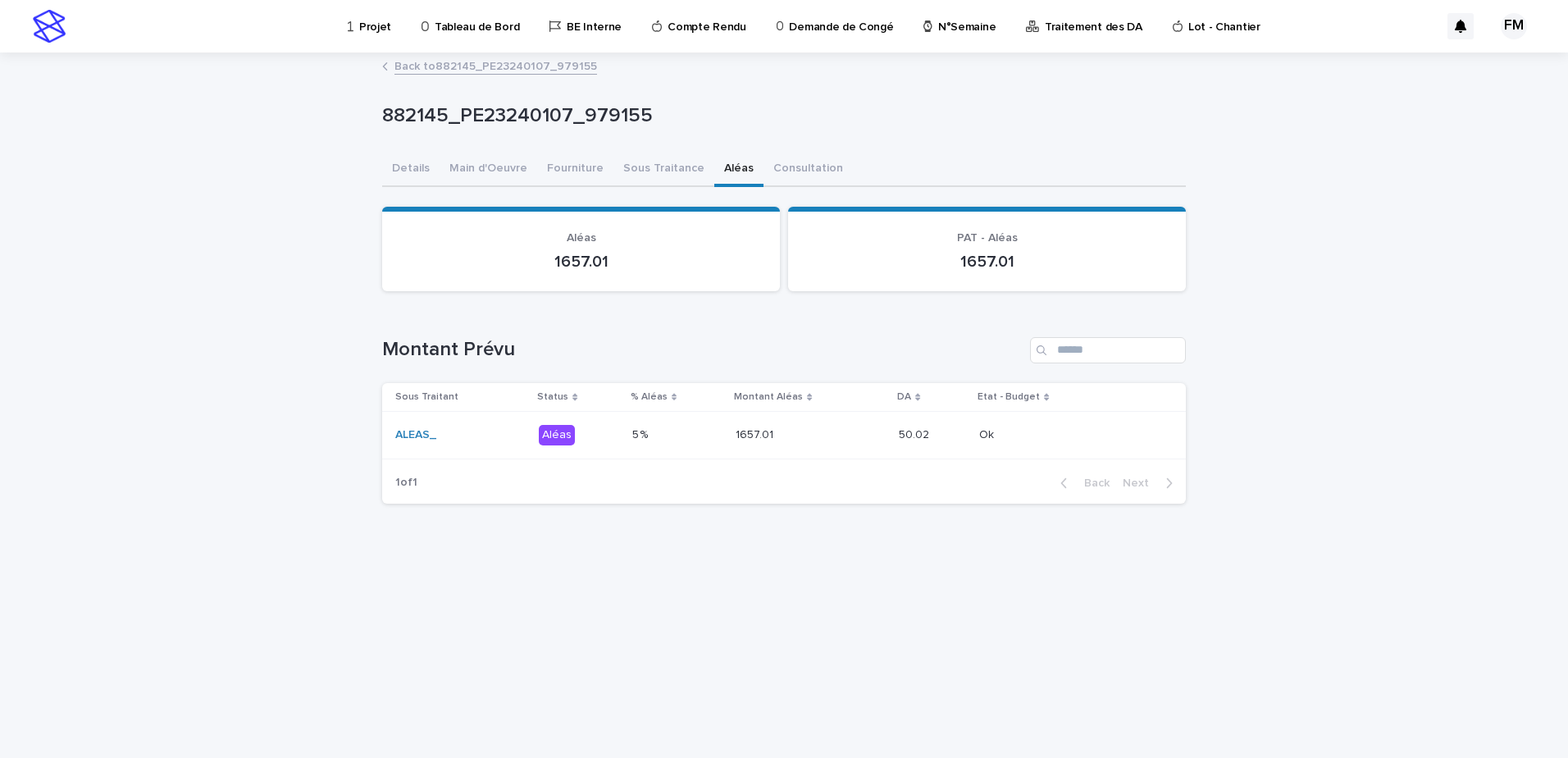
click at [853, 443] on div "1657.01 1657.01" at bounding box center [811, 435] width 150 height 27
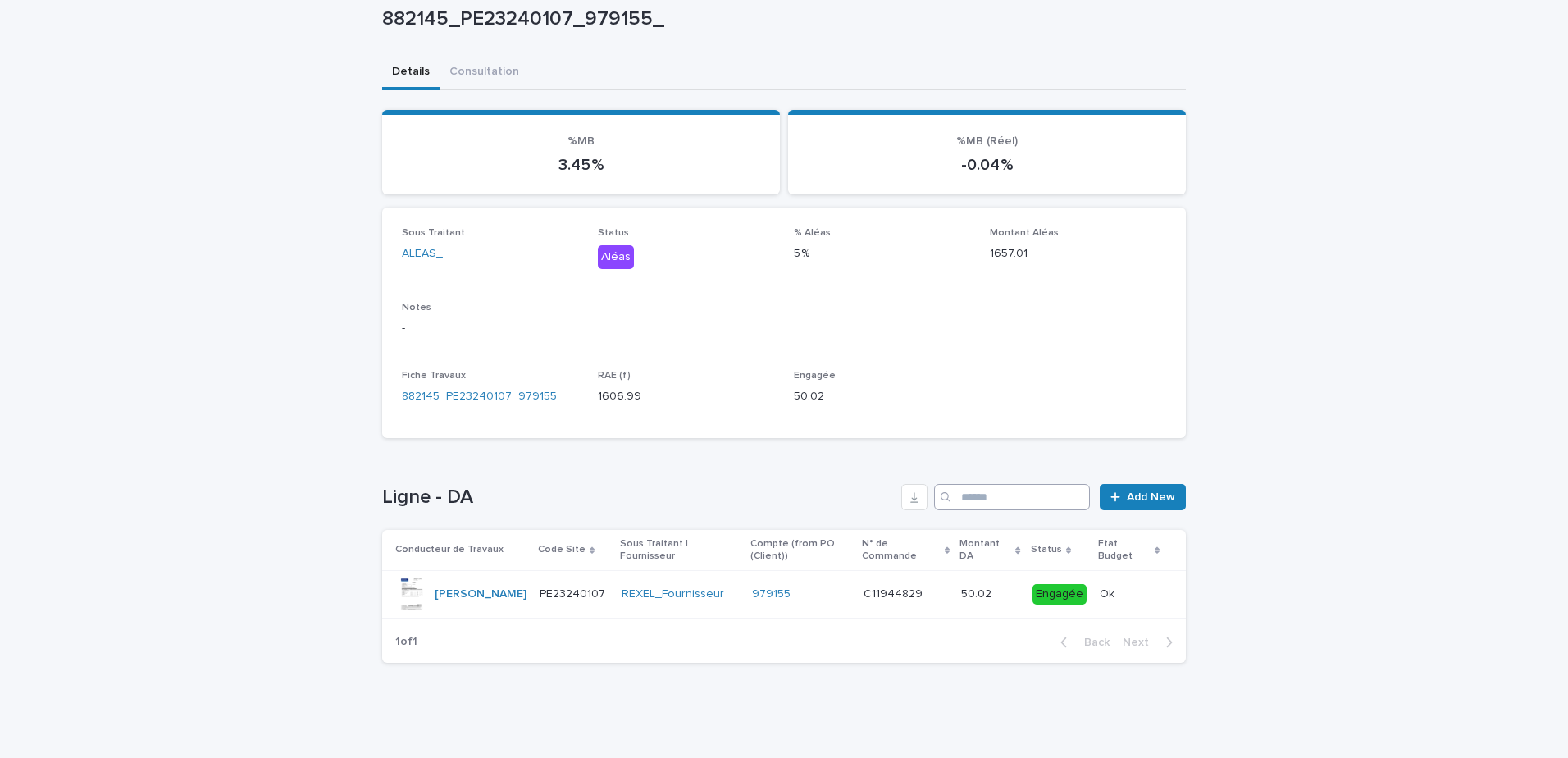
scroll to position [104, 0]
click at [1132, 491] on span "Add New" at bounding box center [1150, 497] width 48 height 12
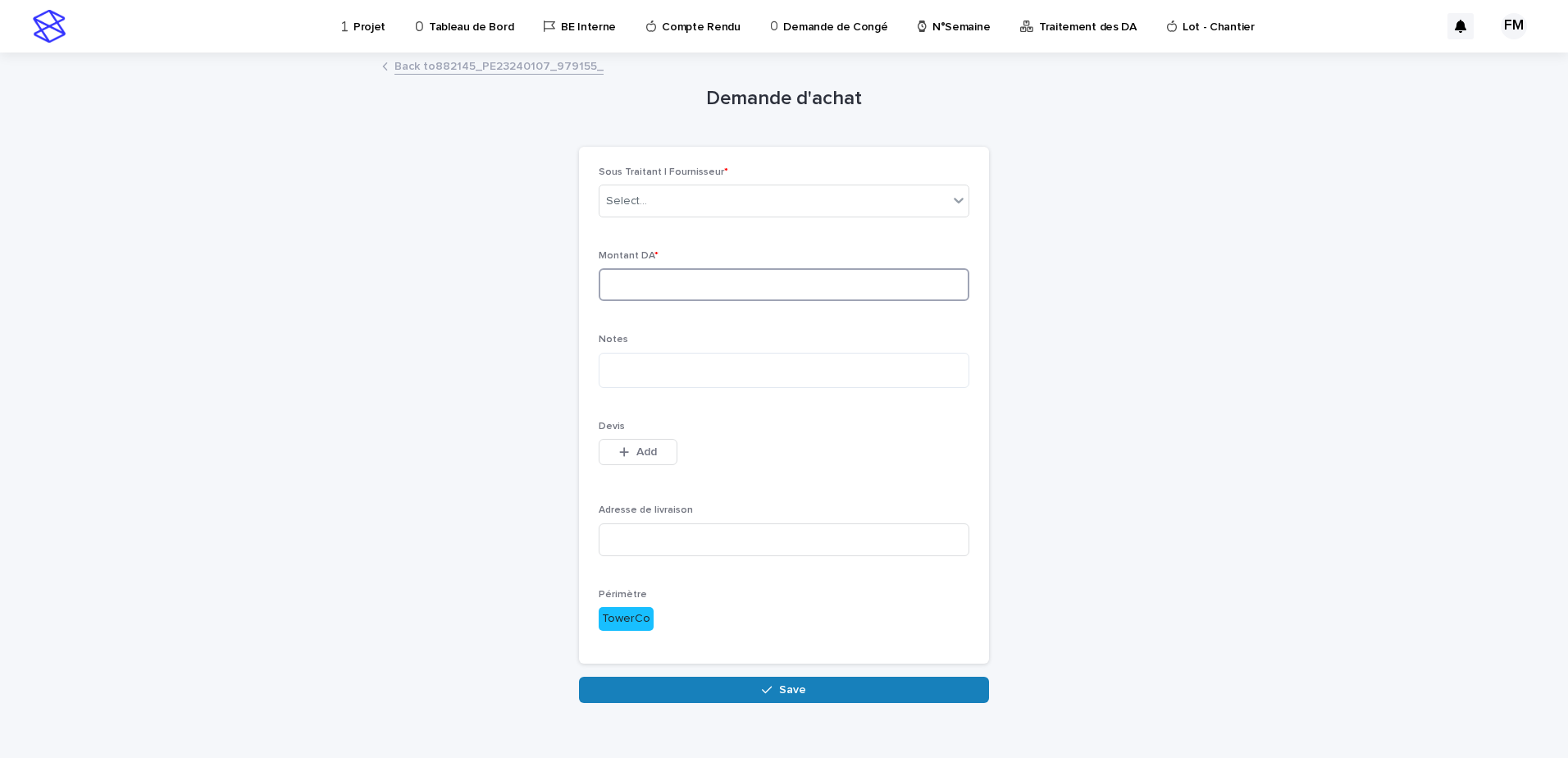
click at [690, 275] on input at bounding box center [784, 284] width 371 height 33
type input "***"
click at [714, 362] on textarea at bounding box center [784, 370] width 371 height 35
type textarea "**********"
click at [620, 452] on icon "button" at bounding box center [625, 451] width 9 height 9
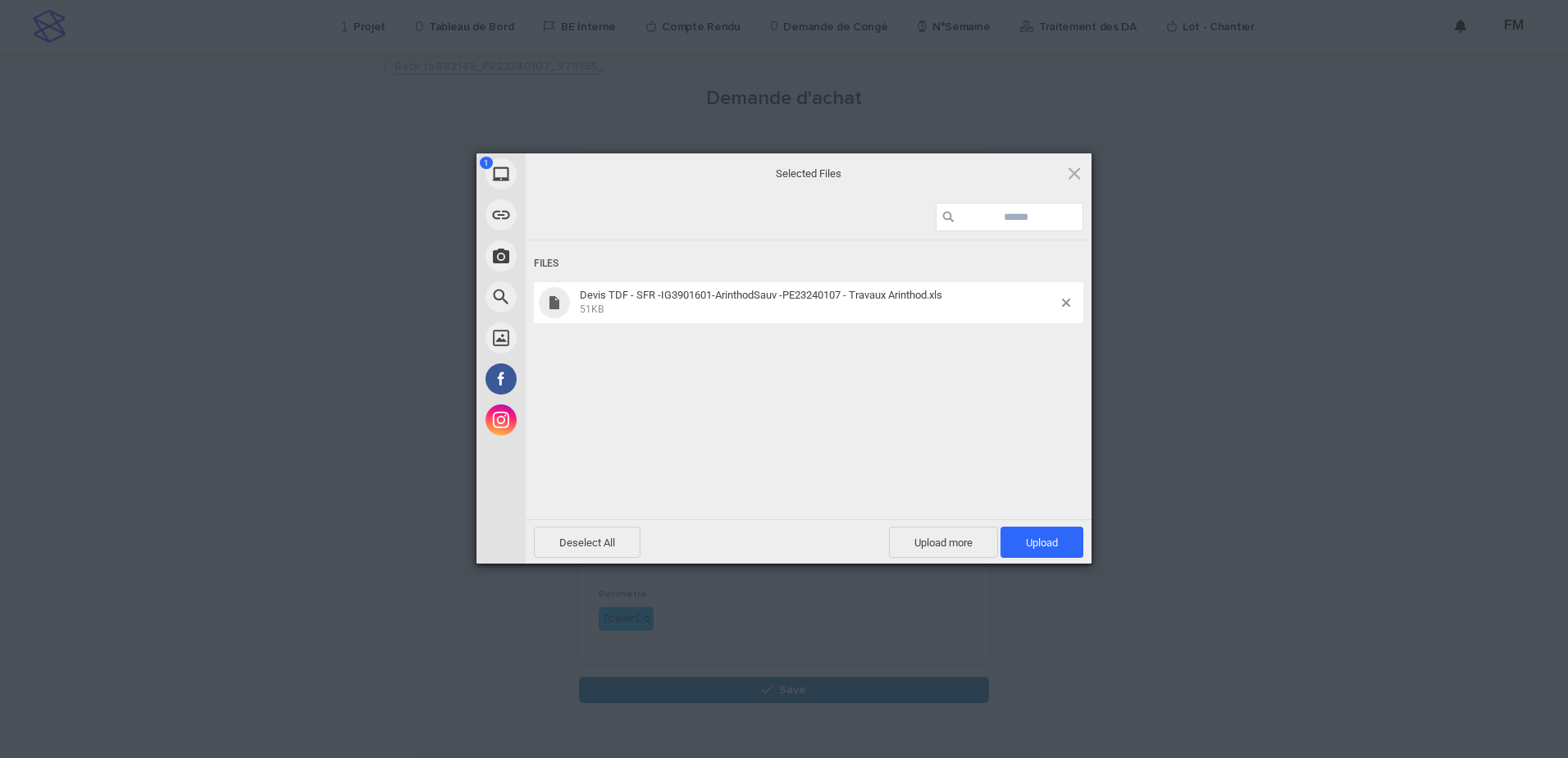
click at [1102, 610] on div "1 My Device Link (URL) Take Photo Web Search Unsplash Facebook Instagram Select…" at bounding box center [784, 379] width 1568 height 758
click at [1074, 171] on span at bounding box center [1074, 172] width 18 height 18
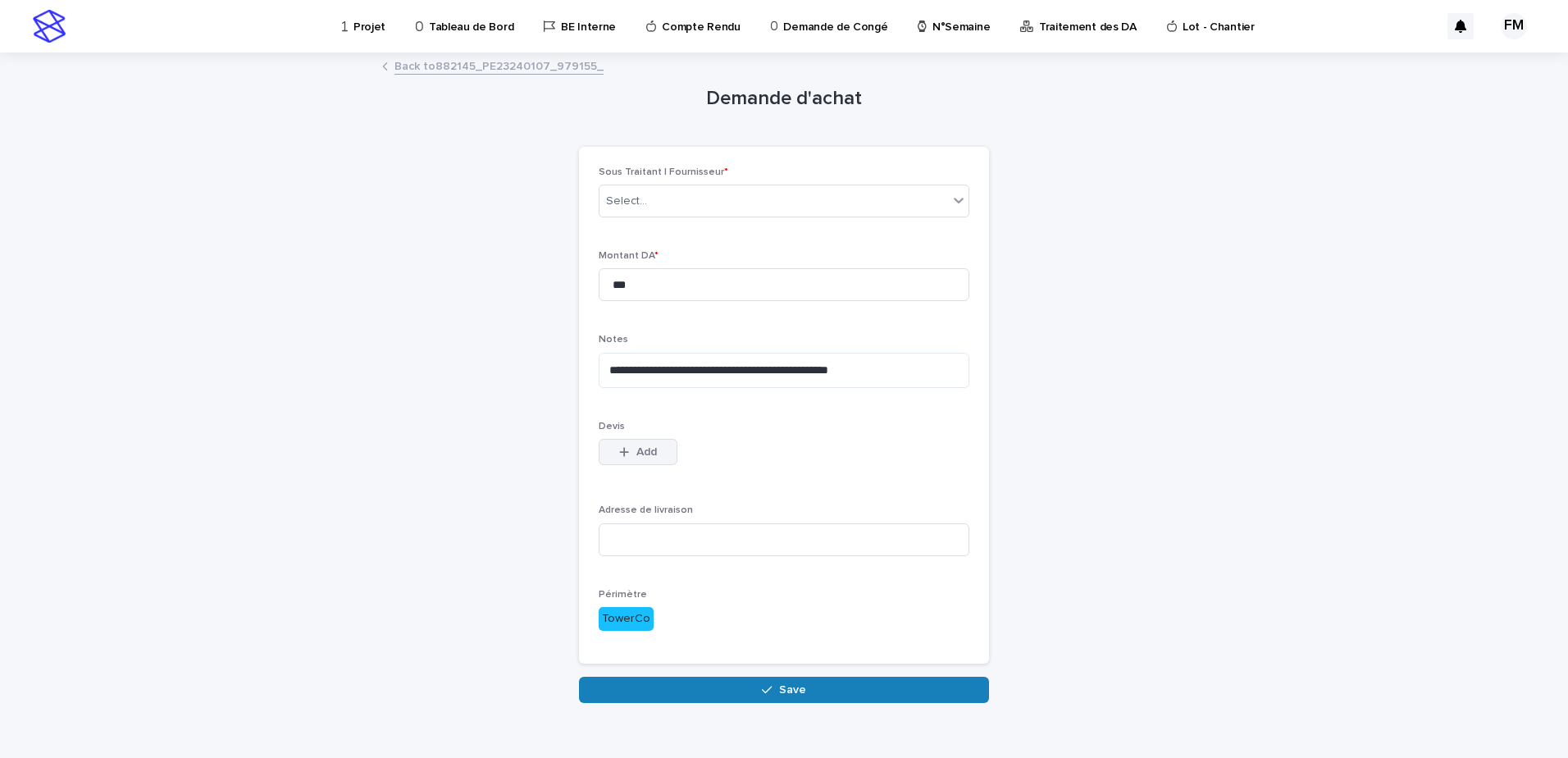
click at [641, 452] on span "Add" at bounding box center [647, 452] width 20 height 12
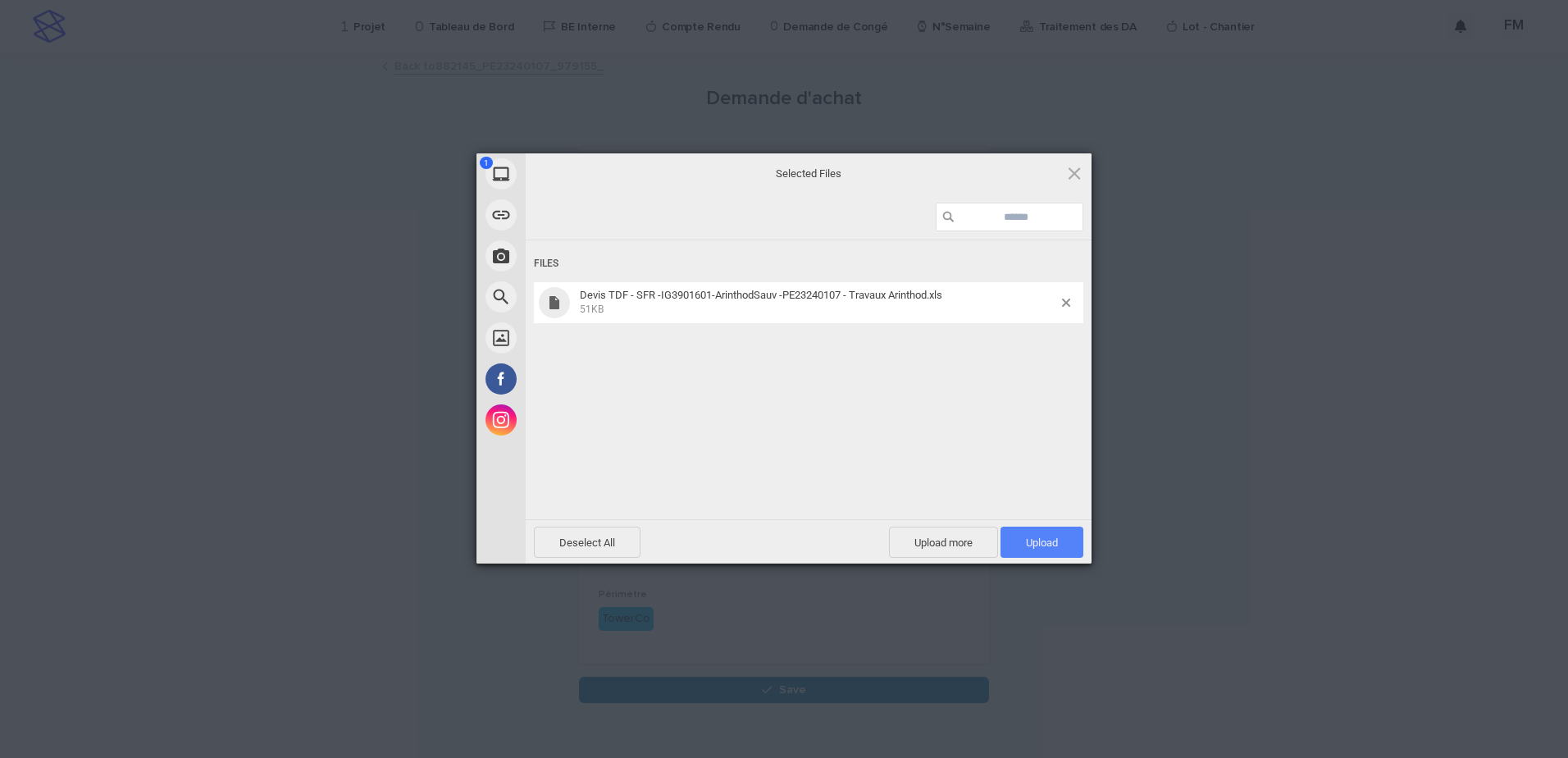
click at [1035, 545] on span "Upload 1" at bounding box center [1042, 543] width 32 height 13
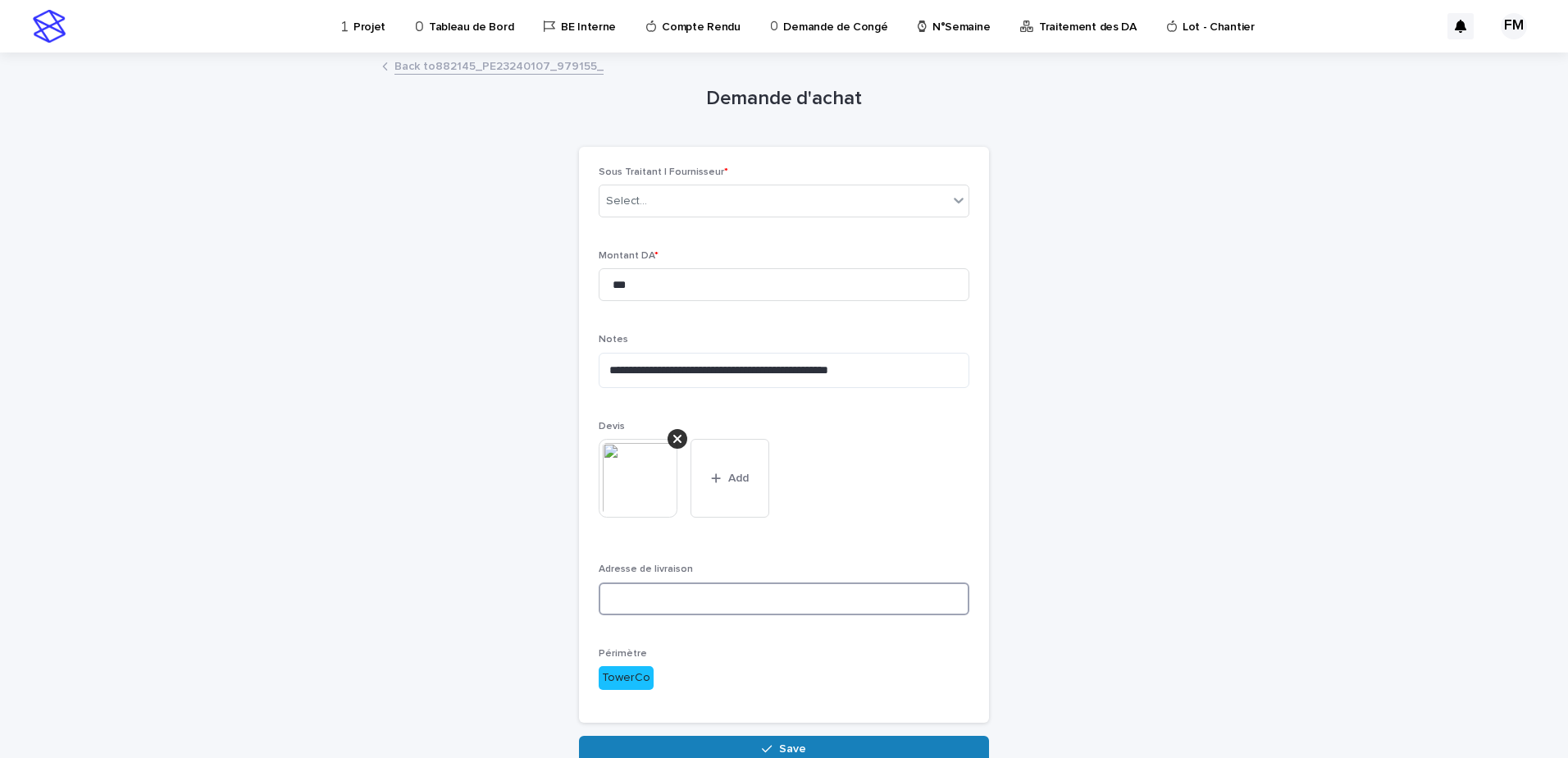
click at [705, 605] on input at bounding box center [784, 598] width 371 height 33
paste input "**********"
type input "**********"
drag, startPoint x: 825, startPoint y: 595, endPoint x: 548, endPoint y: 598, distance: 277.0
click at [548, 598] on div "**********" at bounding box center [784, 407] width 804 height 707
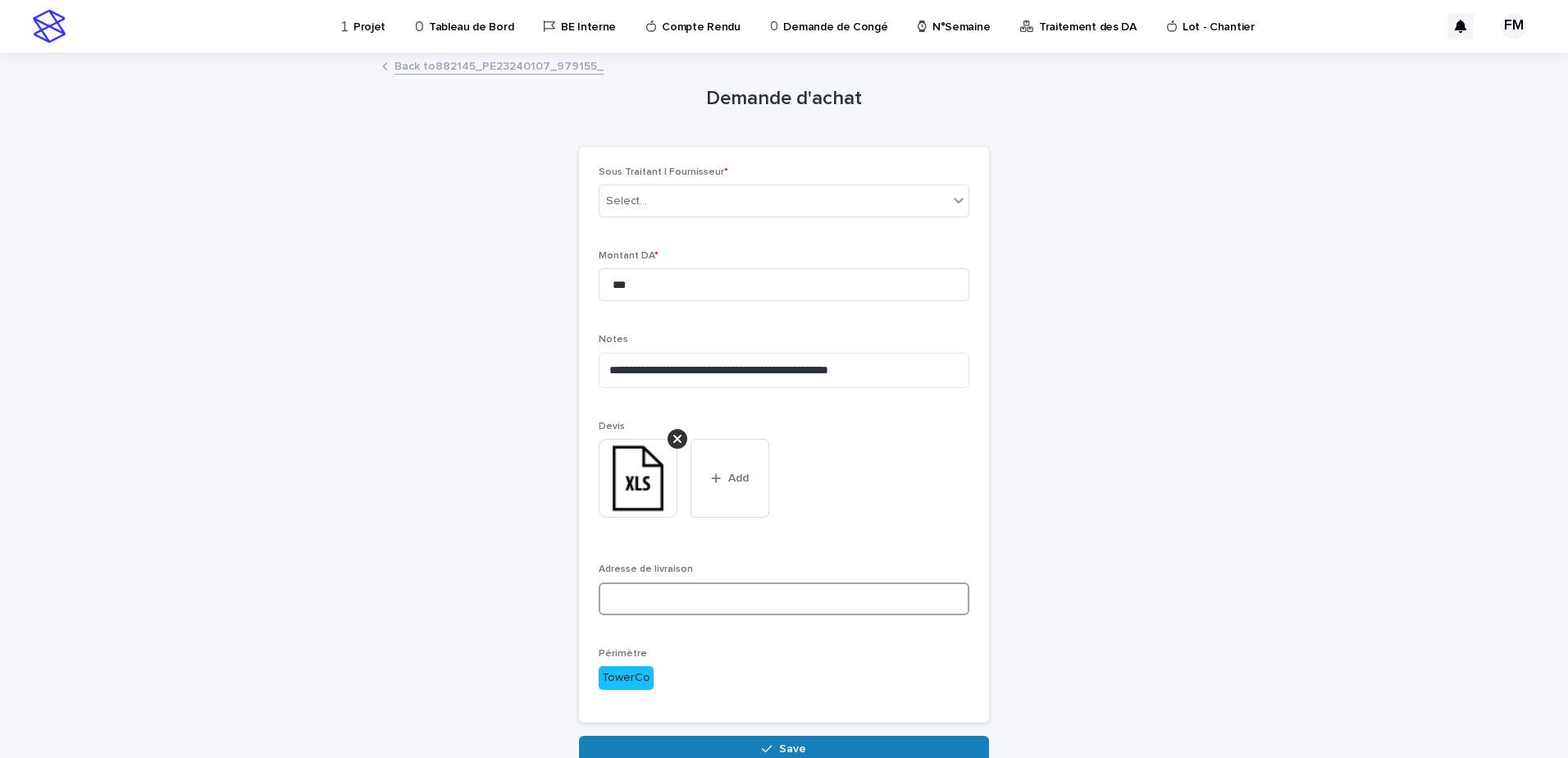
click at [662, 613] on input at bounding box center [784, 598] width 371 height 33
paste input "**********"
type input "**********"
click at [708, 657] on p "Périmètre" at bounding box center [784, 654] width 371 height 12
click at [631, 507] on img at bounding box center [637, 477] width 79 height 79
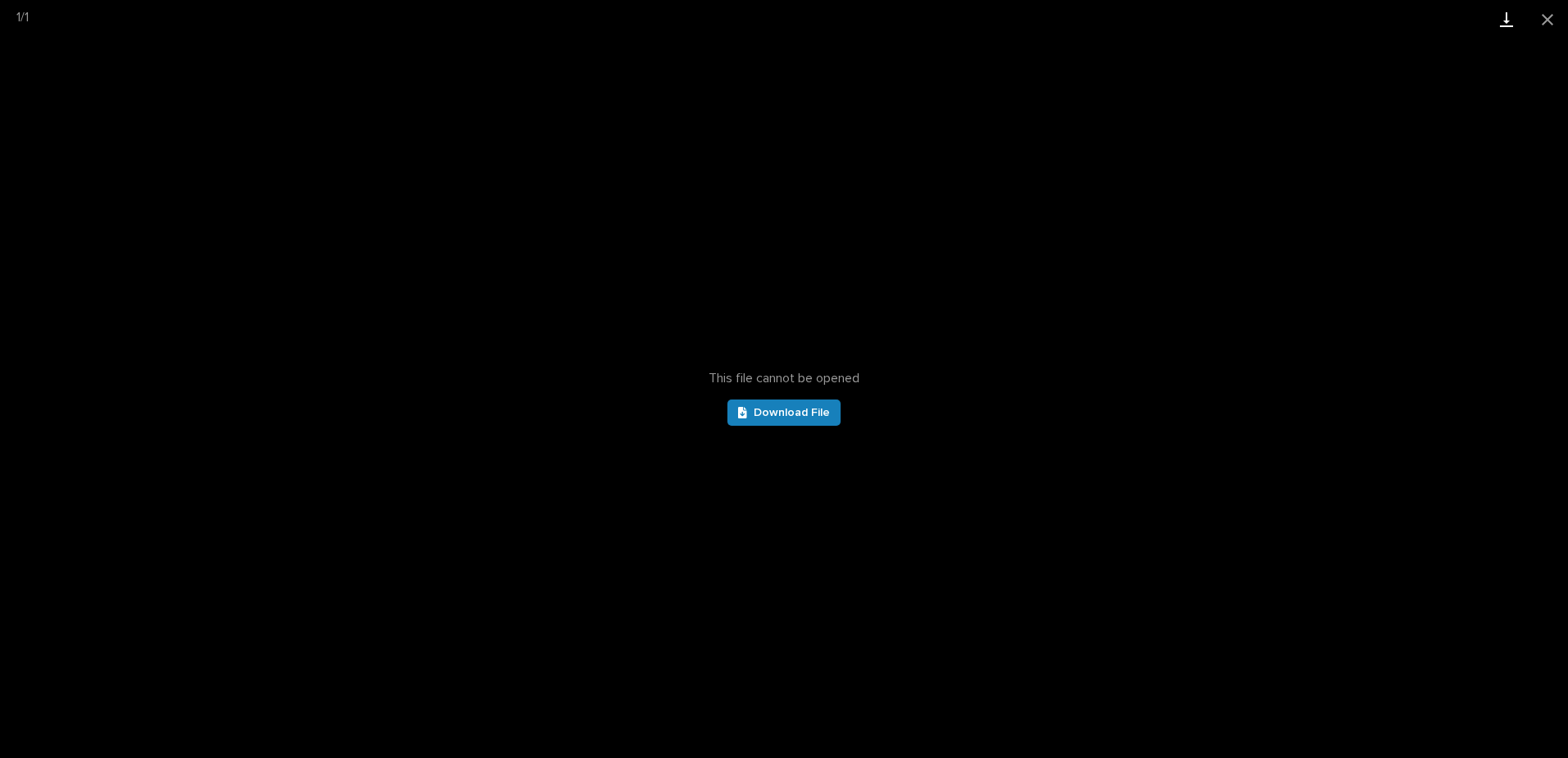
click at [1511, 22] on link "Download" at bounding box center [1506, 19] width 41 height 39
drag, startPoint x: 1553, startPoint y: 14, endPoint x: 1522, endPoint y: 30, distance: 34.9
click at [1552, 14] on button "Close gallery" at bounding box center [1548, 19] width 41 height 39
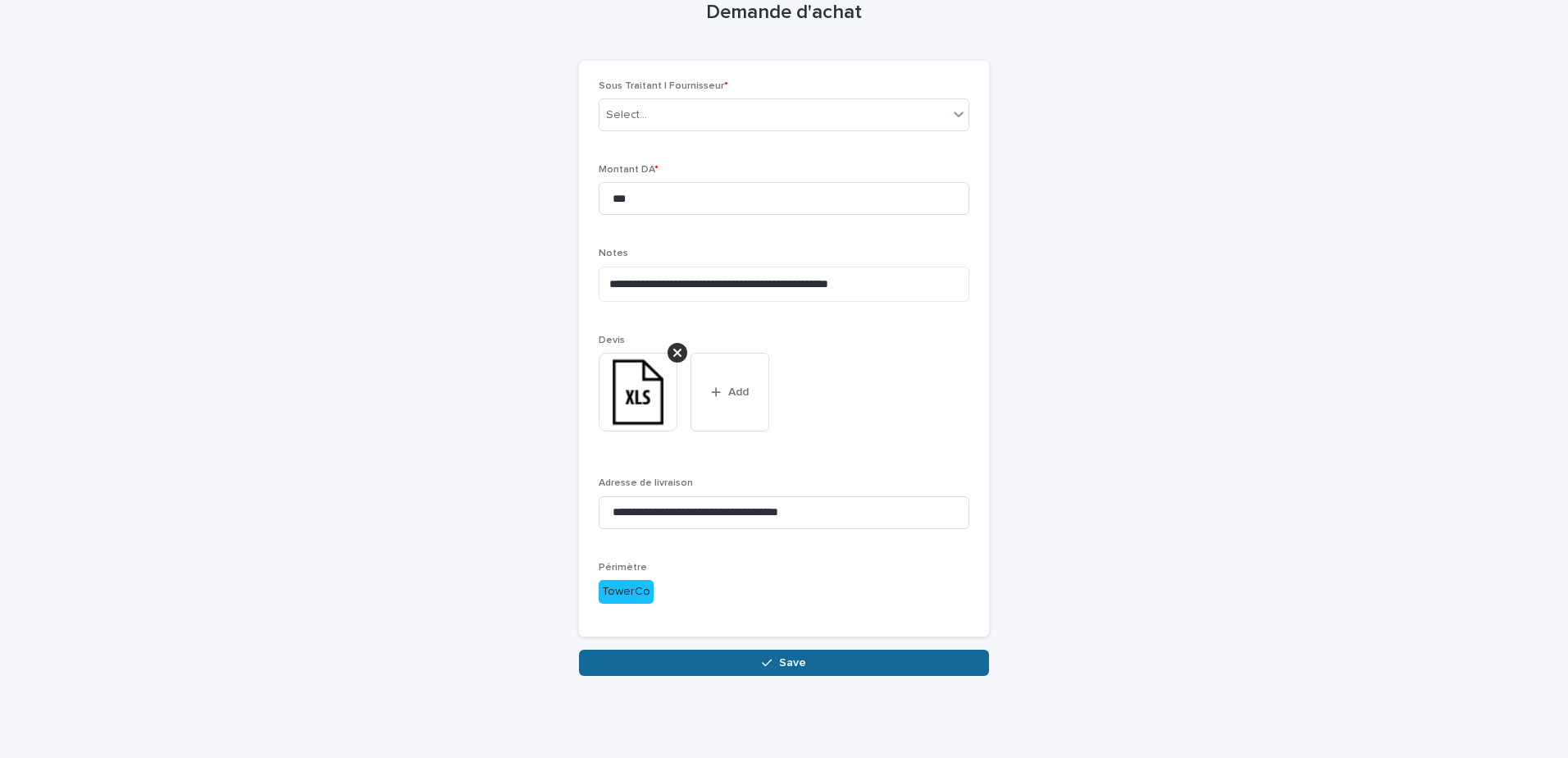
click at [711, 668] on button "Save" at bounding box center [784, 662] width 410 height 26
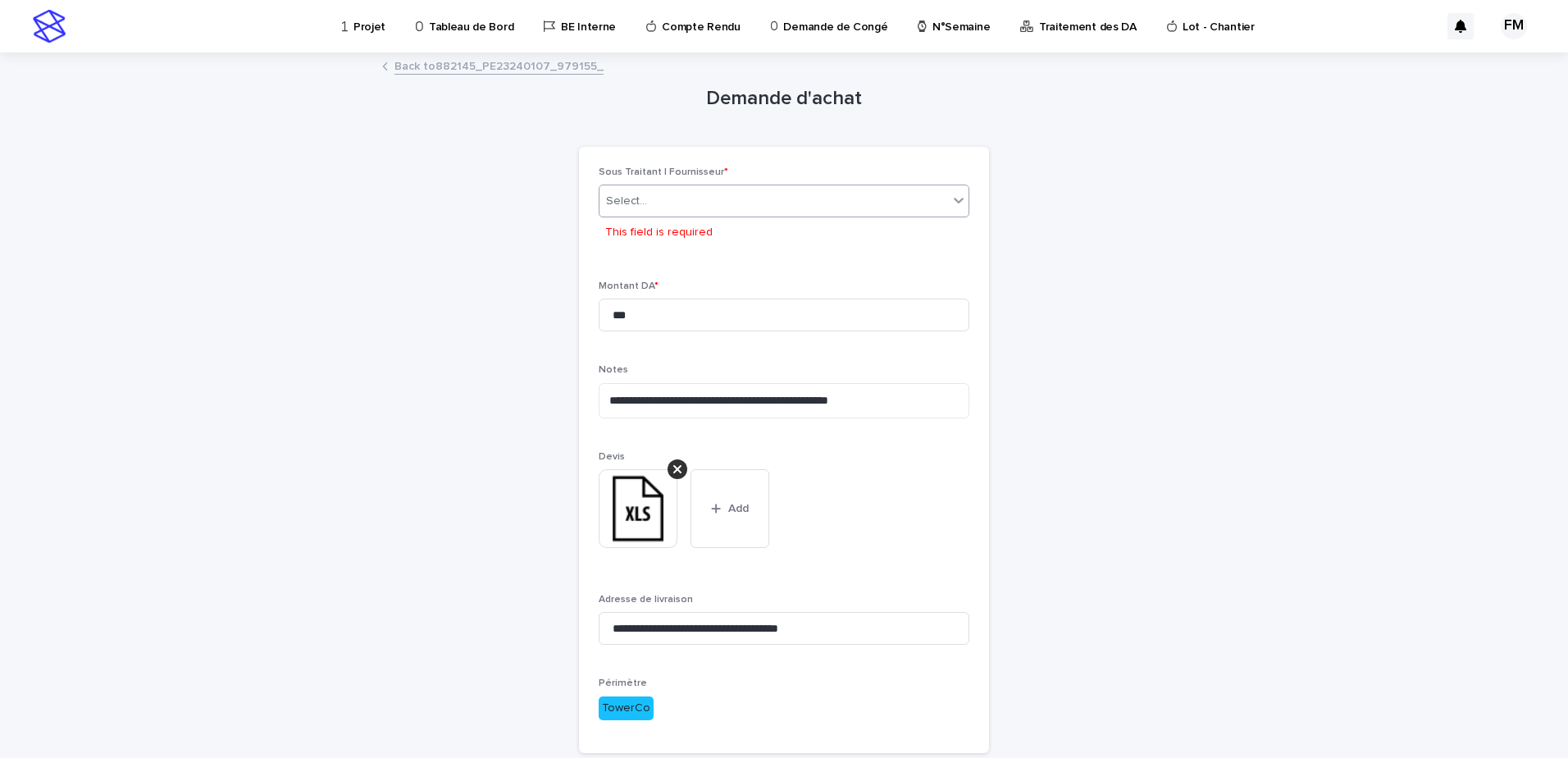
click at [682, 199] on div "Select..." at bounding box center [773, 201] width 348 height 27
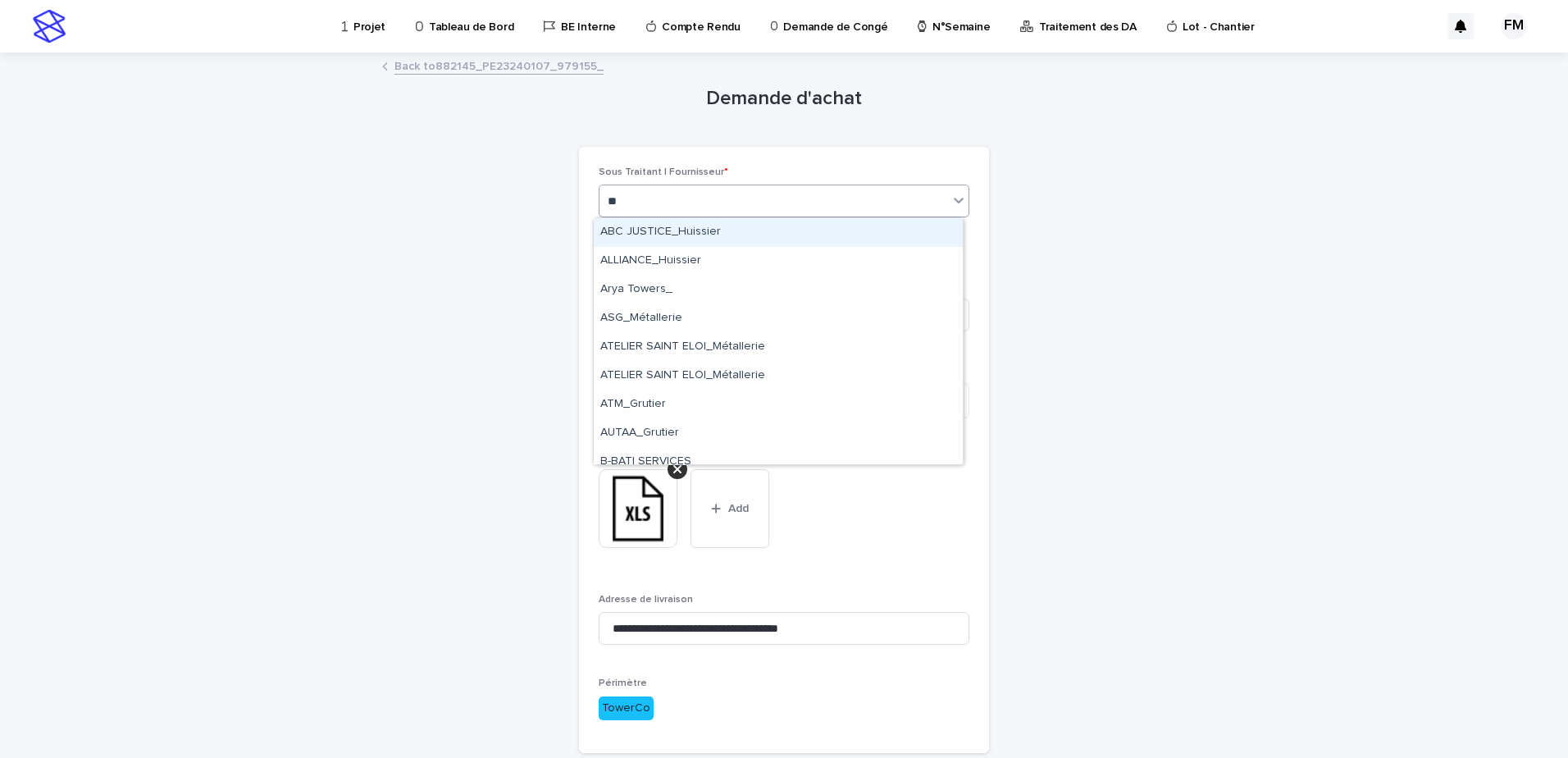
type input "***"
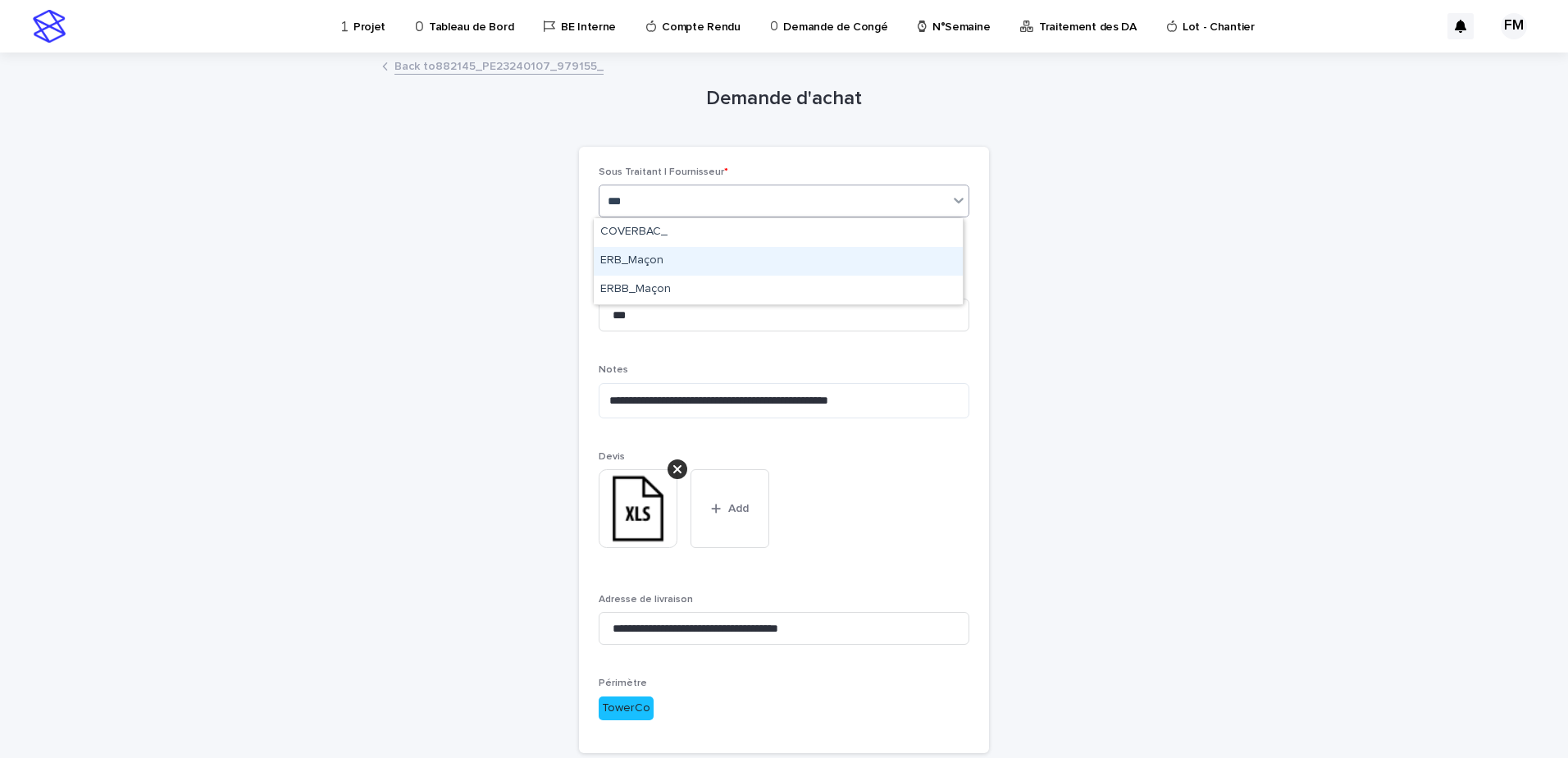
click at [685, 262] on div "ERB_Maçon" at bounding box center [778, 261] width 369 height 29
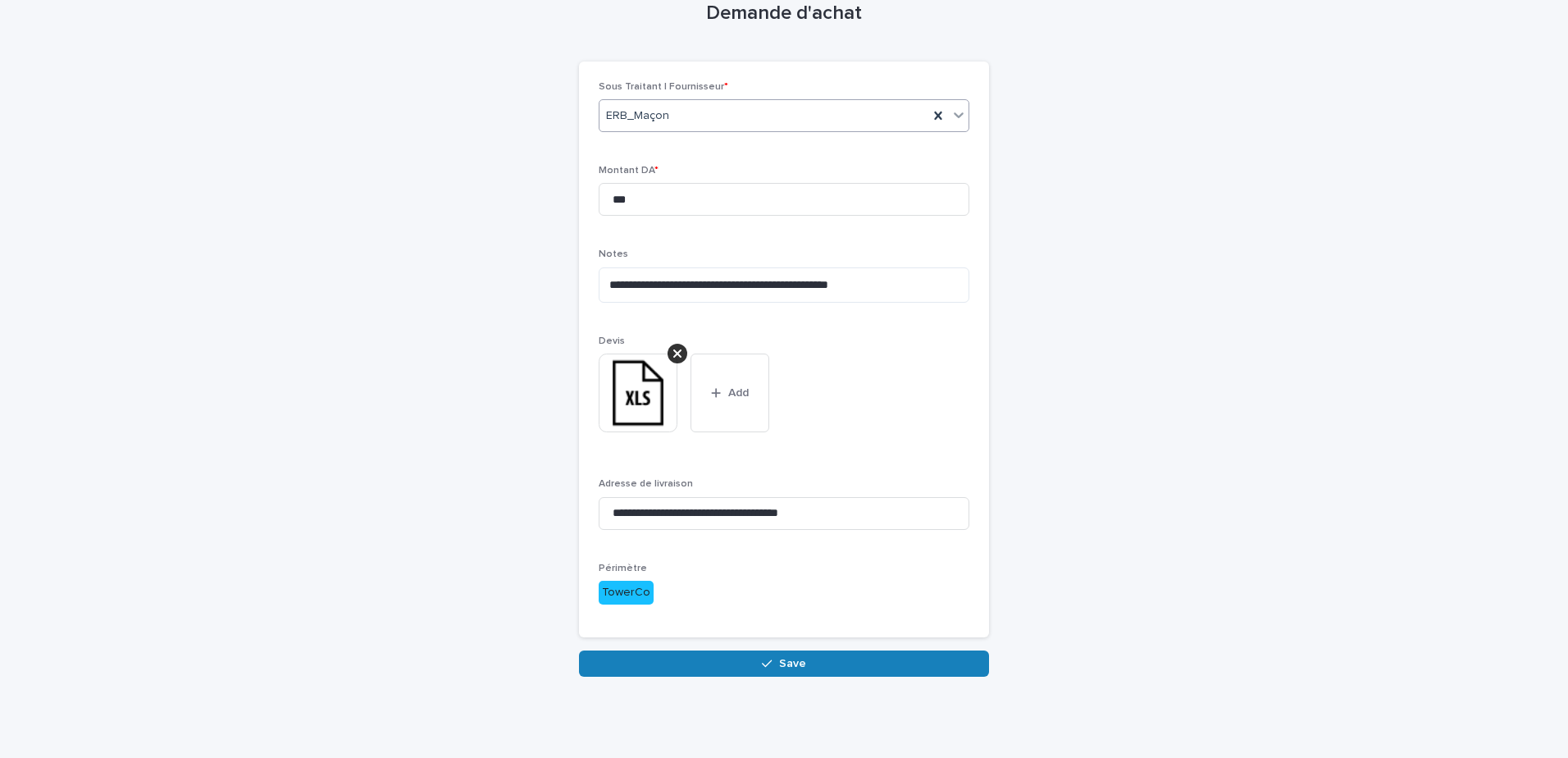
scroll to position [86, 0]
click at [723, 660] on button "Save" at bounding box center [784, 662] width 410 height 26
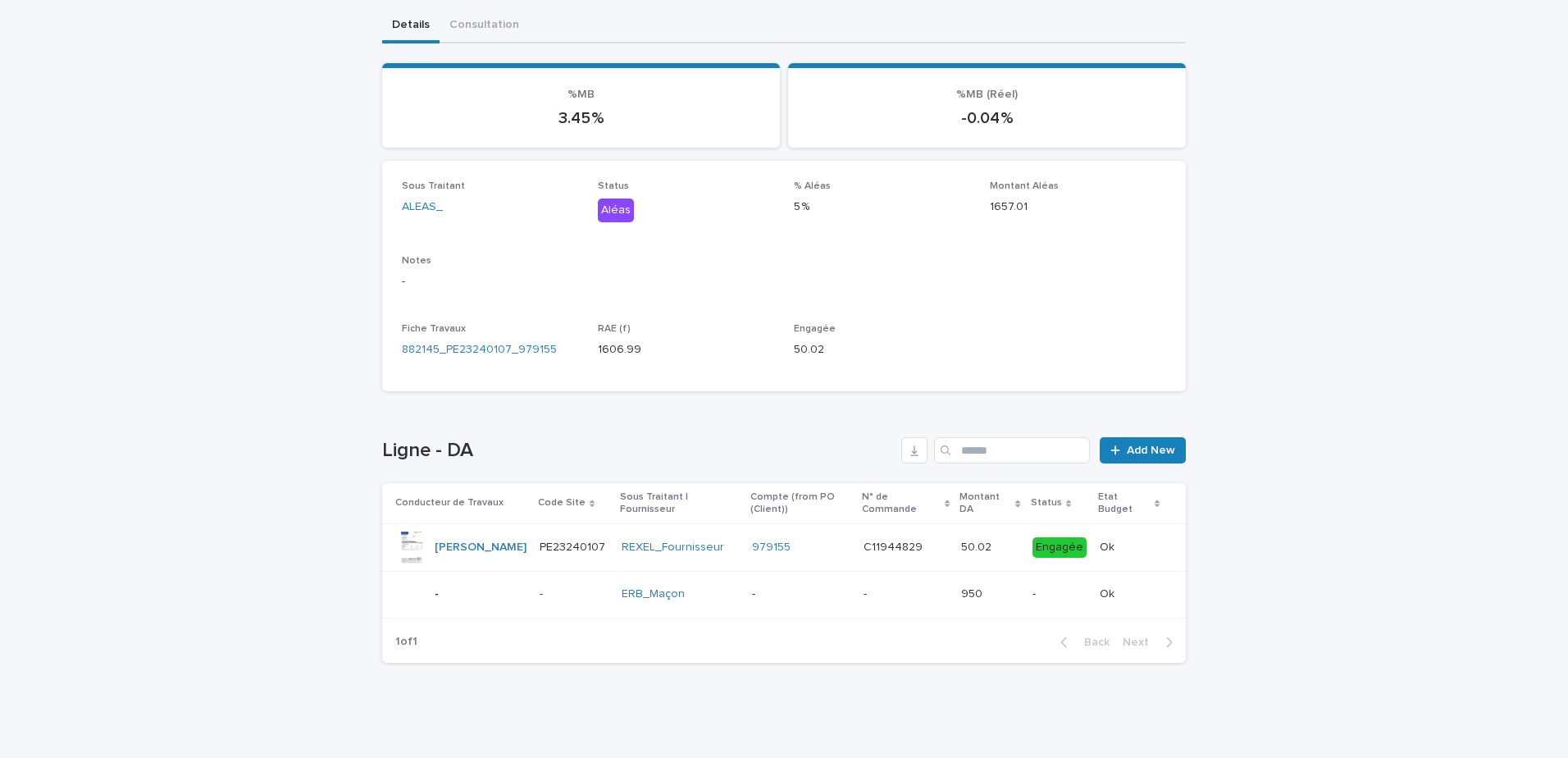
click at [877, 596] on p at bounding box center [905, 594] width 84 height 14
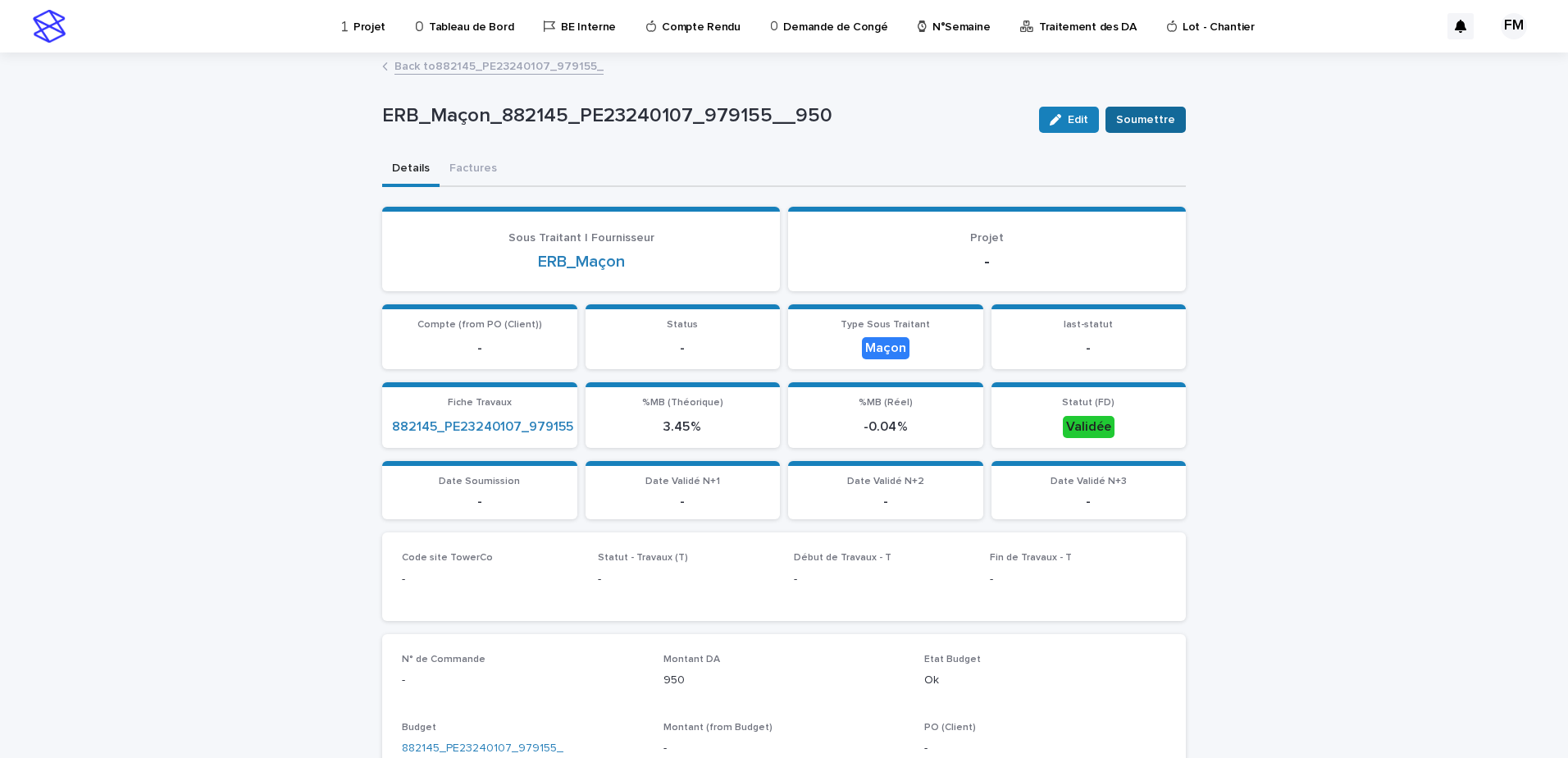
click at [1133, 128] on button "Soumettre" at bounding box center [1145, 119] width 80 height 26
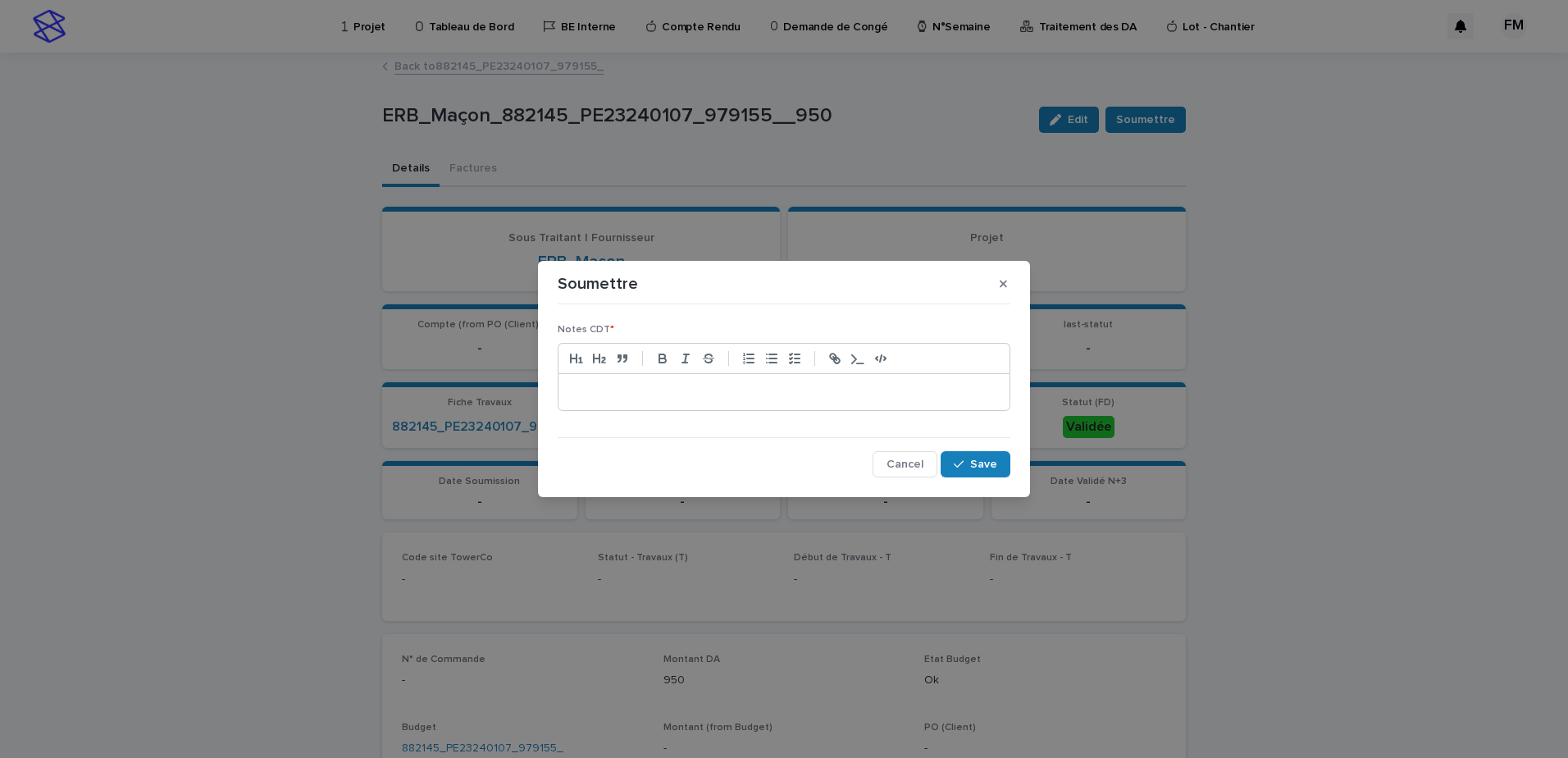
click at [664, 393] on p at bounding box center [784, 391] width 427 height 16
click at [981, 477] on div "**********" at bounding box center [784, 394] width 461 height 174
click at [981, 465] on span "Save" at bounding box center [984, 464] width 27 height 12
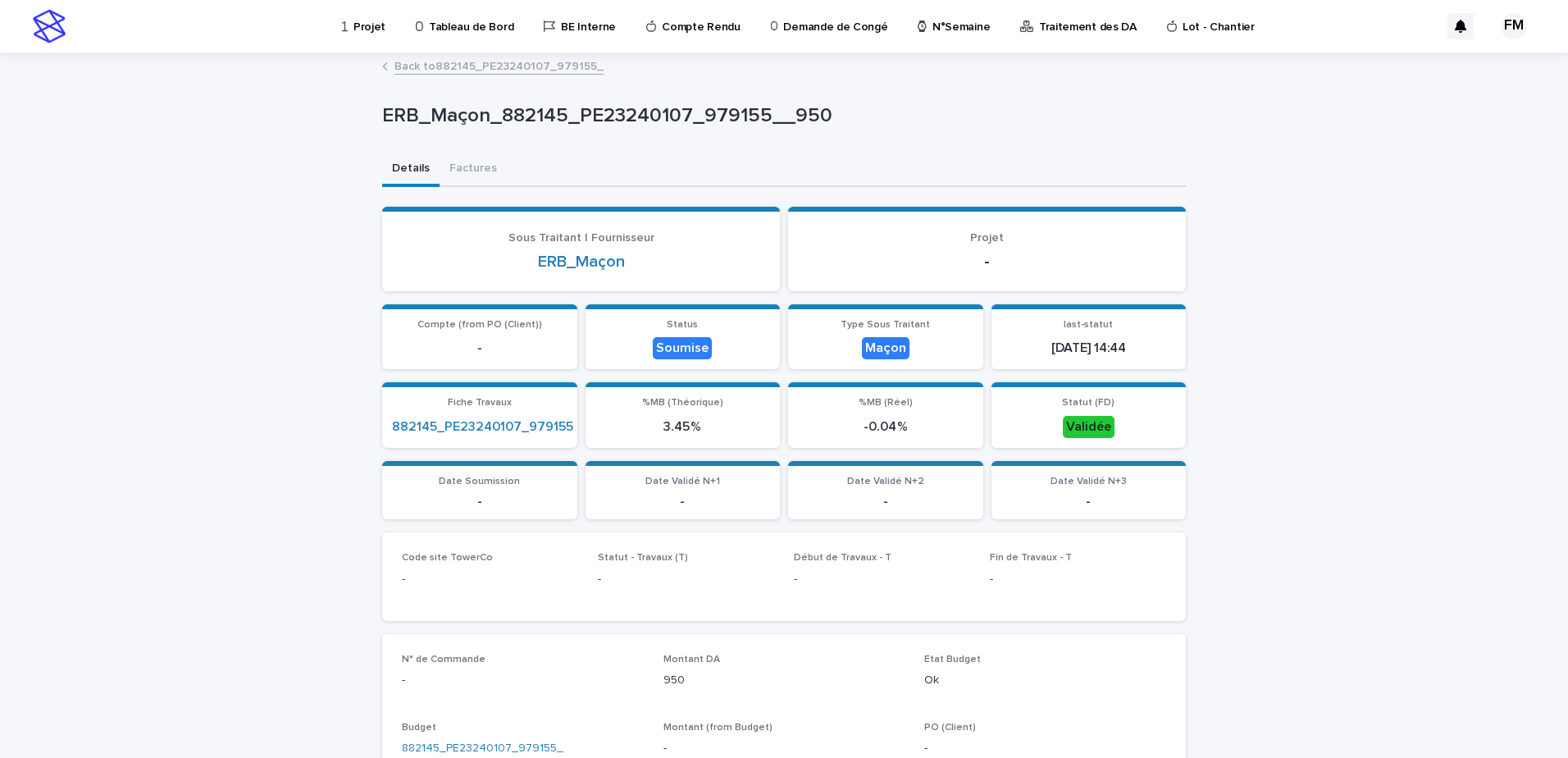
click at [441, 70] on link "Back to 882145_PE23240107_979155_" at bounding box center [499, 65] width 209 height 19
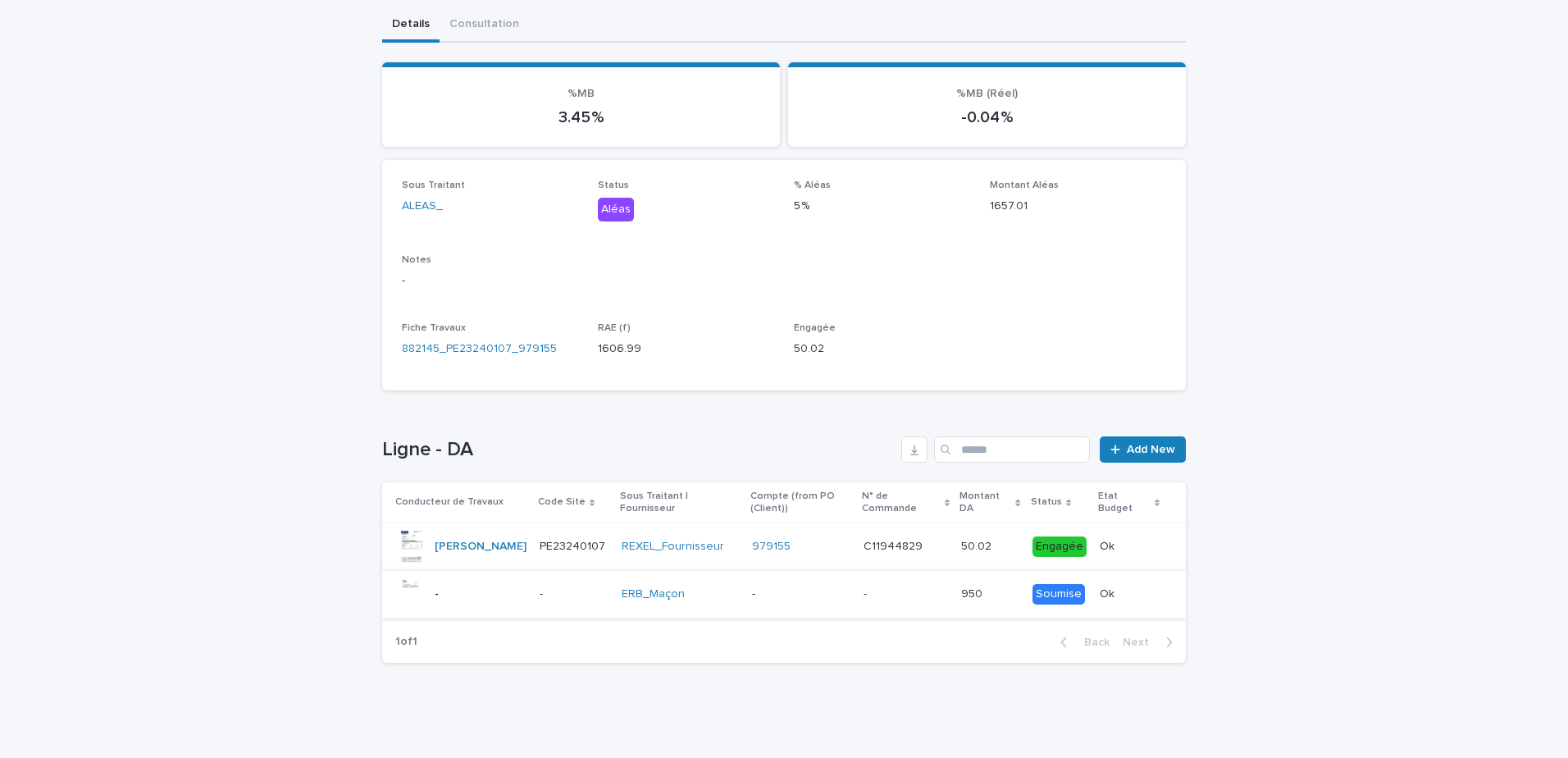
scroll to position [150, 0]
click at [905, 604] on div "- -" at bounding box center [905, 594] width 84 height 27
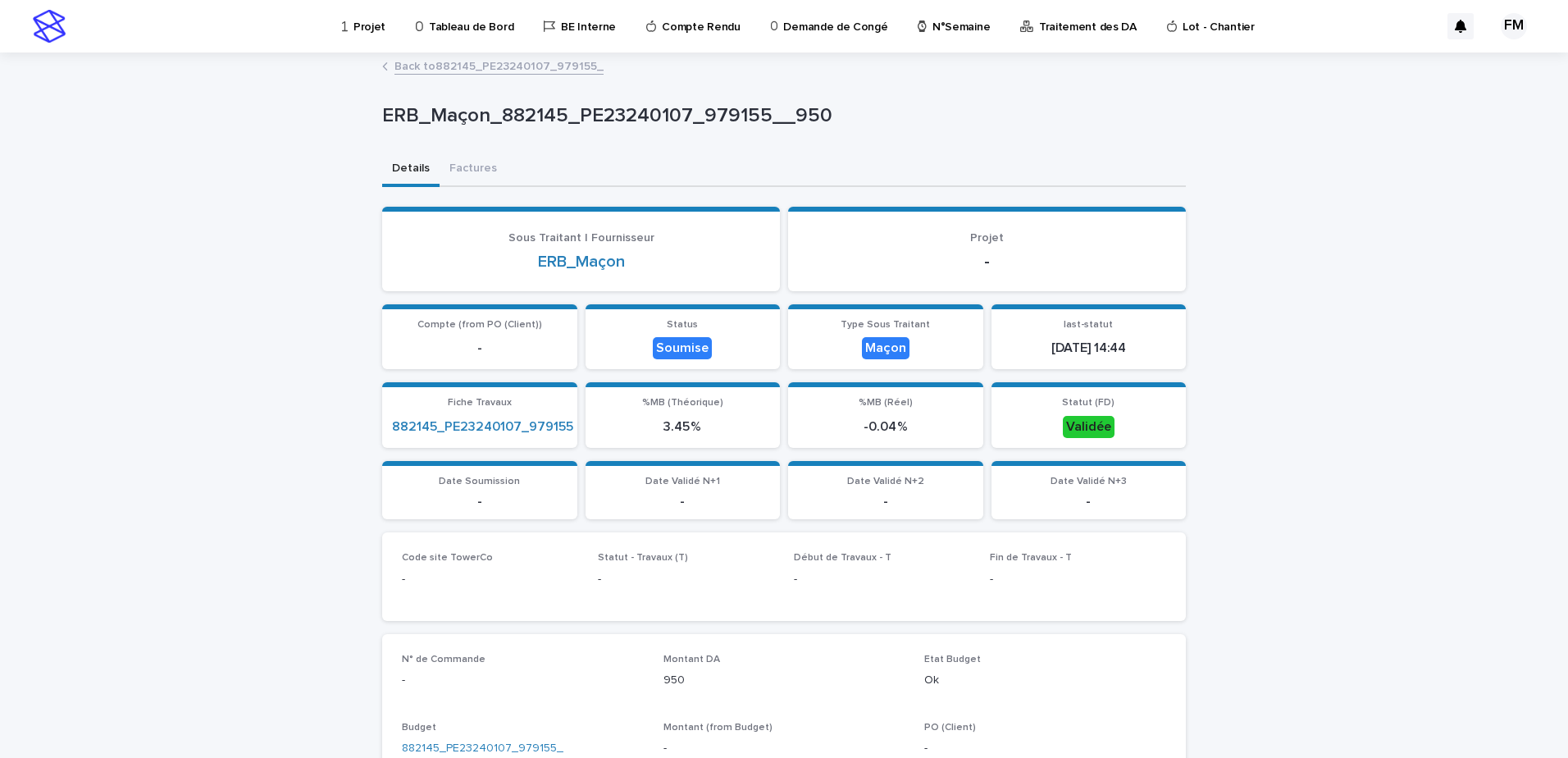
click at [428, 61] on link "Back to 882145_PE23240107_979155_" at bounding box center [499, 65] width 209 height 19
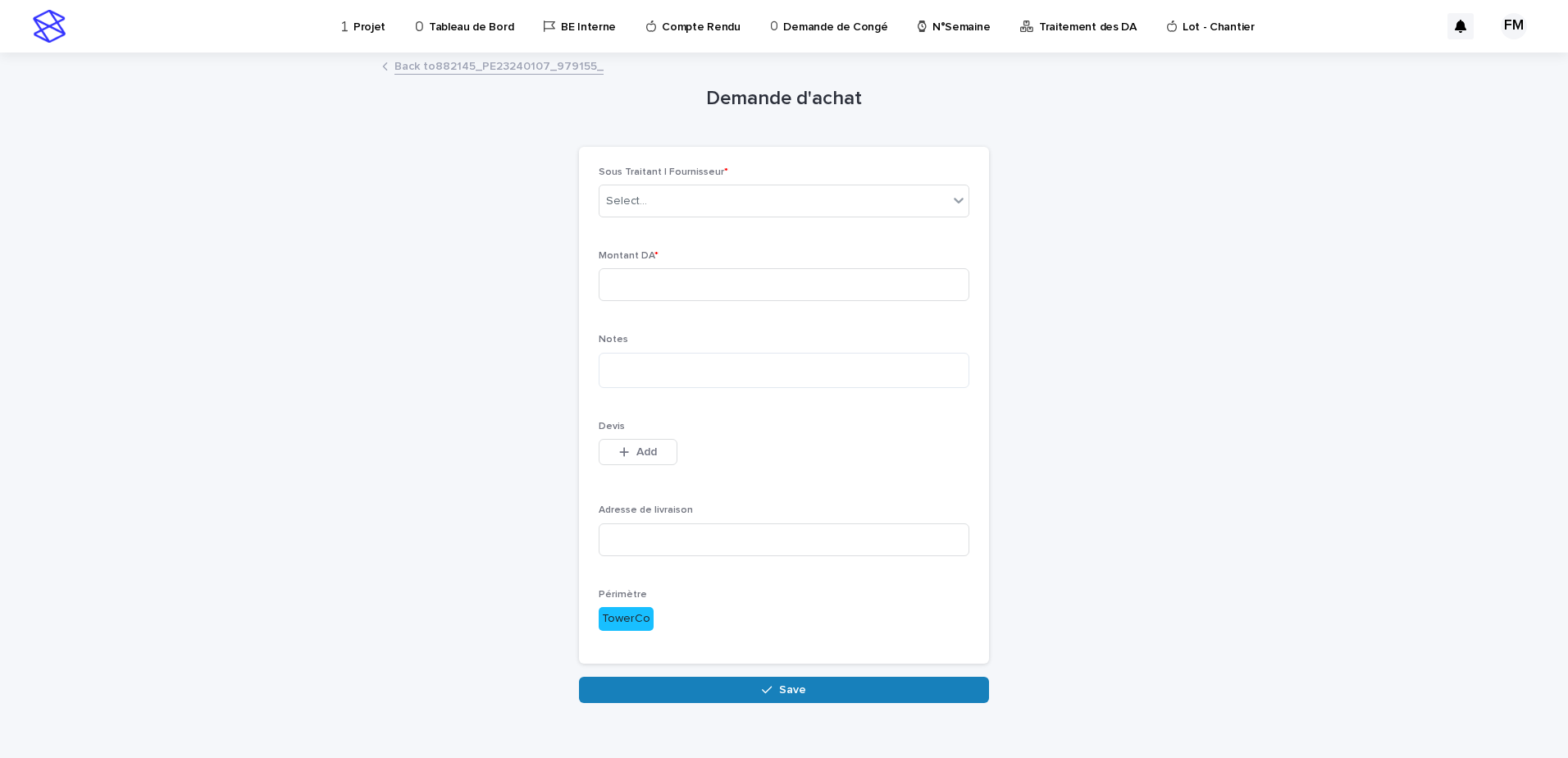
click at [465, 79] on div "Demande d'achat Loading... Saving… Loading... Saving… Loading... Saving… Sous T…" at bounding box center [784, 379] width 804 height 649
click at [469, 71] on link "Back to 882145_PE23240107_979155_" at bounding box center [499, 65] width 209 height 19
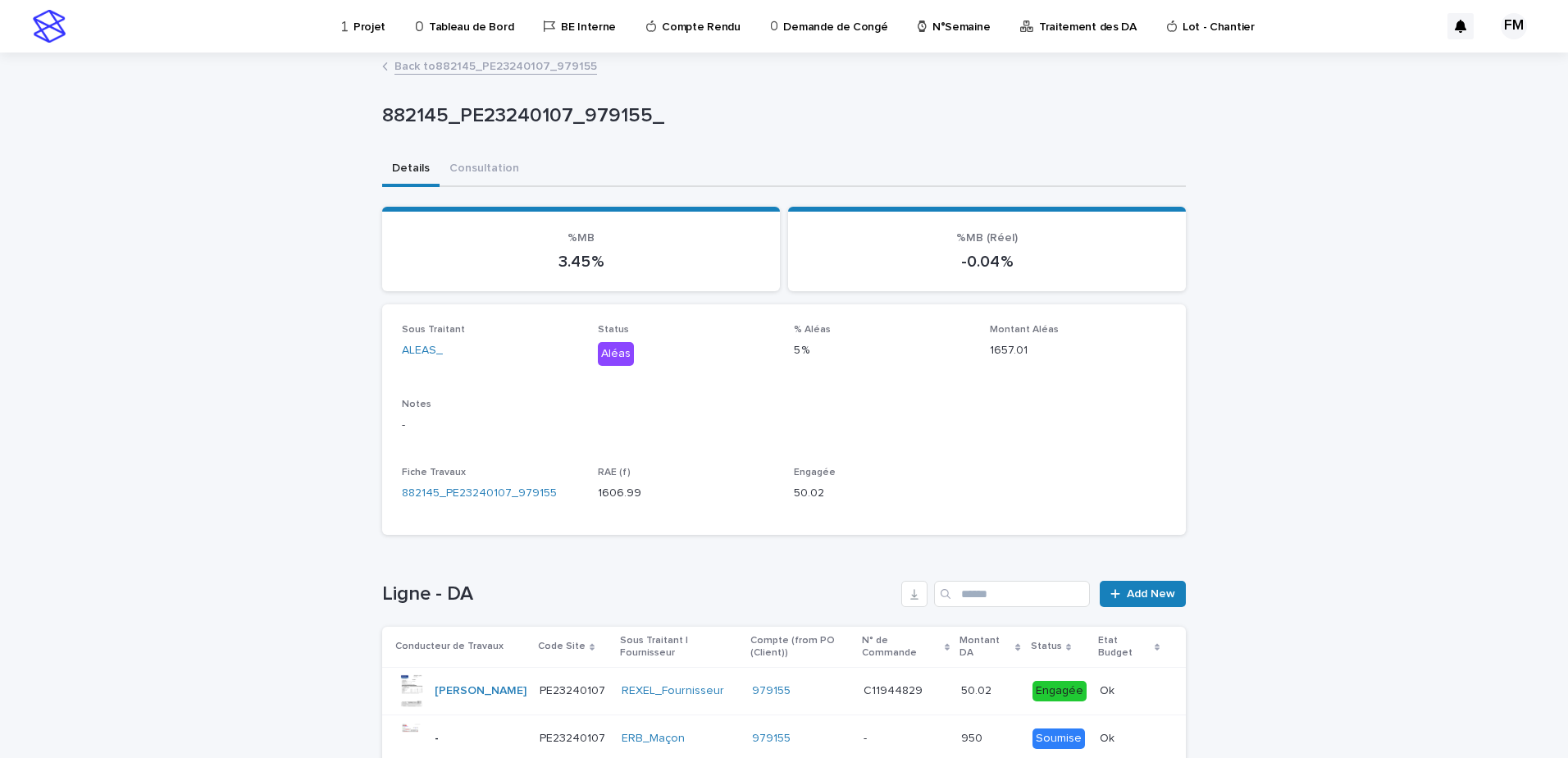
click at [467, 66] on link "Back to 882145_PE23240107_979155" at bounding box center [496, 65] width 203 height 19
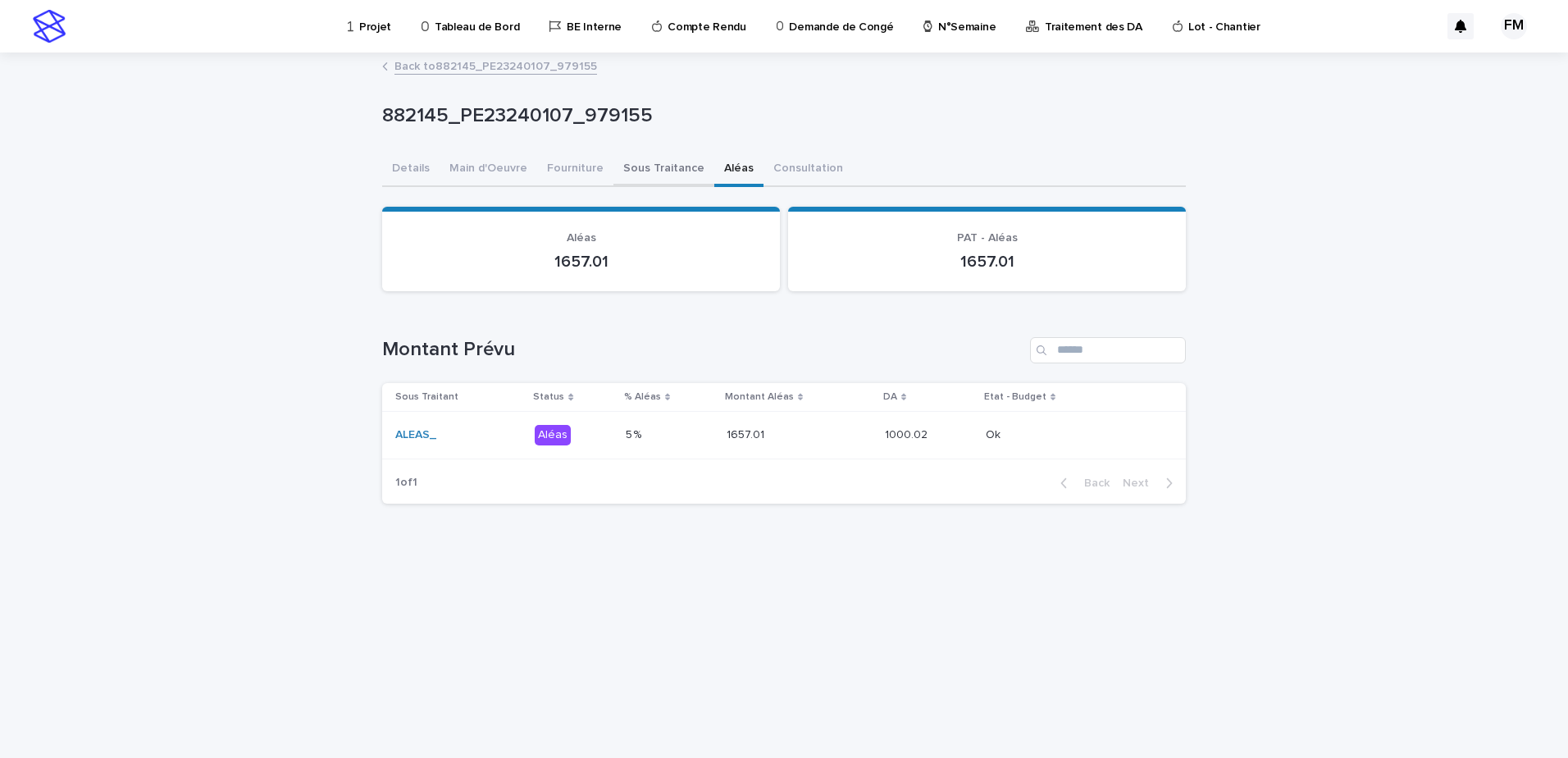
click at [636, 167] on button "Sous Traitance" at bounding box center [664, 169] width 101 height 35
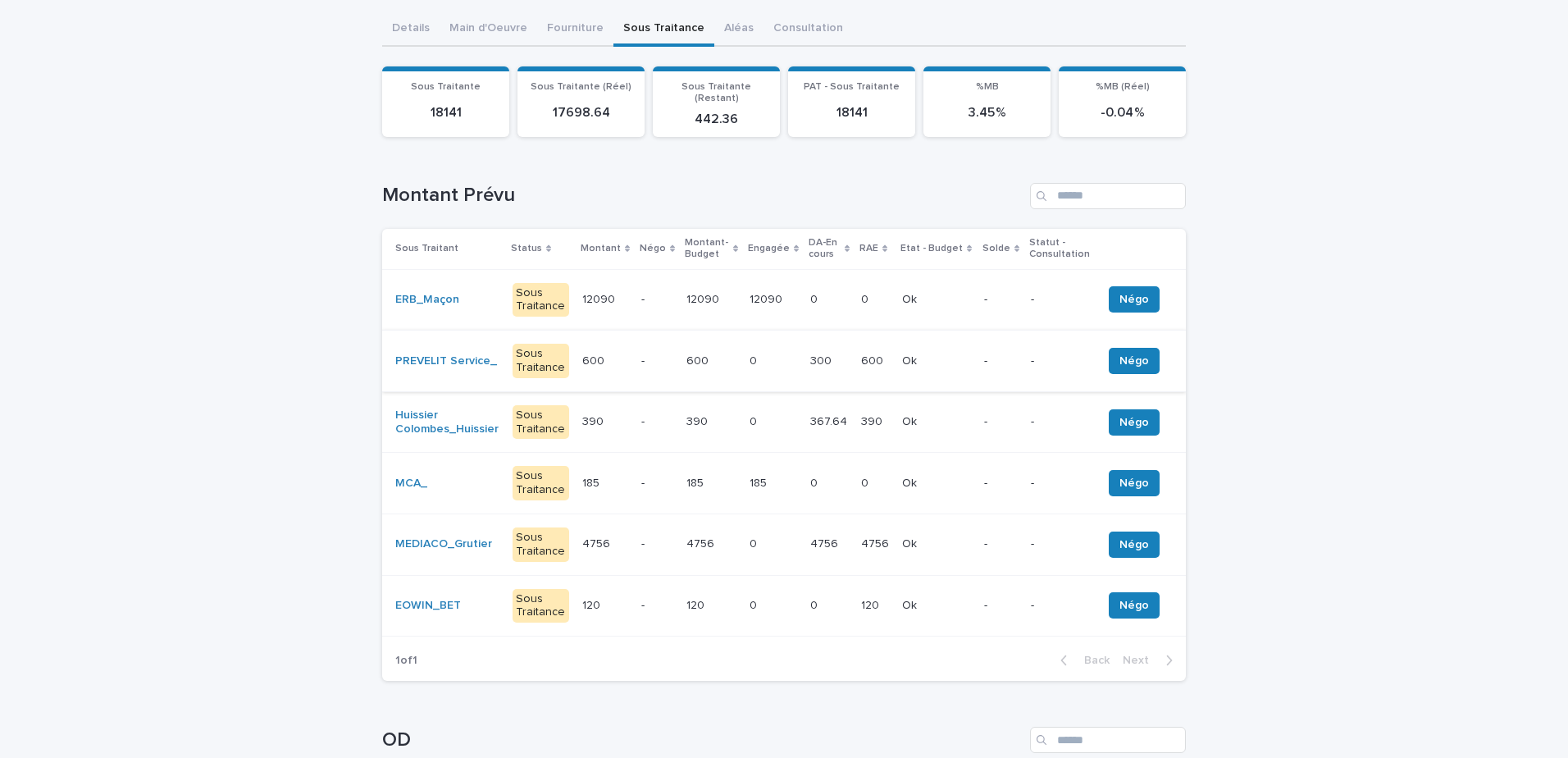
scroll to position [164, 0]
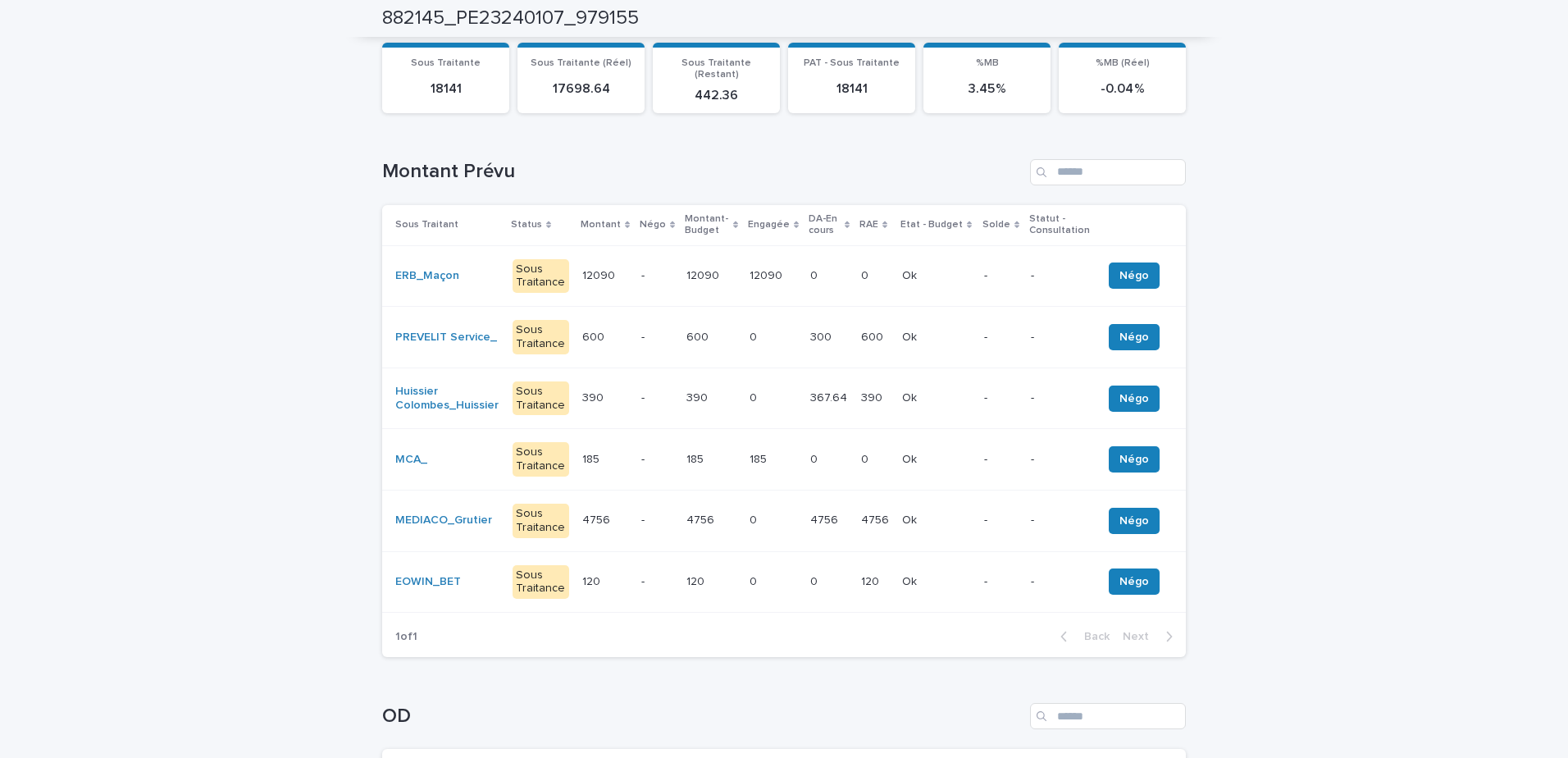
click at [713, 391] on p at bounding box center [711, 398] width 50 height 14
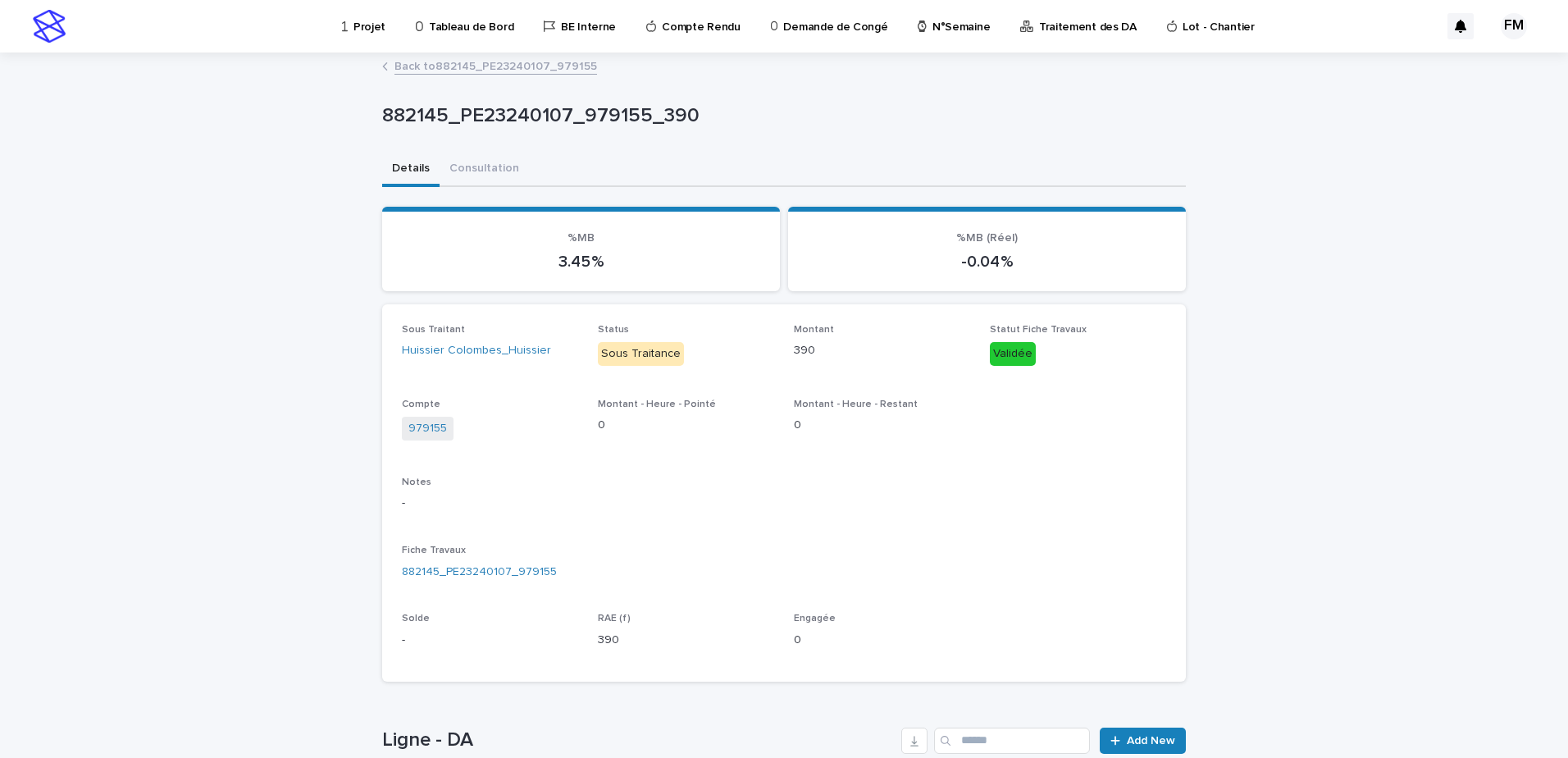
click at [466, 63] on link "Back to 882145_PE23240107_979155" at bounding box center [496, 65] width 203 height 19
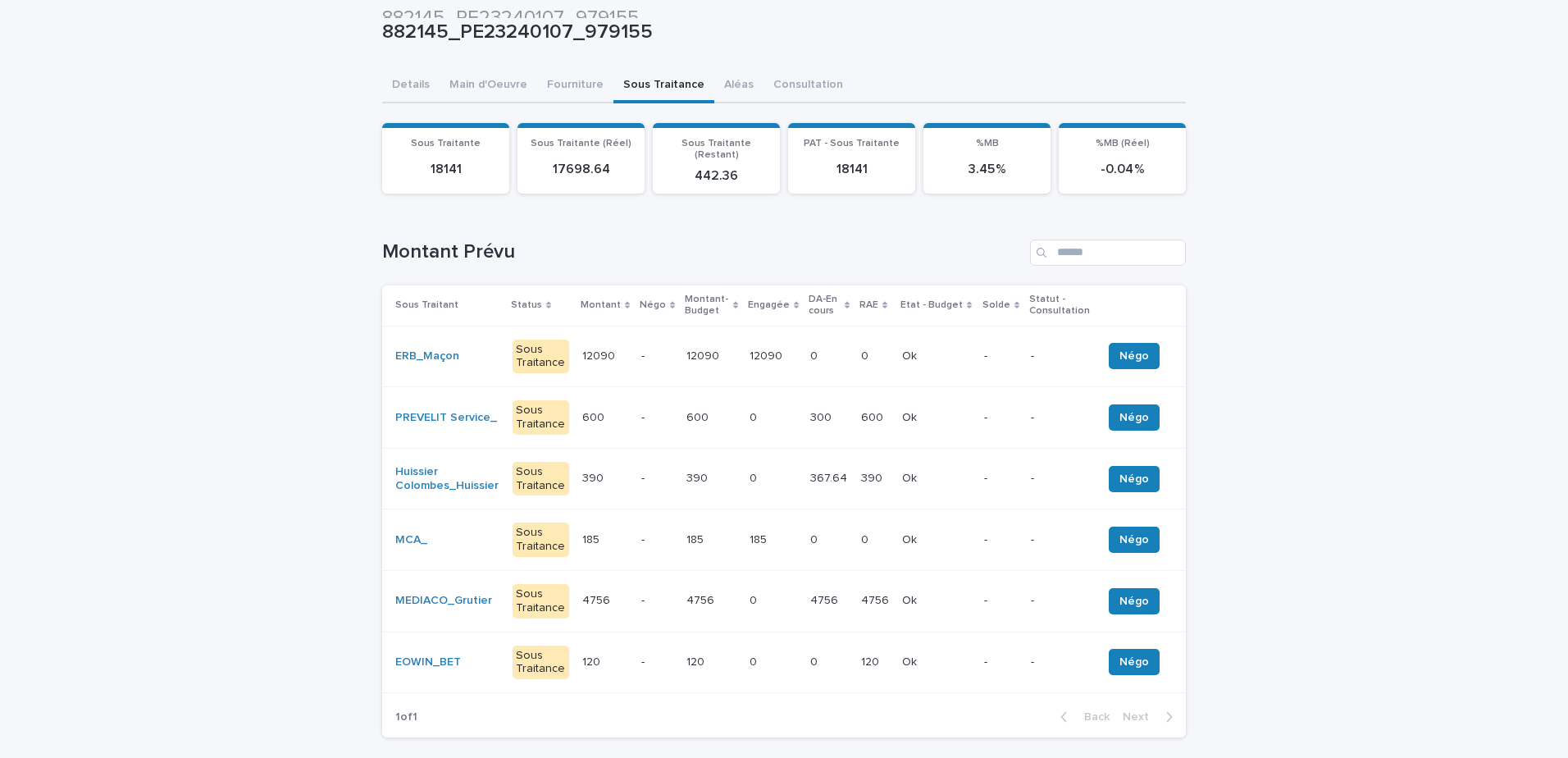
scroll to position [82, 0]
click at [707, 85] on div "882145_PE23240107_979155 882145_PE23240107_979155 Sorry, there was an error sav…" at bounding box center [784, 502] width 804 height 1061
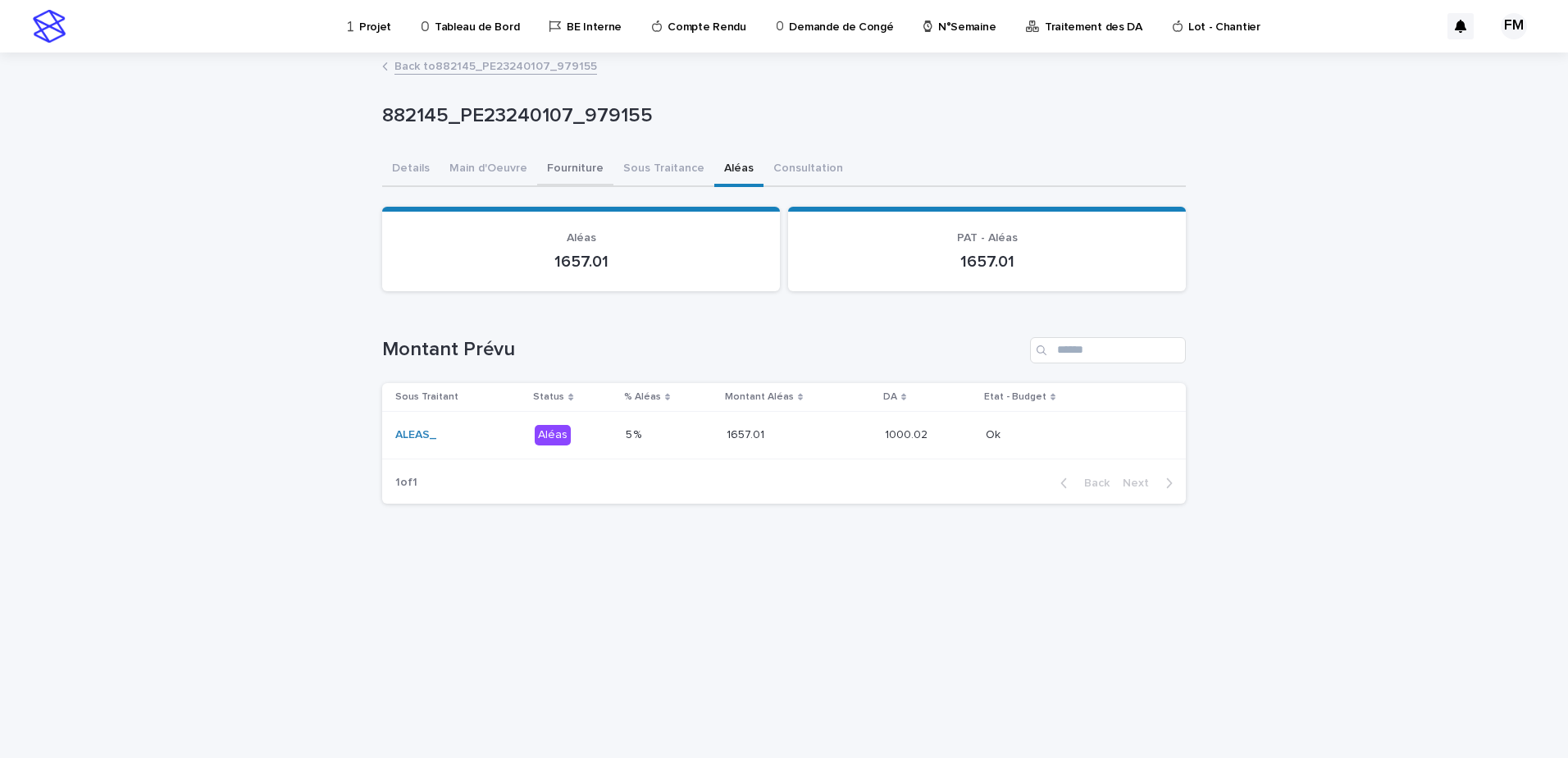
click at [570, 165] on button "Fourniture" at bounding box center [576, 169] width 76 height 35
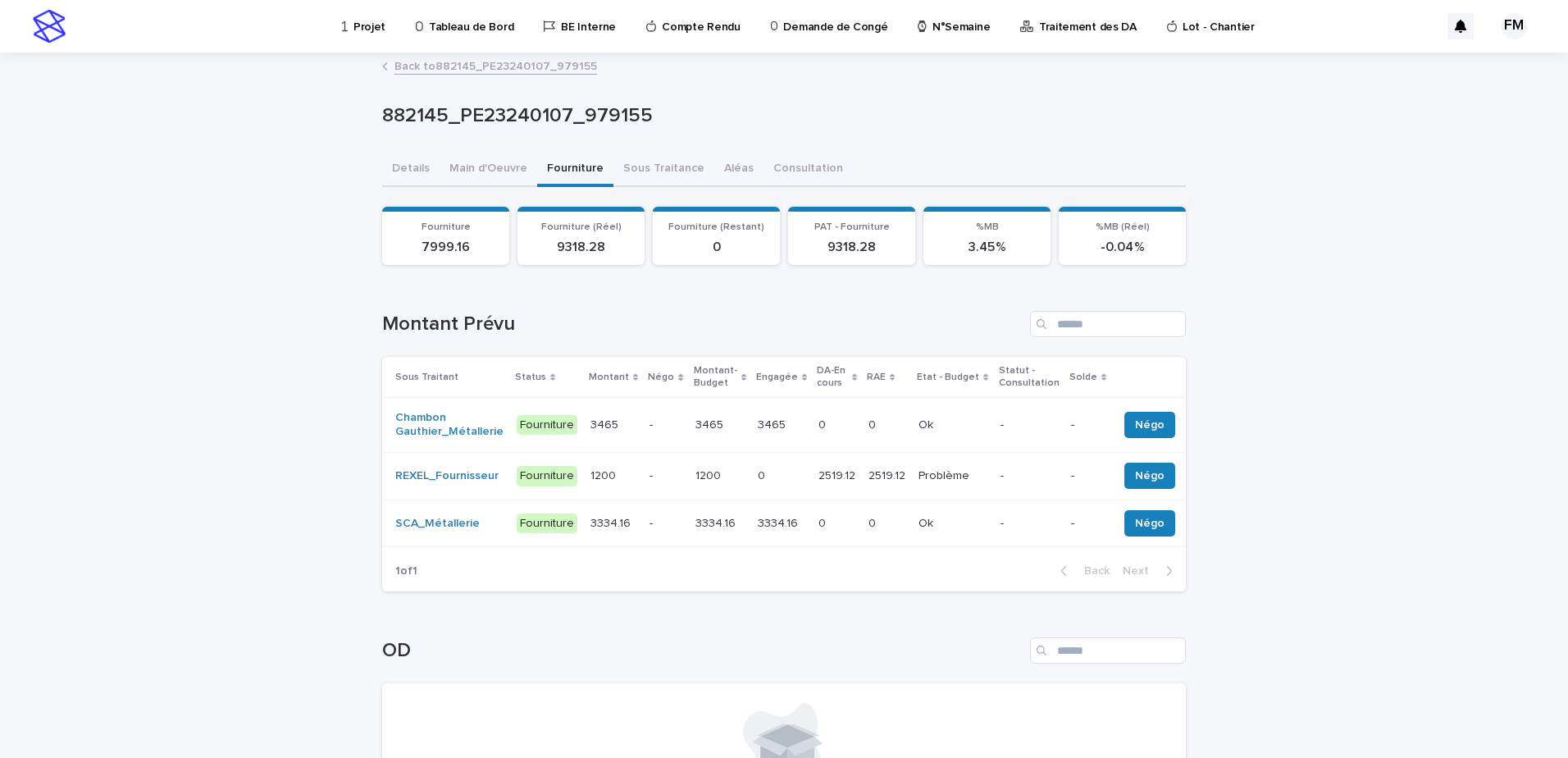
click at [787, 494] on td "0 0" at bounding box center [782, 476] width 61 height 47
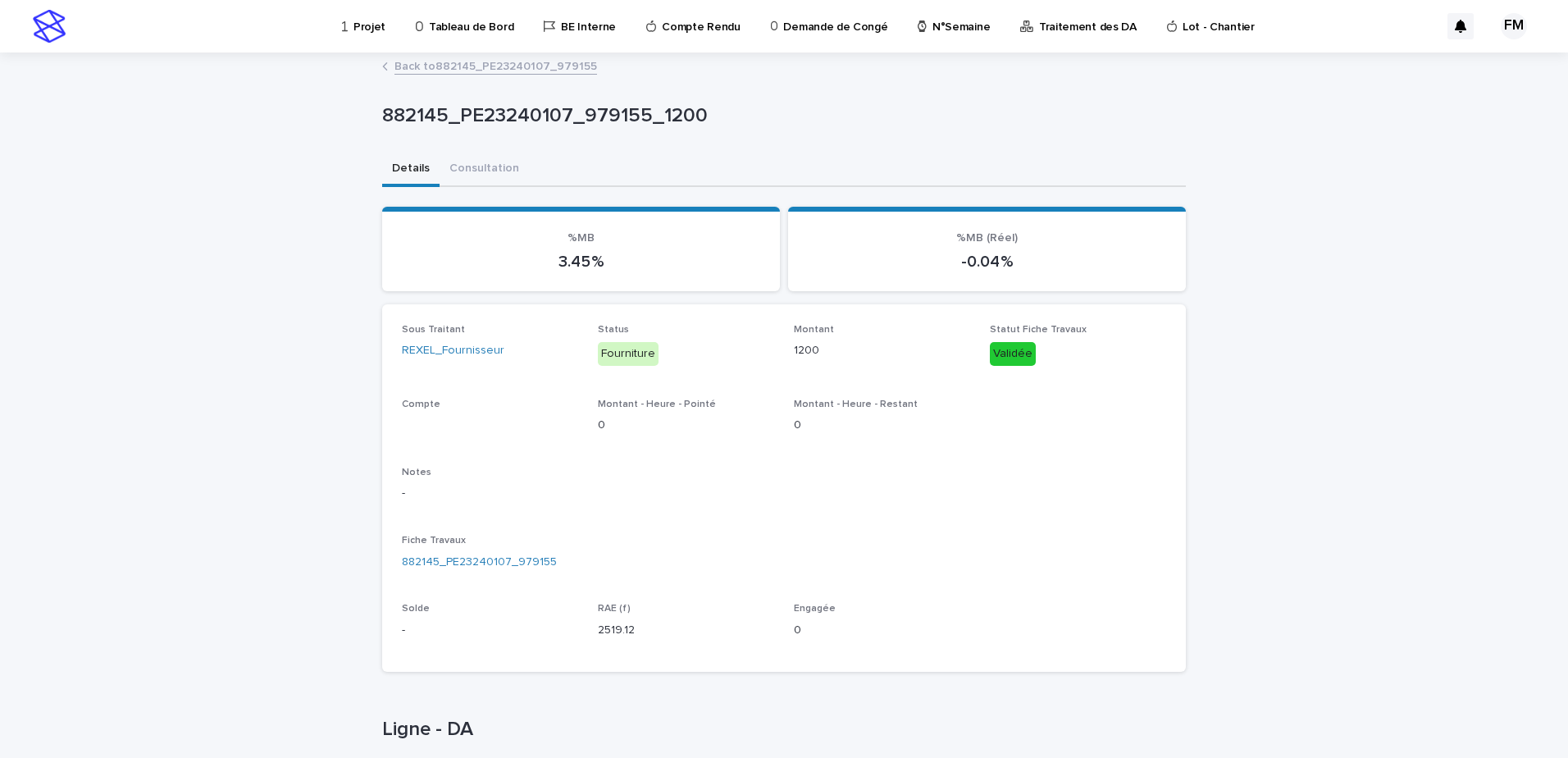
drag, startPoint x: 448, startPoint y: 77, endPoint x: 445, endPoint y: 69, distance: 8.5
click at [448, 77] on div "Back to 882145_PE23240107_979155" at bounding box center [784, 67] width 820 height 23
click at [445, 67] on link "Back to 882145_PE23240107_979155" at bounding box center [496, 65] width 203 height 19
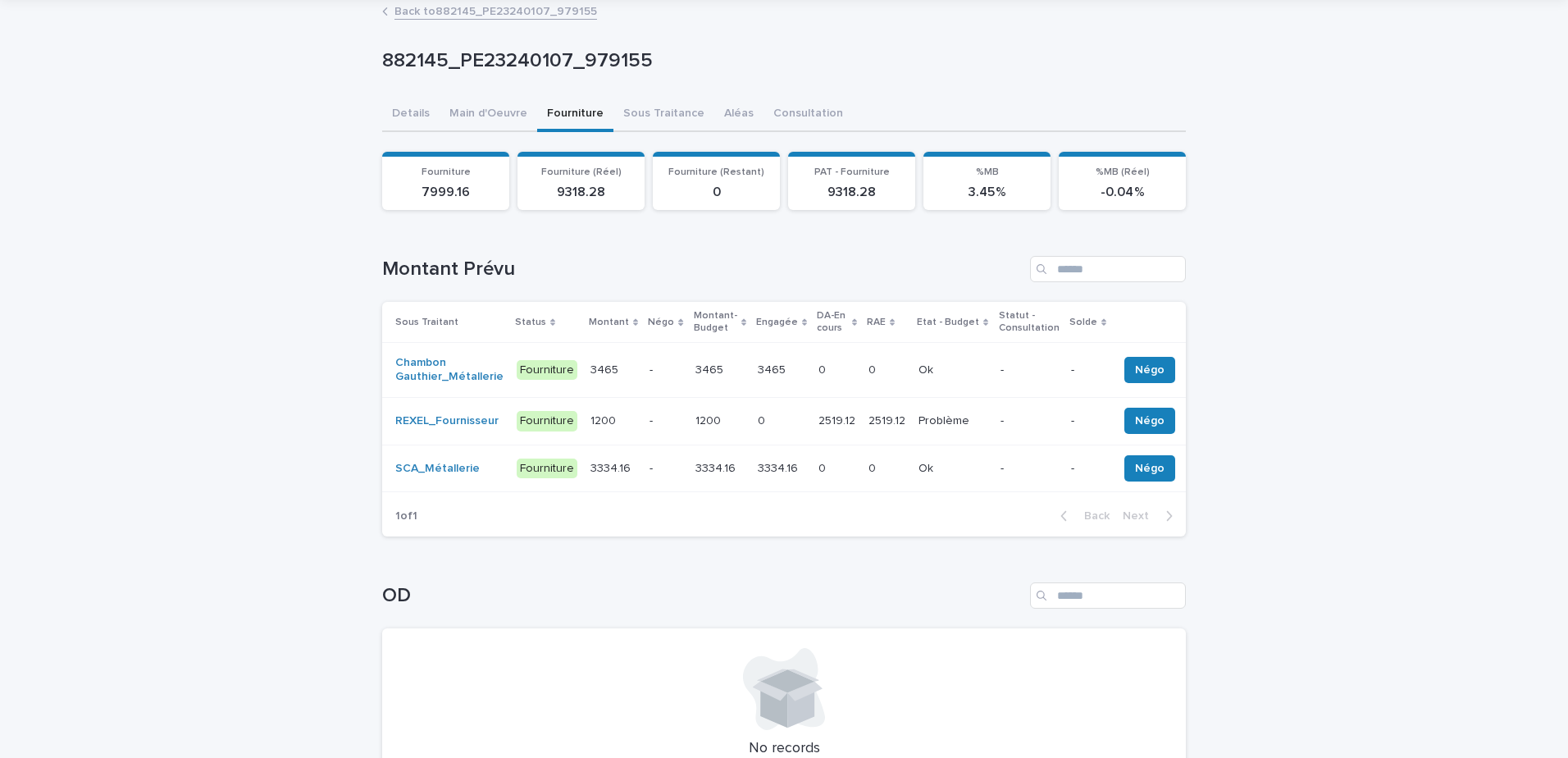
scroll to position [82, 0]
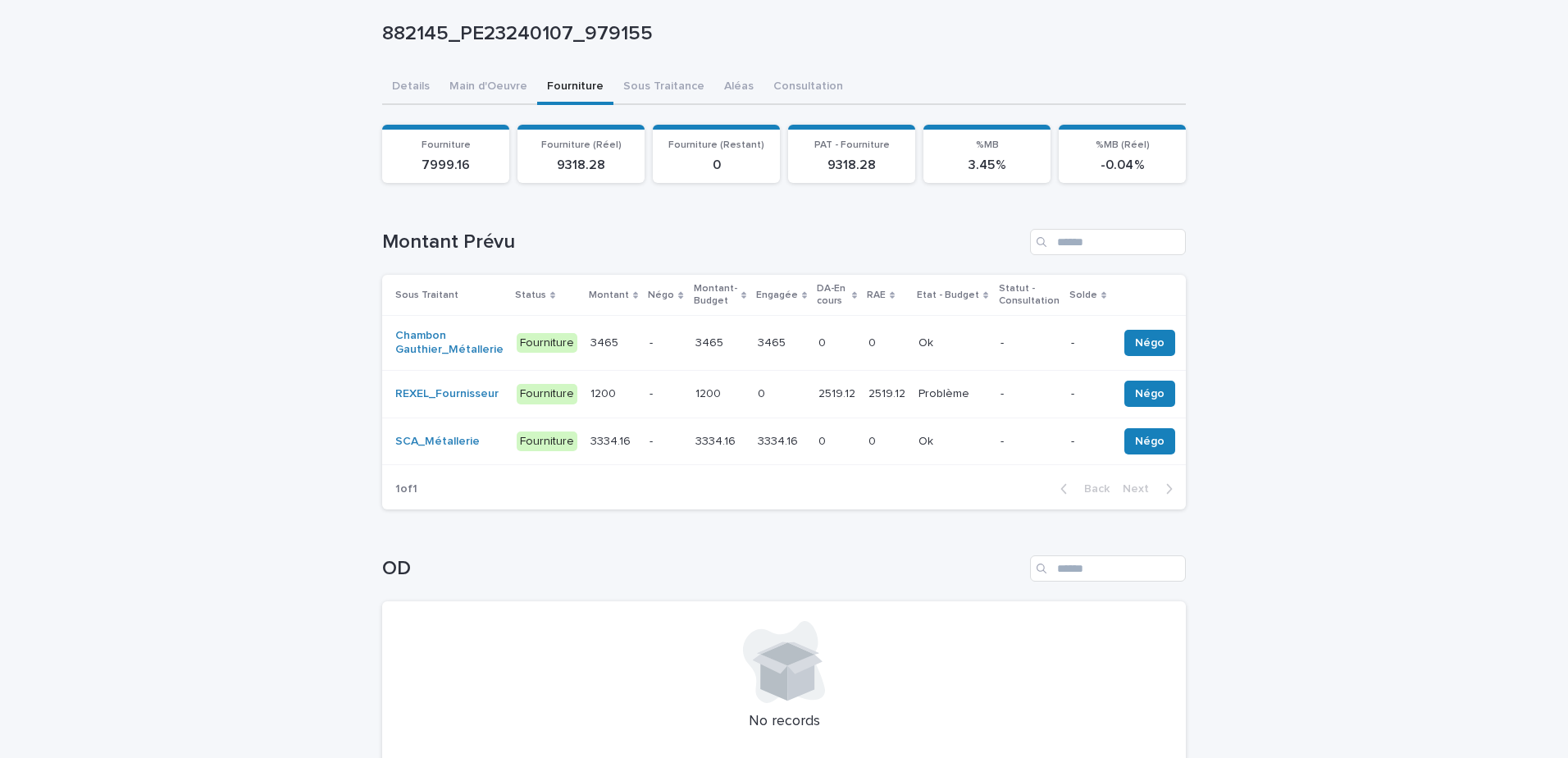
click at [621, 91] on div "882145_PE23240107_979155 882145_PE23240107_979155 Sorry, there was an error sav…" at bounding box center [784, 387] width 804 height 831
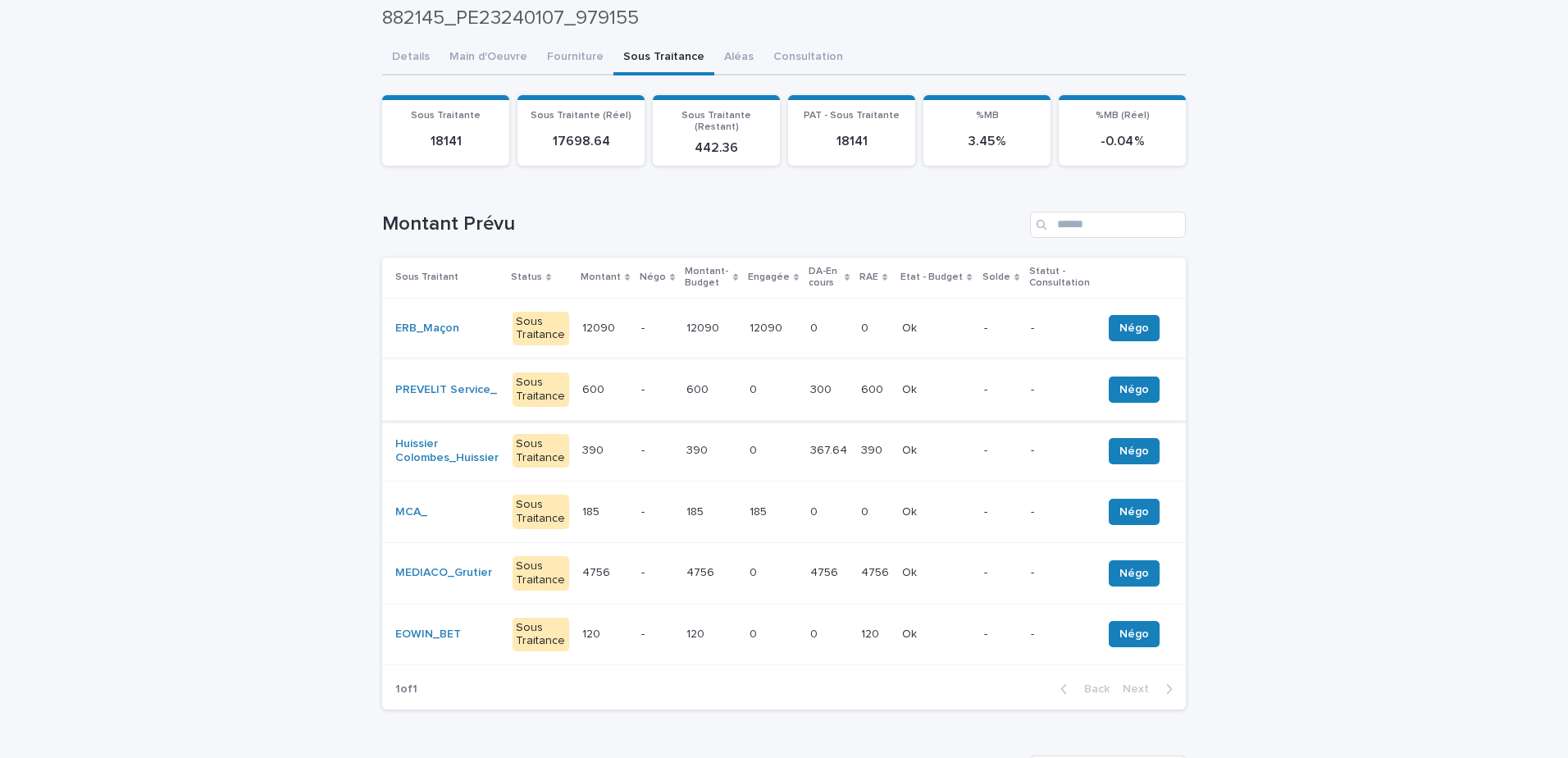
scroll to position [82, 0]
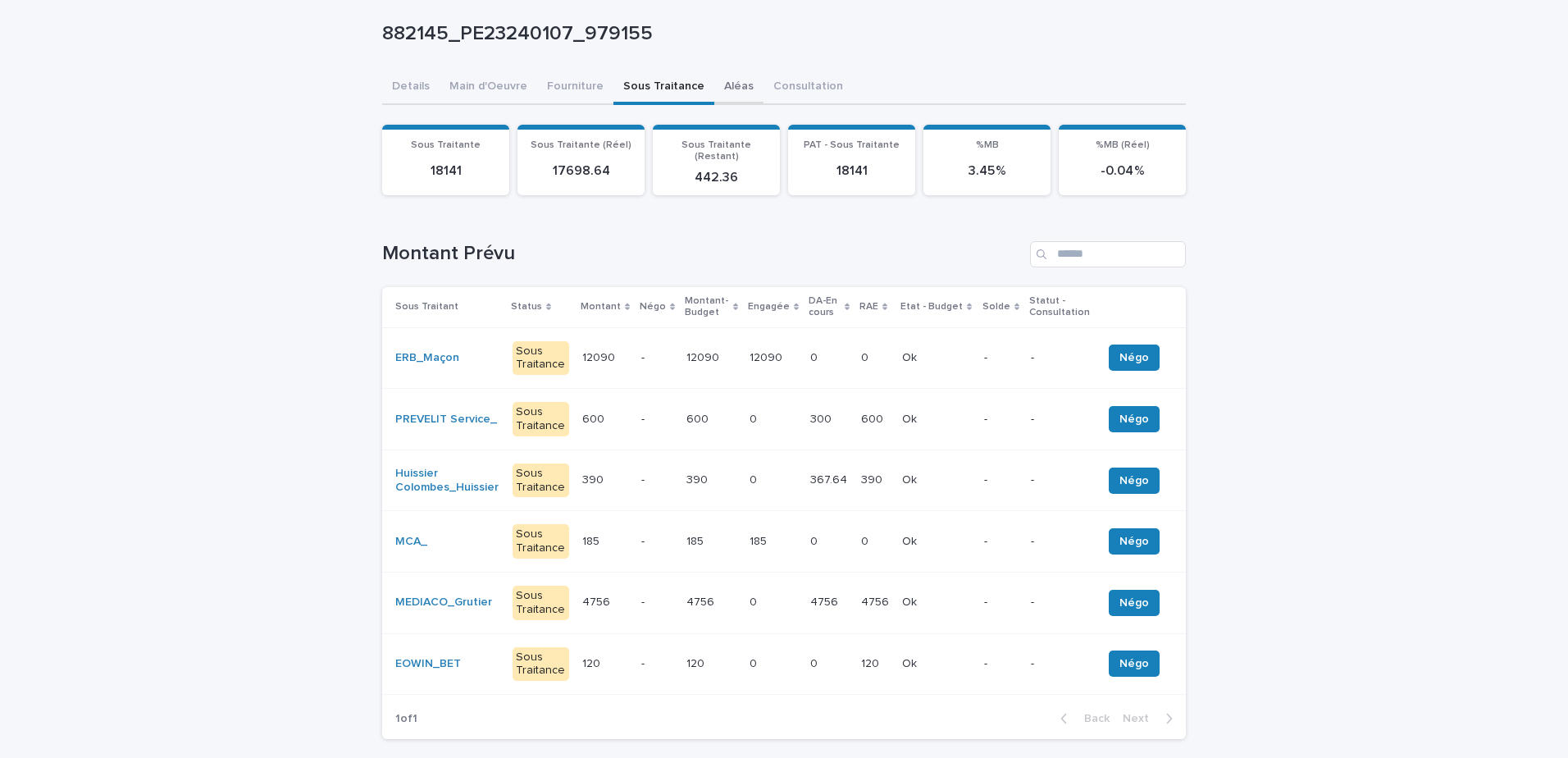
click at [720, 86] on div "882145_PE23240107_979155 882145_PE23240107_979155 Sorry, there was an error sav…" at bounding box center [784, 502] width 804 height 1061
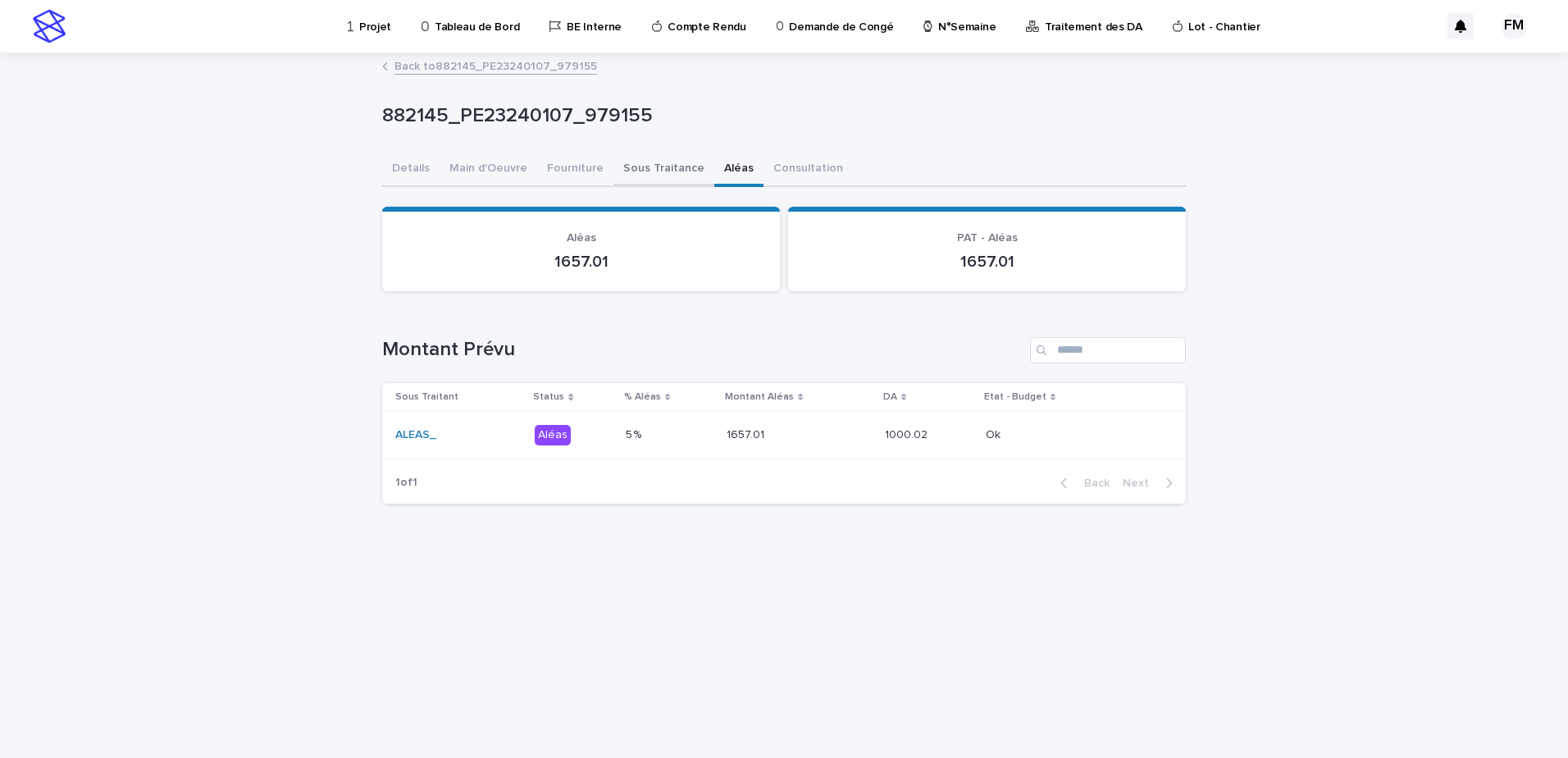
click at [649, 152] on div "882145_PE23240107_979155 882145_PE23240107_979155 Sorry, there was an error sav…" at bounding box center [784, 285] width 804 height 462
drag, startPoint x: 649, startPoint y: 152, endPoint x: 658, endPoint y: 166, distance: 16.6
click at [658, 163] on button "Sous Traitance" at bounding box center [664, 169] width 101 height 35
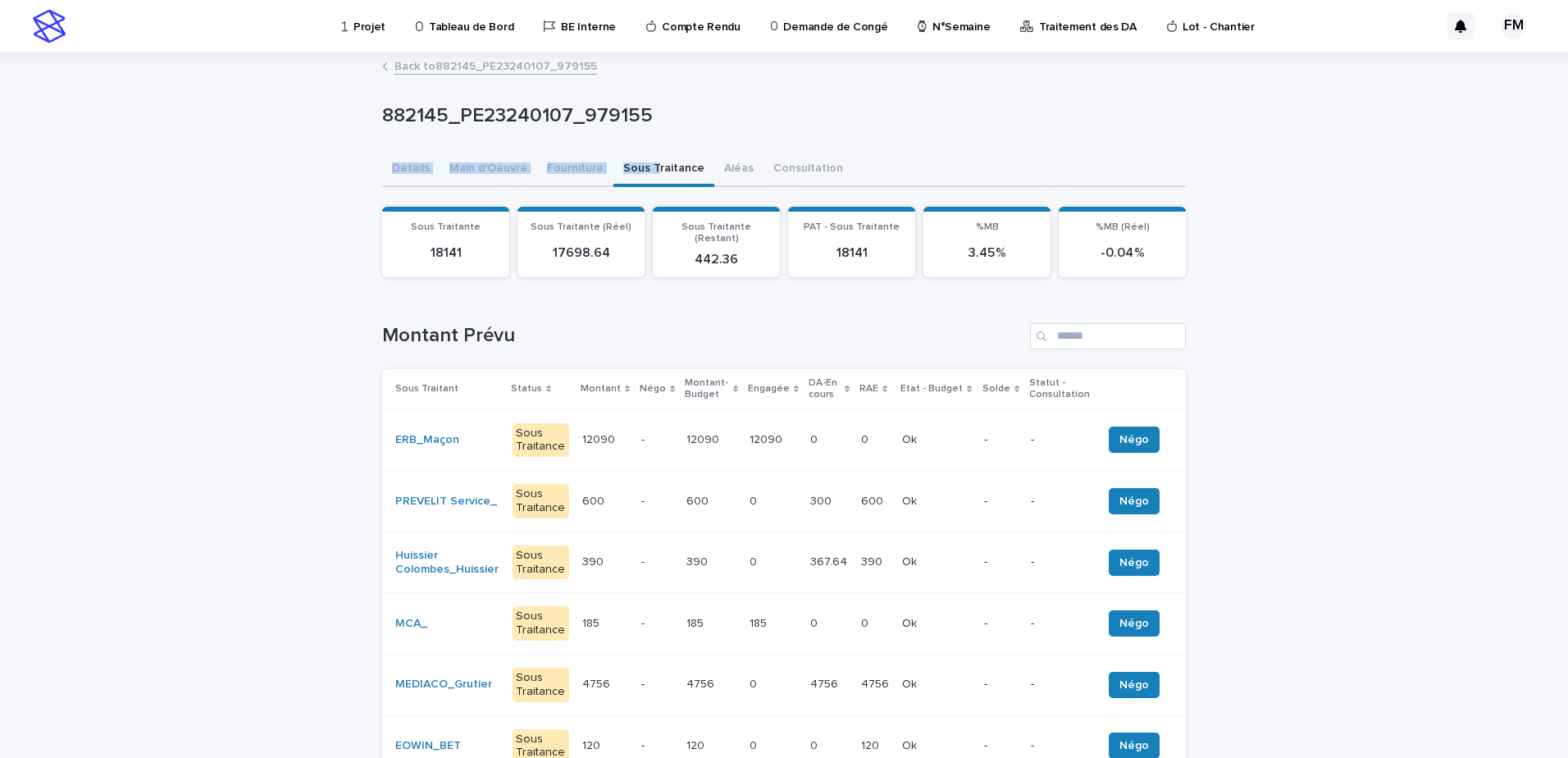
click at [576, 67] on link "Back to 882145_PE23240107_979155" at bounding box center [496, 65] width 203 height 19
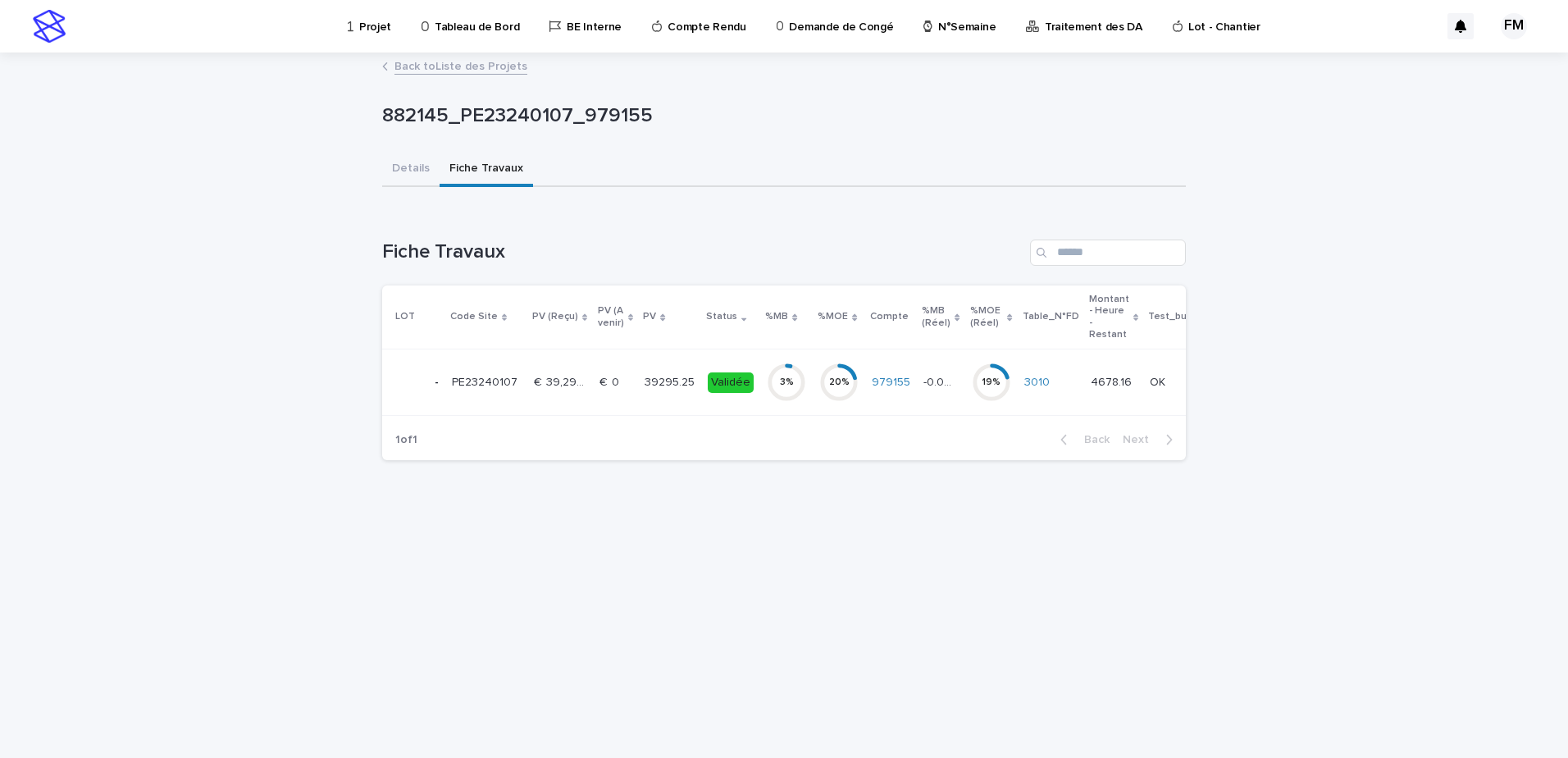
click at [767, 364] on div "3 %" at bounding box center [786, 382] width 40 height 52
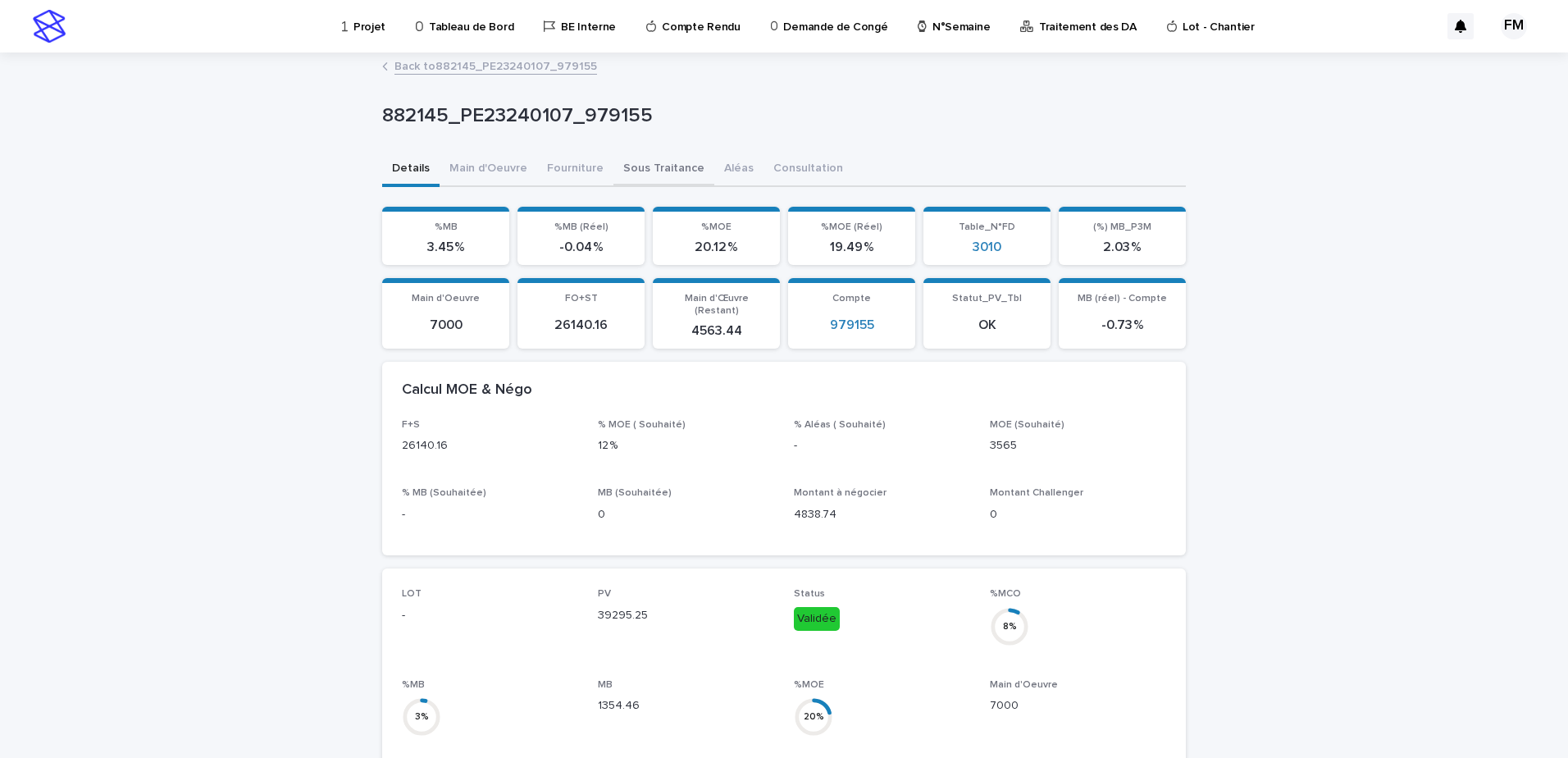
click at [619, 183] on button "Sous Traitance" at bounding box center [664, 169] width 101 height 35
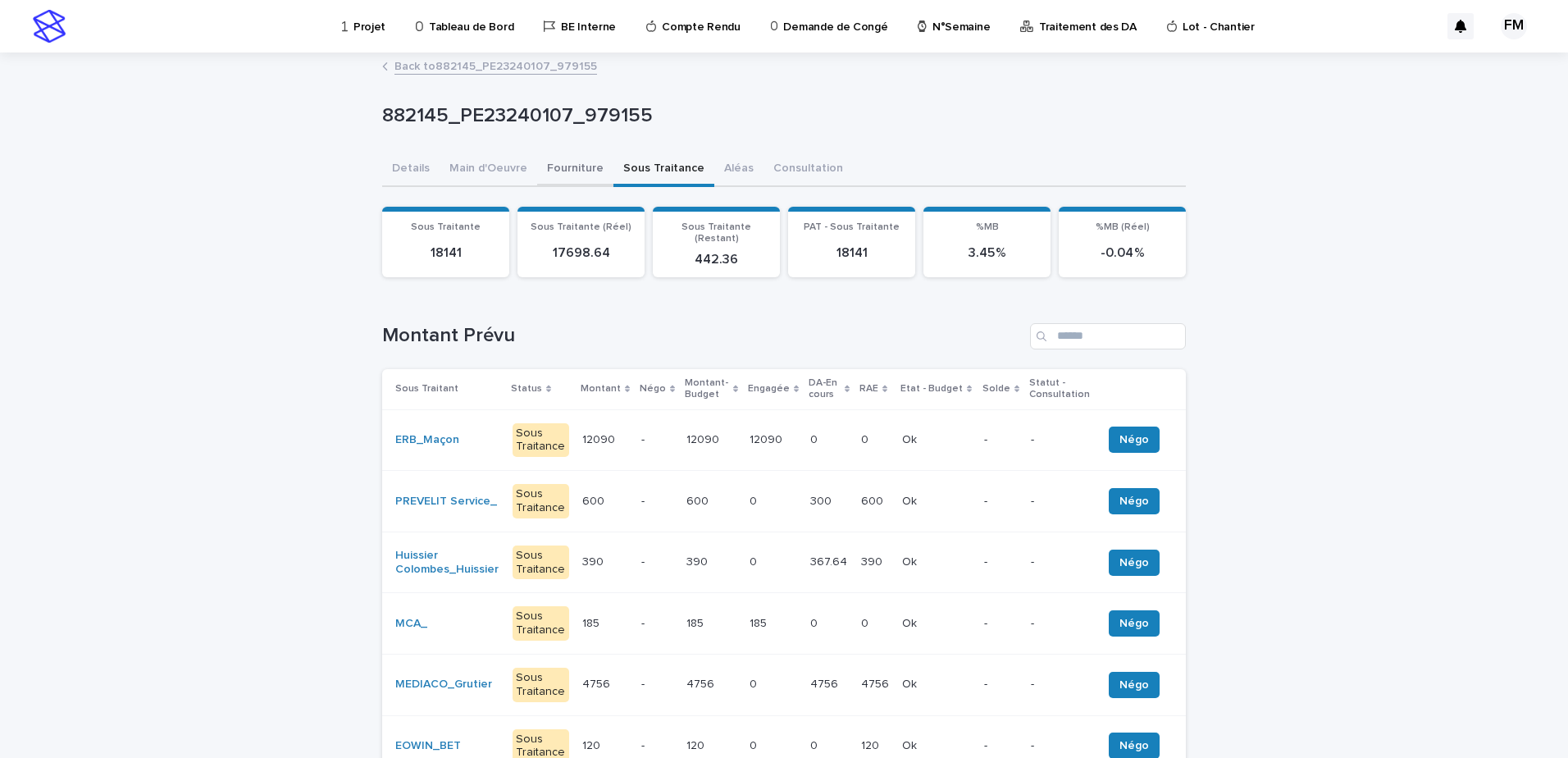
drag, startPoint x: 565, startPoint y: 155, endPoint x: 559, endPoint y: 166, distance: 12.5
click at [565, 155] on button "Fourniture" at bounding box center [576, 169] width 76 height 35
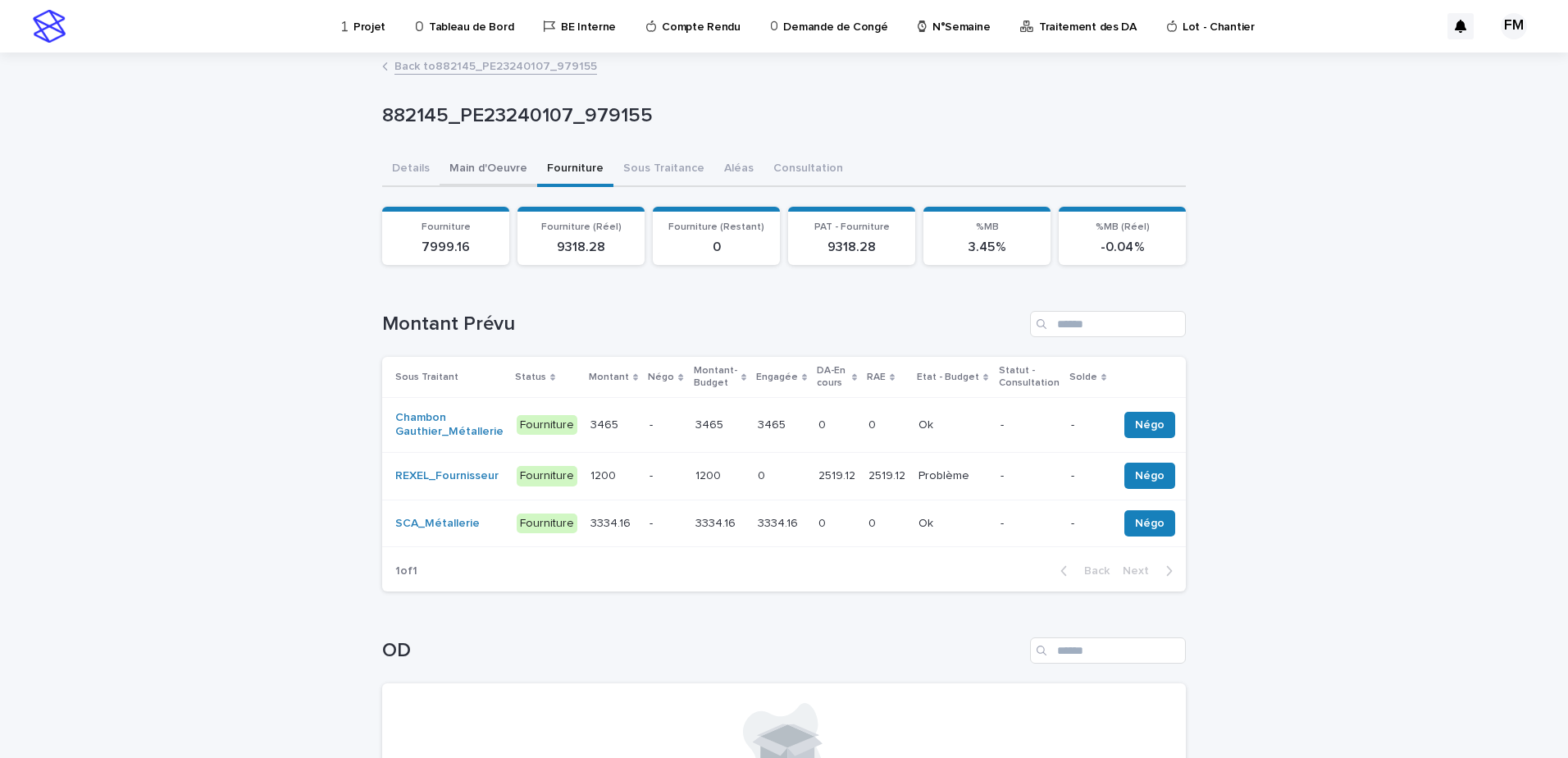
click at [486, 183] on button "Main d'Oeuvre" at bounding box center [488, 169] width 97 height 35
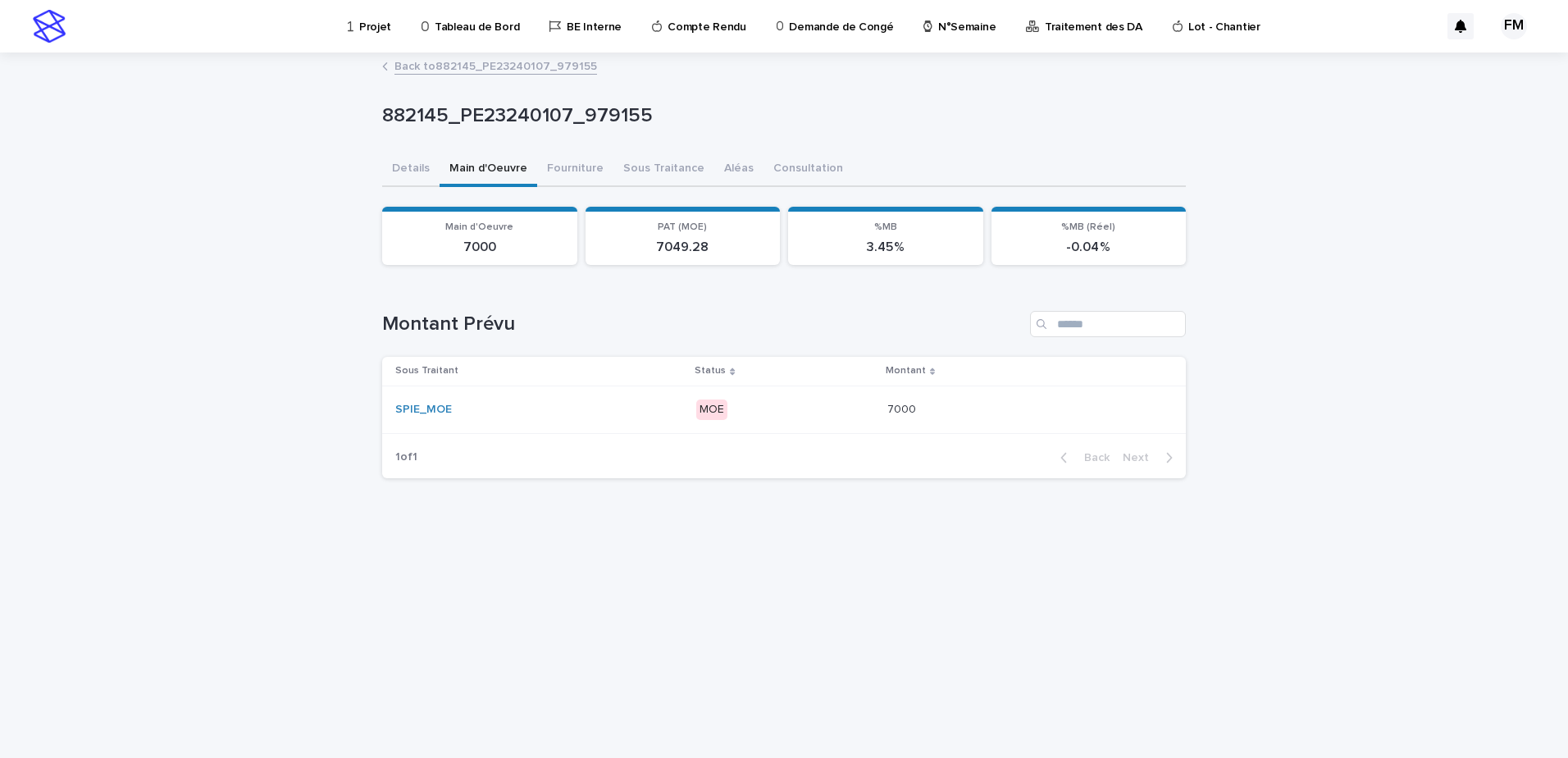
click at [832, 403] on p "MOE" at bounding box center [785, 410] width 178 height 20
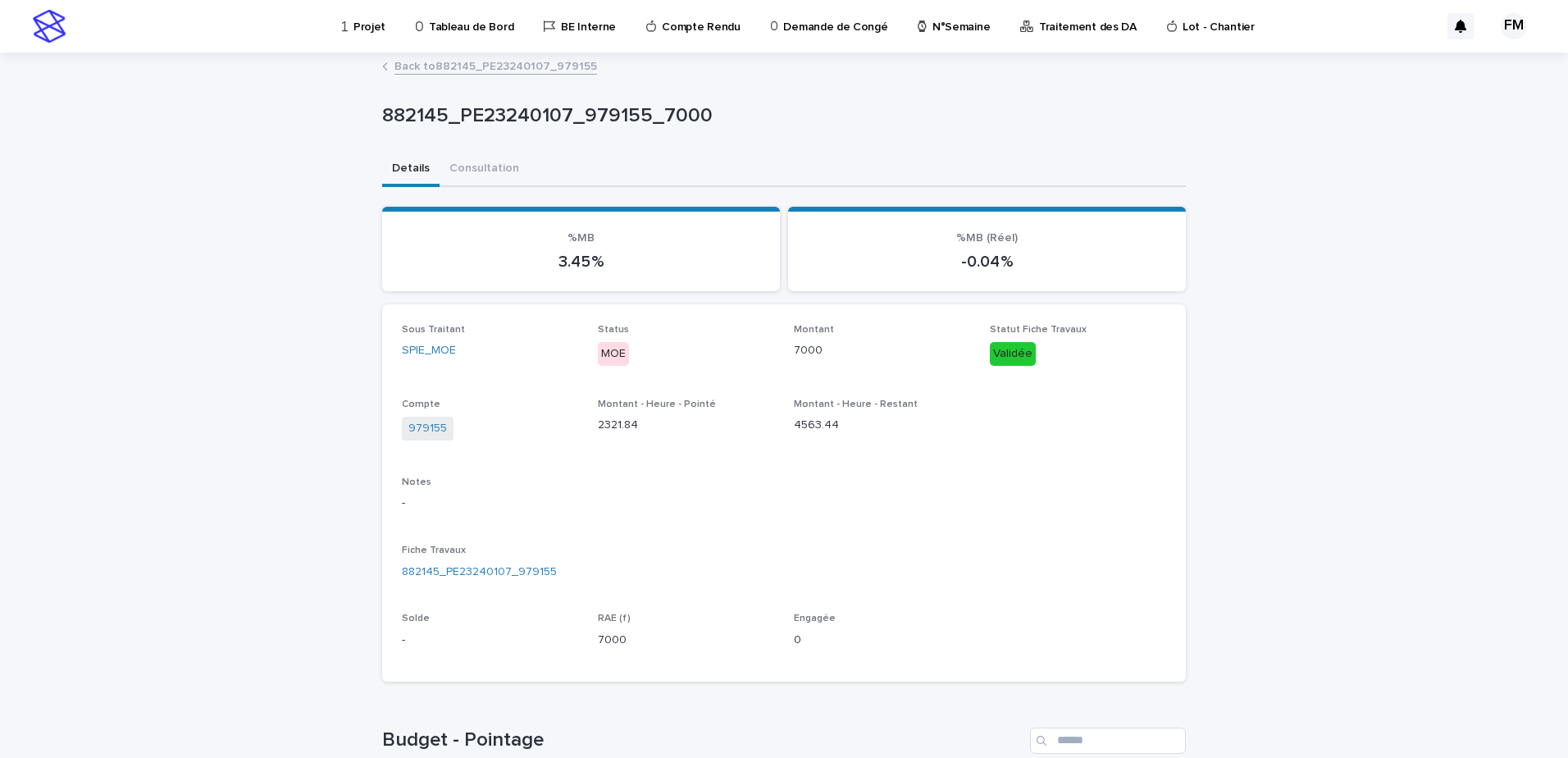
click at [538, 55] on div "882145_PE23240107_979155_7000 882145_PE23240107_979155_7000 Sorry, there was an…" at bounding box center [784, 581] width 804 height 1055
click at [539, 59] on link "Back to 882145_PE23240107_979155" at bounding box center [496, 65] width 203 height 19
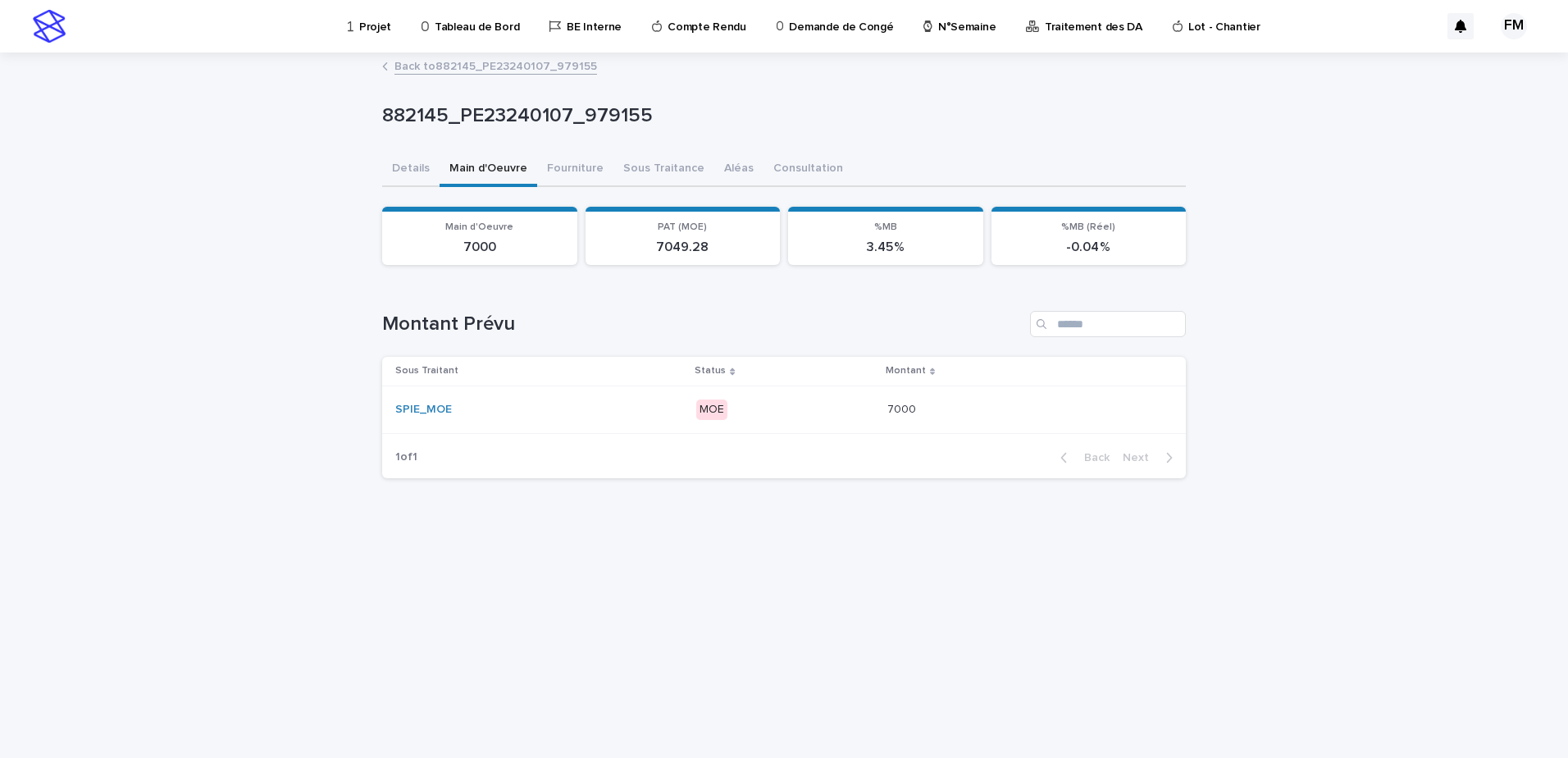
click at [545, 65] on link "Back to 882145_PE23240107_979155" at bounding box center [496, 65] width 203 height 19
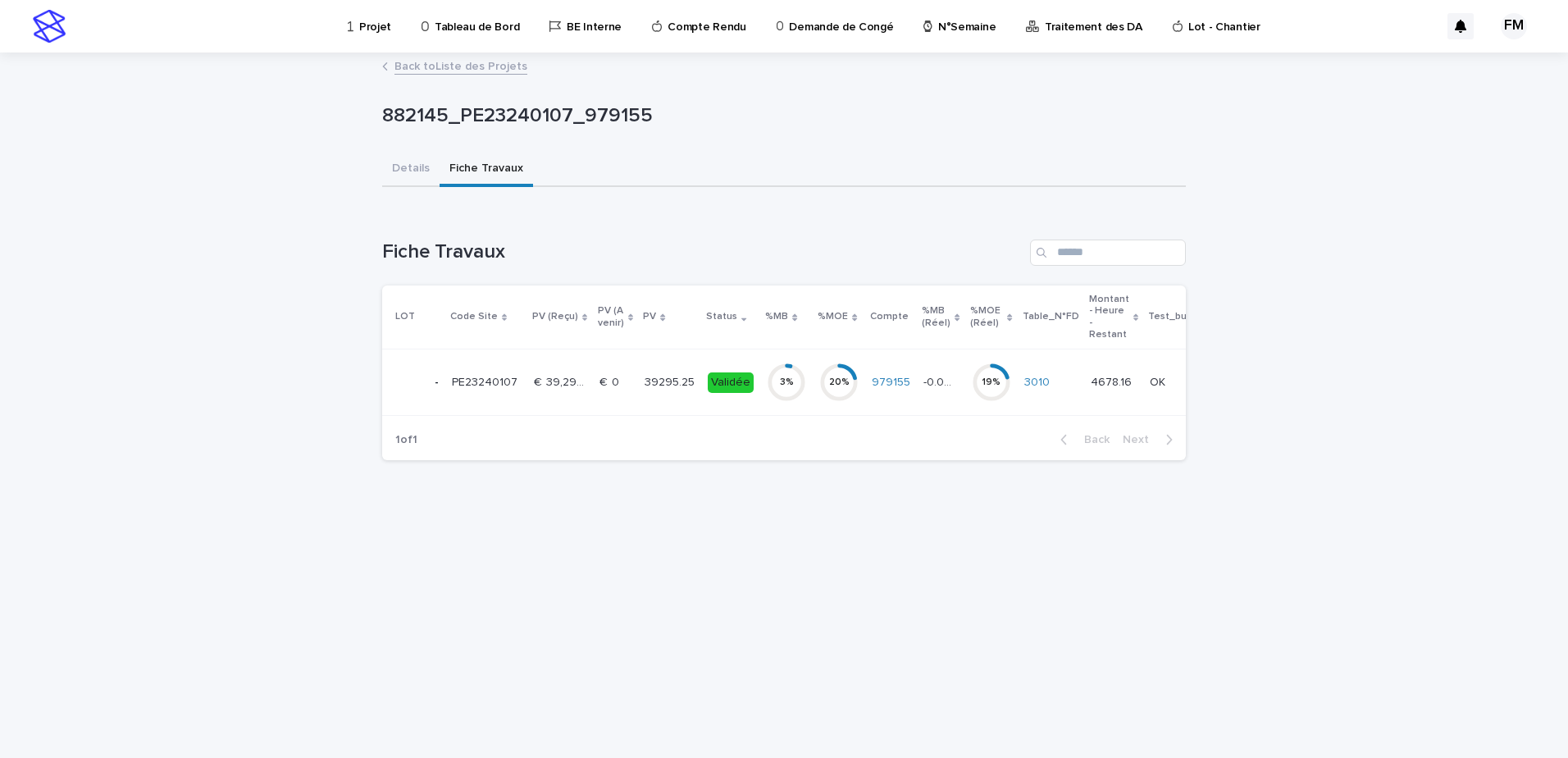
click at [482, 62] on link "Back to Liste des Projets" at bounding box center [461, 65] width 133 height 19
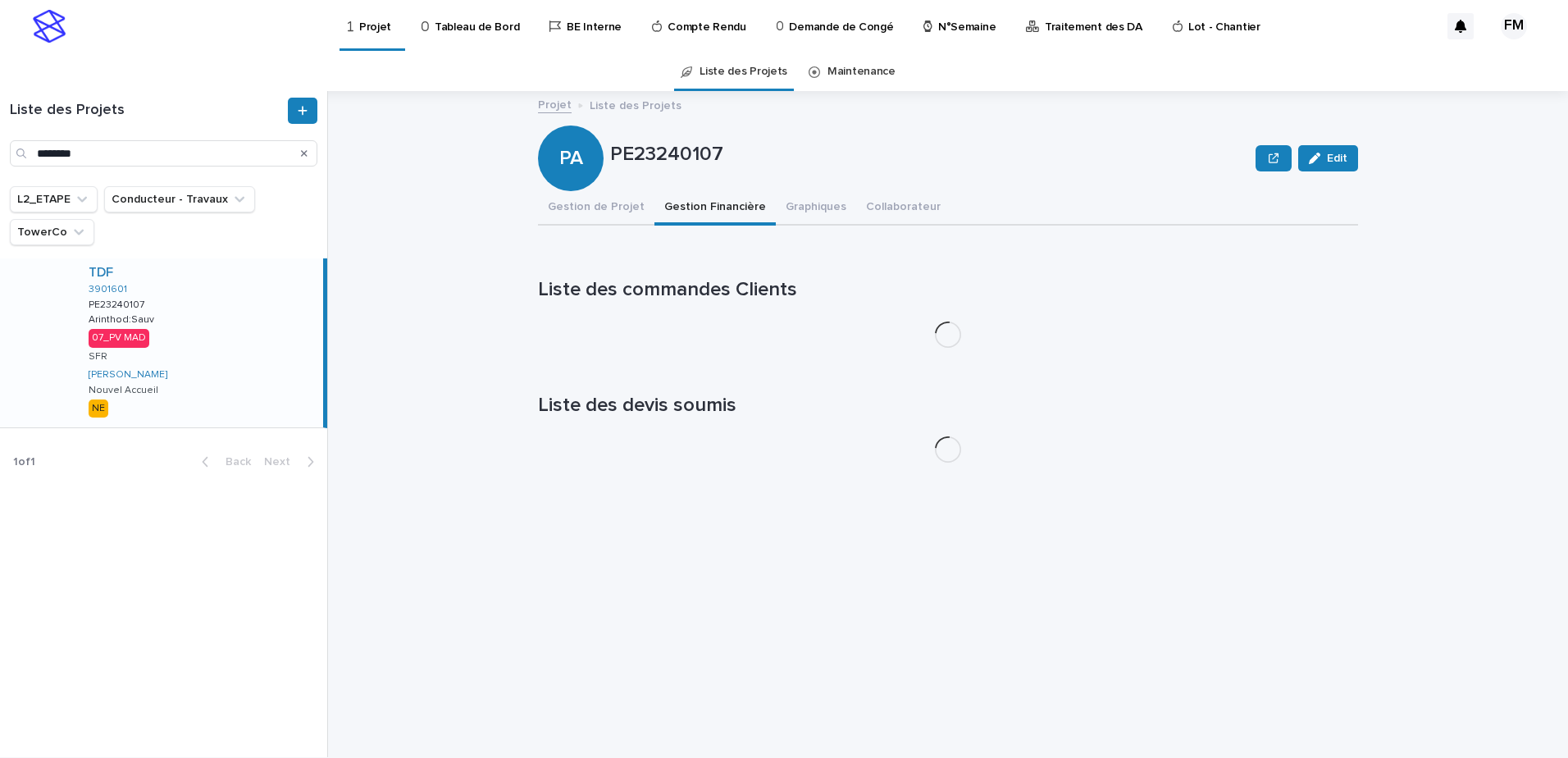
click at [254, 401] on div "TDF 3901601 PE23240107 PE23240107 Arinthod:Sauv Arinthod:Sauv 07_PV MAD SFR FER…" at bounding box center [199, 343] width 248 height 169
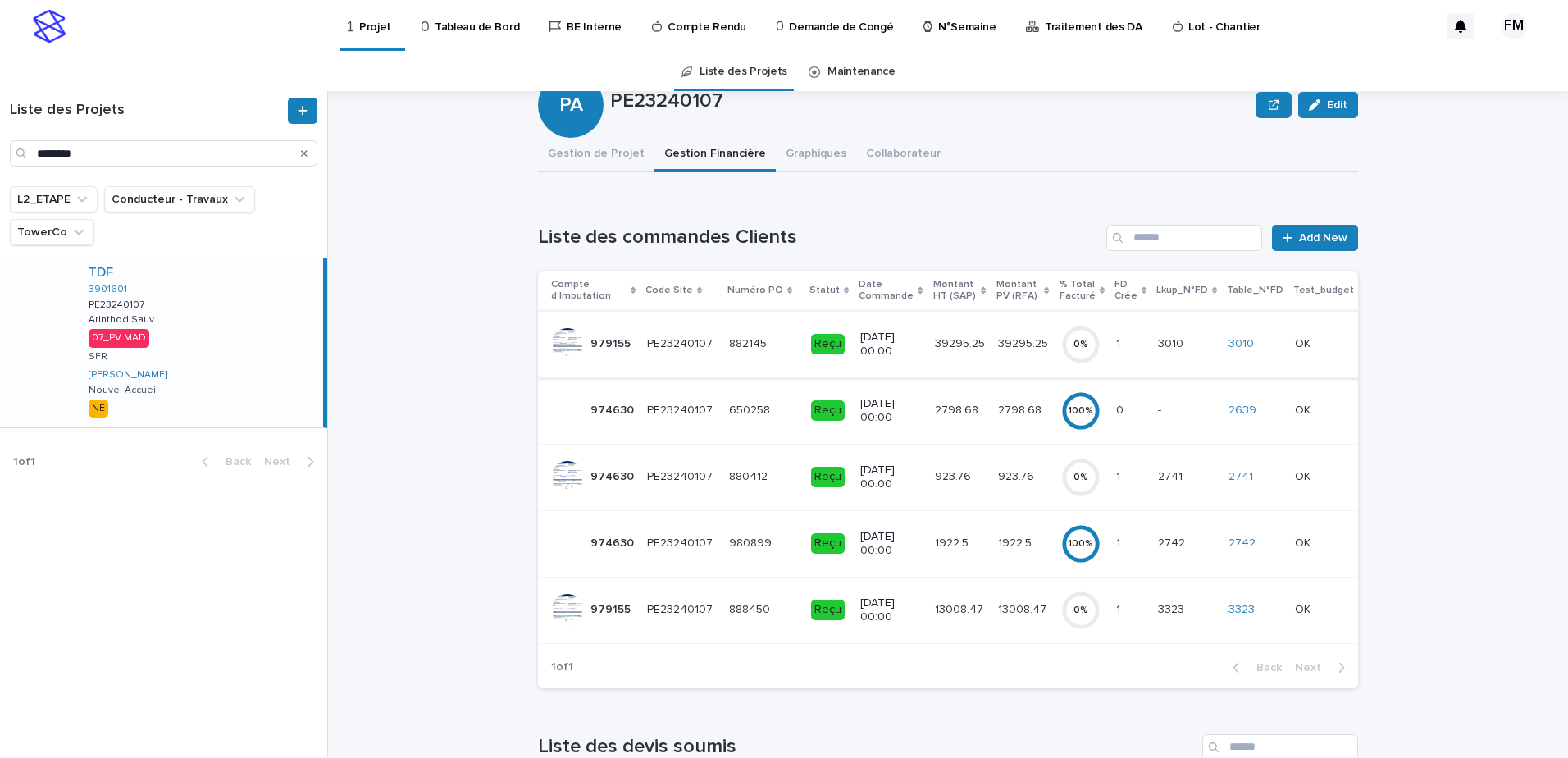
scroll to position [82, 0]
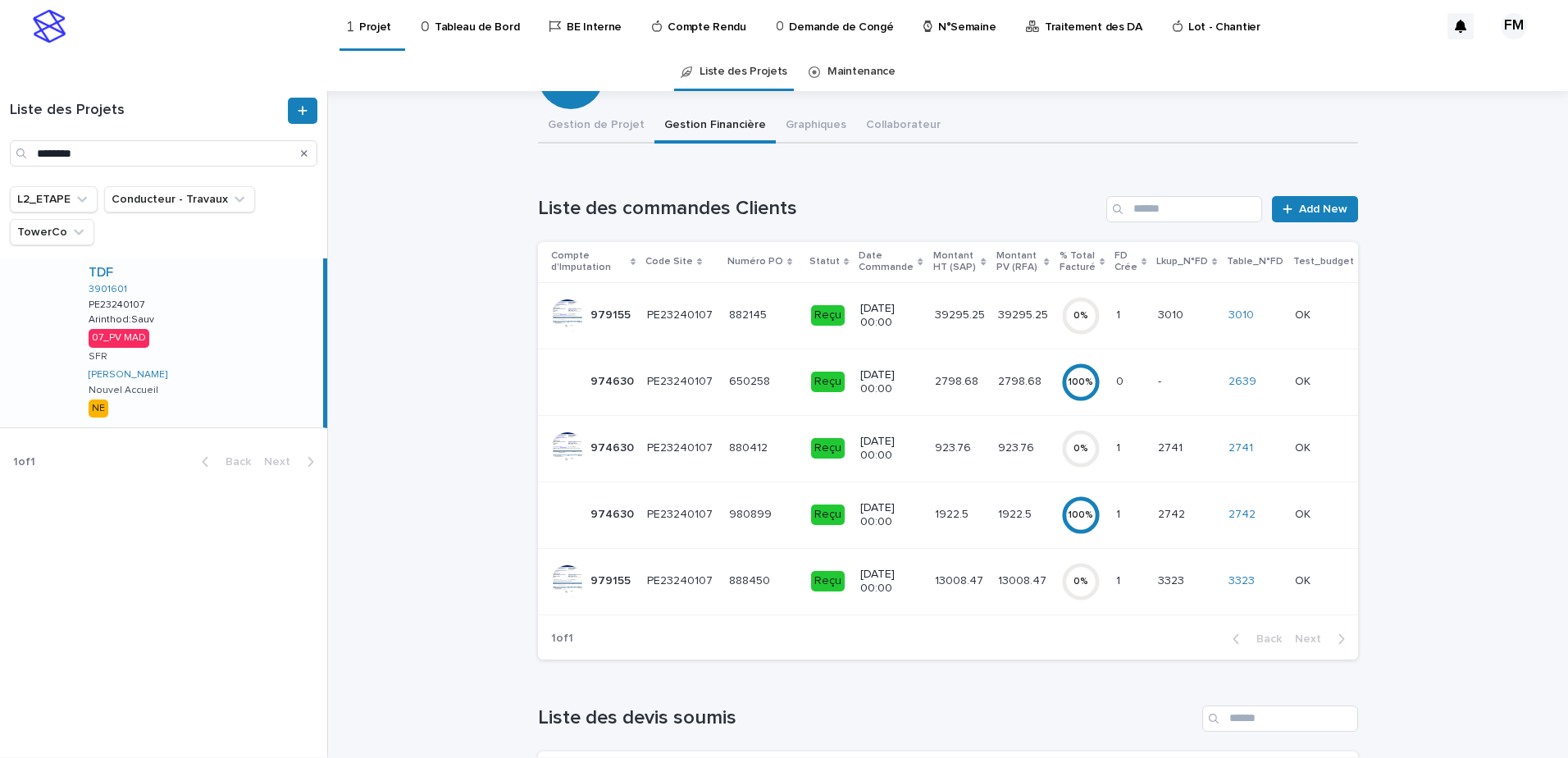
click at [935, 325] on div "39295.25 39295.25" at bounding box center [959, 315] width 50 height 27
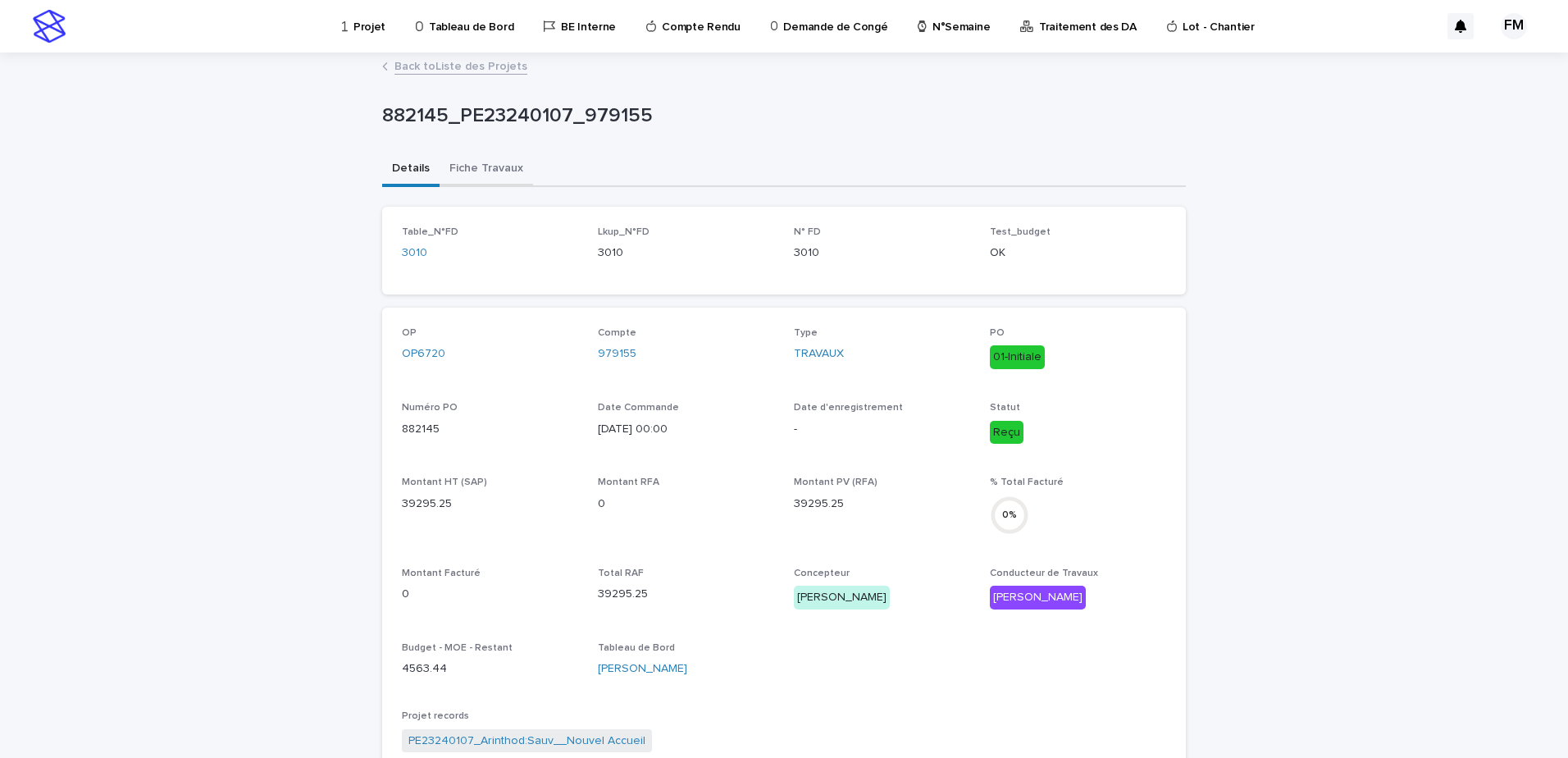
click at [505, 180] on button "Fiche Travaux" at bounding box center [486, 169] width 94 height 35
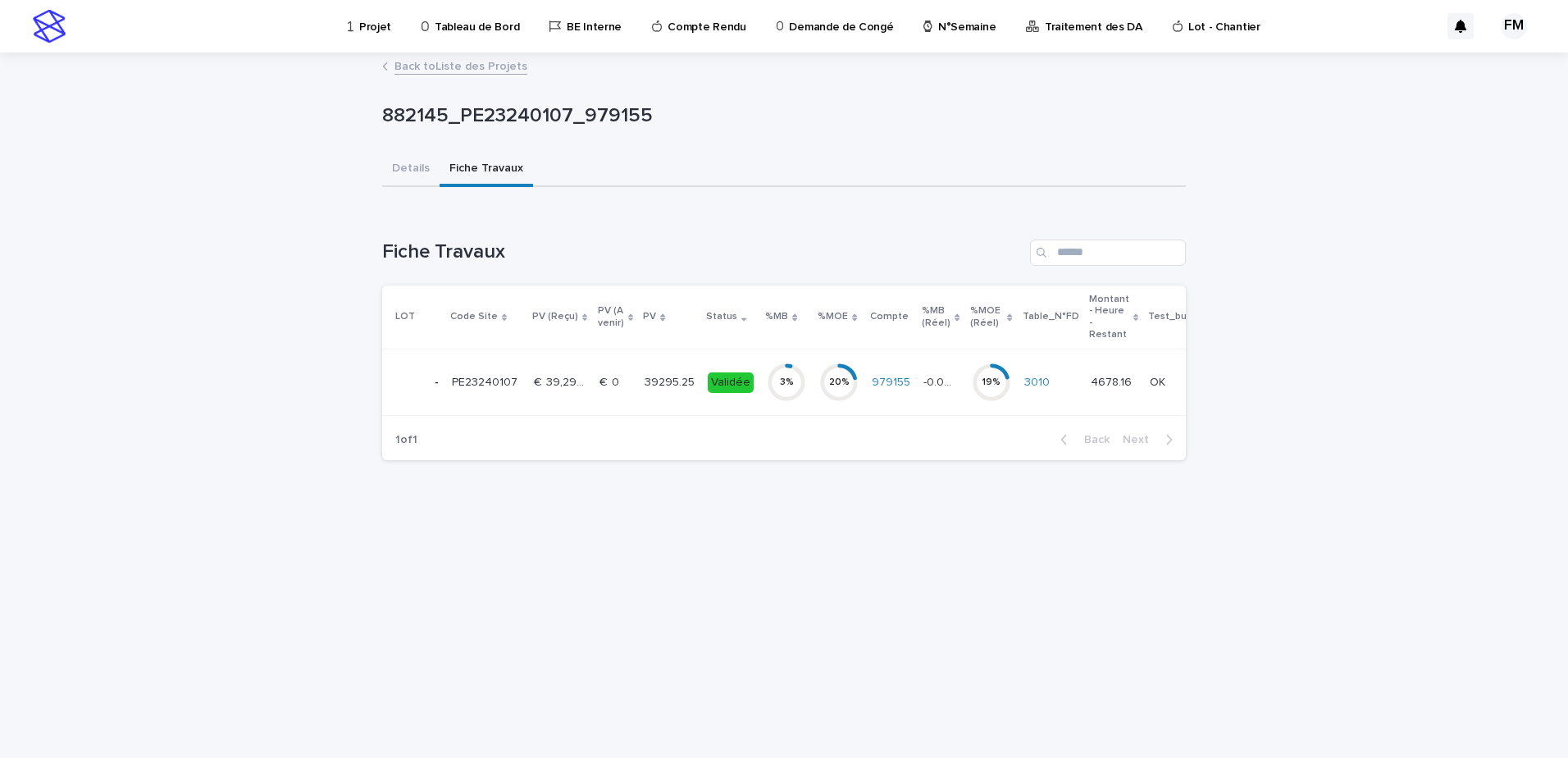
click at [702, 376] on td "Validée" at bounding box center [731, 382] width 59 height 67
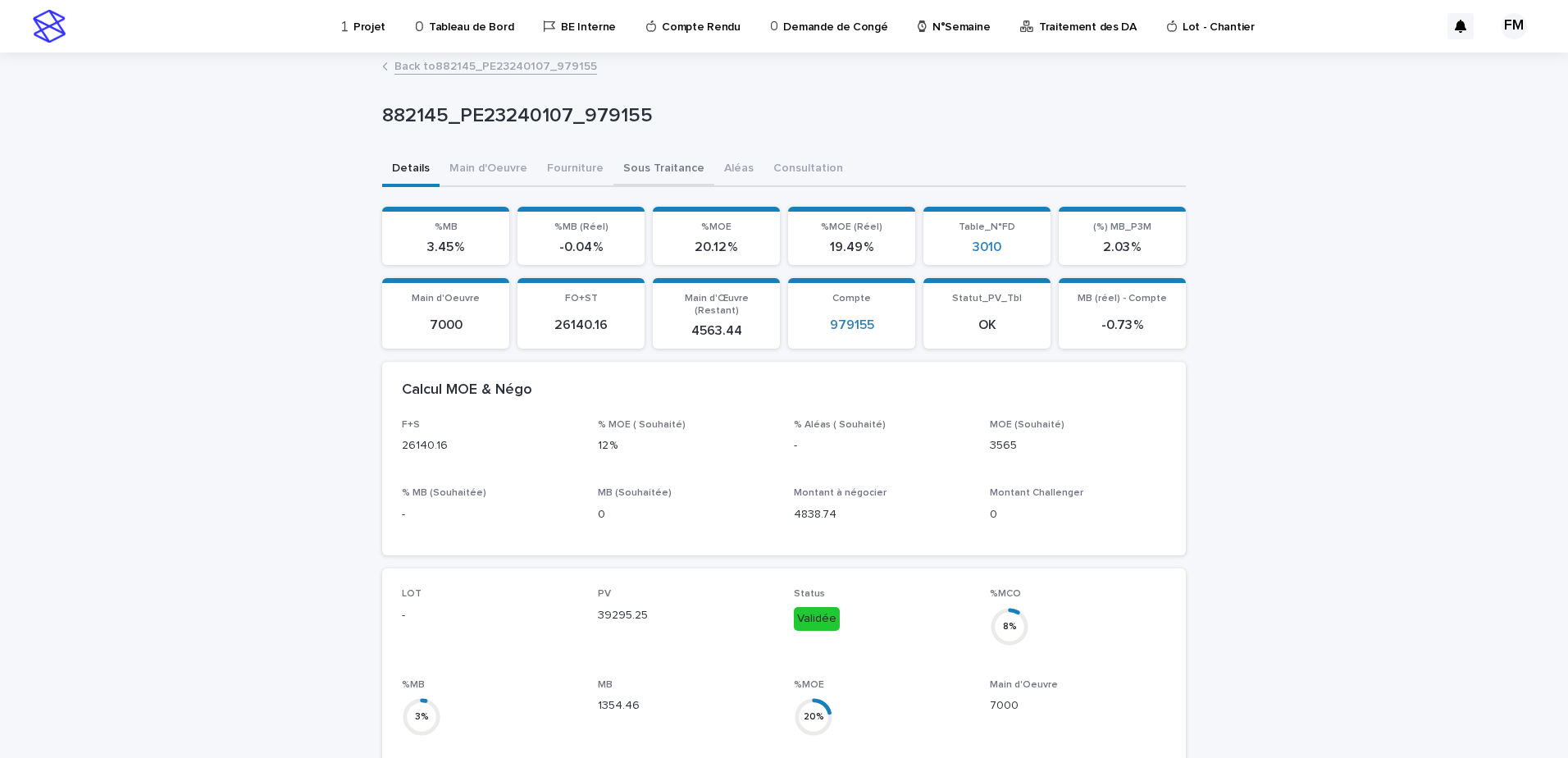
click at [654, 169] on button "Sous Traitance" at bounding box center [664, 169] width 101 height 35
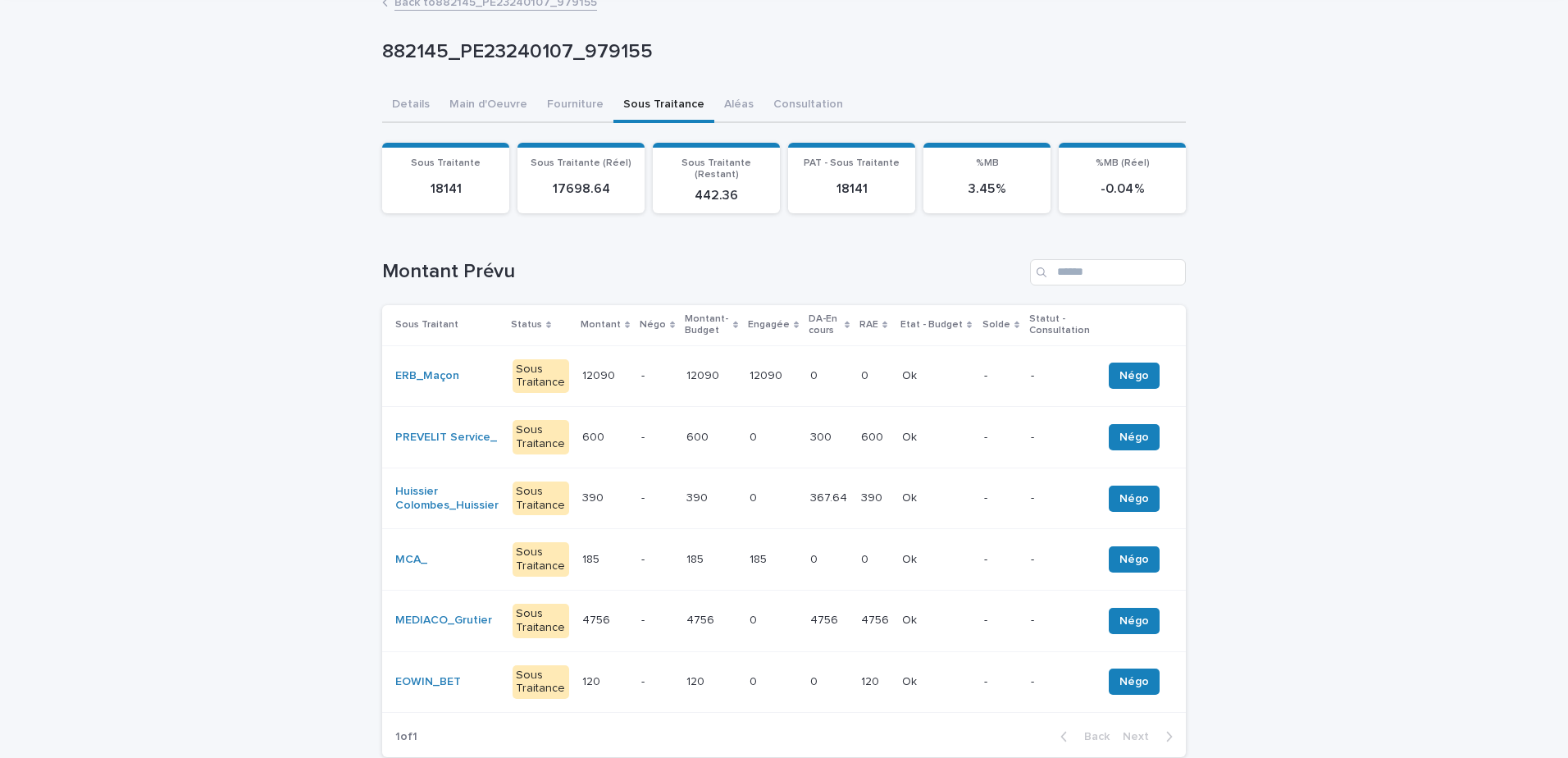
scroll to position [164, 0]
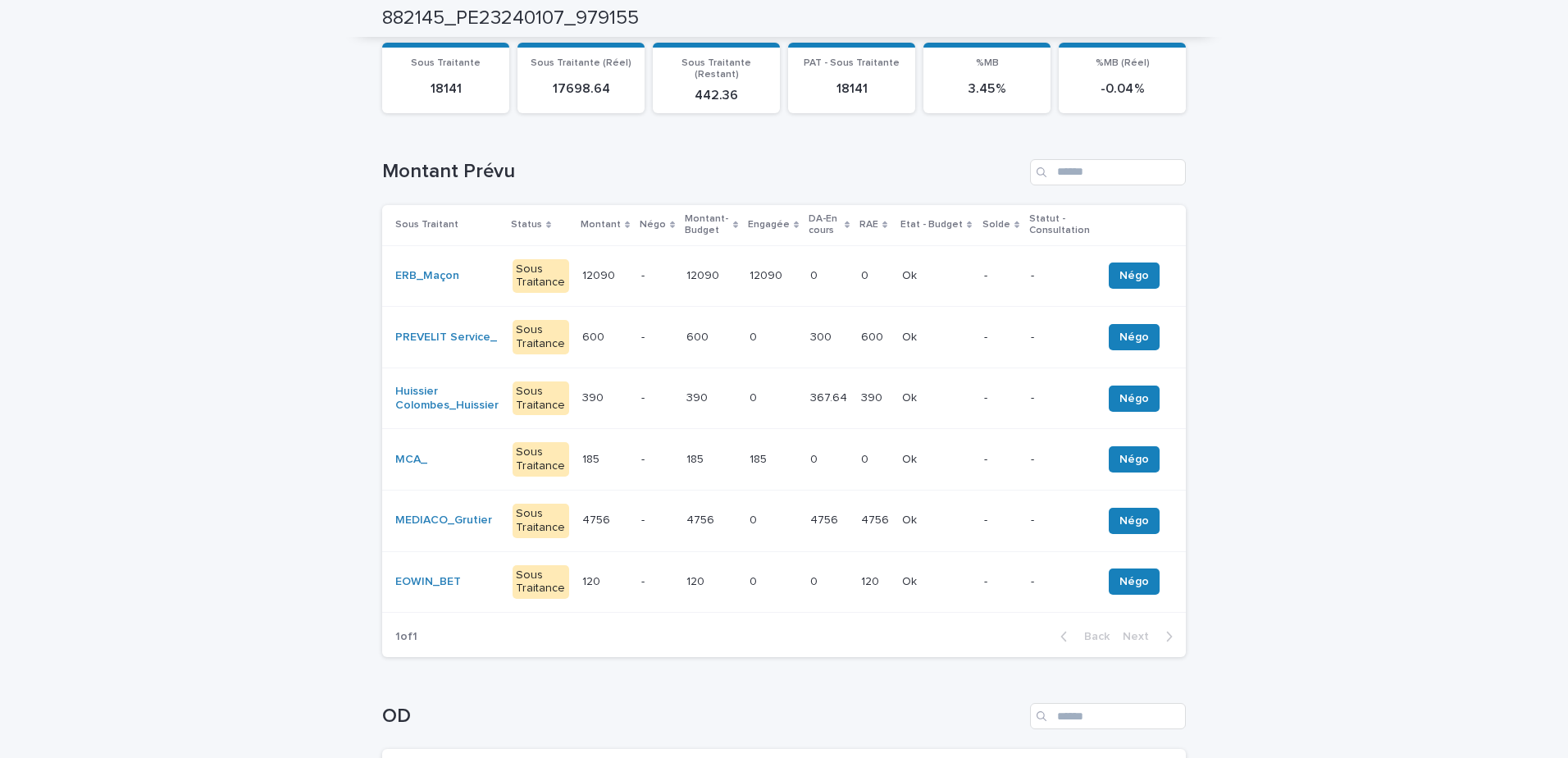
click at [816, 339] on td "300 300" at bounding box center [829, 337] width 51 height 62
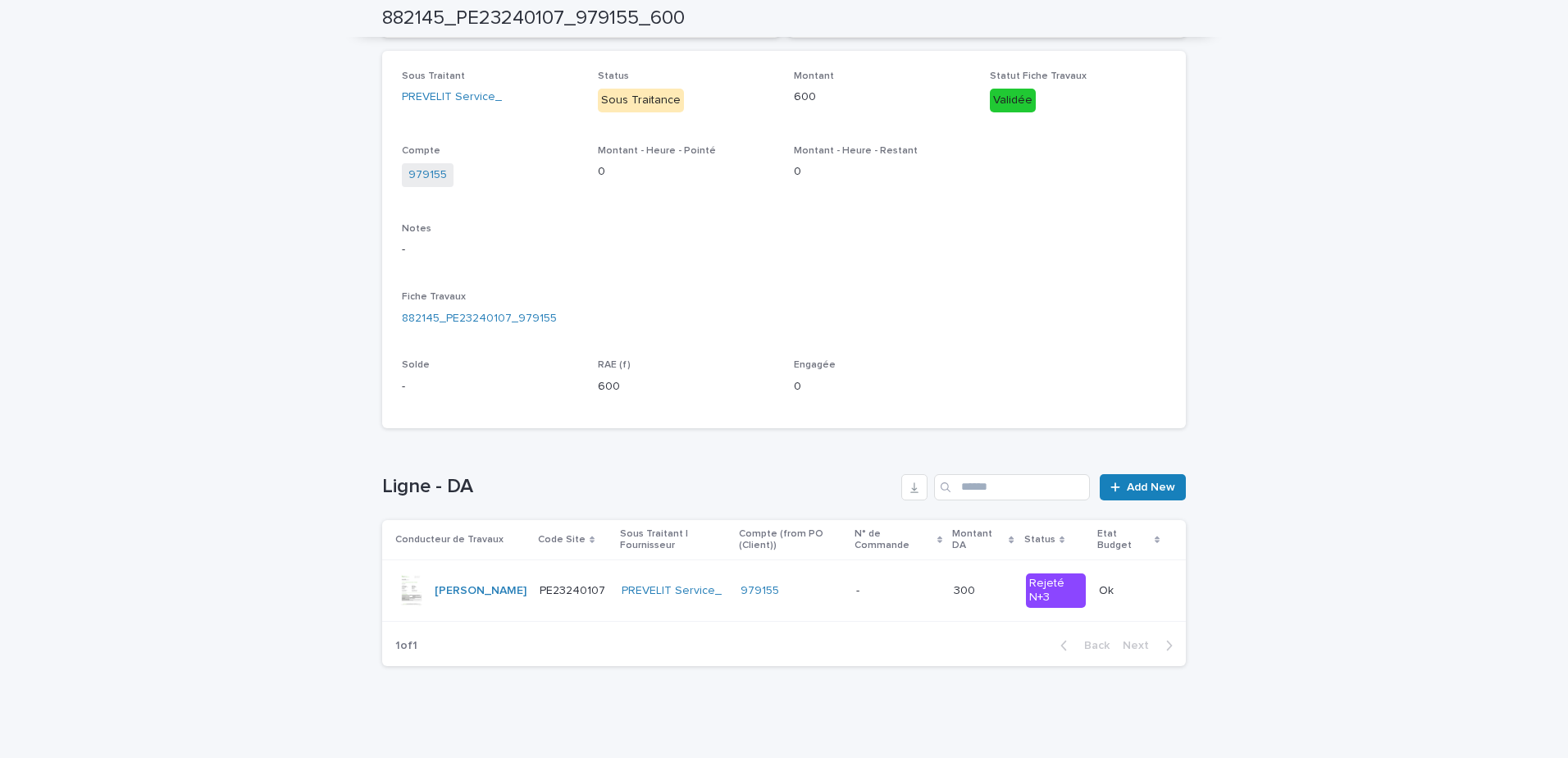
scroll to position [257, 0]
click at [911, 590] on p at bounding box center [899, 587] width 85 height 14
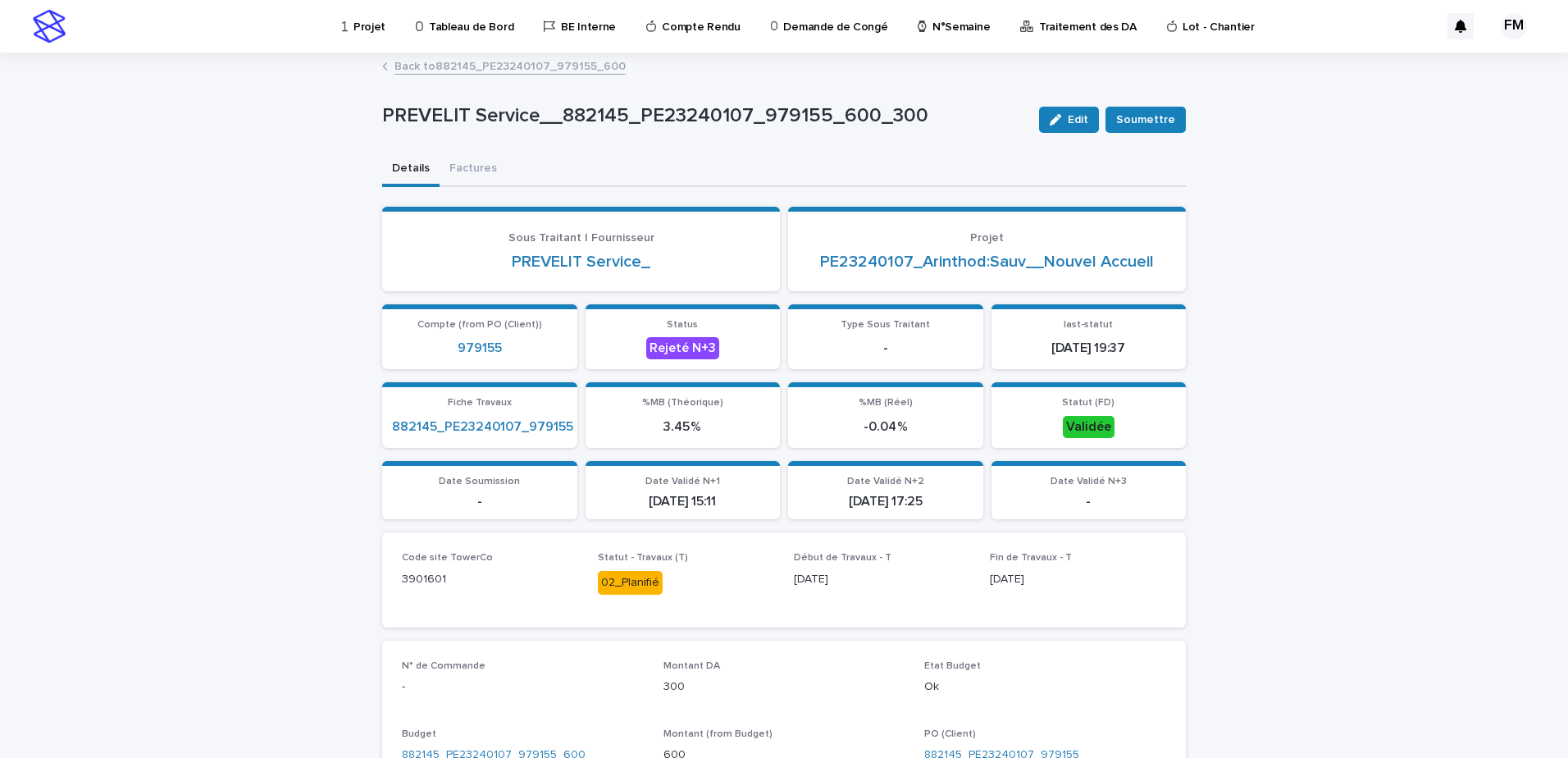
click at [514, 65] on link "Back to 882145_PE23240107_979155_600" at bounding box center [511, 65] width 232 height 19
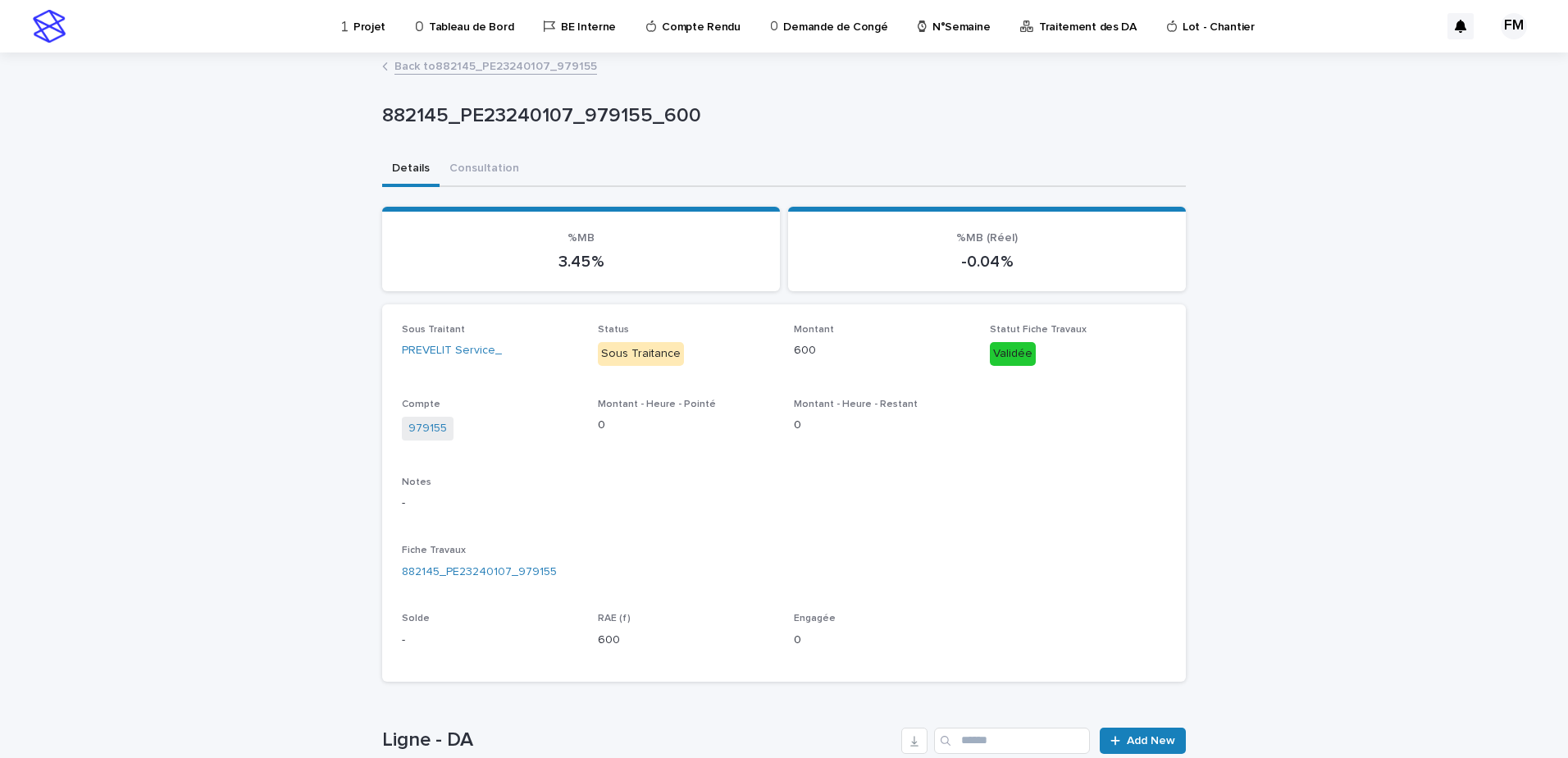
click at [538, 70] on link "Back to 882145_PE23240107_979155" at bounding box center [496, 65] width 203 height 19
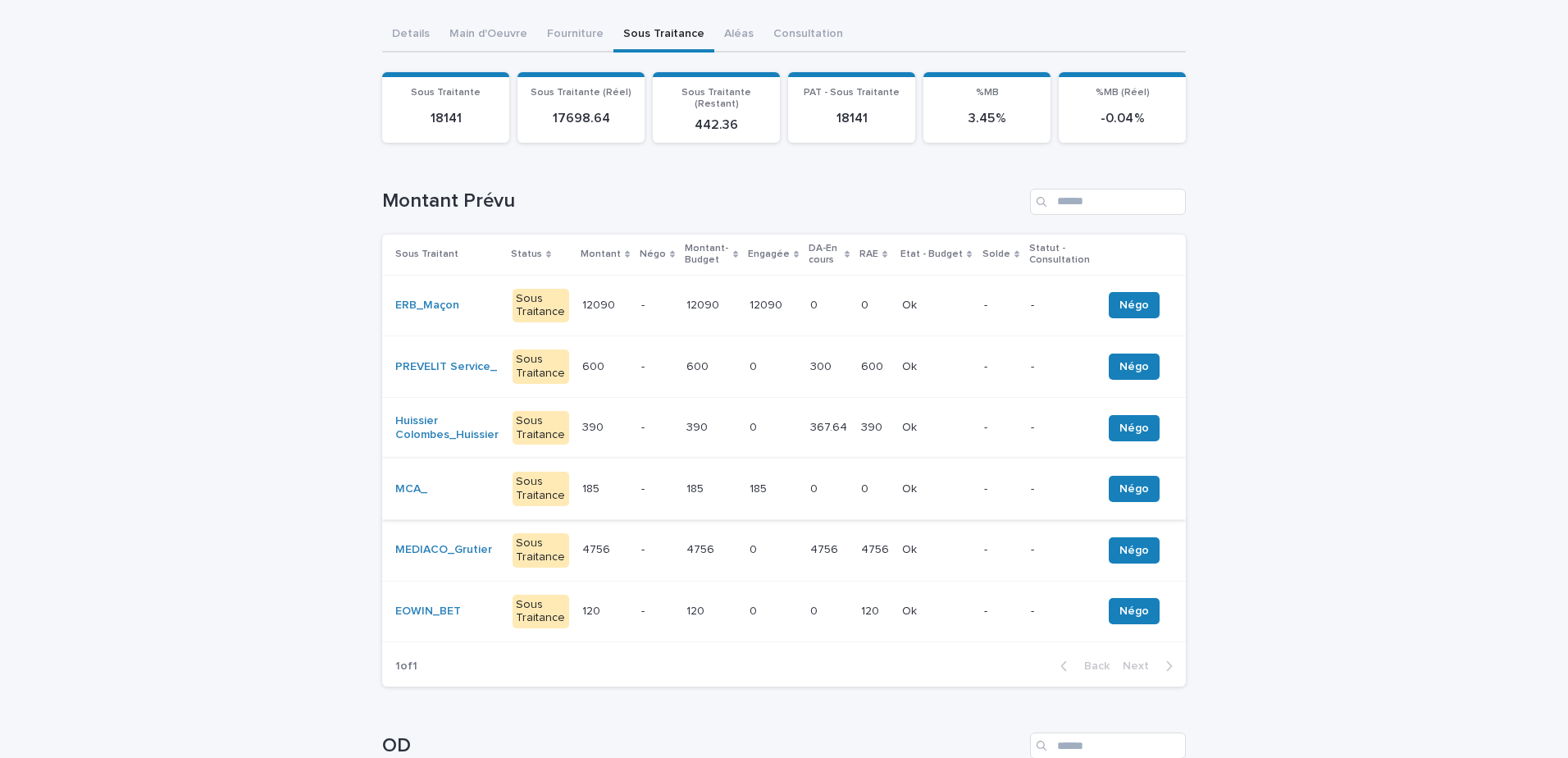
scroll to position [164, 0]
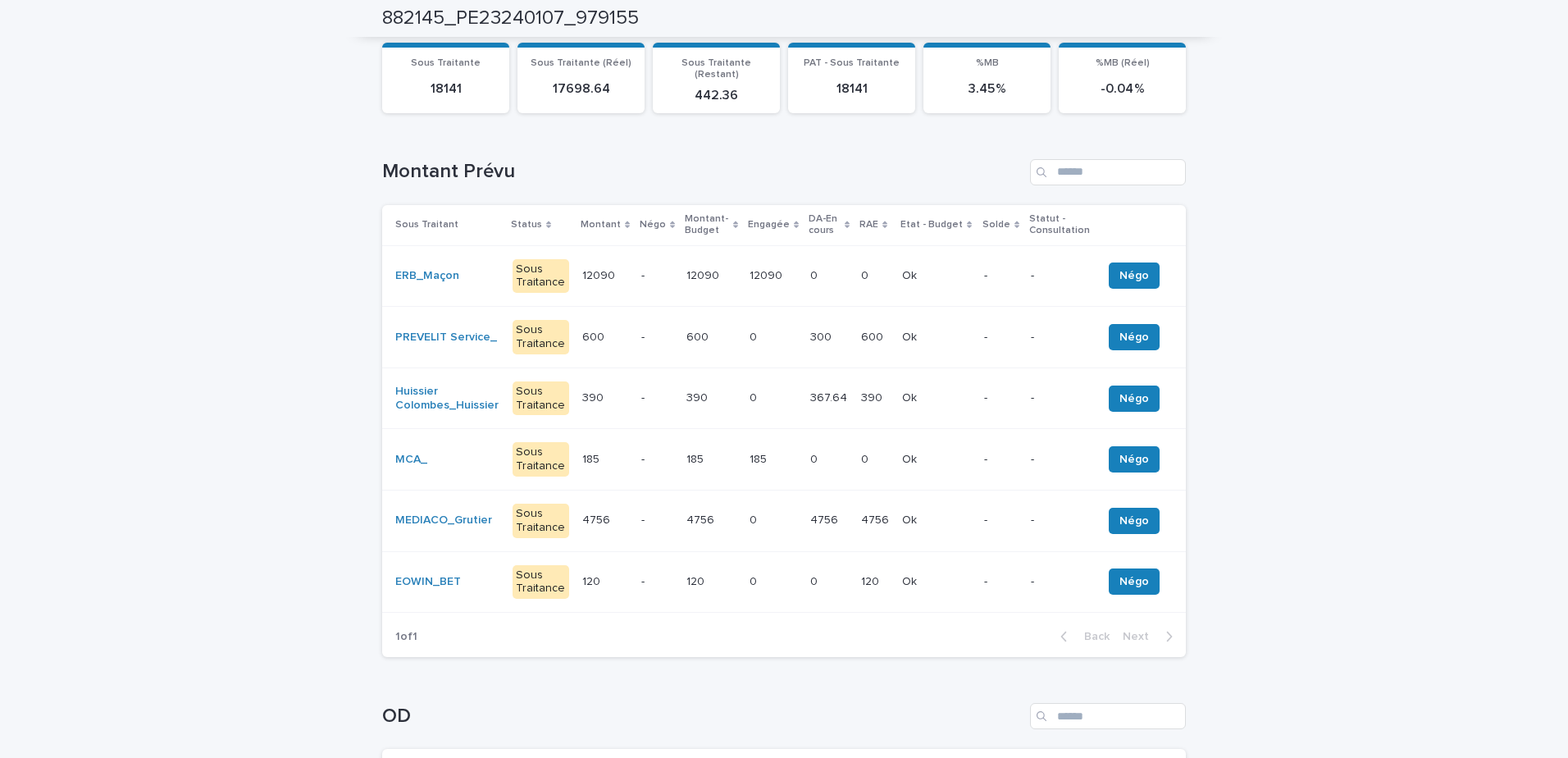
click at [773, 461] on div "185 185" at bounding box center [773, 460] width 47 height 27
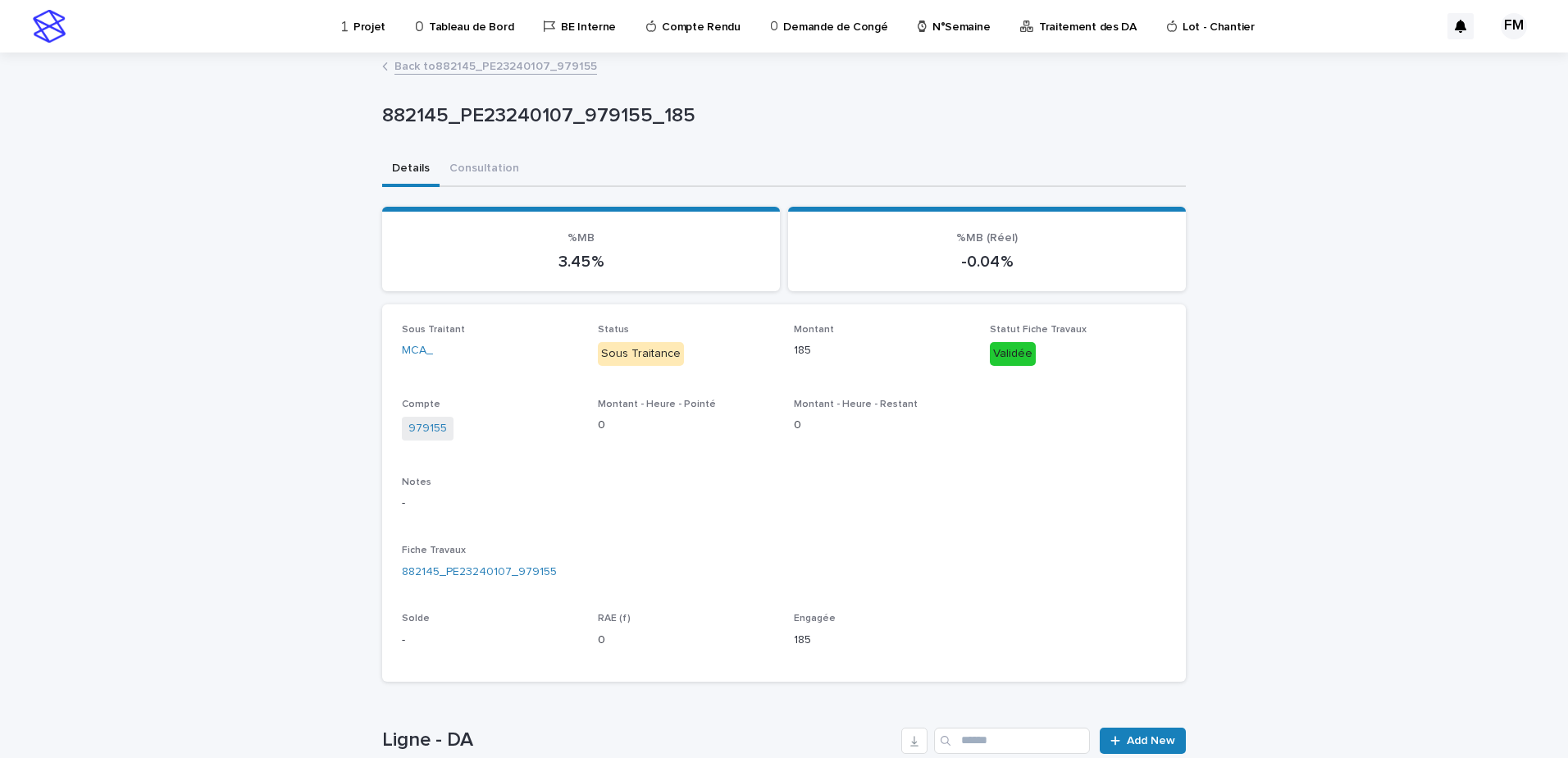
click at [527, 66] on link "Back to 882145_PE23240107_979155" at bounding box center [496, 65] width 203 height 19
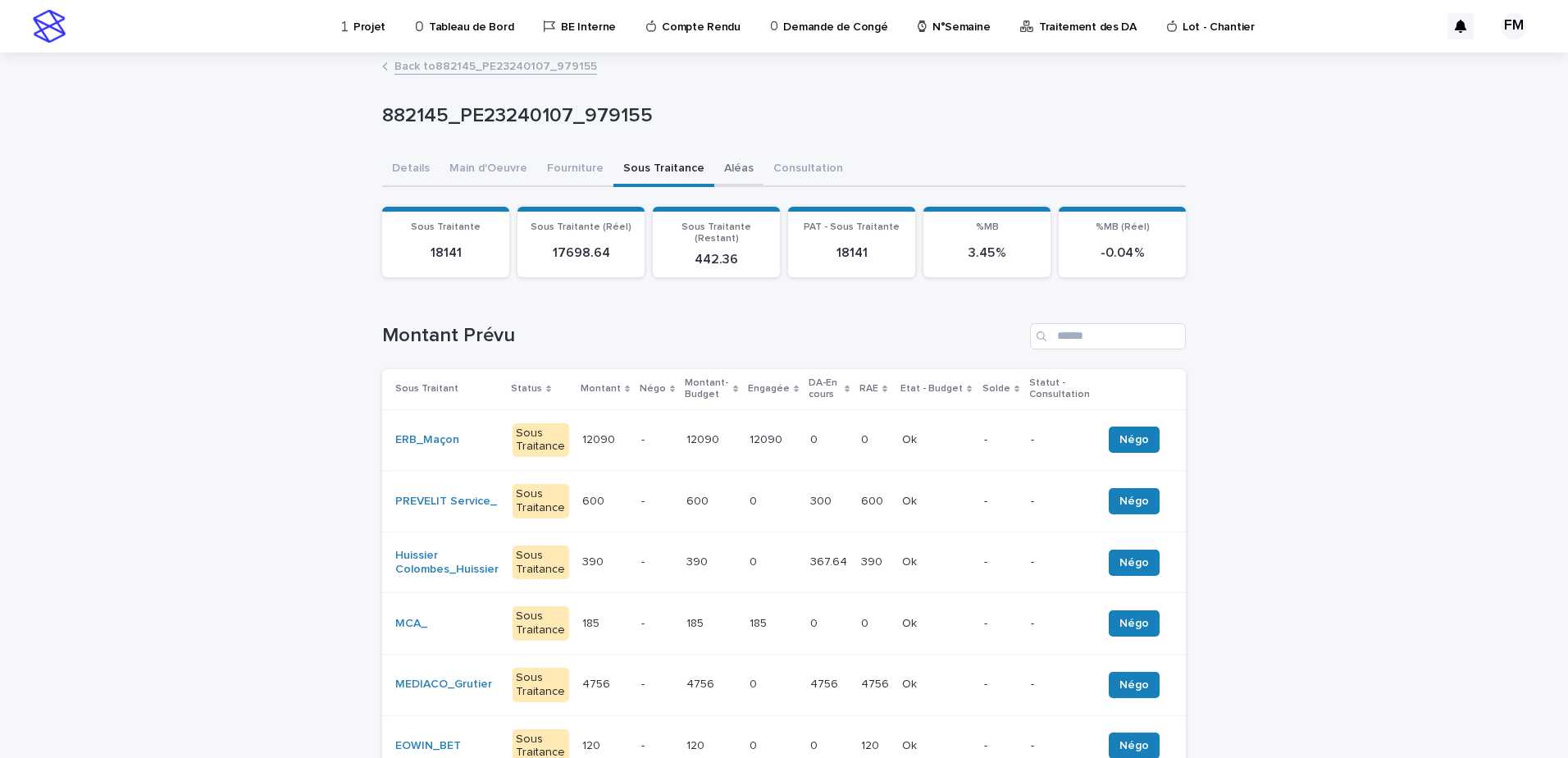
click at [716, 166] on button "Aléas" at bounding box center [739, 169] width 49 height 35
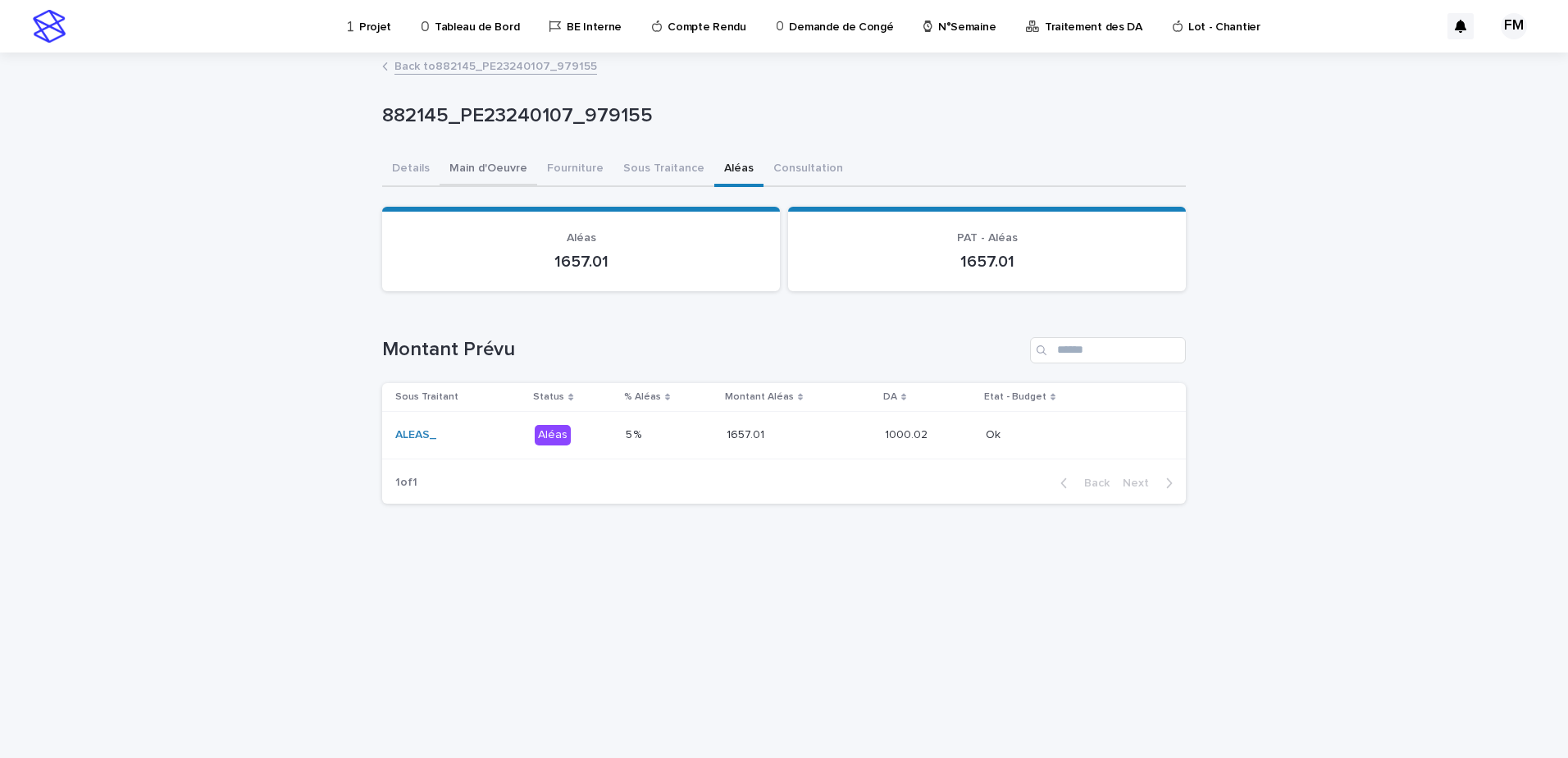
click at [459, 162] on button "Main d'Oeuvre" at bounding box center [488, 169] width 97 height 35
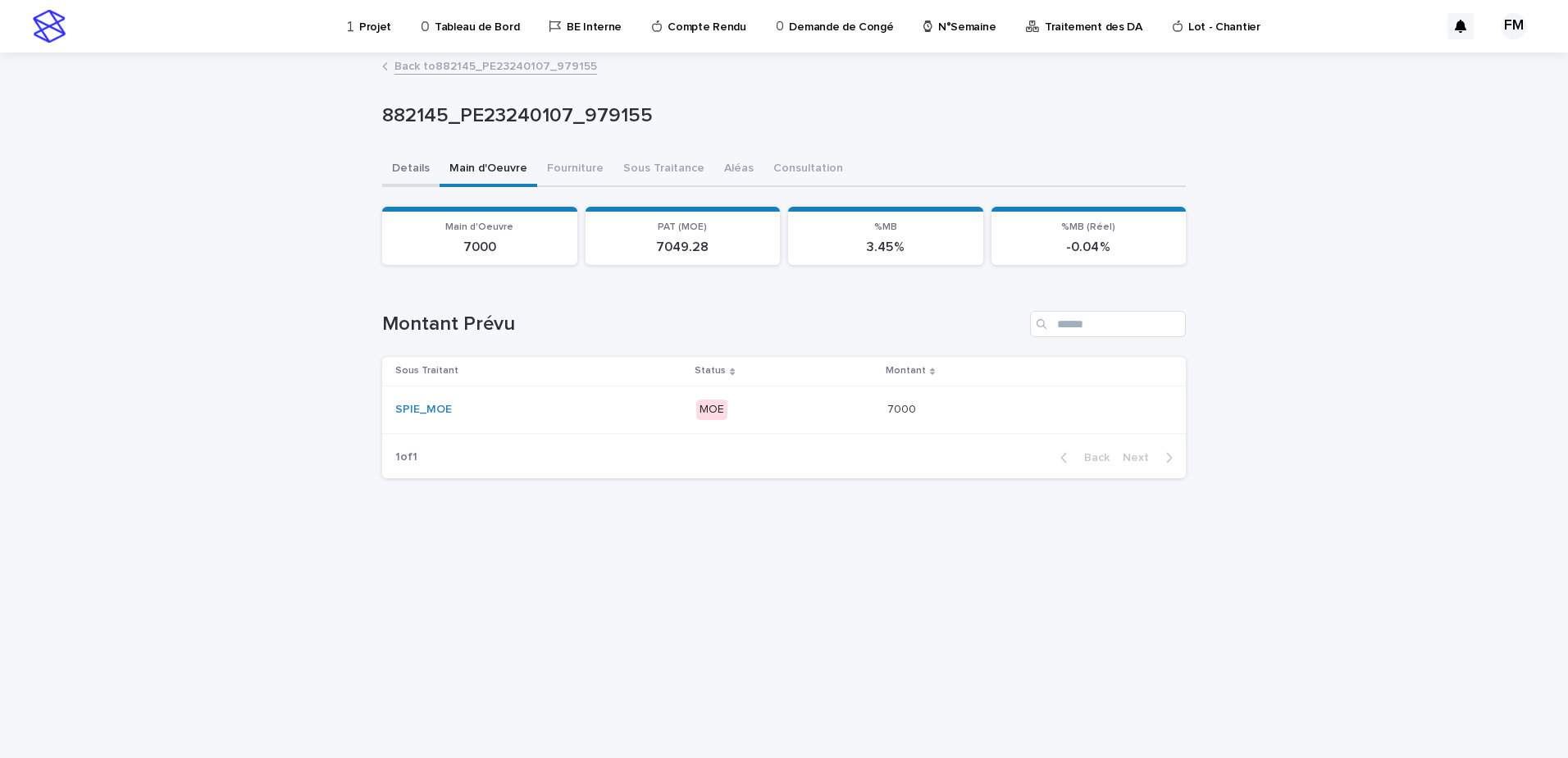
click at [408, 165] on button "Details" at bounding box center [411, 169] width 57 height 35
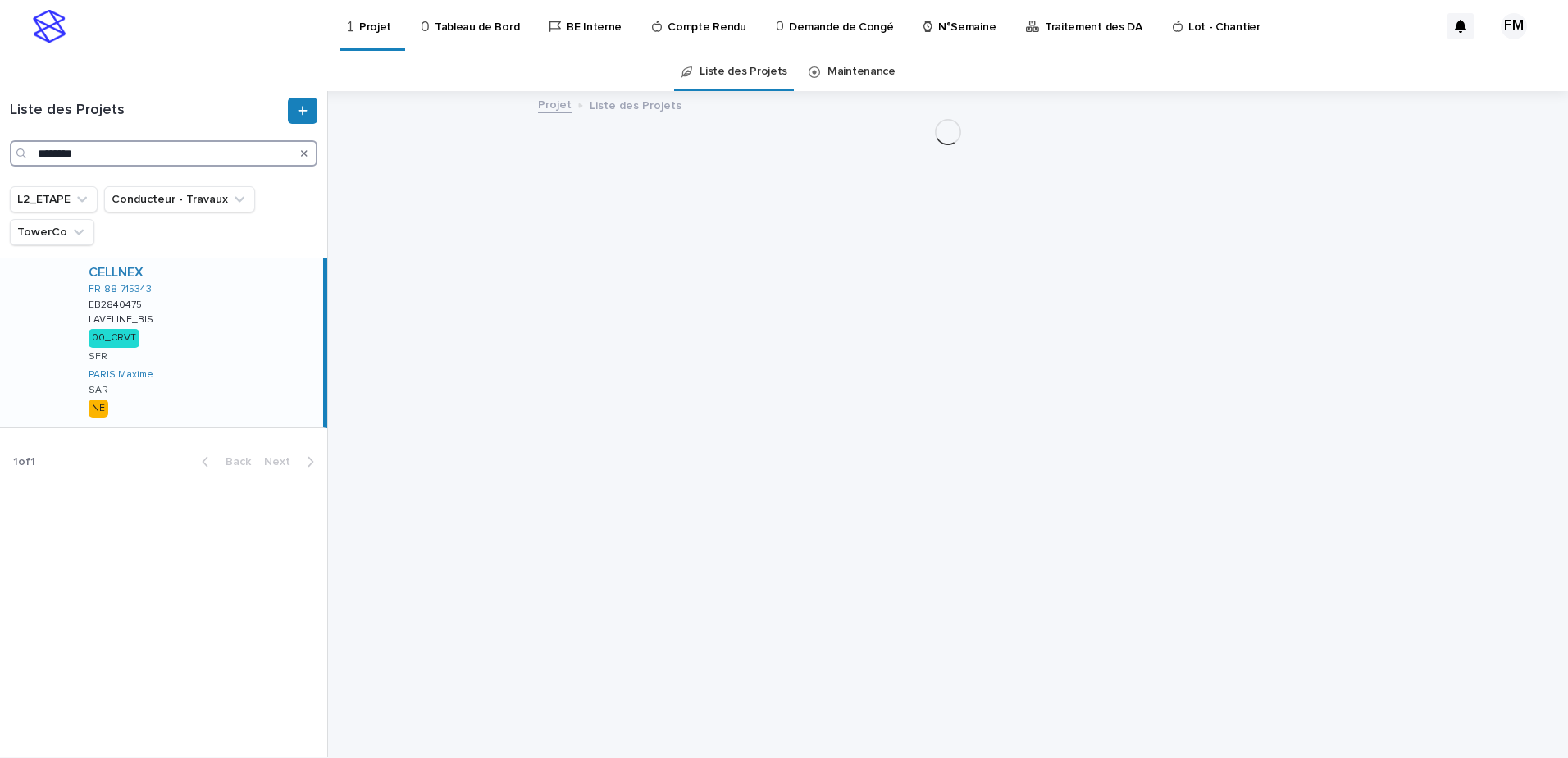
click at [116, 153] on input "********" at bounding box center [164, 153] width 308 height 26
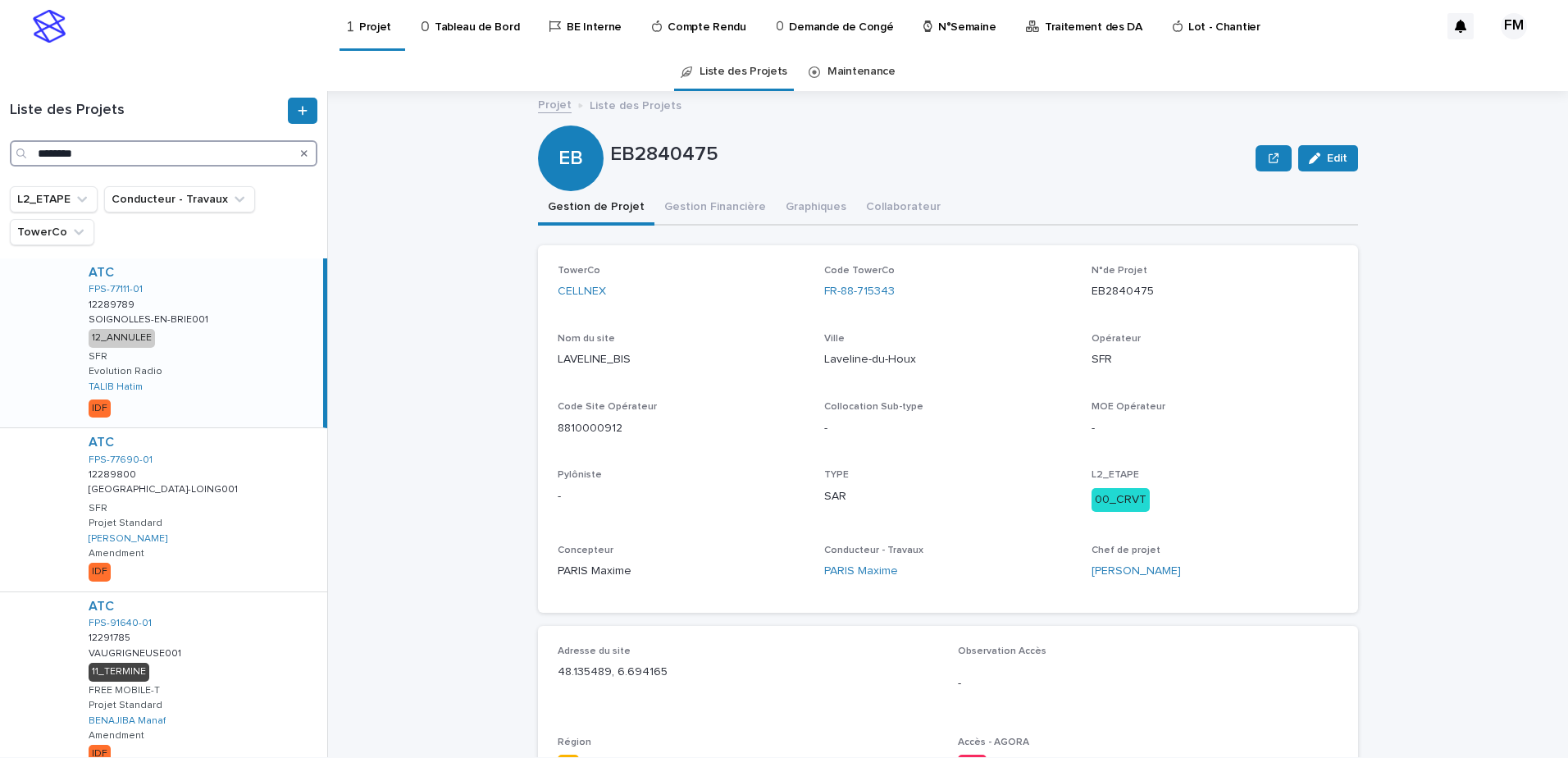
type input "********"
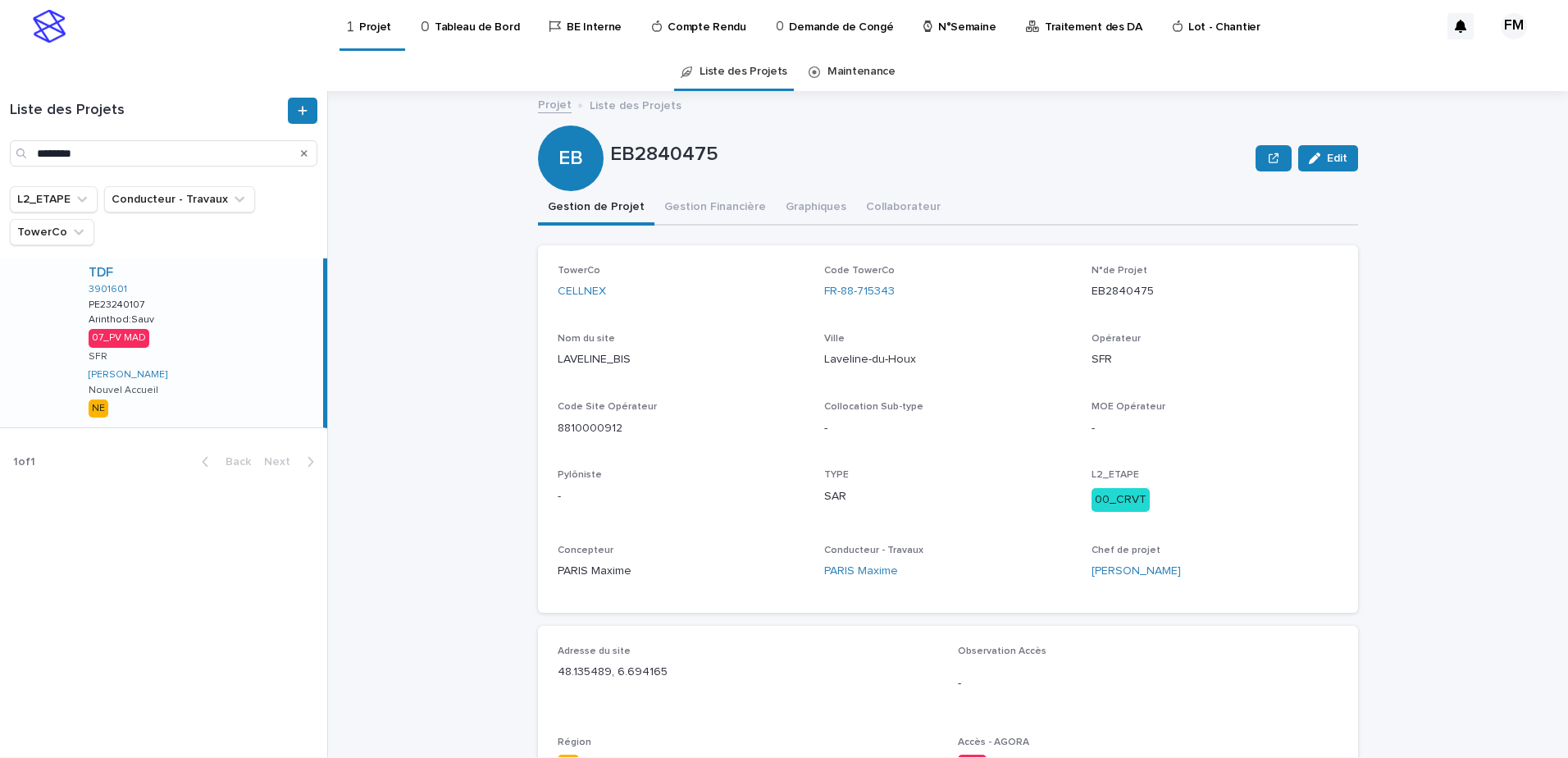
click at [183, 343] on div "TDF 3901601 PE23240107 PE23240107 Arinthod:Sauv Arinthod:Sauv 07_PV MAD SFR FER…" at bounding box center [199, 343] width 248 height 169
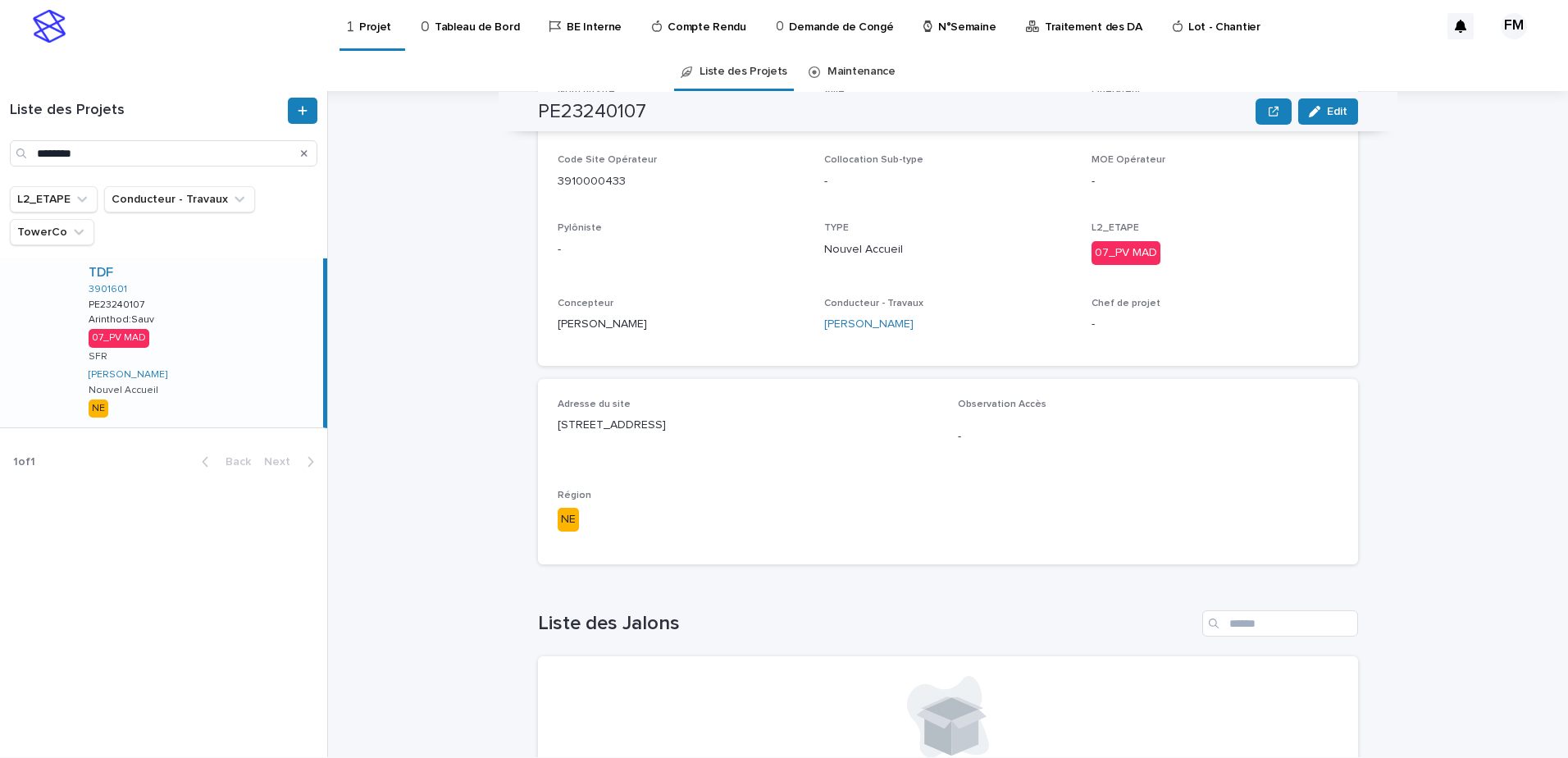
click at [729, 423] on p "[STREET_ADDRESS]" at bounding box center [748, 425] width 380 height 17
click at [729, 423] on div "Loading... Saving… TowerCo TDF Code TowerCo 3901601 N°de Projet PE23240107 Nom …" at bounding box center [948, 497] width 820 height 998
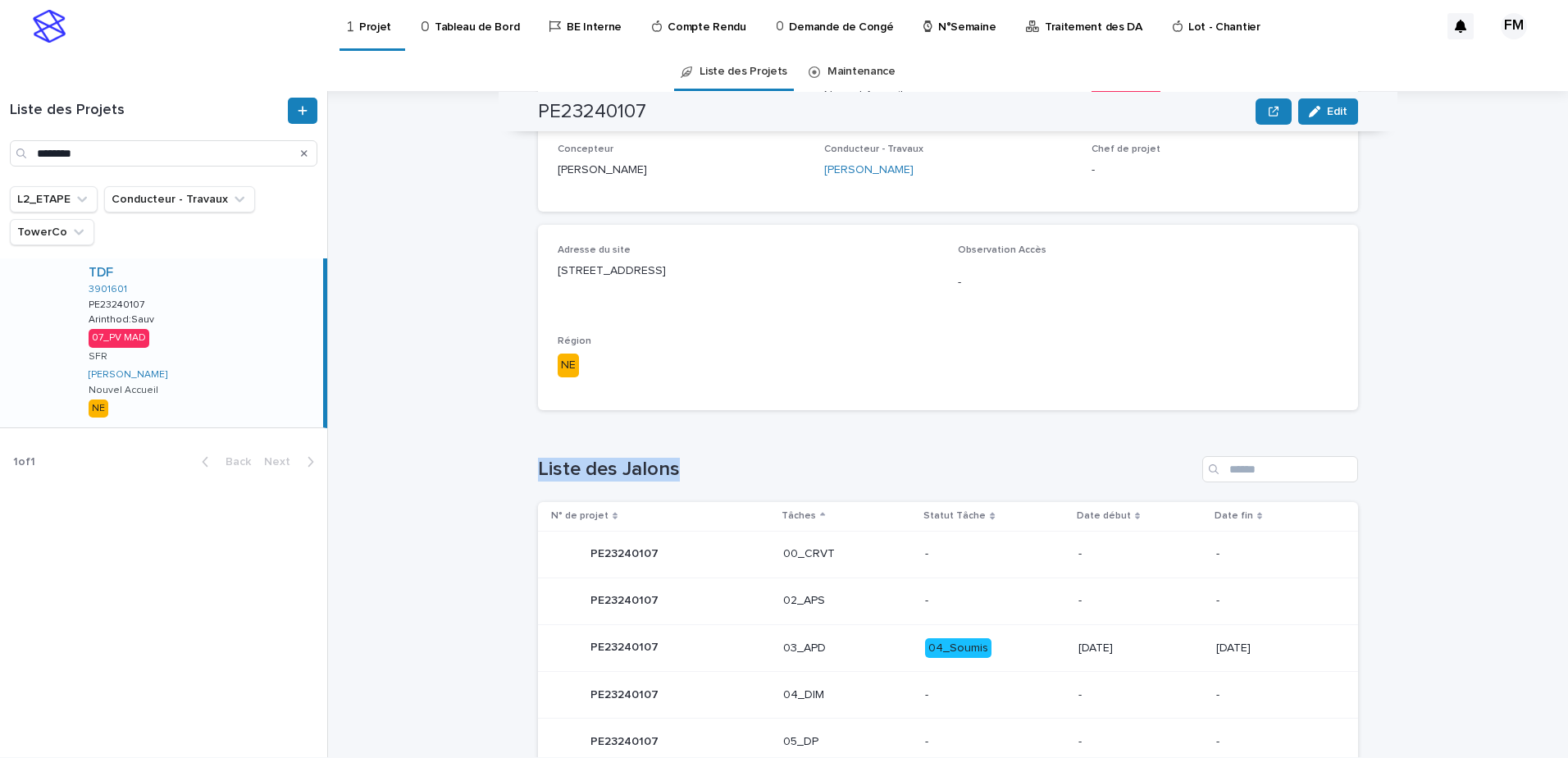
click at [729, 423] on div "Loading... Saving… Liste des Jalons N° de projet Tâches Statut Tâche Date début…" at bounding box center [948, 717] width 820 height 589
drag, startPoint x: 729, startPoint y: 423, endPoint x: 678, endPoint y: 275, distance: 156.5
click at [678, 275] on p "[STREET_ADDRESS]" at bounding box center [748, 270] width 380 height 17
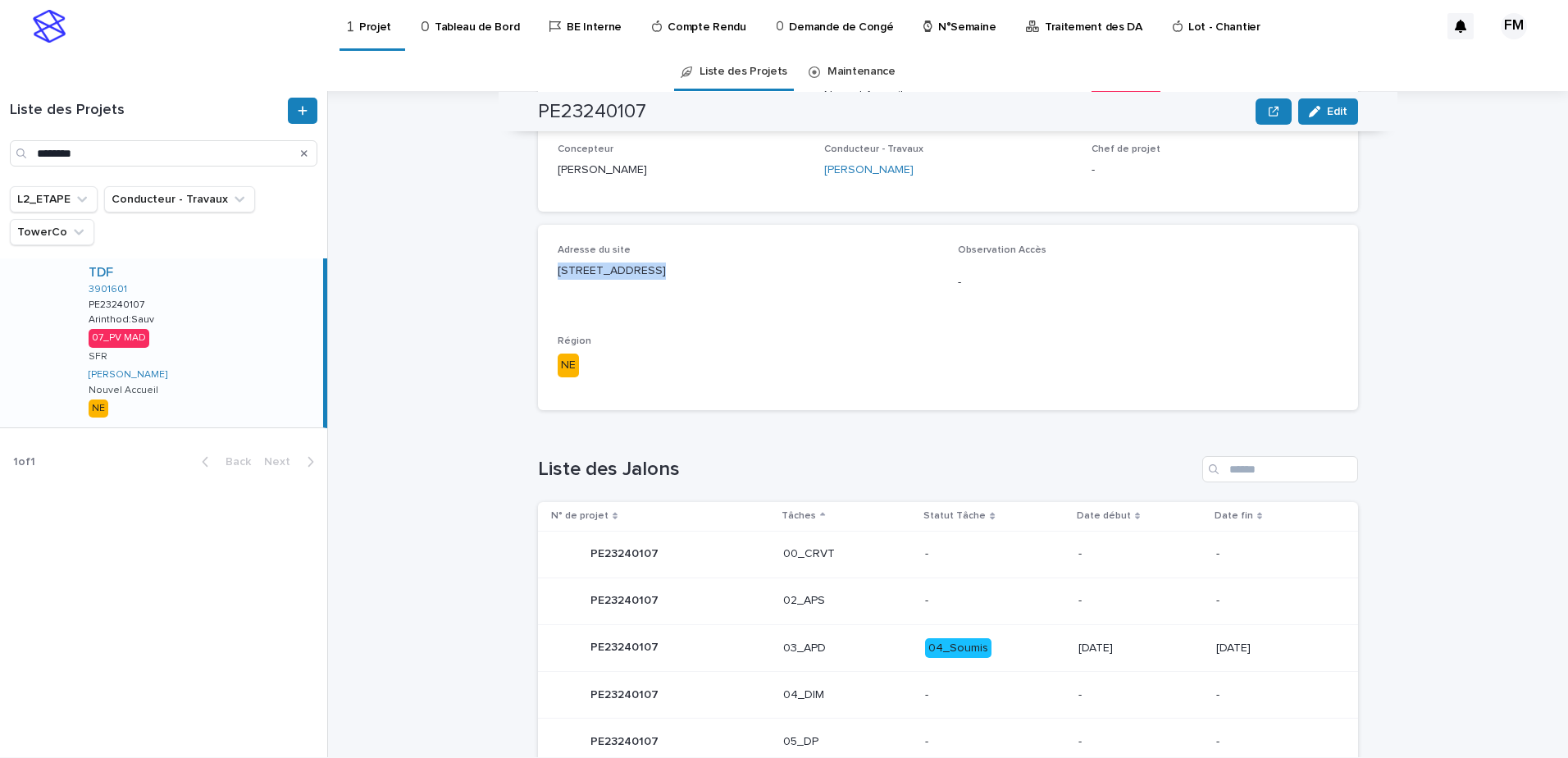
copy p "[STREET_ADDRESS]"
